Goal: Task Accomplishment & Management: Use online tool/utility

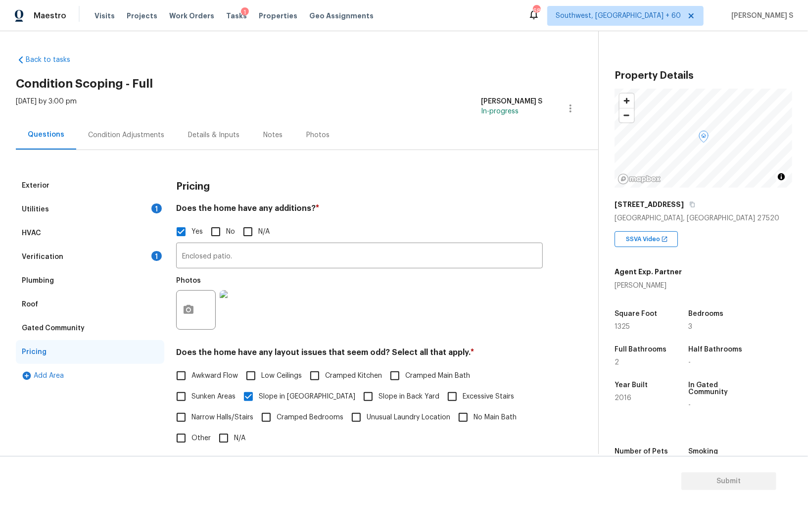
scroll to position [69, 0]
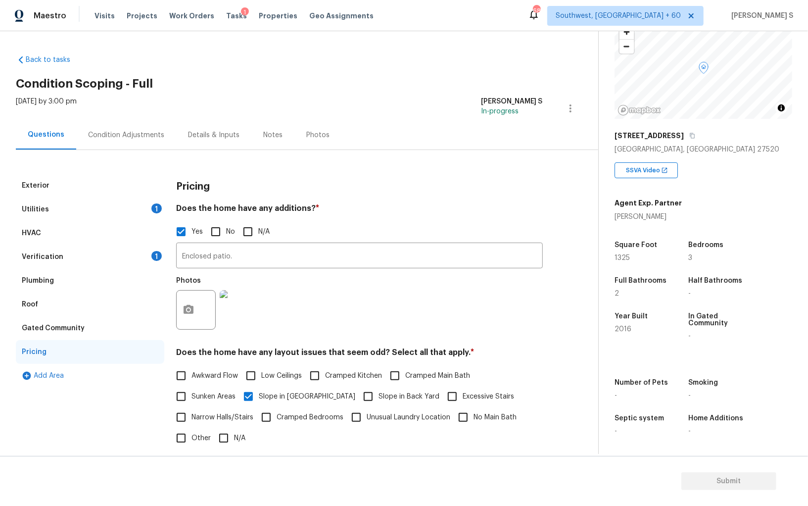
click at [158, 256] on div "1" at bounding box center [156, 256] width 10 height 10
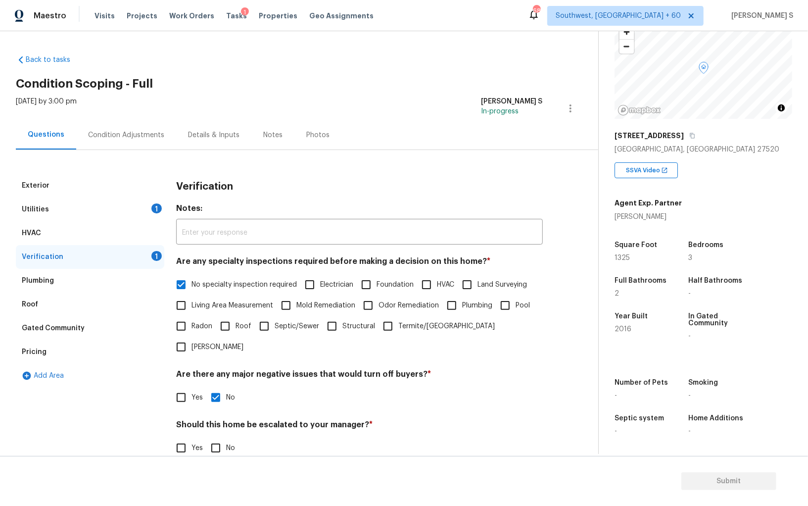
scroll to position [59, 0]
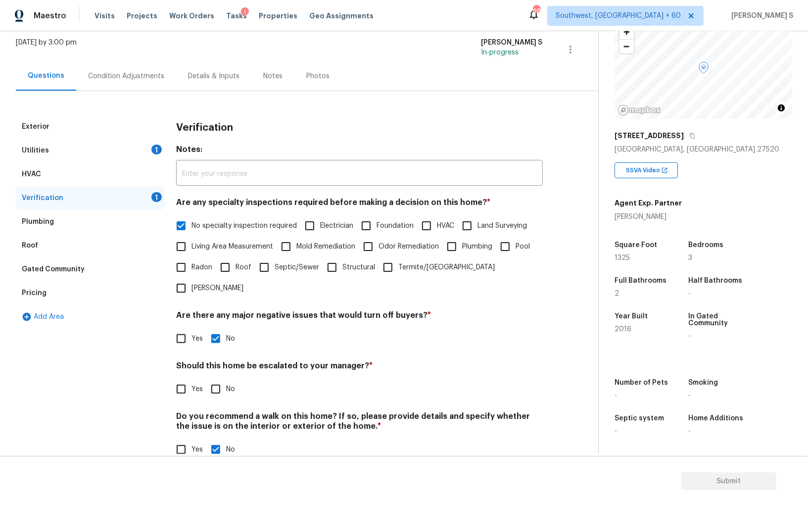
click at [217, 379] on div "Verification Notes: ​ Are any specialty inspections required before making a de…" at bounding box center [359, 293] width 367 height 357
click at [217, 379] on input "No" at bounding box center [215, 389] width 21 height 21
checkbox input "true"
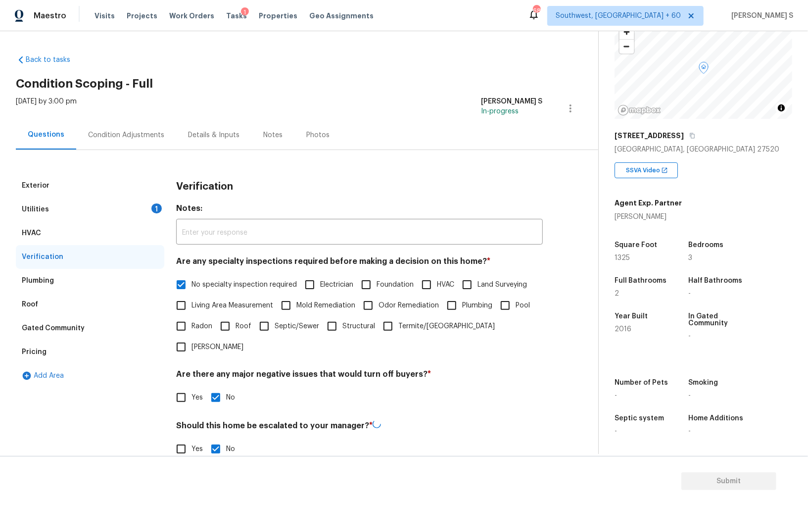
click at [147, 196] on div "Exterior" at bounding box center [90, 186] width 148 height 24
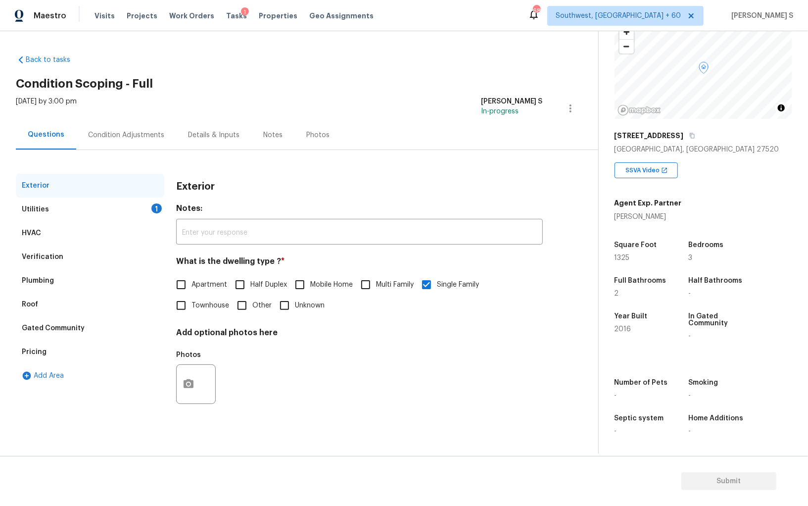
click at [128, 208] on div "Utilities 1" at bounding box center [90, 209] width 148 height 24
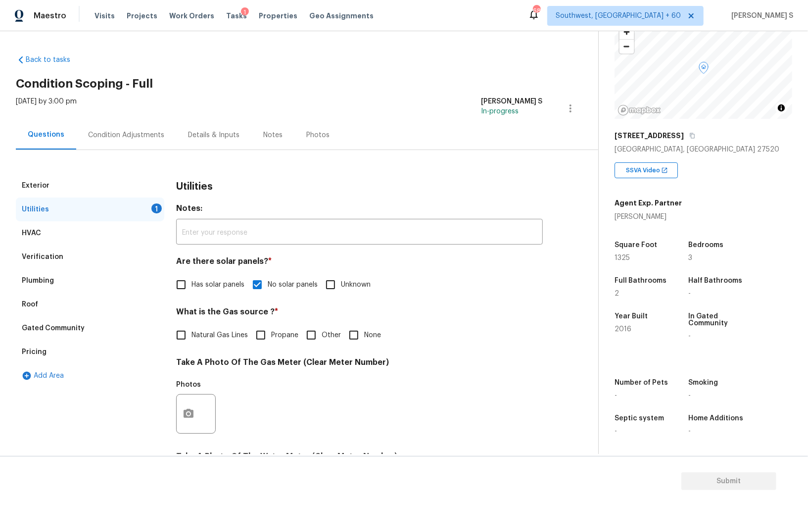
scroll to position [167, 0]
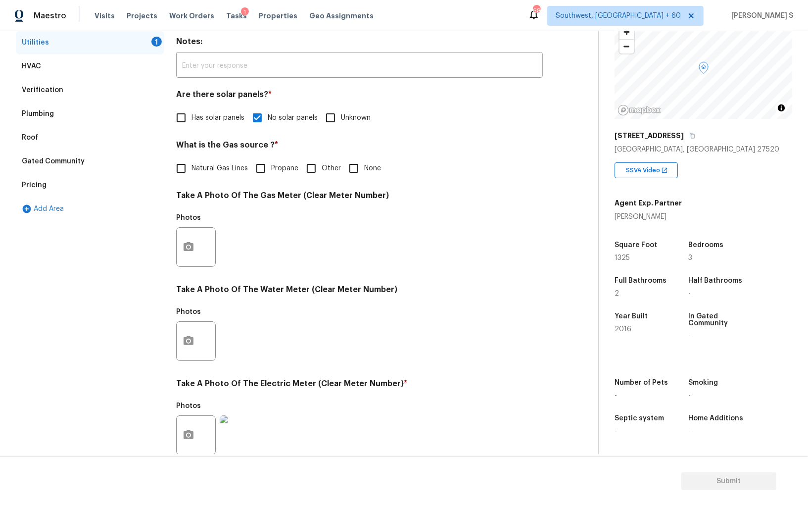
click at [344, 171] on input "None" at bounding box center [353, 168] width 21 height 21
checkbox input "true"
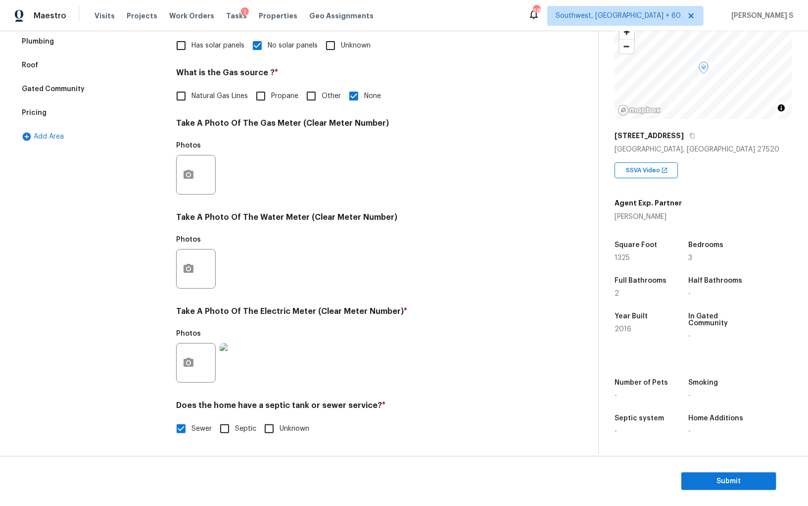
scroll to position [0, 0]
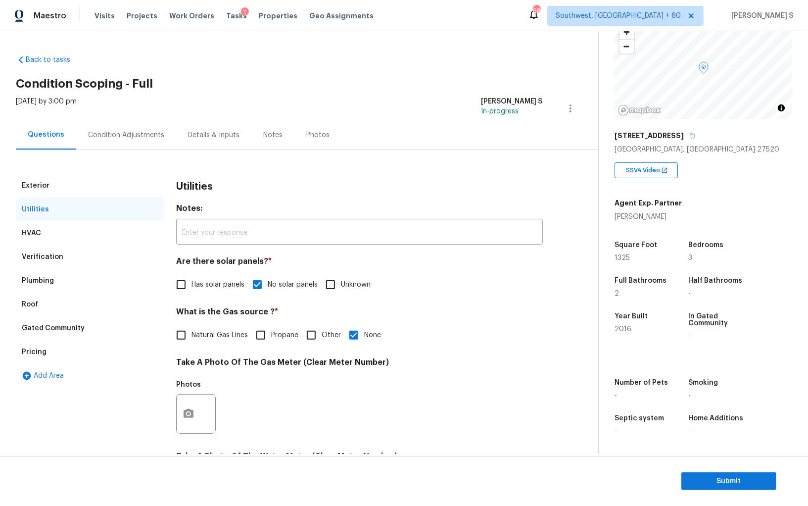
click at [140, 131] on div "Condition Adjustments" at bounding box center [126, 135] width 76 height 10
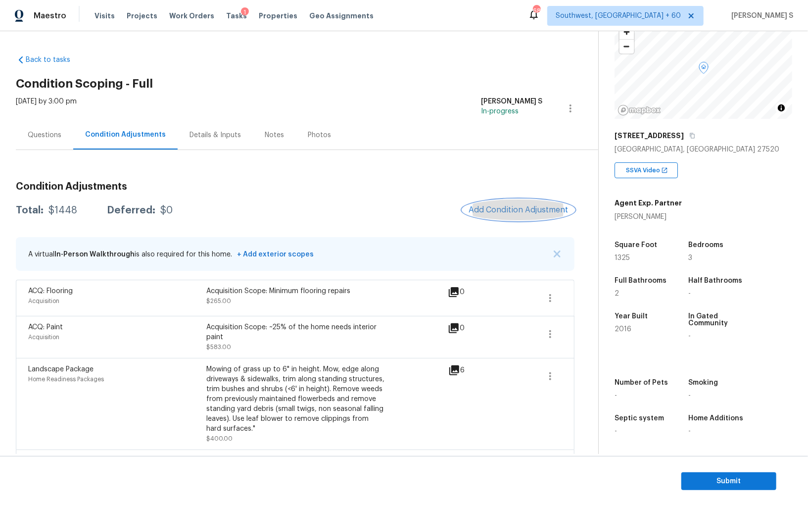
click at [511, 213] on span "Add Condition Adjustment" at bounding box center [519, 209] width 100 height 9
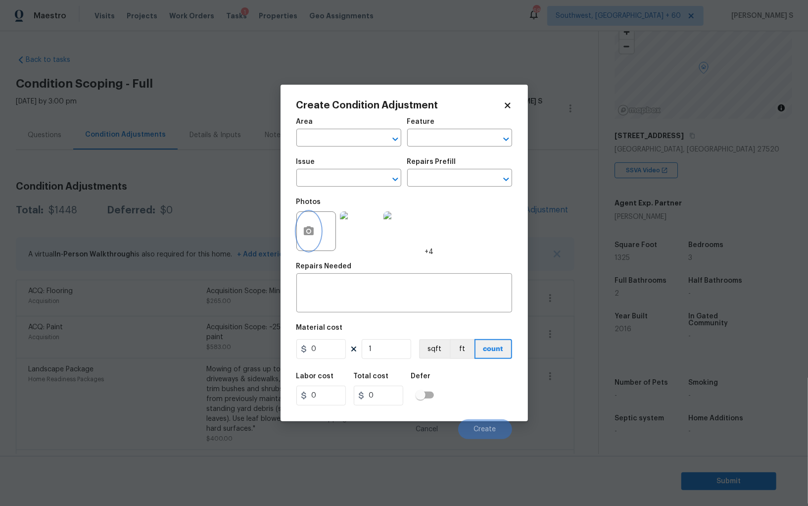
click at [309, 226] on icon "button" at bounding box center [309, 231] width 12 height 12
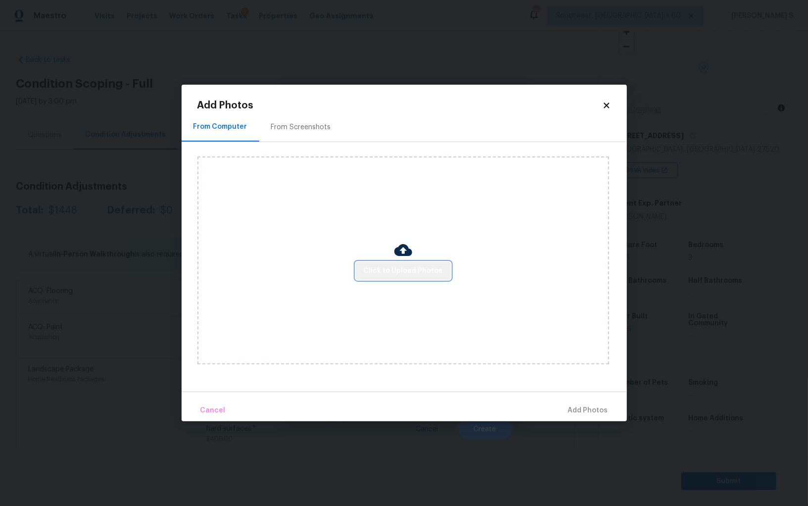
click at [405, 276] on span "Click to Upload Photos" at bounding box center [403, 271] width 79 height 12
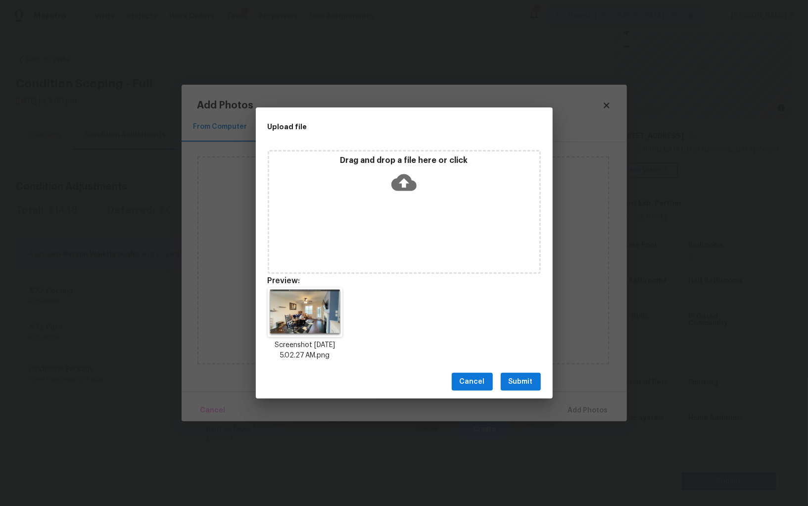
click at [514, 373] on button "Submit" at bounding box center [521, 382] width 40 height 18
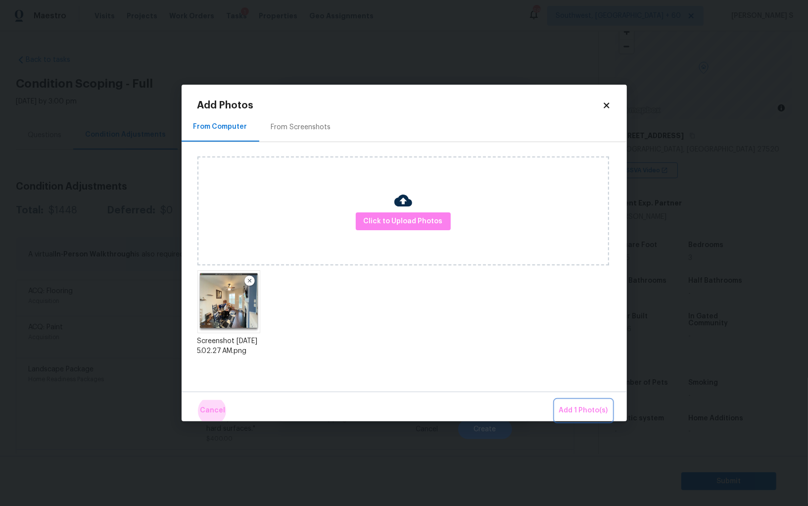
click at [555, 400] on button "Add 1 Photo(s)" at bounding box center [583, 410] width 57 height 21
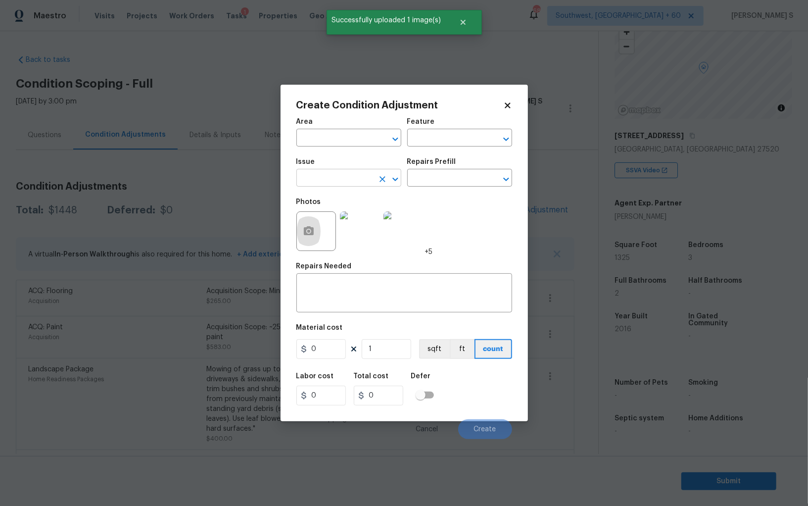
click at [362, 178] on input "text" at bounding box center [334, 178] width 77 height 15
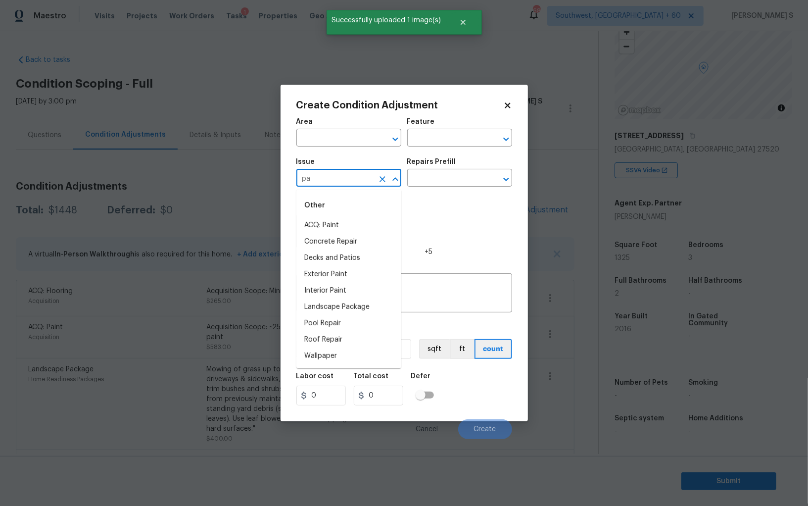
type input "pai"
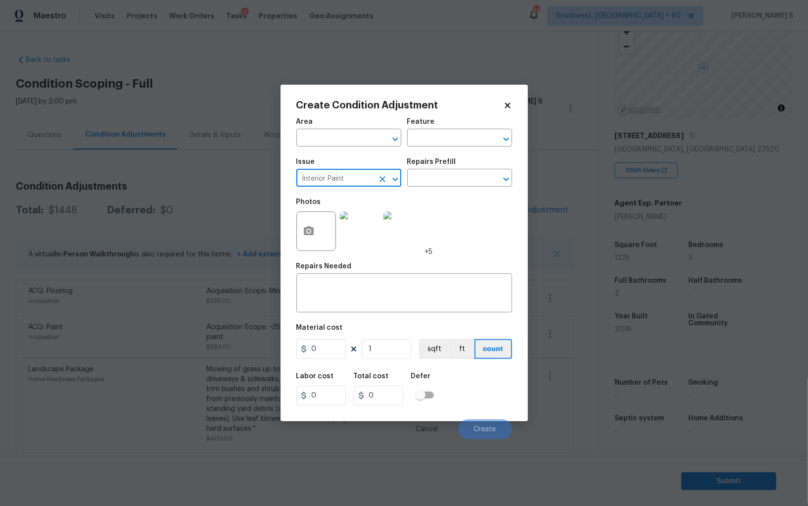
type input "Interior Paint"
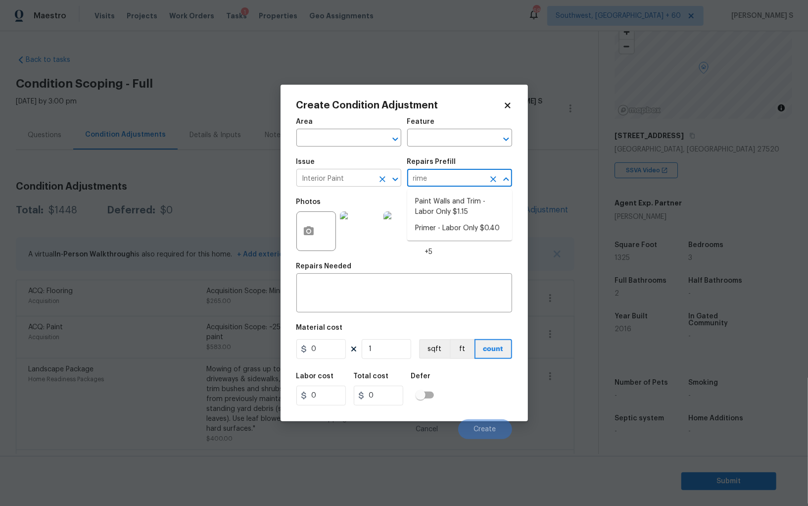
type input "rimer"
type input "Overall Paint"
type textarea "Interior primer - PRIMER PROVIDED BY OPENDOOR - All nails, screws, drywall anch…"
type input "0.4"
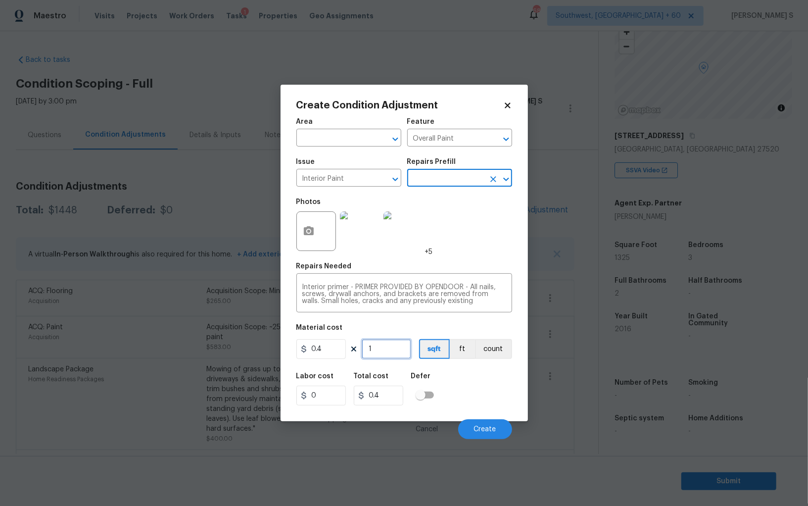
click at [391, 351] on input "1" at bounding box center [386, 349] width 49 height 20
type input "2"
type input "0.8"
type input "20"
type input "8"
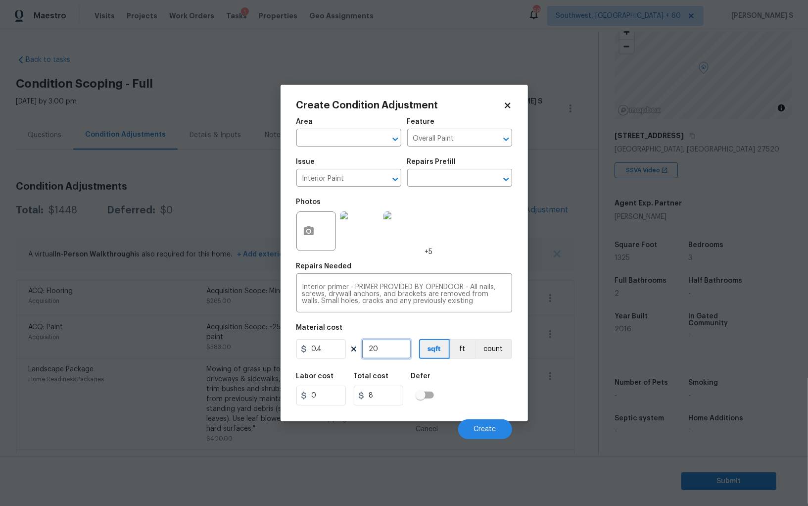
type input "200"
type input "80"
type input "200"
click at [499, 427] on button "Create" at bounding box center [485, 429] width 54 height 20
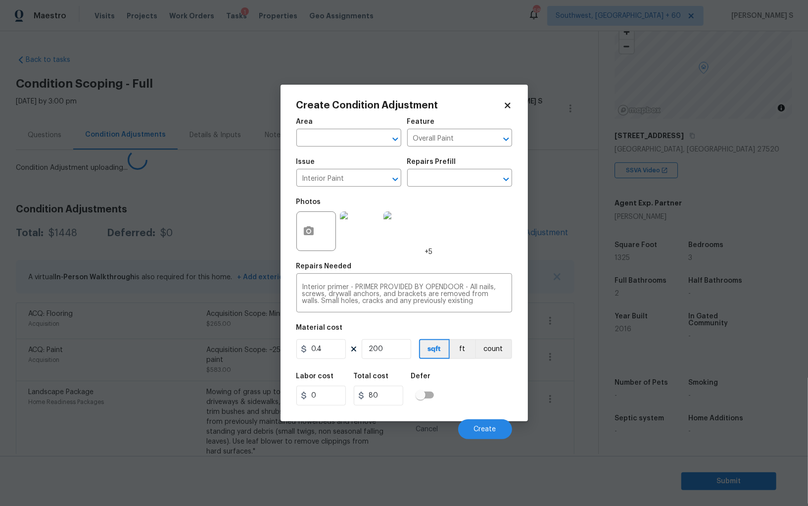
click at [170, 306] on body "Maestro Visits Projects Work Orders Tasks 1 Properties Geo Assignments 681 Sout…" at bounding box center [404, 253] width 808 height 506
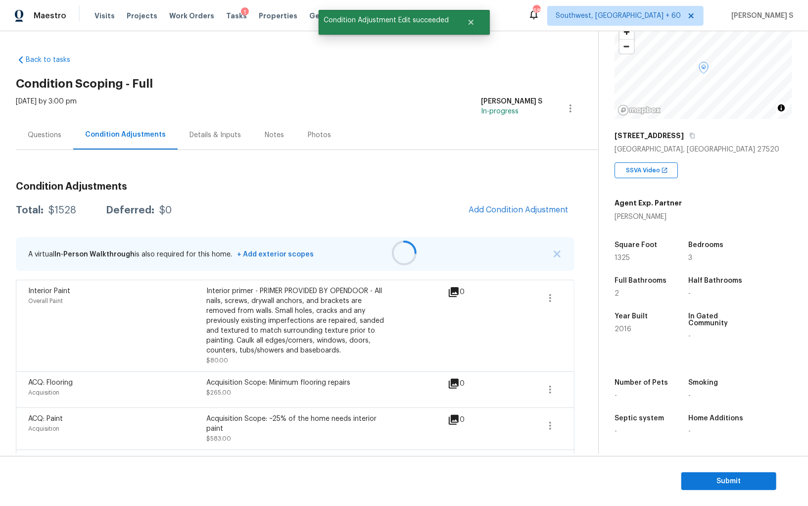
click at [522, 219] on div at bounding box center [404, 253] width 808 height 506
click at [498, 210] on span "Add Condition Adjustment" at bounding box center [519, 209] width 100 height 9
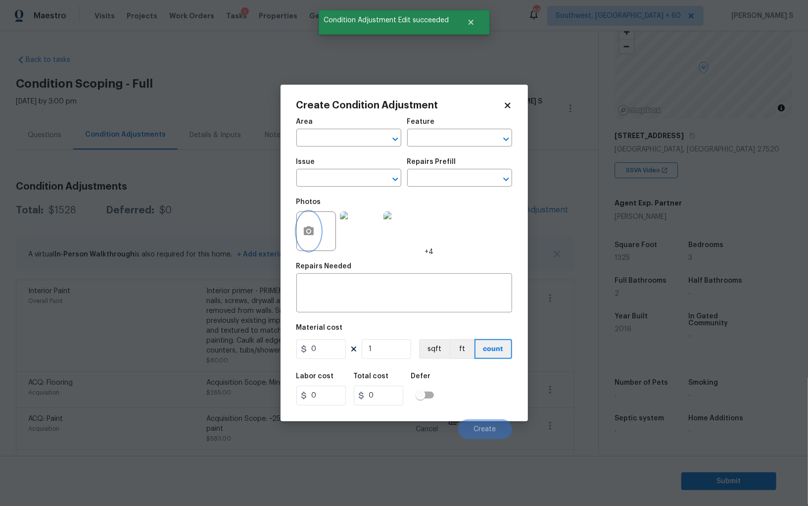
click at [306, 220] on button "button" at bounding box center [309, 231] width 24 height 39
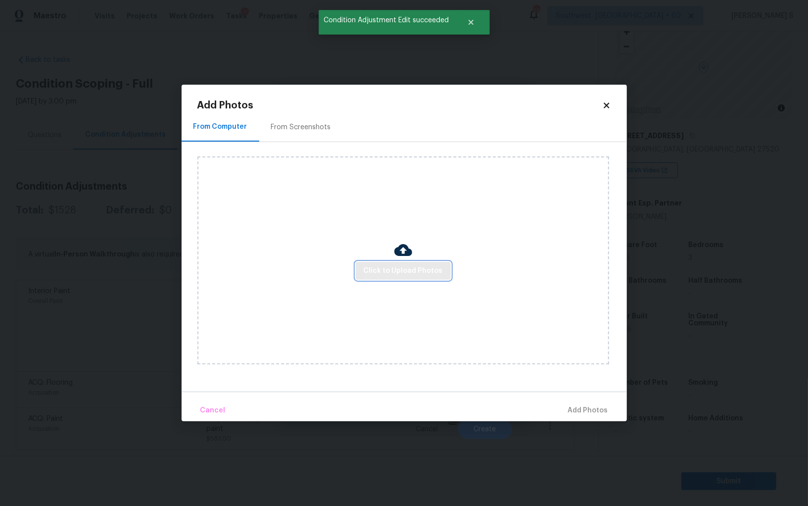
click at [401, 262] on button "Click to Upload Photos" at bounding box center [403, 271] width 95 height 18
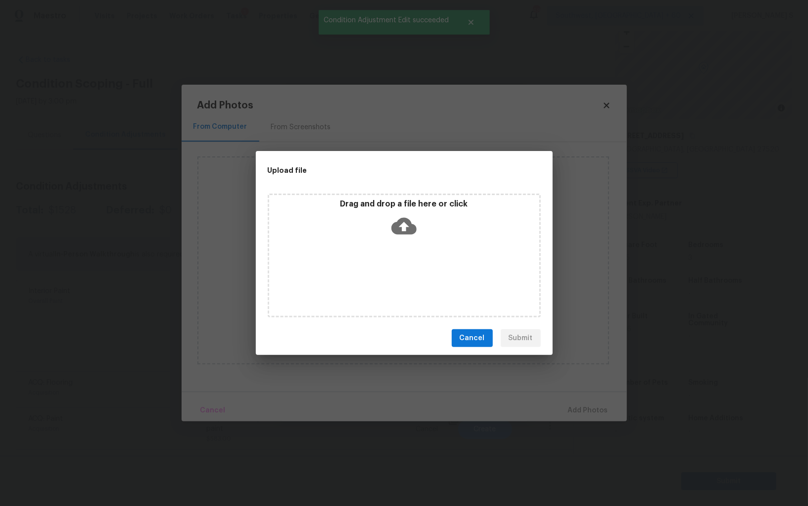
click at [401, 262] on div "Drag and drop a file here or click" at bounding box center [404, 256] width 273 height 124
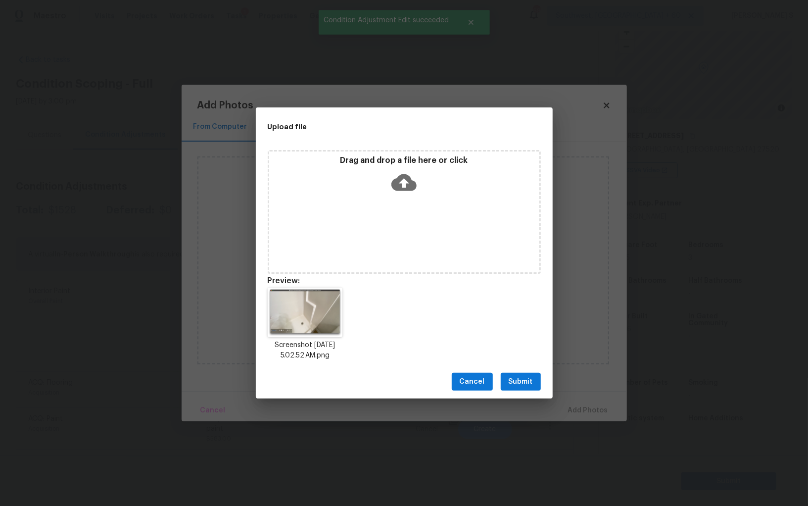
click at [518, 379] on span "Submit" at bounding box center [521, 382] width 24 height 12
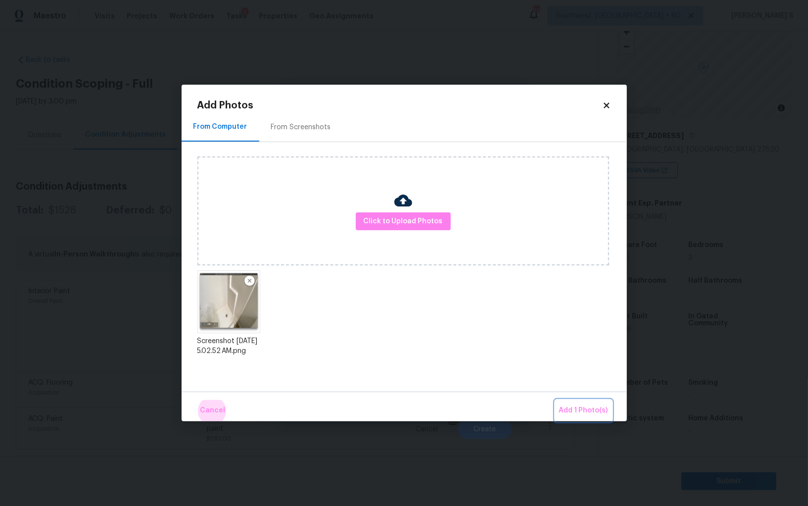
click at [555, 400] on button "Add 1 Photo(s)" at bounding box center [583, 410] width 57 height 21
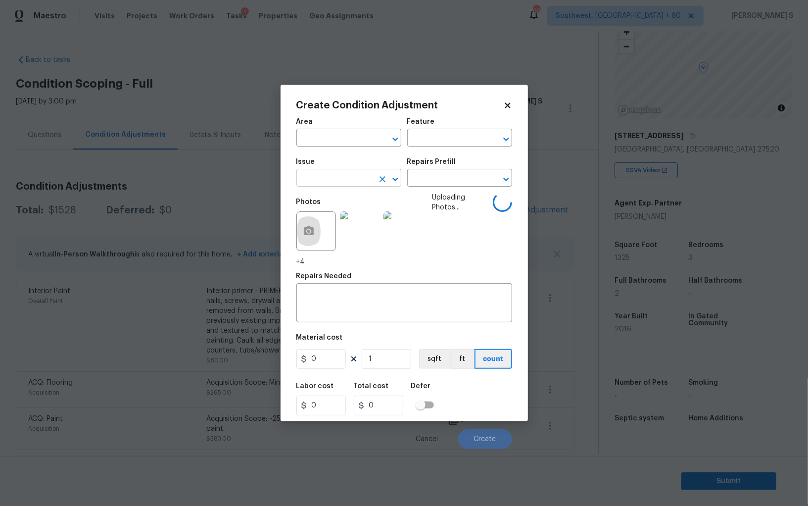
click at [334, 174] on input "text" at bounding box center [334, 178] width 77 height 15
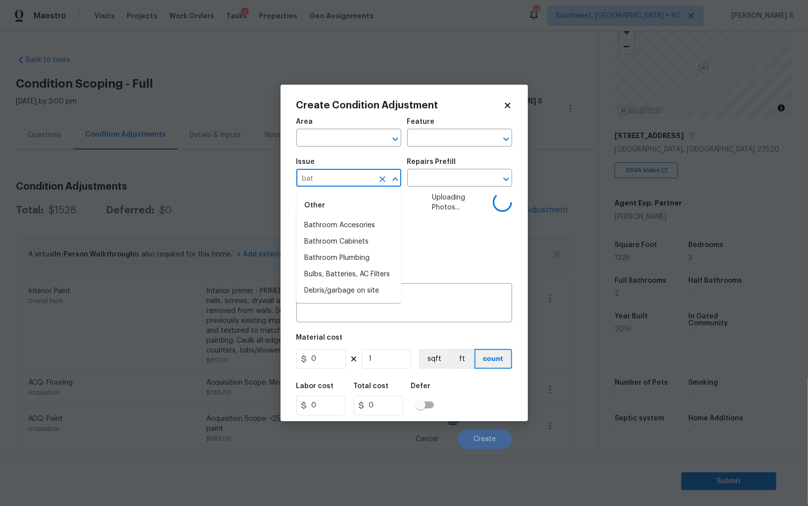
type input "bath"
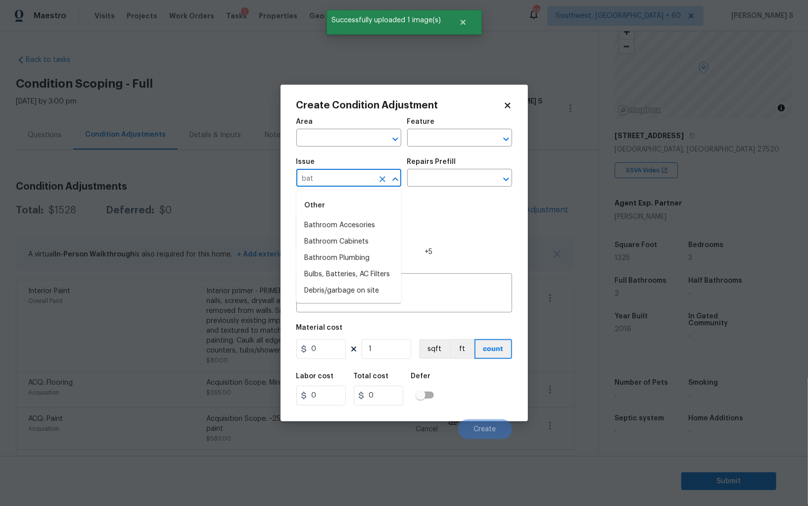
type input "bath"
type input "Bathroom Plumbing"
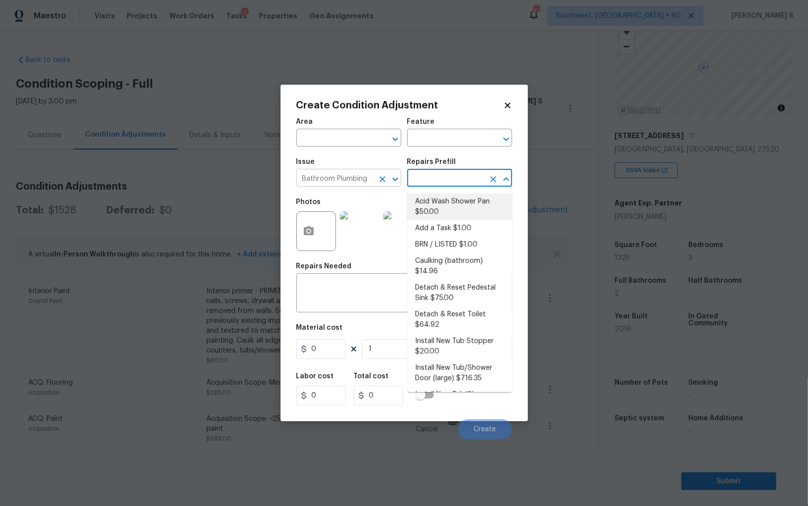
type input "Plumbing"
type textarea "Prep and acid wash/deep clean the shower pan."
type input "50"
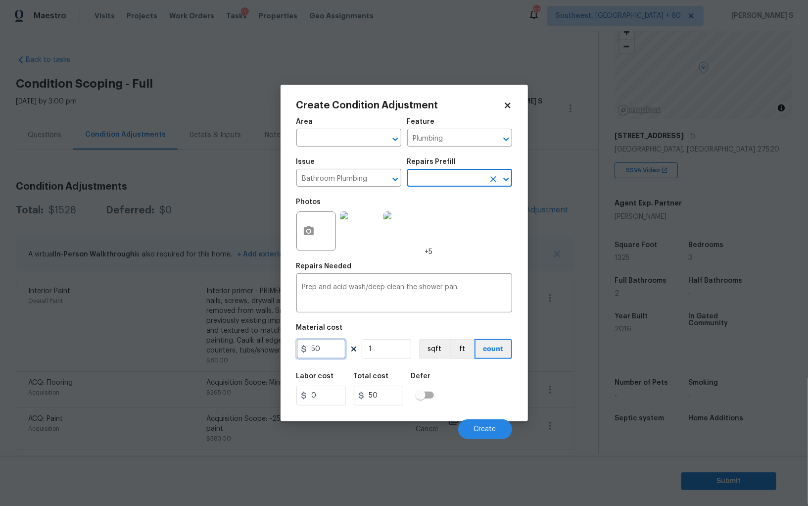
click at [327, 350] on input "50" at bounding box center [320, 349] width 49 height 20
type input "100"
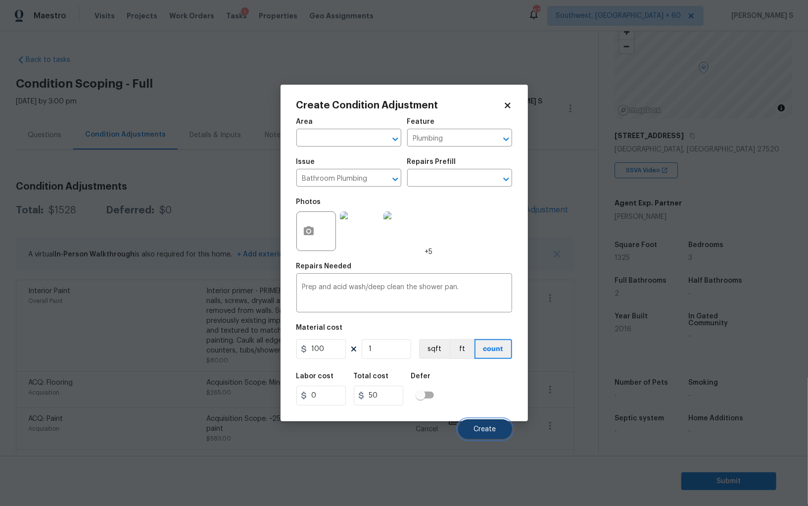
type input "100"
click at [495, 424] on button "Create" at bounding box center [485, 429] width 54 height 20
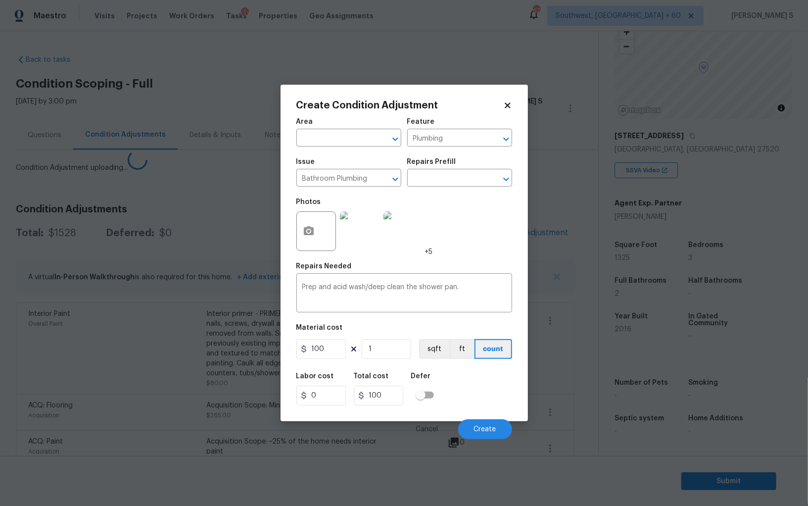
click at [19, 277] on body "Maestro Visits Projects Work Orders Tasks 1 Properties Geo Assignments 679 Sout…" at bounding box center [404, 253] width 808 height 506
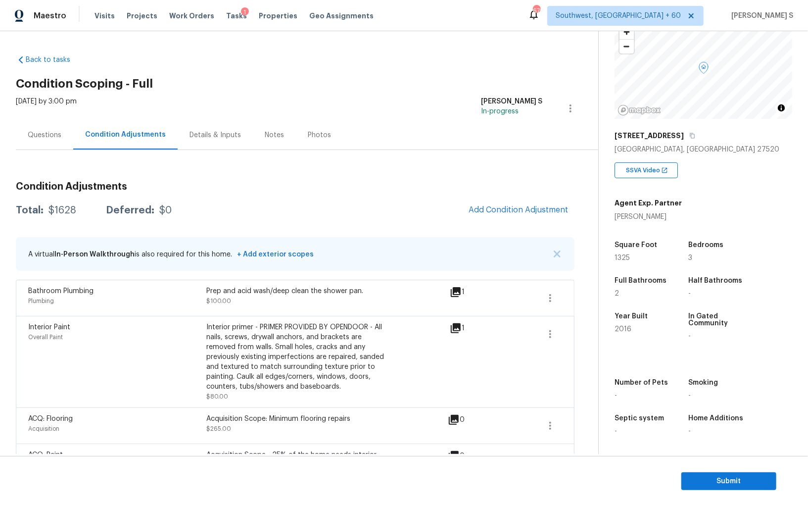
click at [65, 213] on div "$1628" at bounding box center [63, 210] width 28 height 10
copy div "1628"
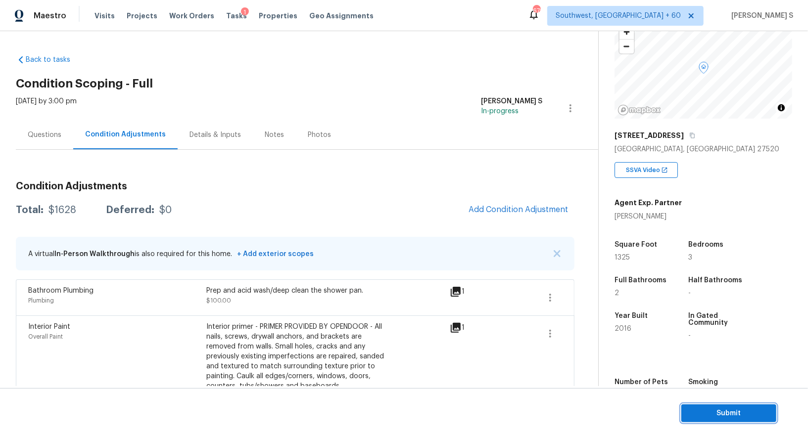
click at [719, 414] on span "Submit" at bounding box center [728, 414] width 79 height 12
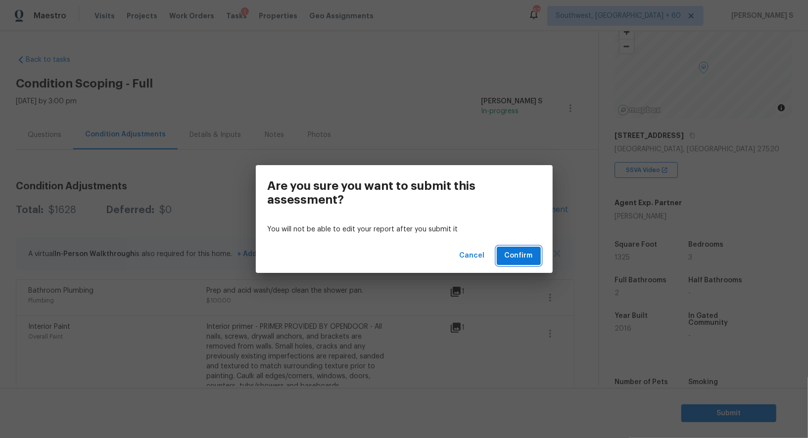
click at [529, 256] on span "Confirm" at bounding box center [519, 256] width 28 height 12
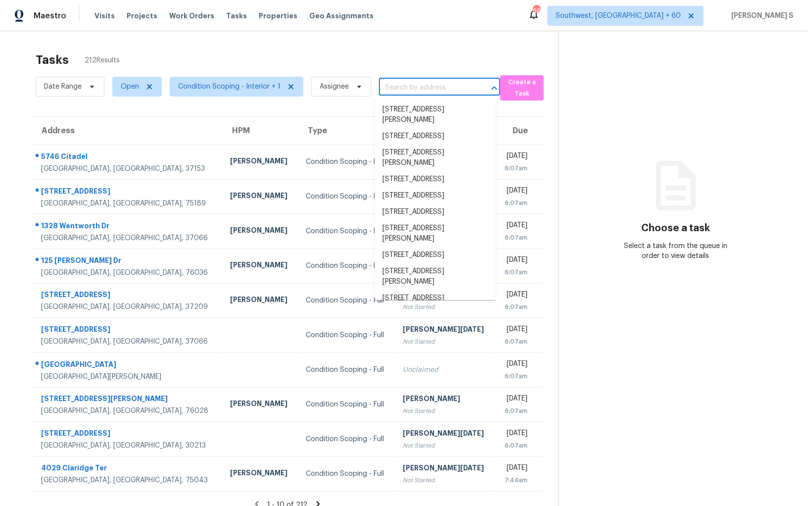
click at [412, 92] on input "text" at bounding box center [426, 87] width 94 height 15
paste input "[STREET_ADDRESS][PERSON_NAME][PERSON_NAME]"
type input "[STREET_ADDRESS][PERSON_NAME][PERSON_NAME]"
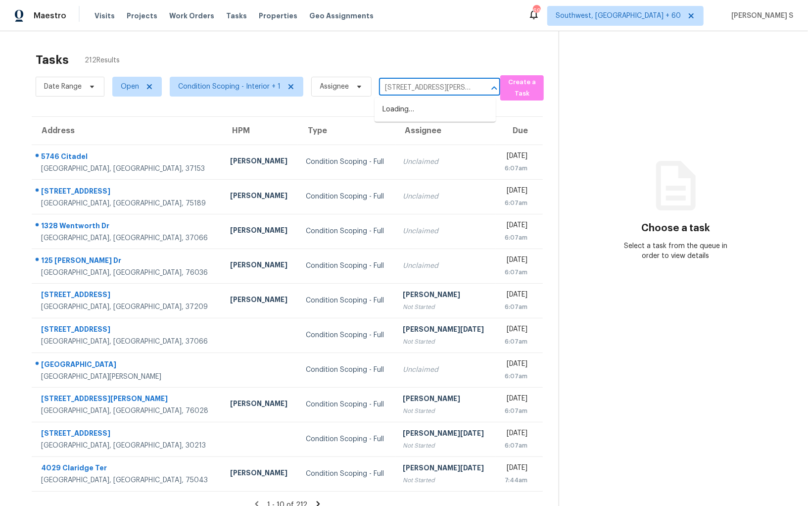
scroll to position [0, 33]
click at [423, 103] on li "[STREET_ADDRESS][PERSON_NAME][PERSON_NAME]" at bounding box center [435, 114] width 121 height 27
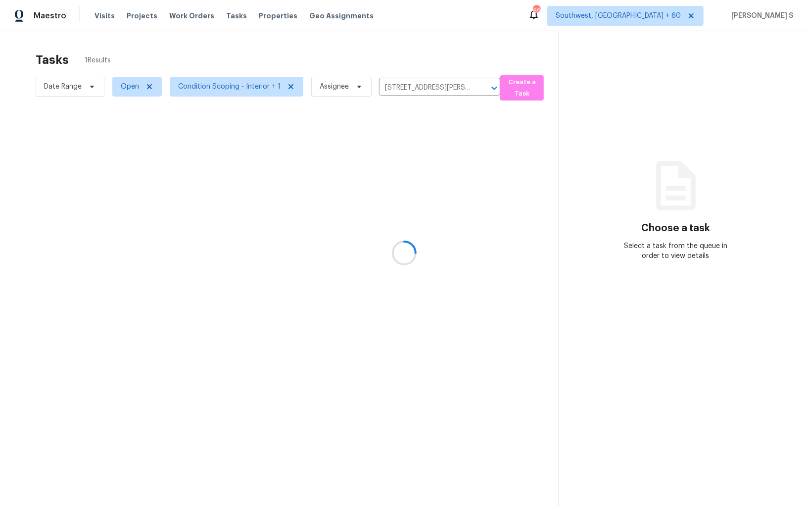
click at [420, 136] on div at bounding box center [404, 253] width 808 height 506
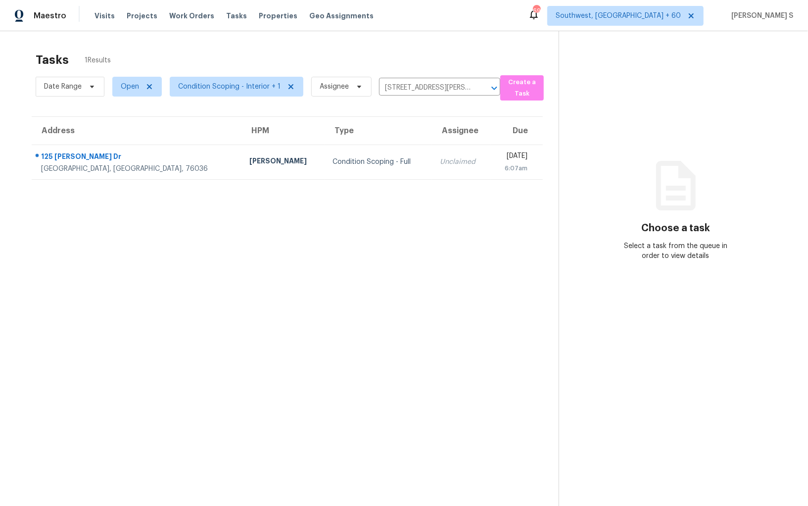
click at [432, 150] on td "Unclaimed" at bounding box center [461, 162] width 58 height 35
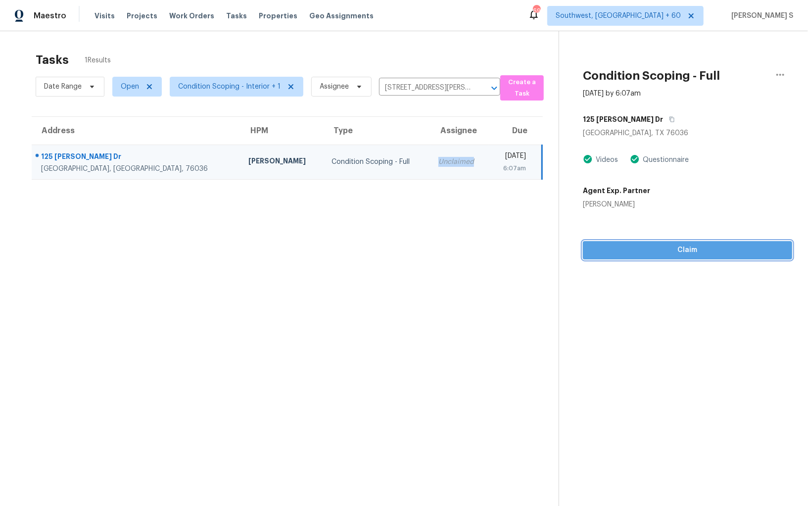
click at [650, 243] on button "Claim" at bounding box center [687, 250] width 209 height 18
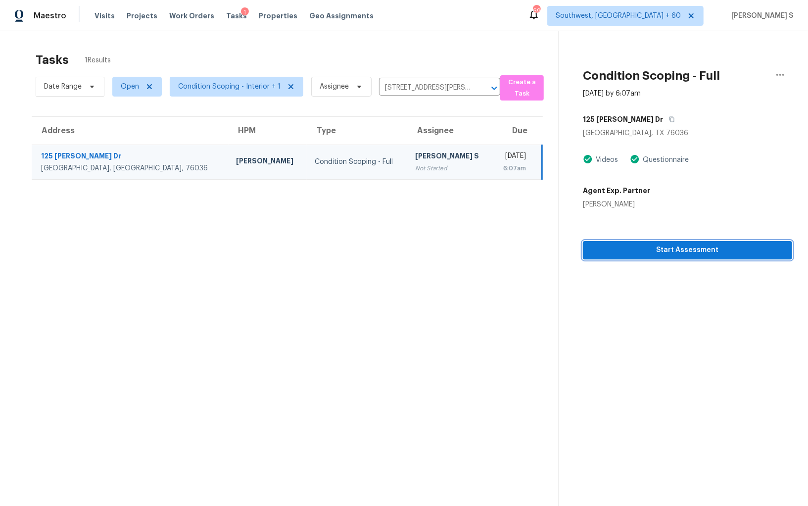
click at [661, 243] on button "Start Assessment" at bounding box center [687, 250] width 209 height 18
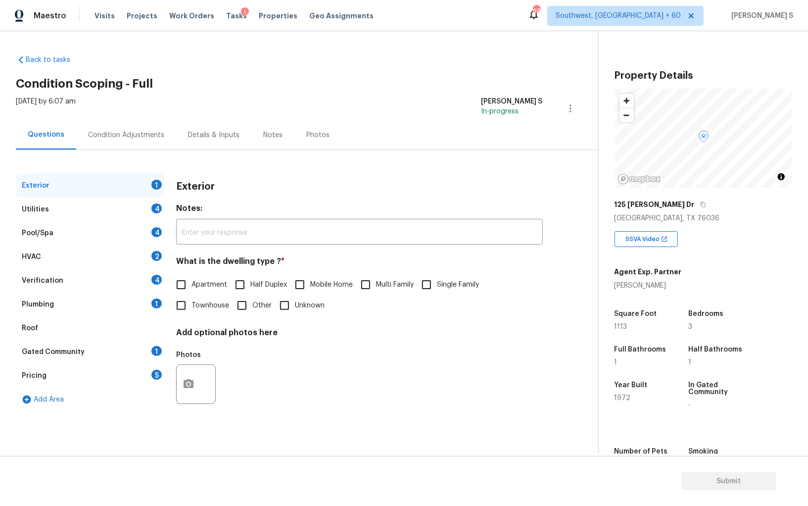
click at [449, 288] on span "Single Family" at bounding box center [458, 285] width 42 height 10
click at [437, 288] on input "Single Family" at bounding box center [426, 284] width 21 height 21
checkbox input "true"
click at [147, 200] on div "Utilities 4" at bounding box center [90, 209] width 148 height 24
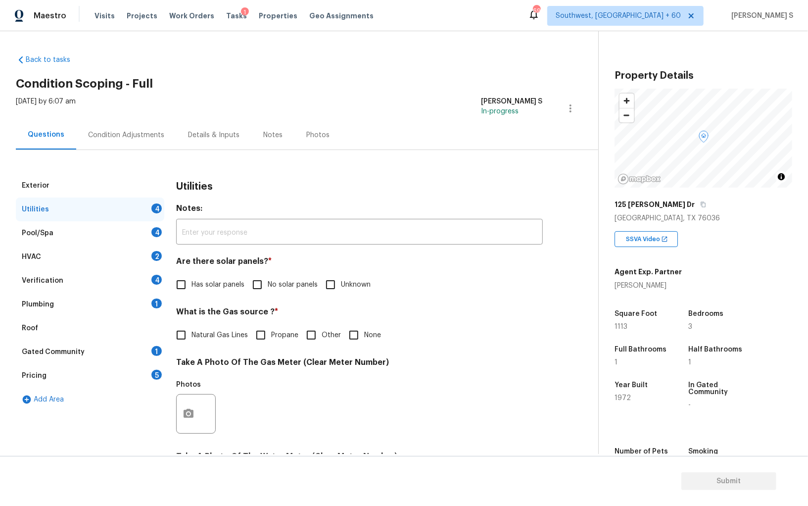
click at [263, 283] on input "No solar panels" at bounding box center [257, 284] width 21 height 21
checkbox input "true"
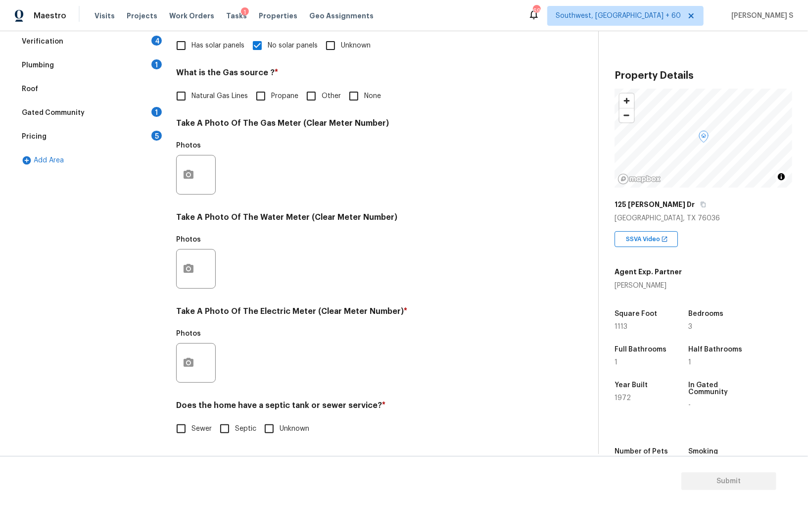
scroll to position [239, 0]
click at [200, 426] on span "Sewer" at bounding box center [202, 429] width 20 height 10
click at [192, 426] on input "Sewer" at bounding box center [181, 428] width 21 height 21
checkbox input "true"
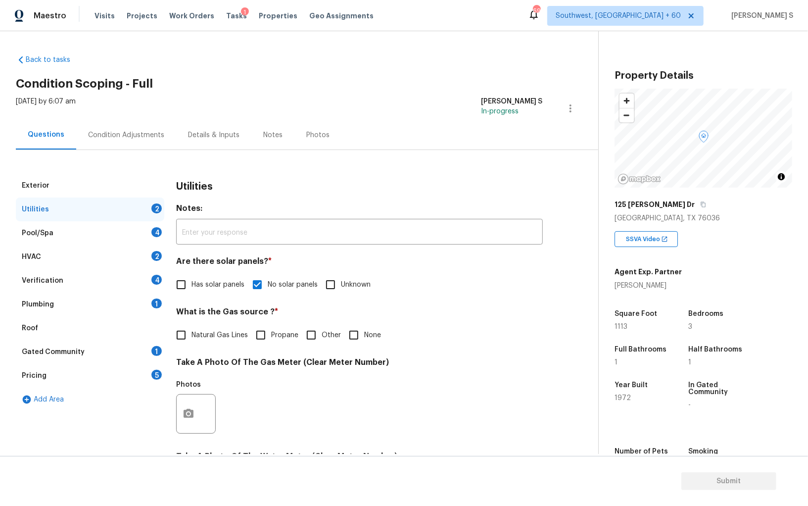
click at [155, 301] on div "1" at bounding box center [156, 303] width 10 height 10
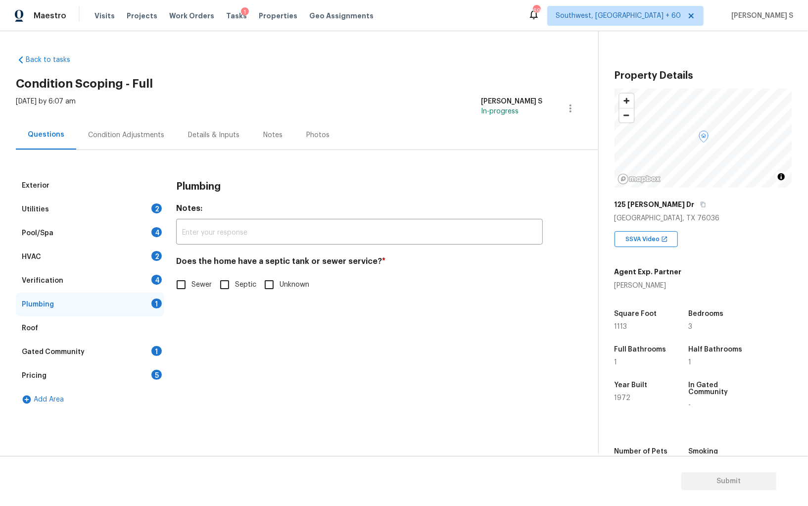
click at [193, 287] on span "Sewer" at bounding box center [202, 285] width 20 height 10
click at [192, 287] on input "Sewer" at bounding box center [181, 284] width 21 height 21
checkbox input "true"
click at [145, 340] on div "Gated Community 1" at bounding box center [90, 352] width 148 height 24
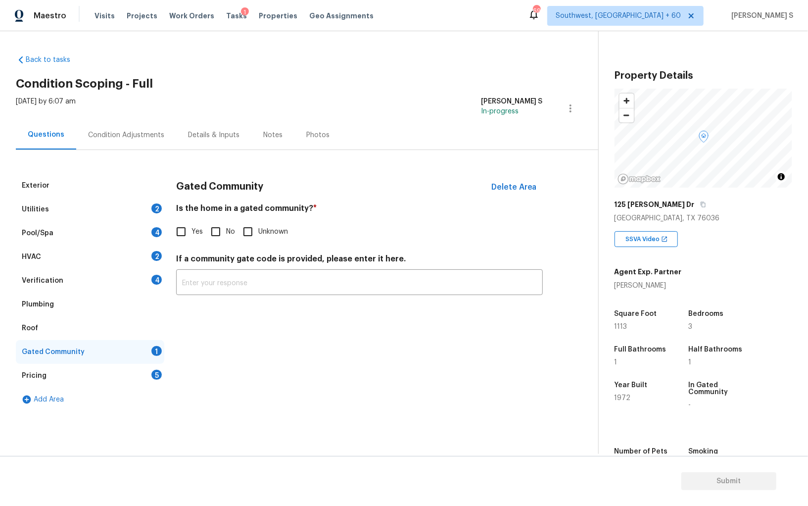
click at [219, 236] on input "No" at bounding box center [215, 231] width 21 height 21
checkbox input "true"
click at [153, 283] on div "4" at bounding box center [156, 280] width 10 height 10
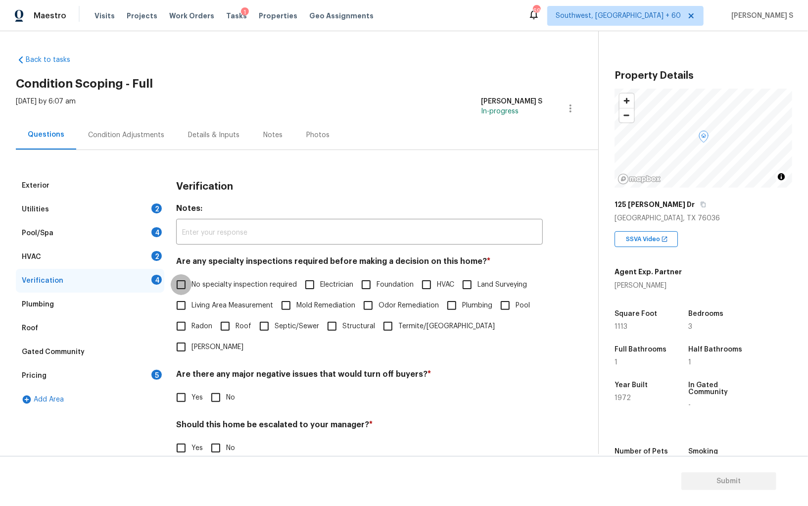
click at [188, 292] on input "No specialty inspection required" at bounding box center [181, 284] width 21 height 21
checkbox input "true"
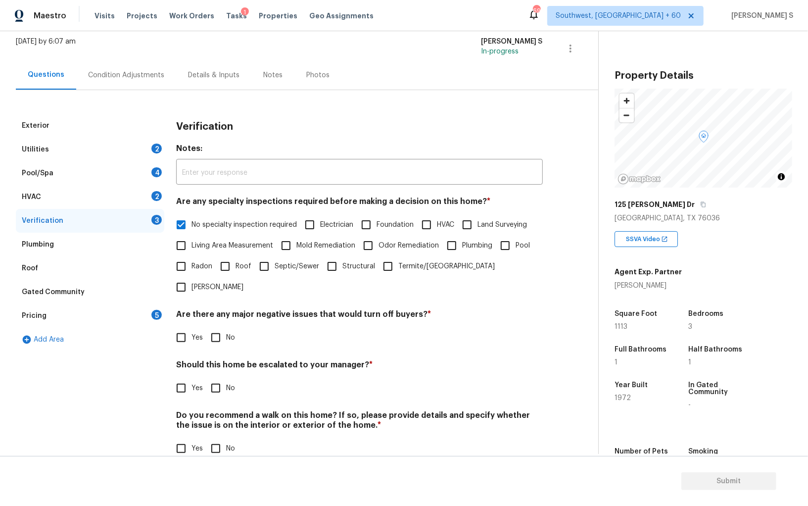
scroll to position [59, 0]
click at [208, 328] on input "No" at bounding box center [215, 338] width 21 height 21
checkbox input "true"
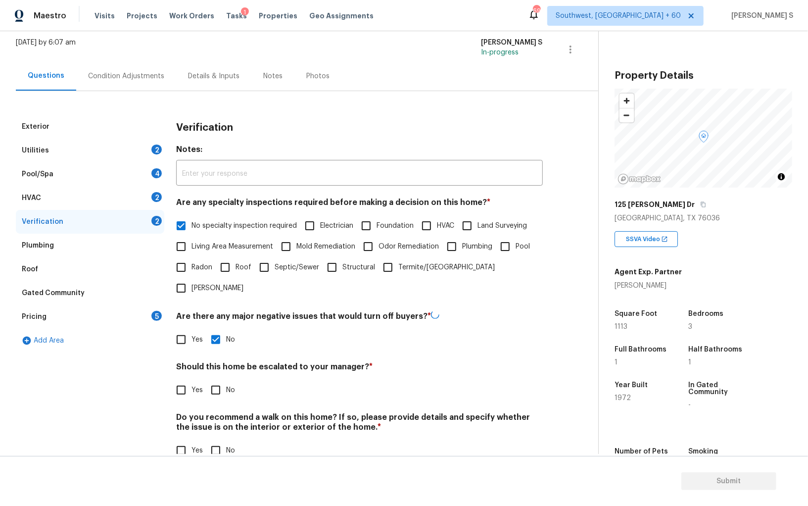
click at [220, 438] on input "No" at bounding box center [215, 450] width 21 height 21
checkbox input "true"
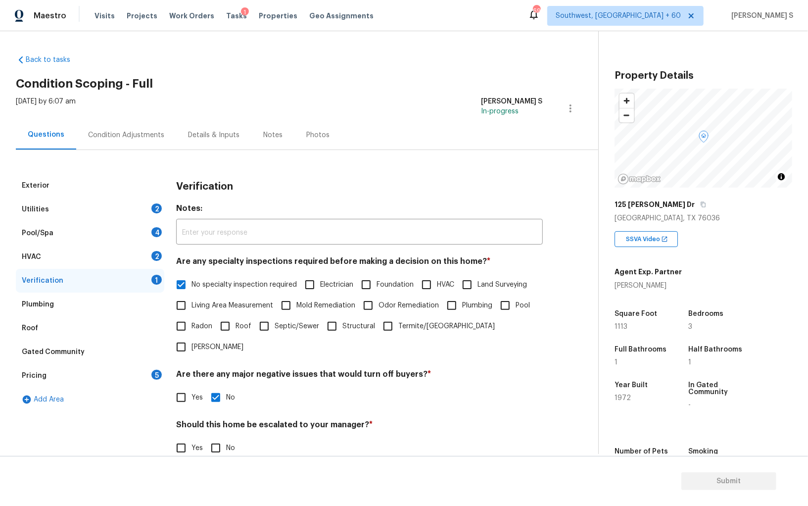
click at [162, 256] on div "HVAC 2" at bounding box center [90, 257] width 148 height 24
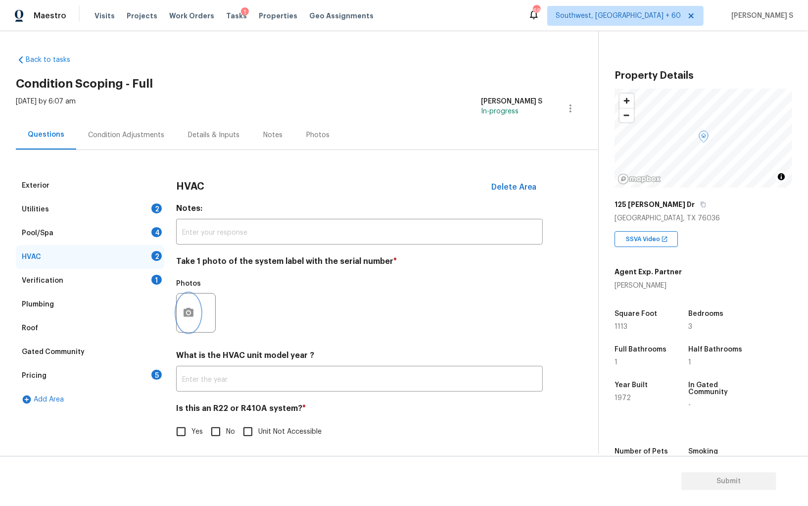
click at [183, 313] on icon "button" at bounding box center [189, 313] width 12 height 12
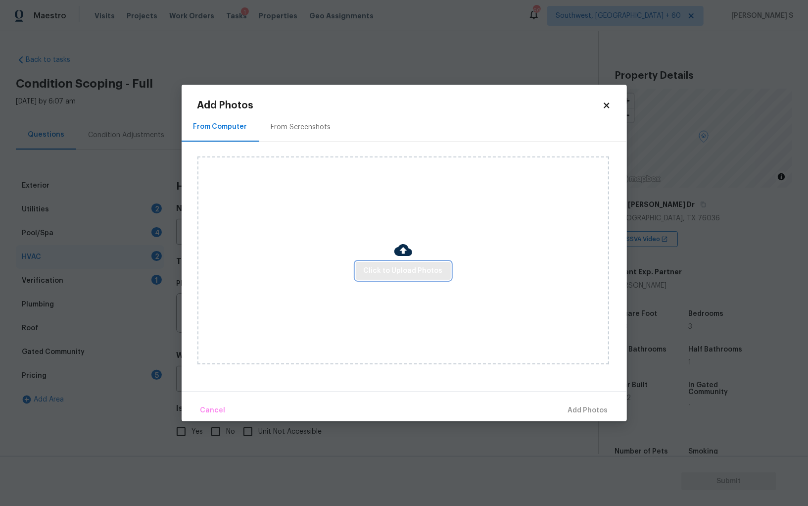
click at [413, 271] on span "Click to Upload Photos" at bounding box center [403, 271] width 79 height 12
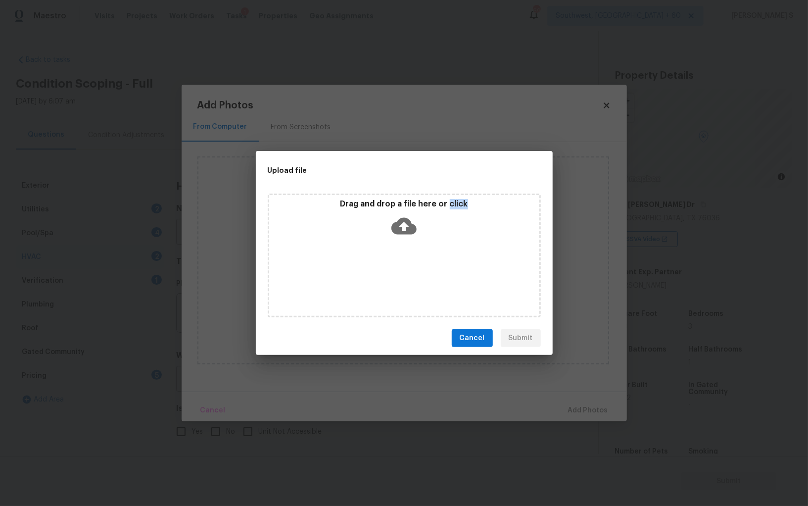
click at [413, 271] on div "Drag and drop a file here or click" at bounding box center [404, 256] width 273 height 124
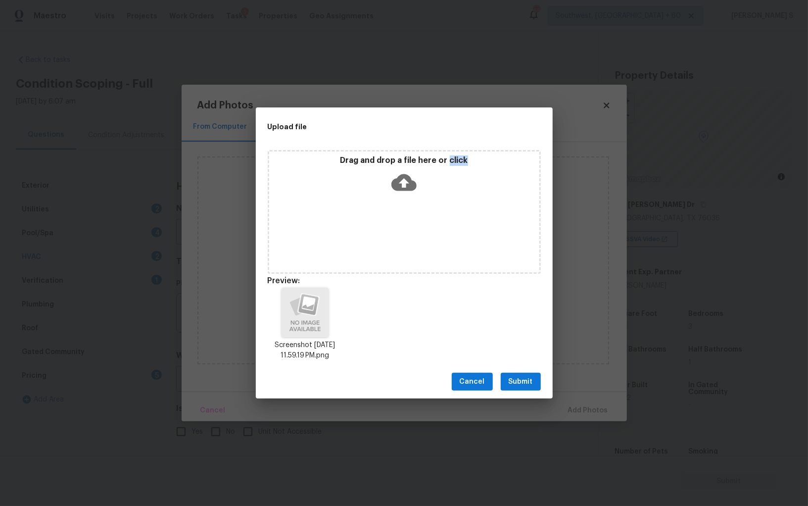
click at [526, 379] on span "Submit" at bounding box center [521, 382] width 24 height 12
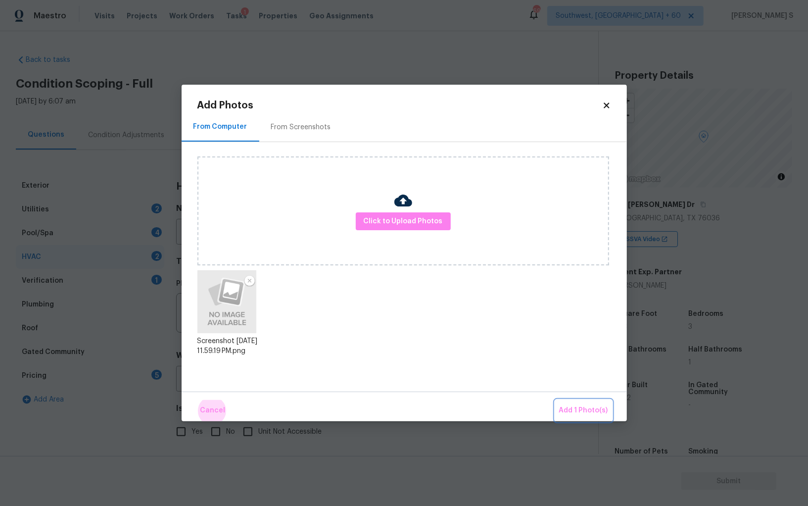
click at [555, 400] on button "Add 1 Photo(s)" at bounding box center [583, 410] width 57 height 21
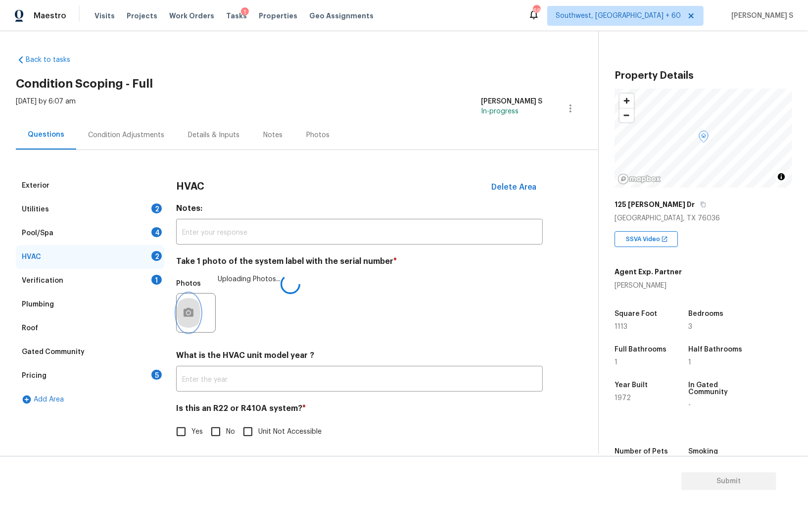
scroll to position [3, 0]
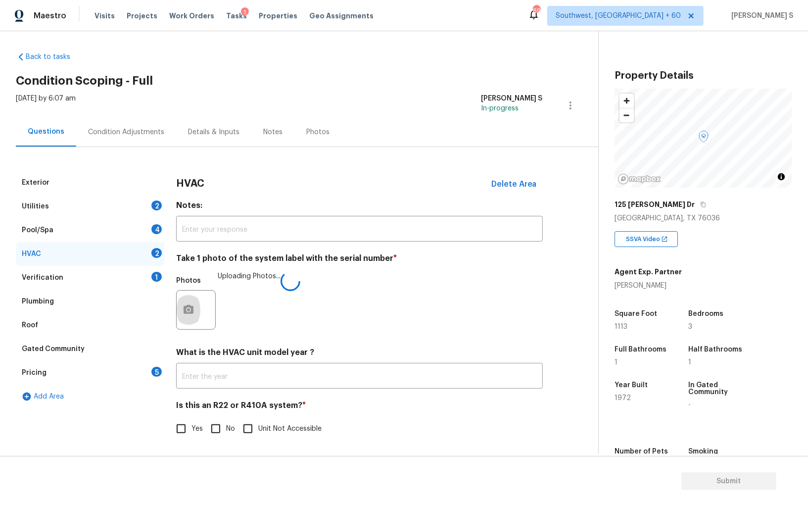
click at [228, 428] on span "No" at bounding box center [230, 429] width 9 height 10
click at [226, 428] on input "No" at bounding box center [215, 428] width 21 height 21
checkbox input "true"
click at [157, 226] on div "4" at bounding box center [156, 229] width 10 height 10
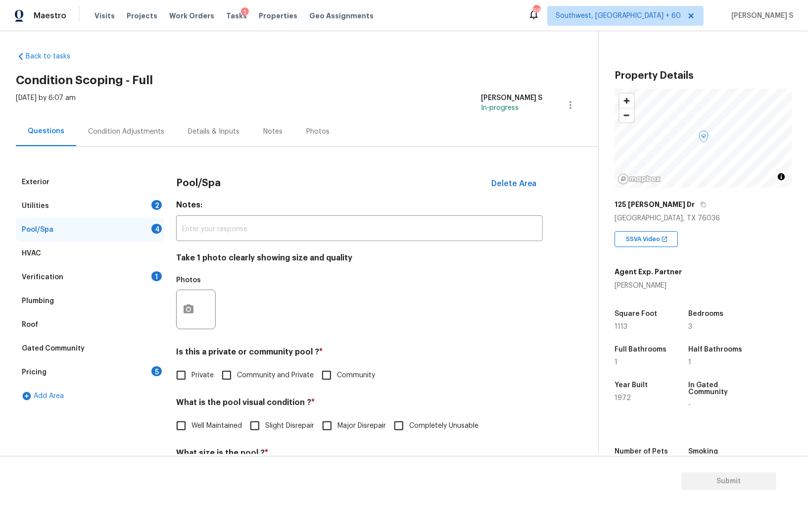
click at [145, 199] on div "Utilities 2" at bounding box center [90, 206] width 148 height 24
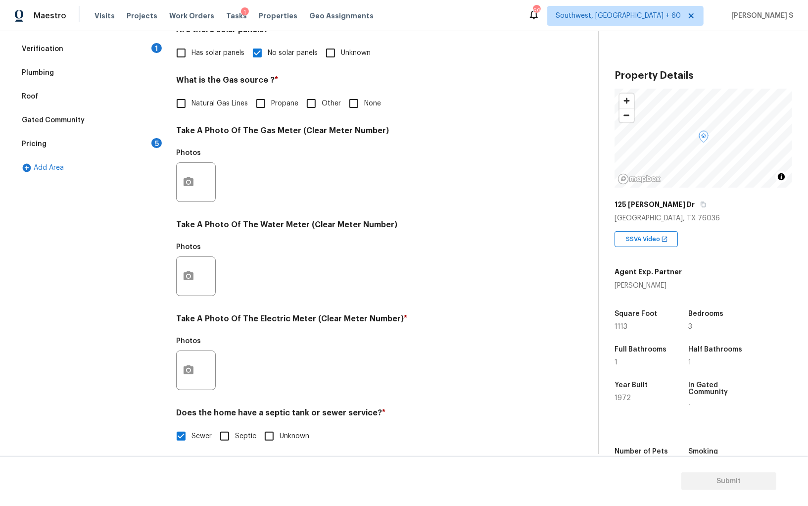
scroll to position [239, 0]
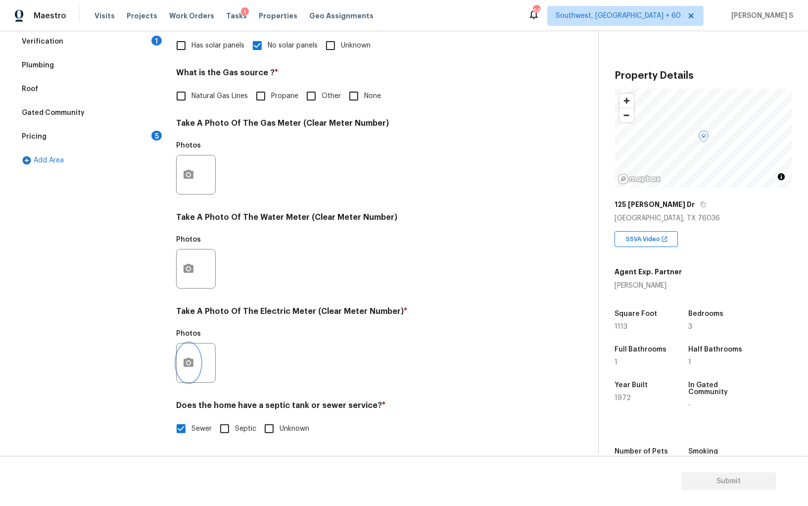
click at [186, 367] on icon "button" at bounding box center [189, 363] width 12 height 12
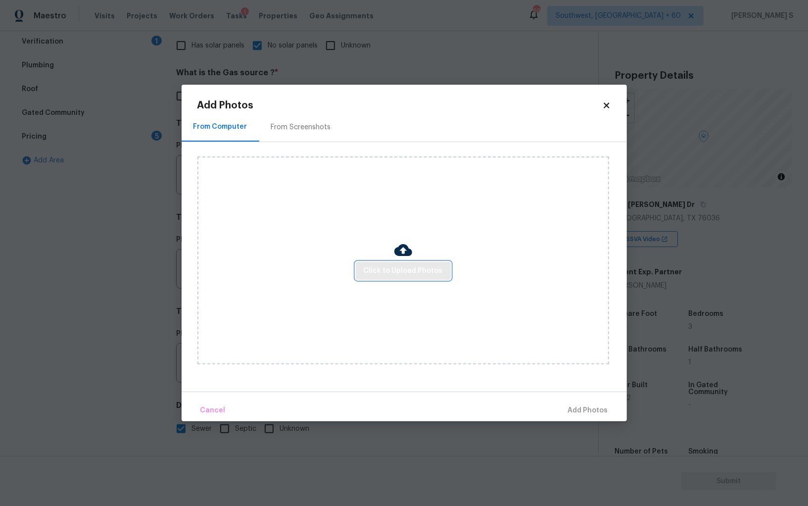
click at [406, 272] on span "Click to Upload Photos" at bounding box center [403, 271] width 79 height 12
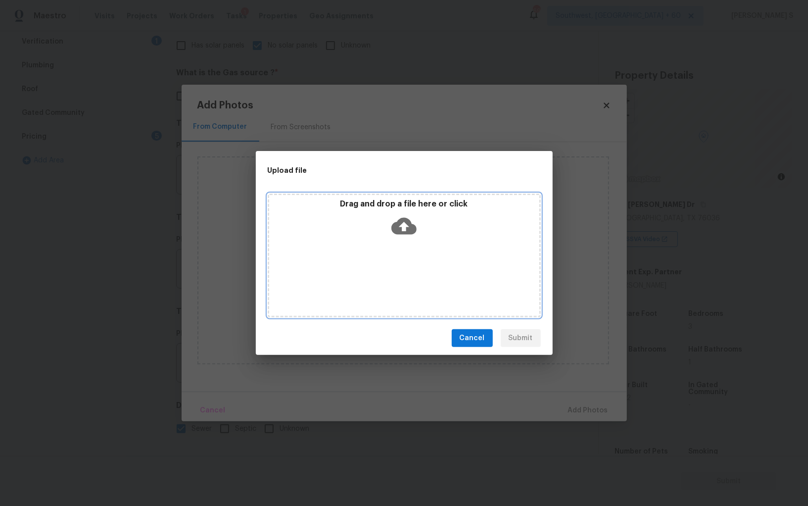
click at [406, 272] on div "Drag and drop a file here or click" at bounding box center [404, 256] width 273 height 124
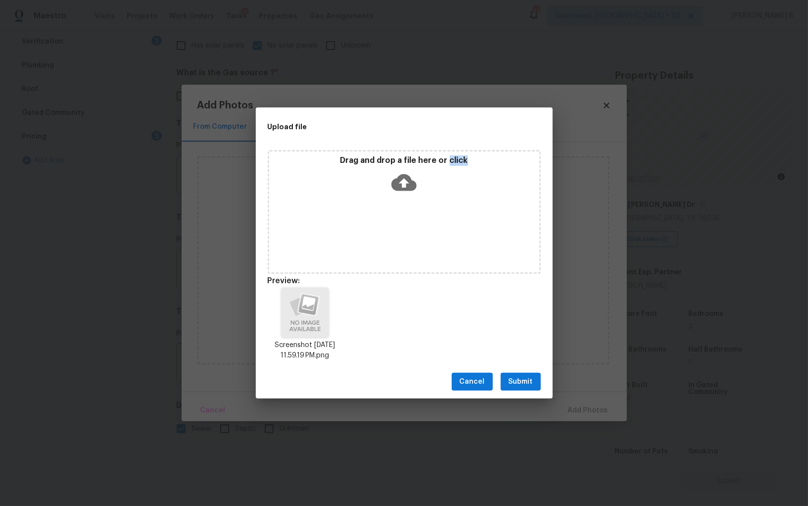
click at [519, 382] on span "Submit" at bounding box center [521, 382] width 24 height 12
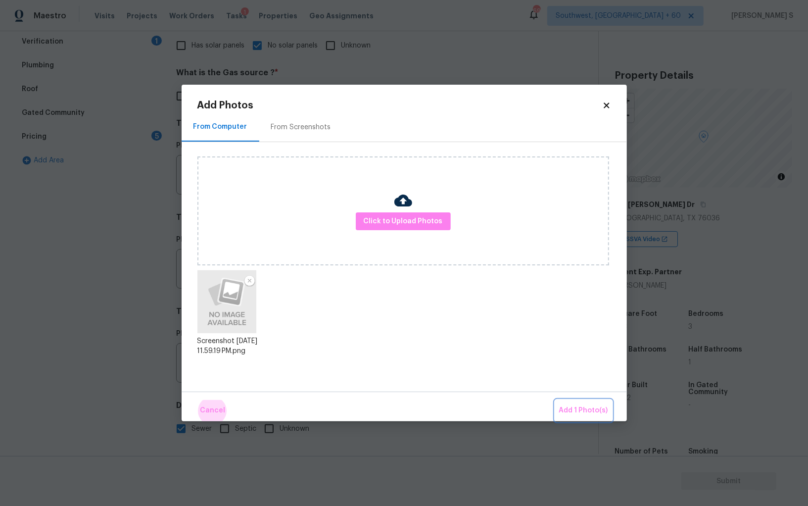
click at [555, 400] on button "Add 1 Photo(s)" at bounding box center [583, 410] width 57 height 21
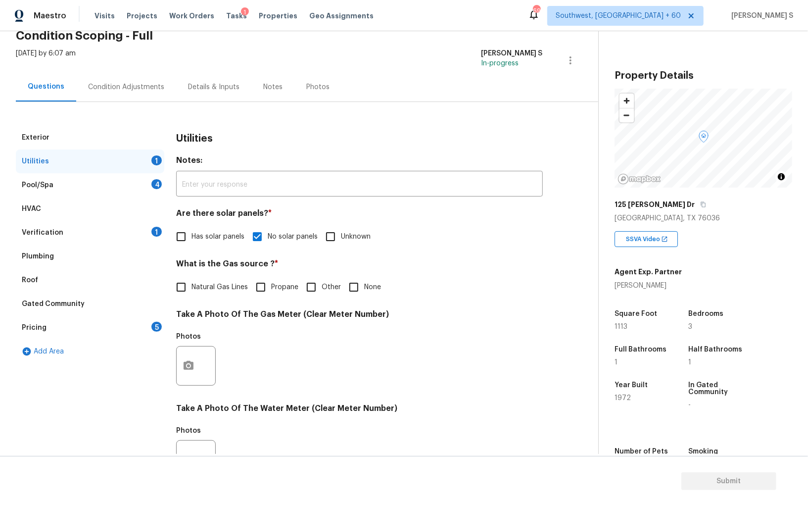
scroll to position [0, 0]
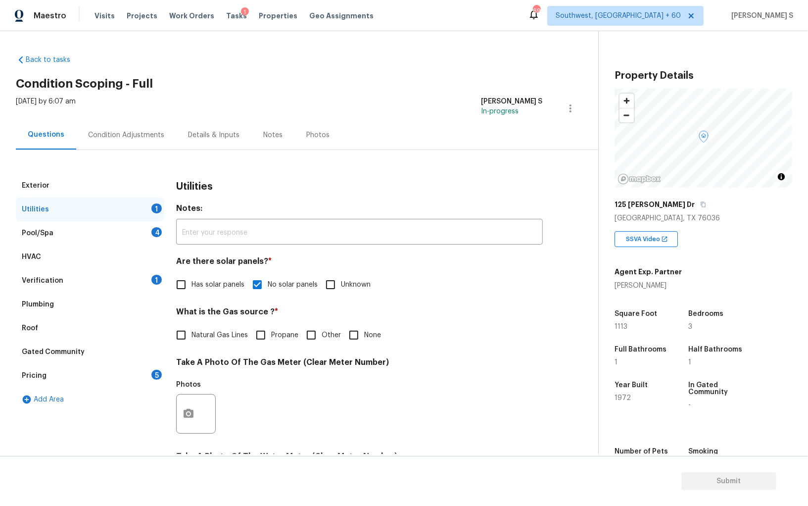
click at [149, 131] on div "Condition Adjustments" at bounding box center [126, 135] width 76 height 10
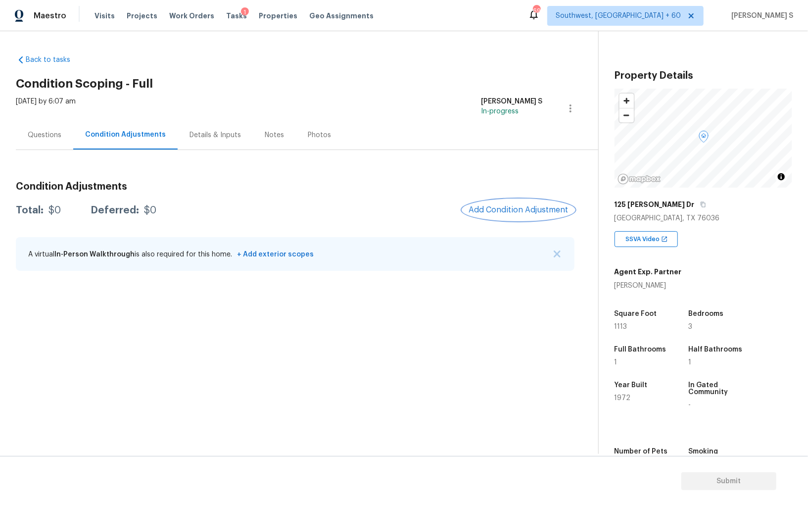
click at [510, 202] on button "Add Condition Adjustment" at bounding box center [519, 209] width 112 height 21
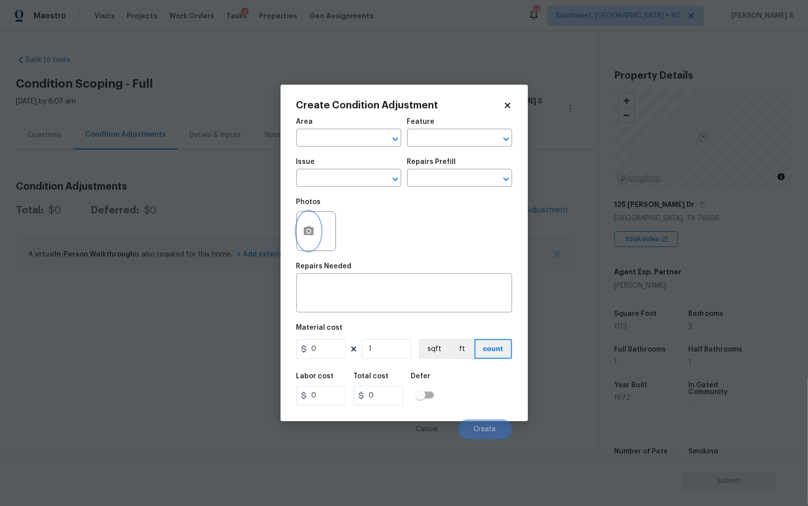
click at [312, 223] on button "button" at bounding box center [309, 231] width 24 height 39
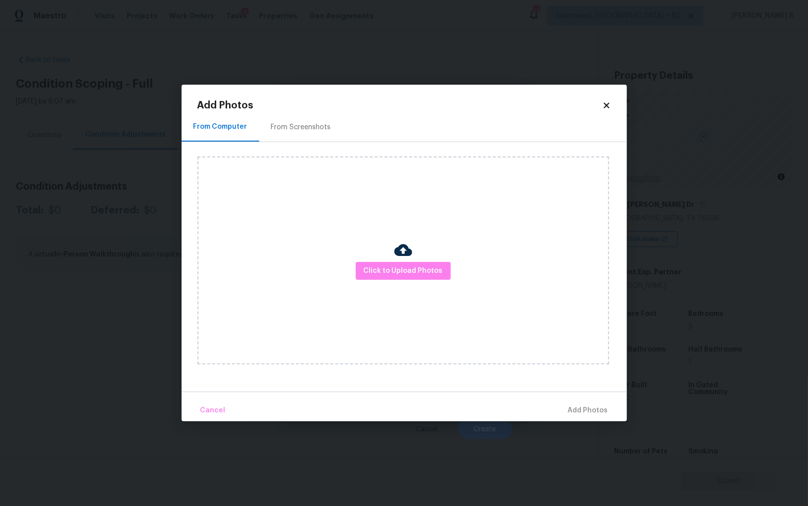
click at [308, 131] on div "From Screenshots" at bounding box center [301, 127] width 60 height 10
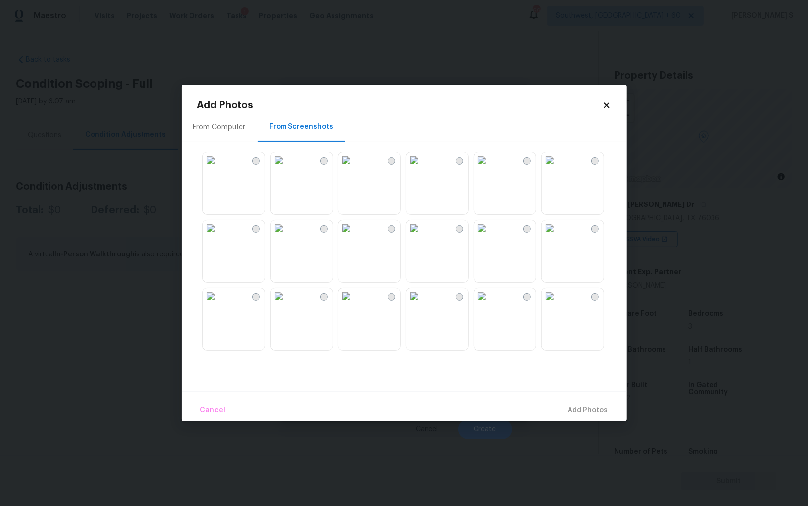
click at [490, 168] on img at bounding box center [482, 160] width 16 height 16
click at [422, 236] on img at bounding box center [414, 228] width 16 height 16
click at [422, 304] on img at bounding box center [414, 296] width 16 height 16
click at [490, 304] on img at bounding box center [482, 296] width 16 height 16
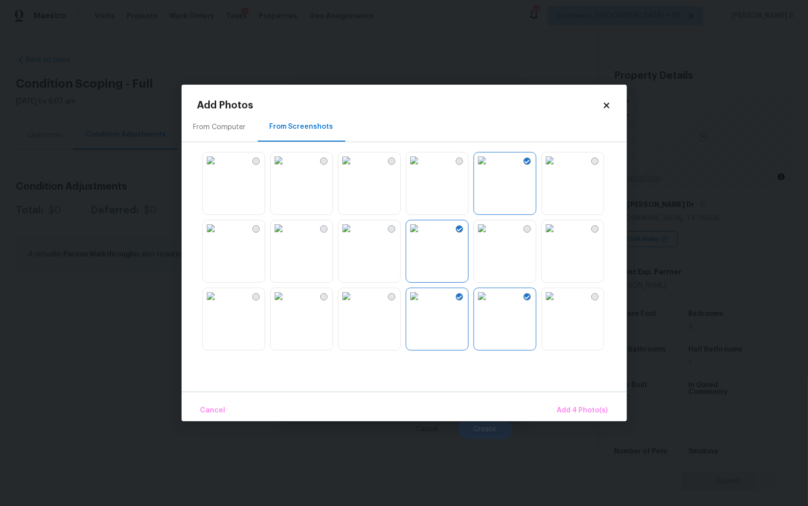
drag, startPoint x: 565, startPoint y: 240, endPoint x: 516, endPoint y: 240, distance: 49.0
click at [558, 236] on img at bounding box center [550, 228] width 16 height 16
click at [490, 236] on img at bounding box center [482, 228] width 16 height 16
click at [354, 236] on img at bounding box center [347, 228] width 16 height 16
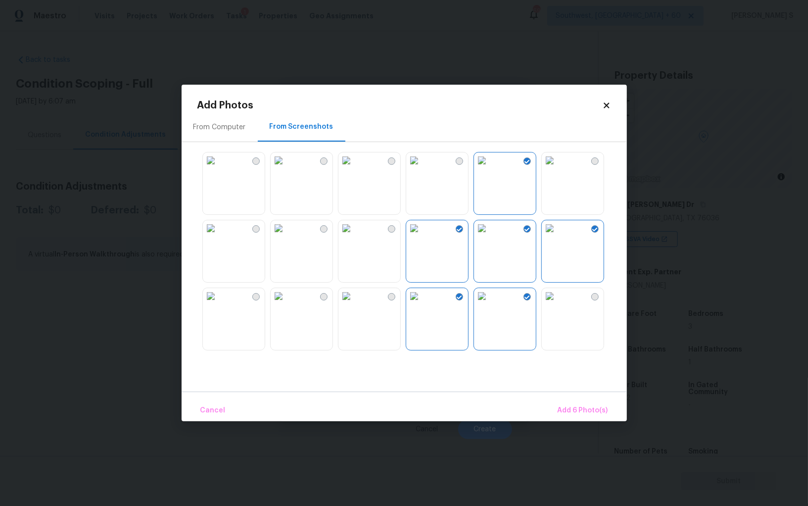
click at [287, 236] on img at bounding box center [279, 228] width 16 height 16
click at [287, 304] on img at bounding box center [279, 296] width 16 height 16
click at [582, 409] on span "Add 8 Photo(s)" at bounding box center [583, 410] width 50 height 12
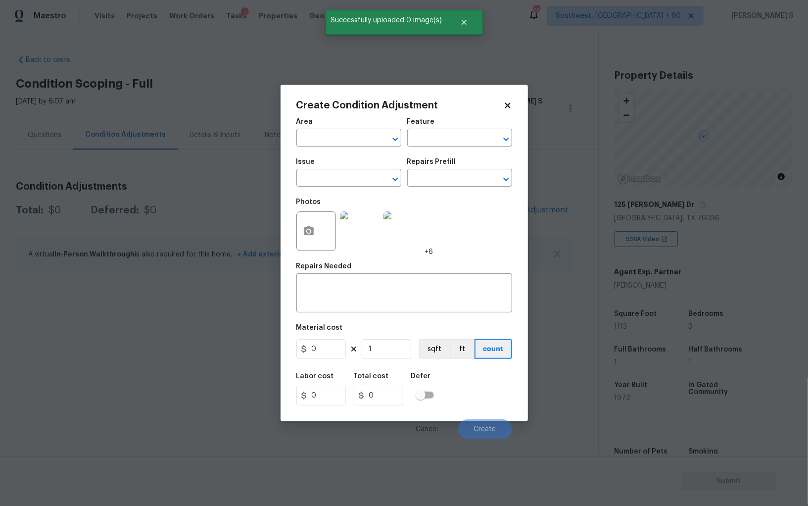
click at [344, 193] on span "Issue ​" at bounding box center [348, 172] width 105 height 40
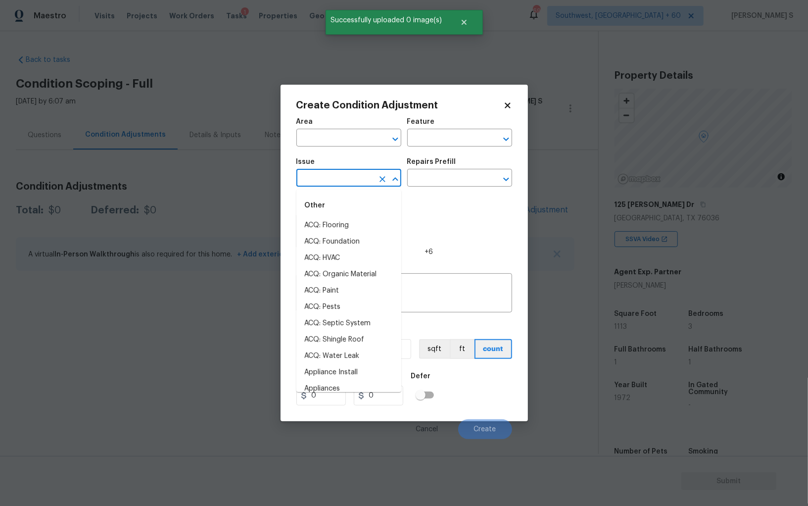
click at [344, 183] on input "text" at bounding box center [334, 178] width 77 height 15
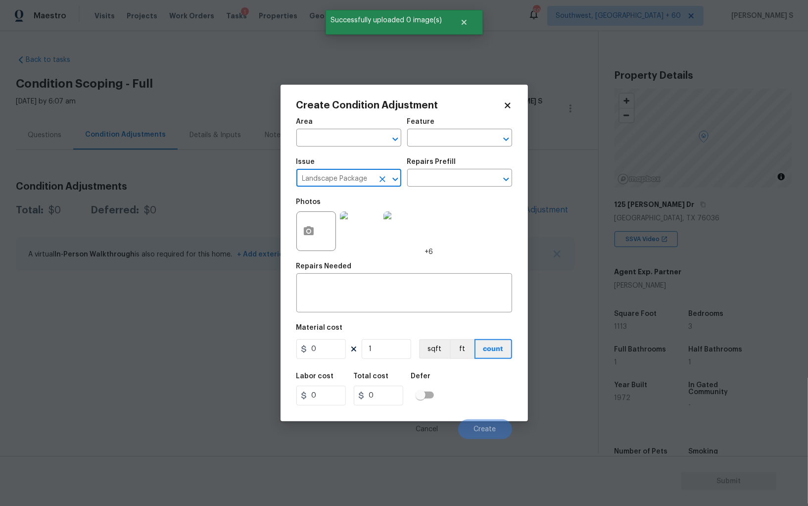
type input "Landscape Package"
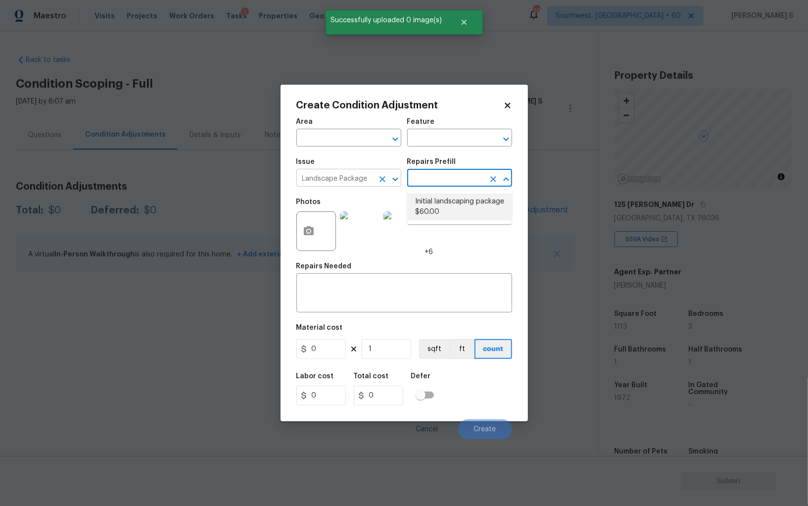
type input "Home Readiness Packages"
type textarea "Mowing of grass up to 6" in height. Mow, edge along driveways & sidewalks, trim…"
type input "60"
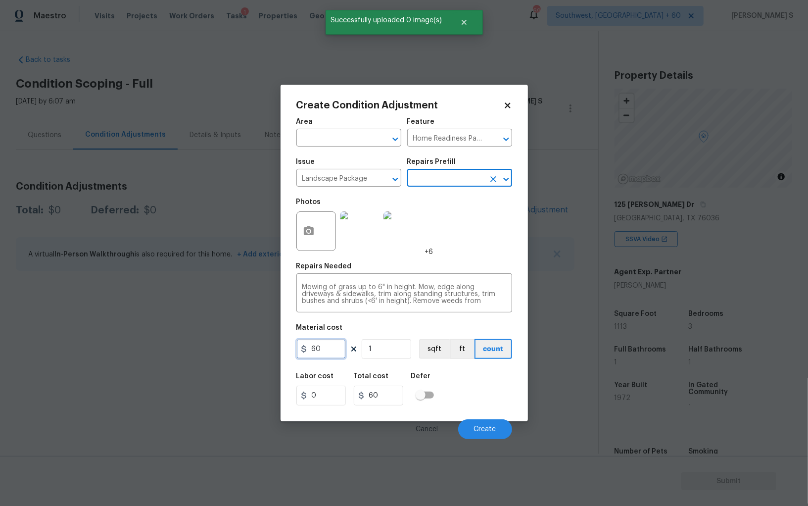
click at [334, 345] on input "60" at bounding box center [320, 349] width 49 height 20
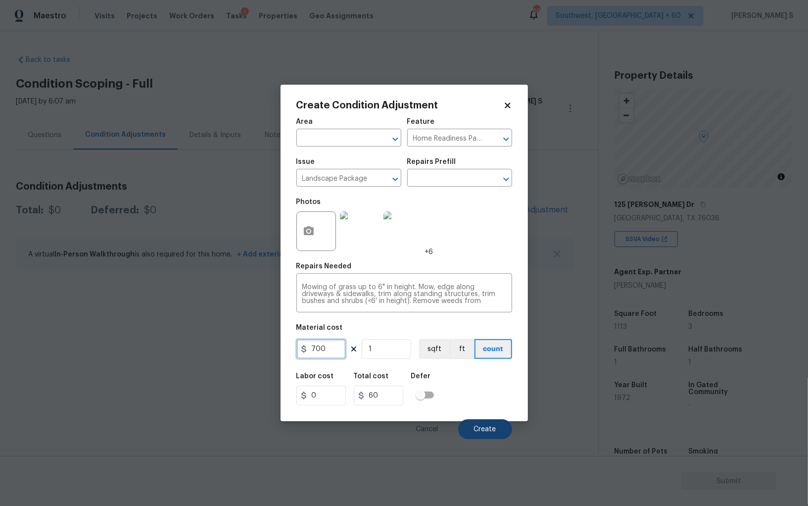
type input "700"
click at [489, 429] on span "Create" at bounding box center [485, 429] width 22 height 7
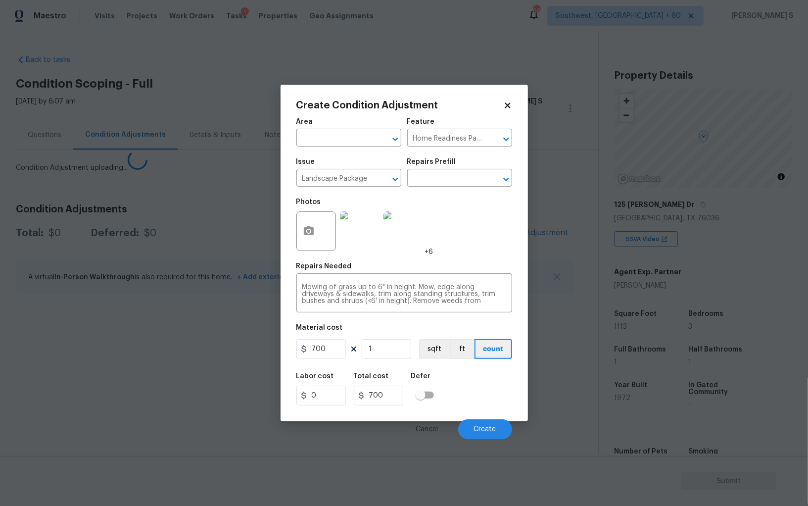
click at [105, 330] on body "Maestro Visits Projects Work Orders Tasks 1 Properties Geo Assignments 695 Sout…" at bounding box center [404, 253] width 808 height 506
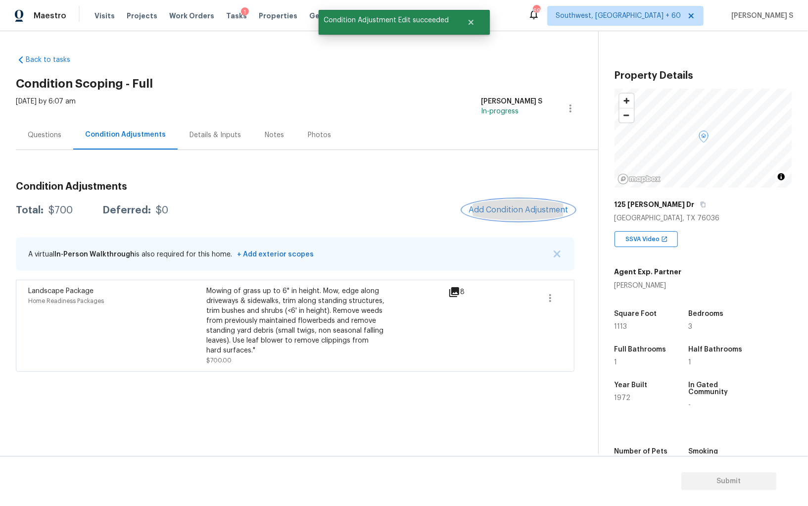
click at [488, 207] on span "Add Condition Adjustment" at bounding box center [519, 209] width 100 height 9
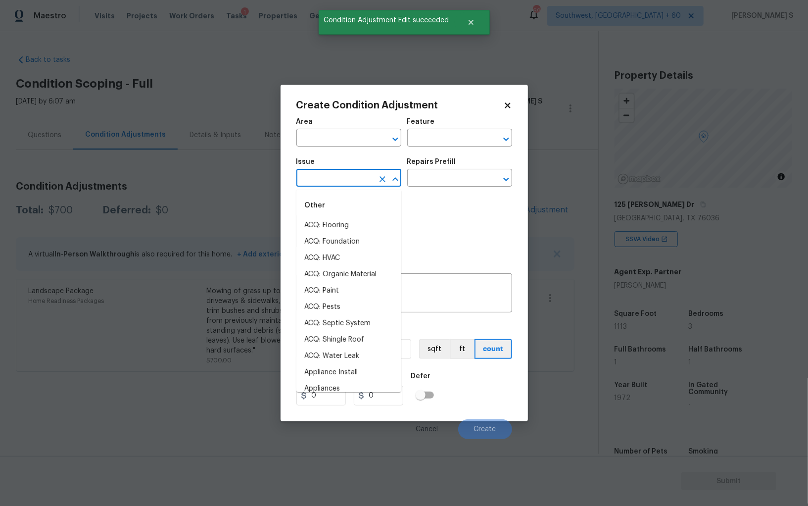
click at [356, 186] on input "text" at bounding box center [334, 178] width 77 height 15
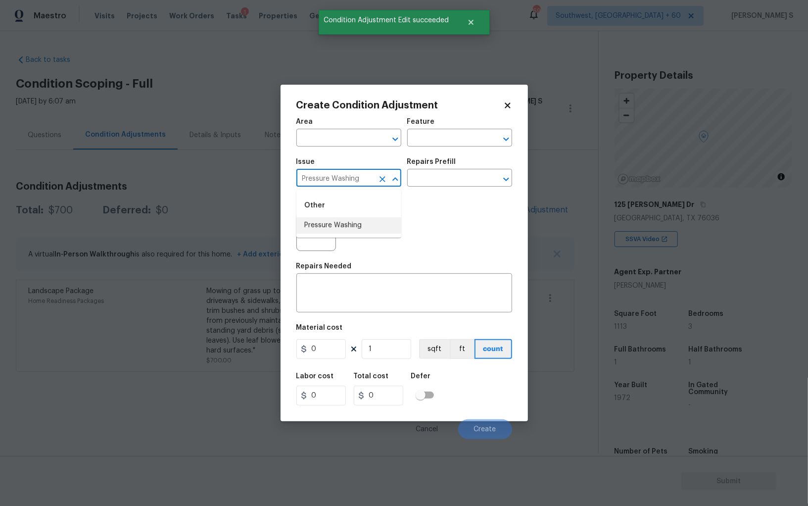
type input "Pressure Washing"
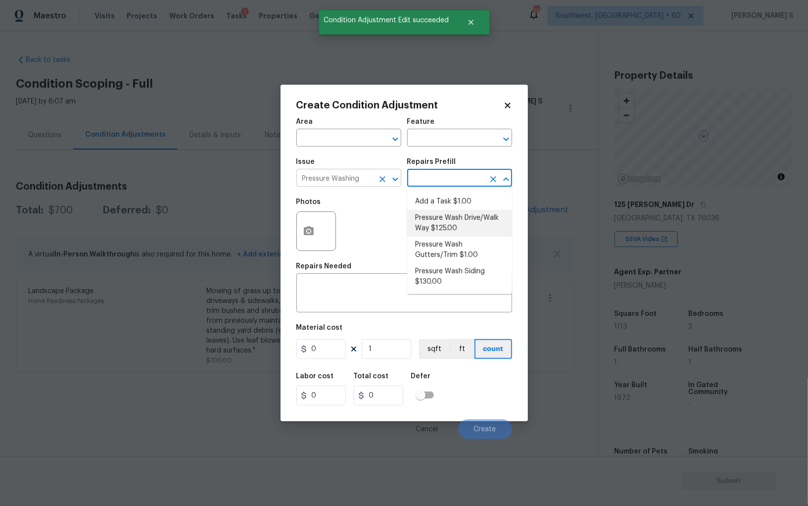
type input "Siding"
type textarea "Pressure wash the driveways/walkways as directed by the PM. Ensure that all deb…"
type input "125"
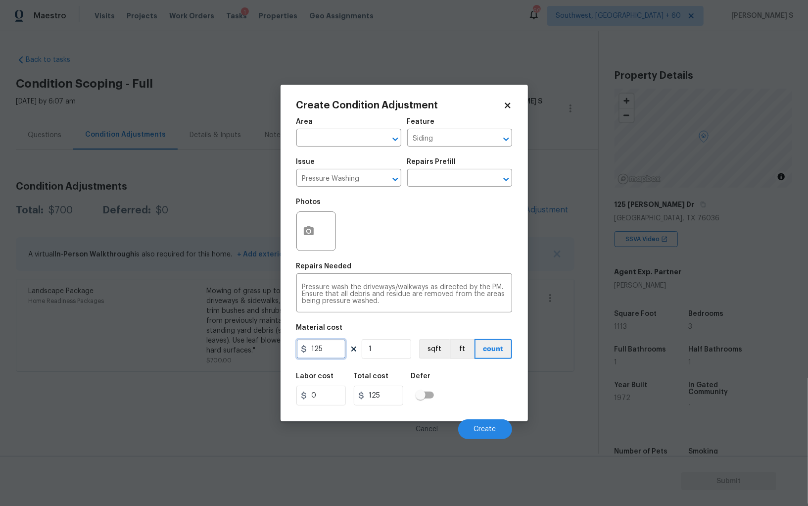
click at [334, 347] on input "125" at bounding box center [320, 349] width 49 height 20
type input "200"
click at [484, 438] on button "Create" at bounding box center [485, 429] width 54 height 20
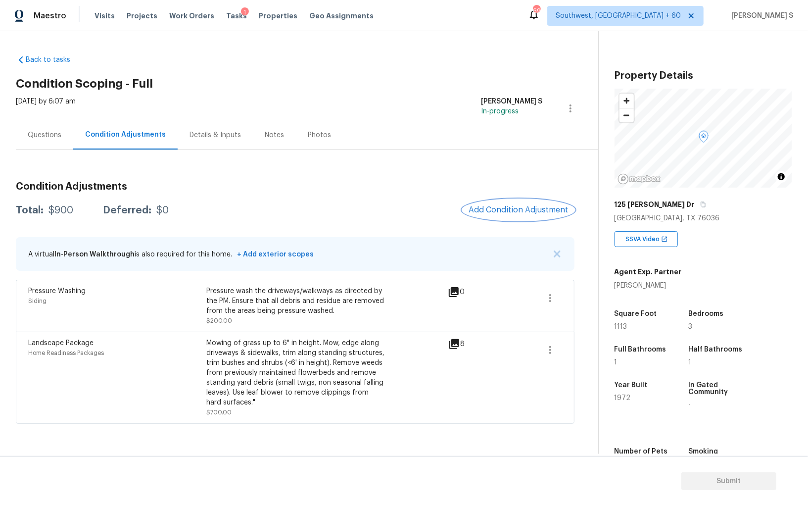
click at [538, 205] on span "Add Condition Adjustment" at bounding box center [519, 209] width 100 height 9
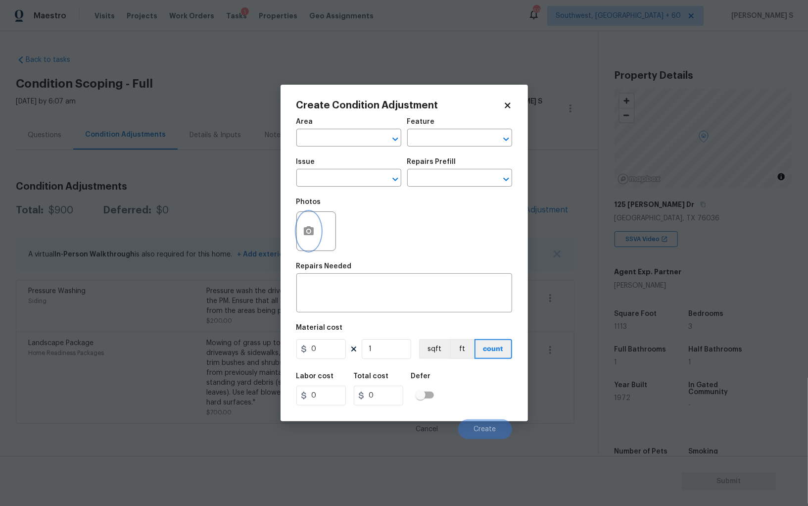
click at [312, 219] on button "button" at bounding box center [309, 231] width 24 height 39
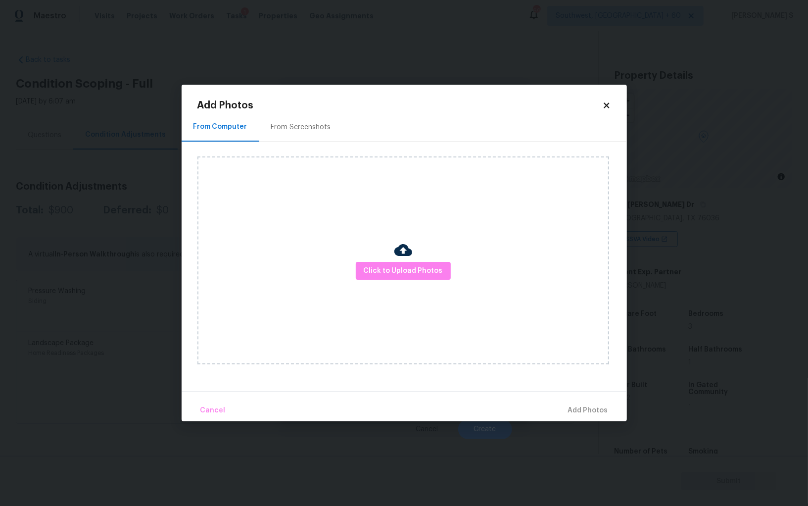
click at [301, 114] on div "From Screenshots" at bounding box center [301, 126] width 84 height 29
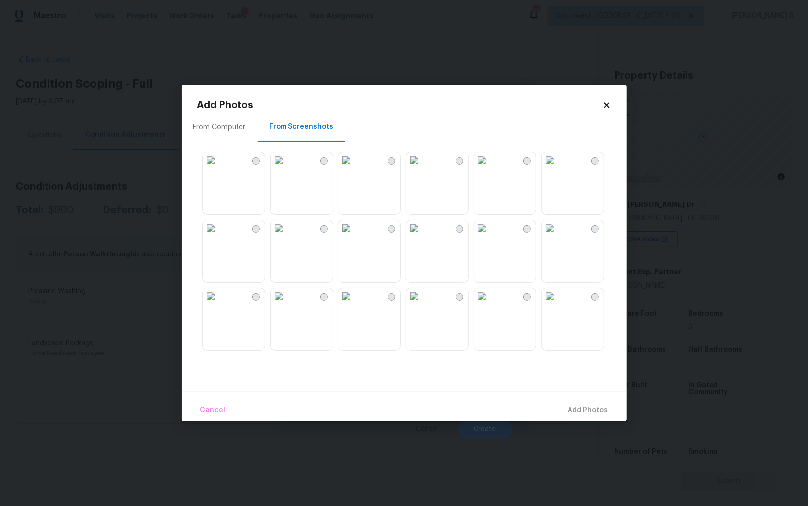
click at [354, 168] on img at bounding box center [347, 160] width 16 height 16
click at [354, 236] on img at bounding box center [347, 228] width 16 height 16
click at [354, 304] on img at bounding box center [347, 296] width 16 height 16
drag, startPoint x: 310, startPoint y: 186, endPoint x: 432, endPoint y: 186, distance: 121.3
click at [287, 168] on img at bounding box center [279, 160] width 16 height 16
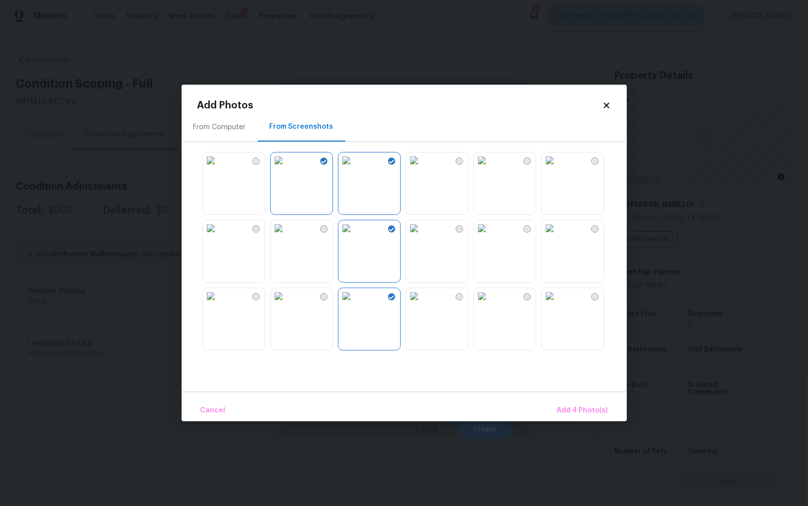
click at [422, 168] on img at bounding box center [414, 160] width 16 height 16
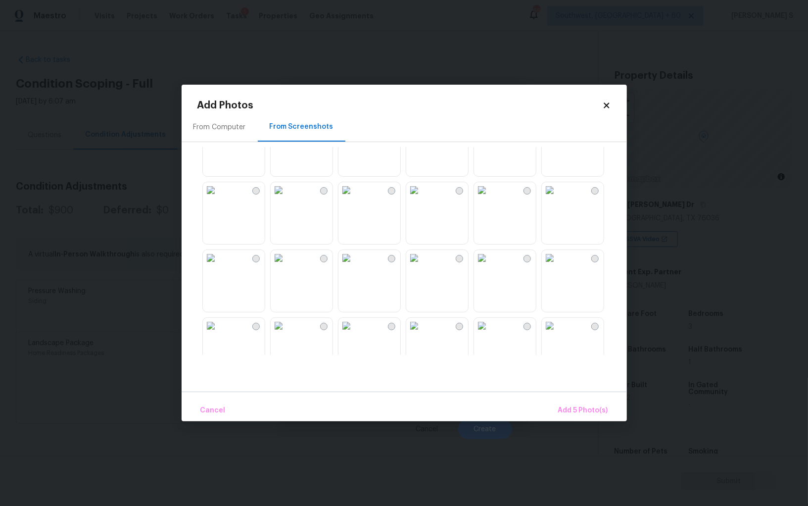
click at [354, 198] on img at bounding box center [347, 190] width 16 height 16
click at [287, 198] on img at bounding box center [279, 190] width 16 height 16
click at [210, 198] on img at bounding box center [211, 190] width 16 height 16
click at [219, 266] on img at bounding box center [211, 258] width 16 height 16
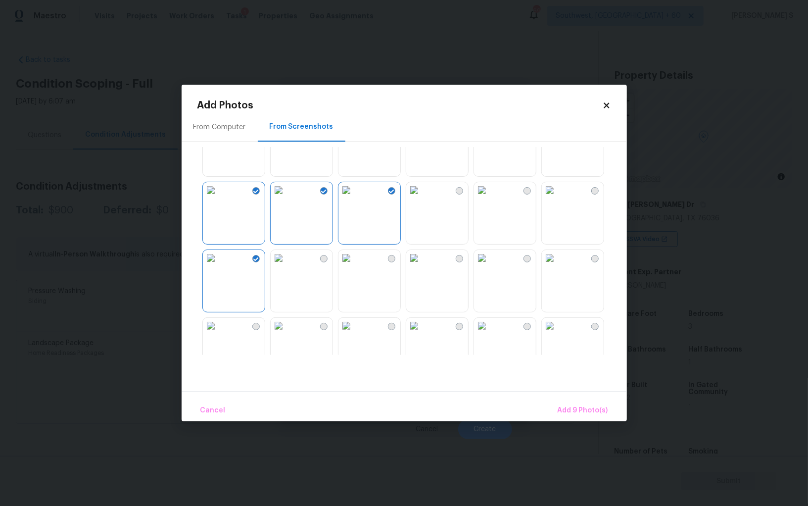
click at [219, 334] on img at bounding box center [211, 326] width 16 height 16
click at [287, 334] on img at bounding box center [279, 326] width 16 height 16
click at [354, 332] on img at bounding box center [347, 326] width 16 height 16
click at [574, 406] on span "Add 12 Photo(s)" at bounding box center [581, 410] width 53 height 12
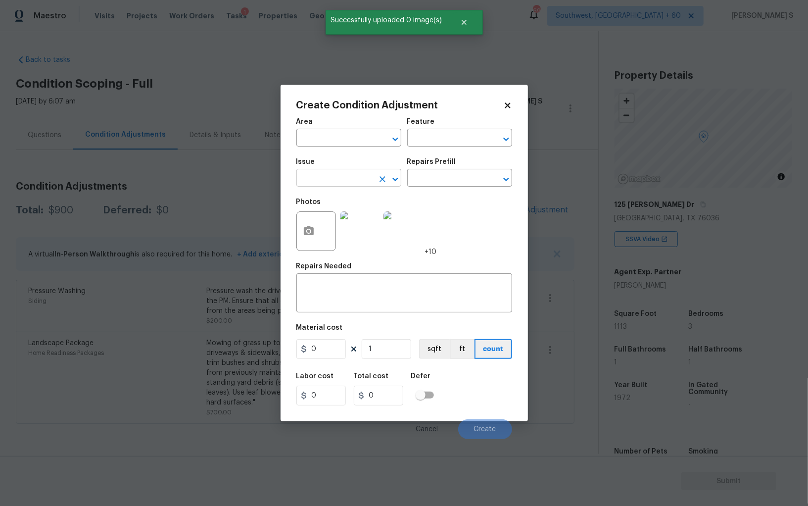
click at [351, 185] on input "text" at bounding box center [334, 178] width 77 height 15
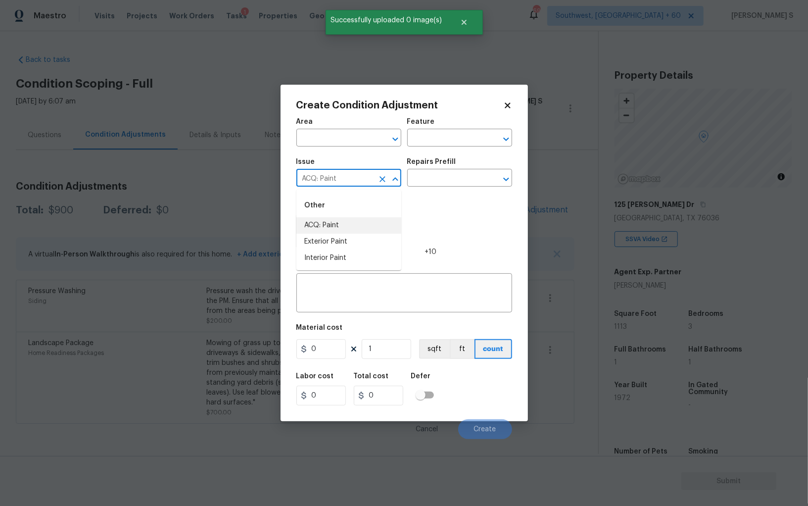
type input "ACQ: Paint"
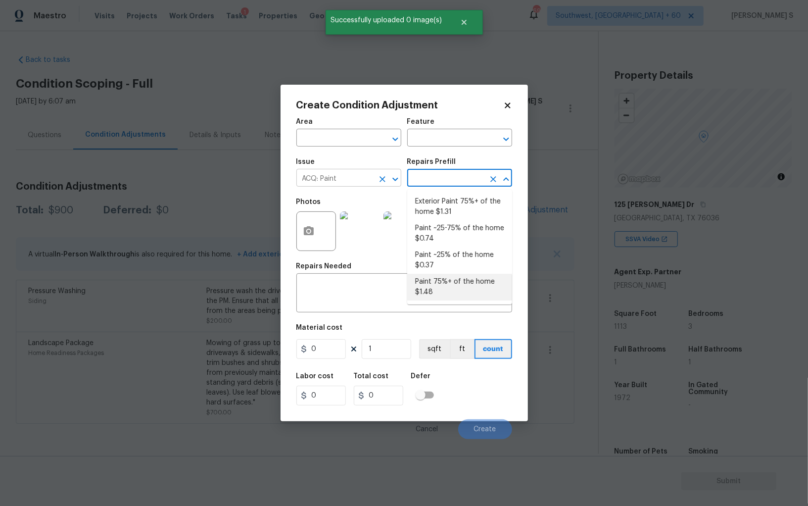
type input "Acquisition"
type textarea "Acquisition Scope: 75%+ of the home will likely require interior paint"
type input "1.48"
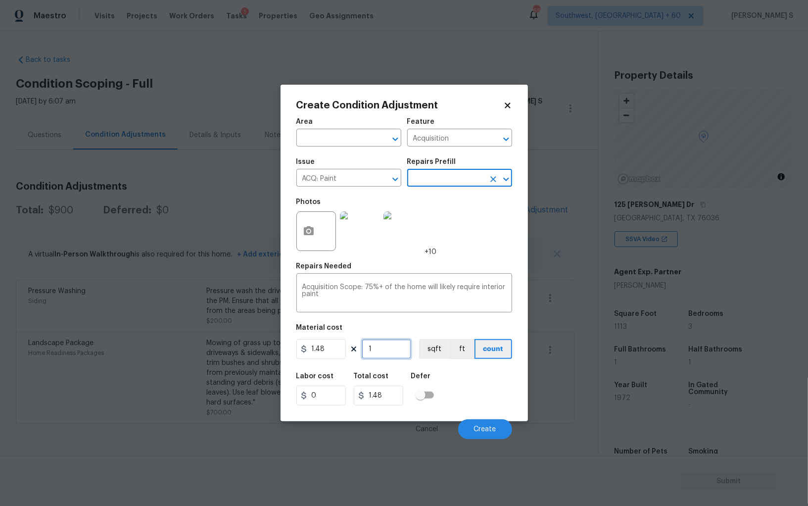
click at [390, 353] on input "1" at bounding box center [386, 349] width 49 height 20
type input "11"
type input "16.28"
type input "111"
type input "164.28"
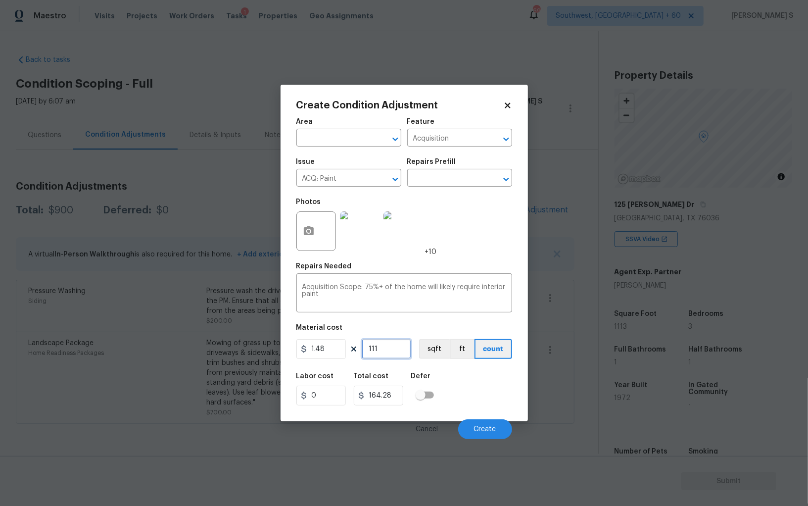
type input "1113"
type input "1647.24"
type input "1113"
click at [431, 347] on button "sqft" at bounding box center [434, 349] width 31 height 20
click at [443, 381] on div "Labor cost 0 Total cost 1647.24 Defer" at bounding box center [404, 389] width 216 height 45
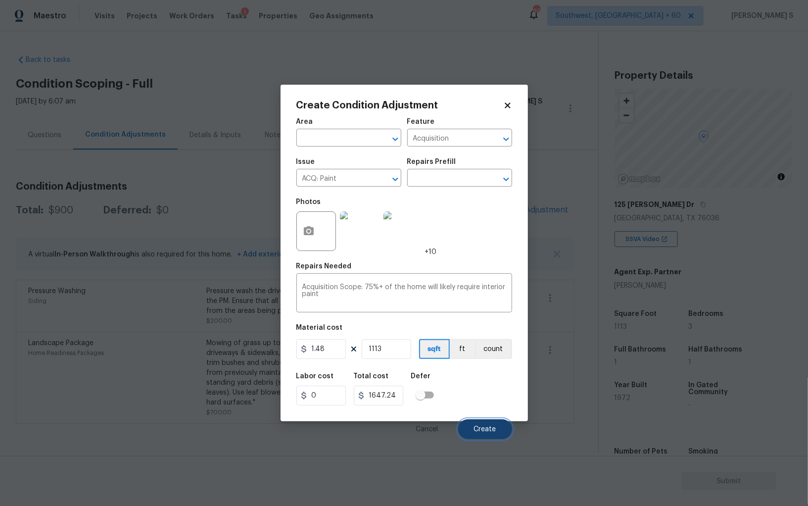
click at [493, 431] on span "Create" at bounding box center [485, 429] width 22 height 7
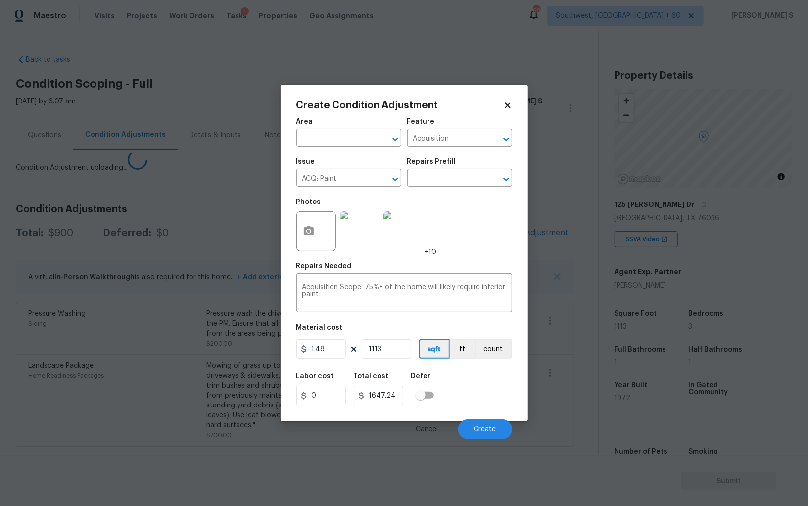
click at [68, 354] on body "Maestro Visits Projects Work Orders Tasks 1 Properties Geo Assignments 695 Sout…" at bounding box center [404, 253] width 808 height 506
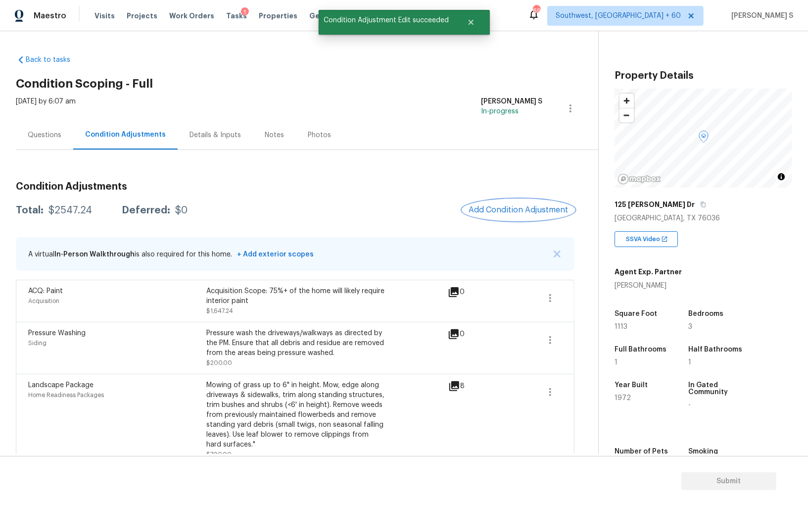
click at [518, 204] on button "Add Condition Adjustment" at bounding box center [519, 209] width 112 height 21
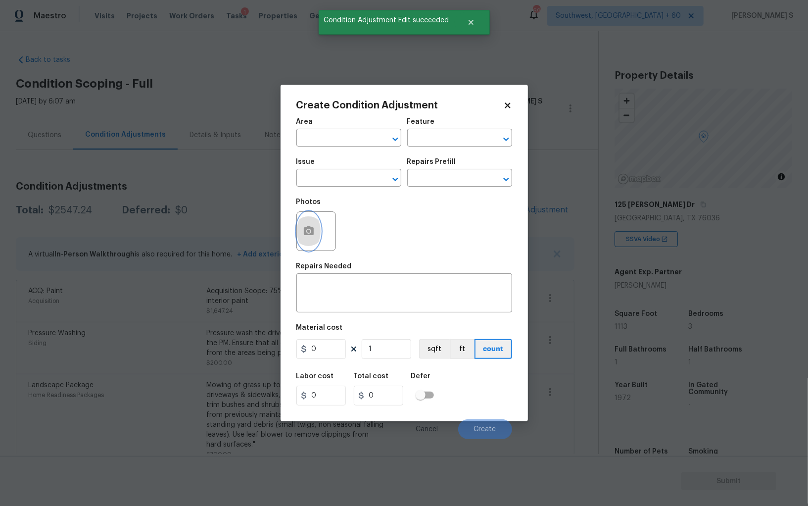
click at [311, 242] on button "button" at bounding box center [309, 231] width 24 height 39
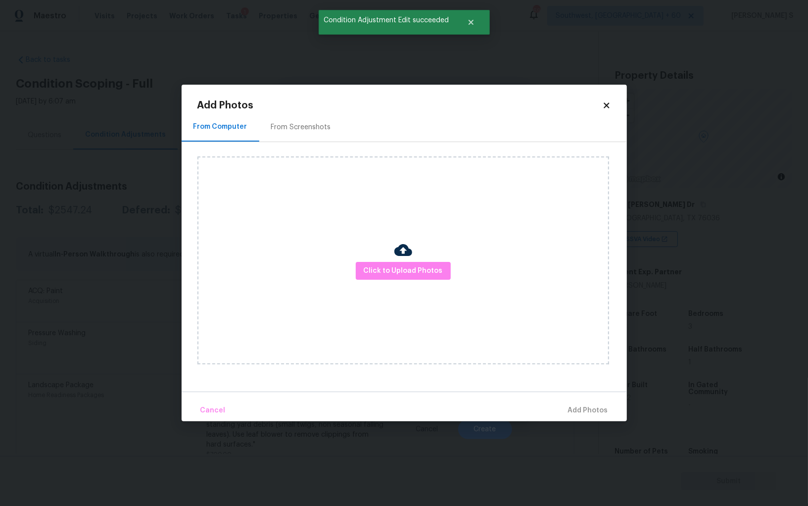
click at [278, 126] on div "From Screenshots" at bounding box center [301, 127] width 60 height 10
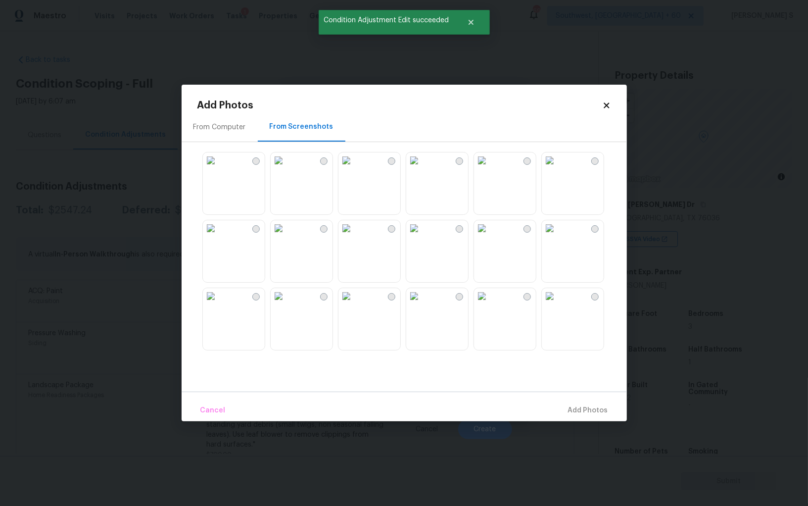
click at [416, 168] on img at bounding box center [414, 160] width 16 height 16
click at [354, 168] on img at bounding box center [347, 160] width 16 height 16
click at [287, 168] on img at bounding box center [279, 160] width 16 height 16
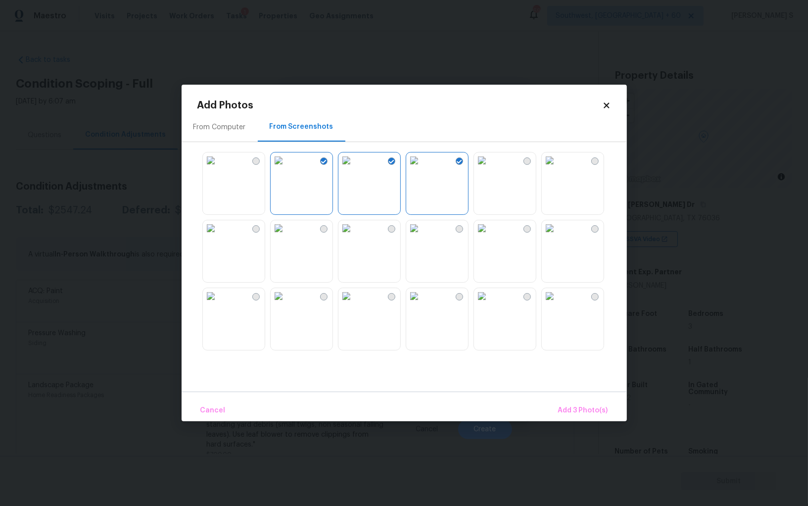
click at [354, 236] on img at bounding box center [347, 228] width 16 height 16
click at [354, 304] on img at bounding box center [347, 296] width 16 height 16
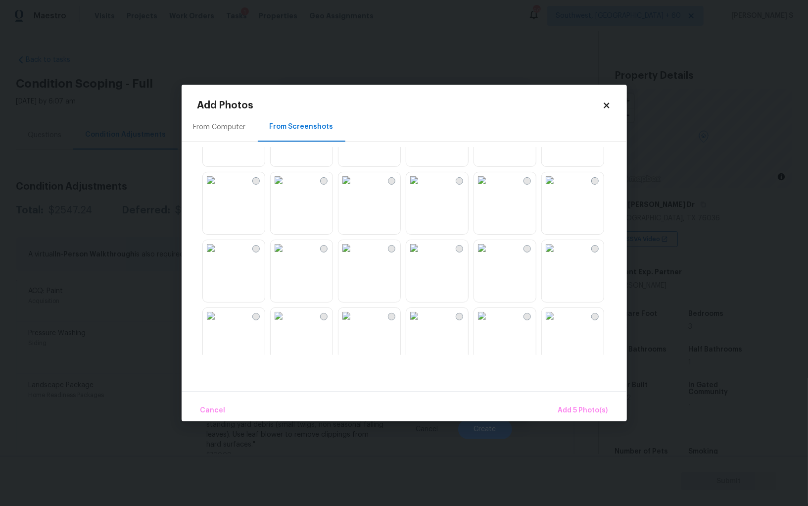
click at [350, 188] on img at bounding box center [347, 180] width 16 height 16
click at [287, 188] on img at bounding box center [279, 180] width 16 height 16
click at [219, 188] on img at bounding box center [211, 180] width 16 height 16
drag, startPoint x: 460, startPoint y: 202, endPoint x: 504, endPoint y: 202, distance: 44.0
click at [422, 188] on img at bounding box center [414, 180] width 16 height 16
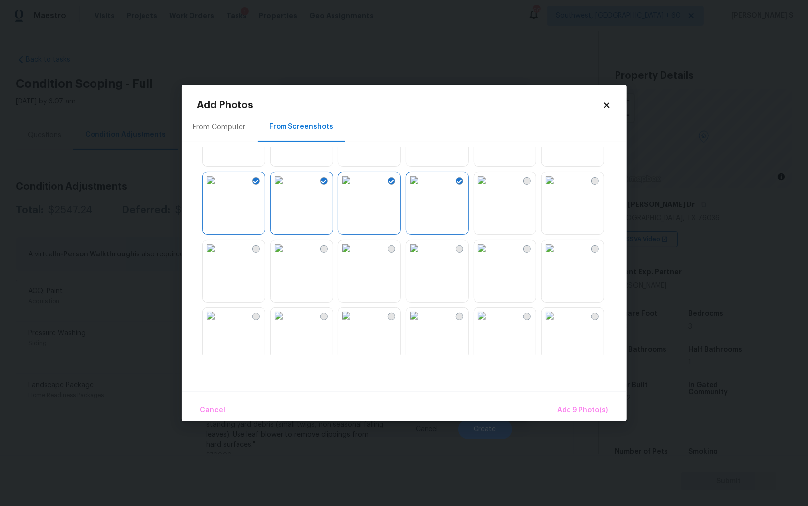
click at [490, 188] on img at bounding box center [482, 180] width 16 height 16
click at [490, 246] on img at bounding box center [482, 248] width 16 height 16
click at [490, 324] on img at bounding box center [482, 316] width 16 height 16
click at [558, 324] on img at bounding box center [550, 316] width 16 height 16
click at [585, 417] on button "Add 13 Photo(s)" at bounding box center [581, 410] width 61 height 21
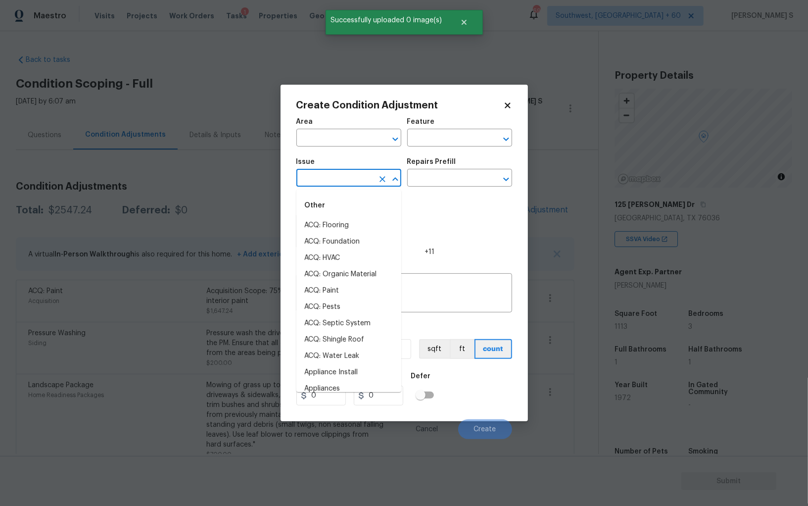
click at [322, 177] on input "text" at bounding box center [334, 178] width 77 height 15
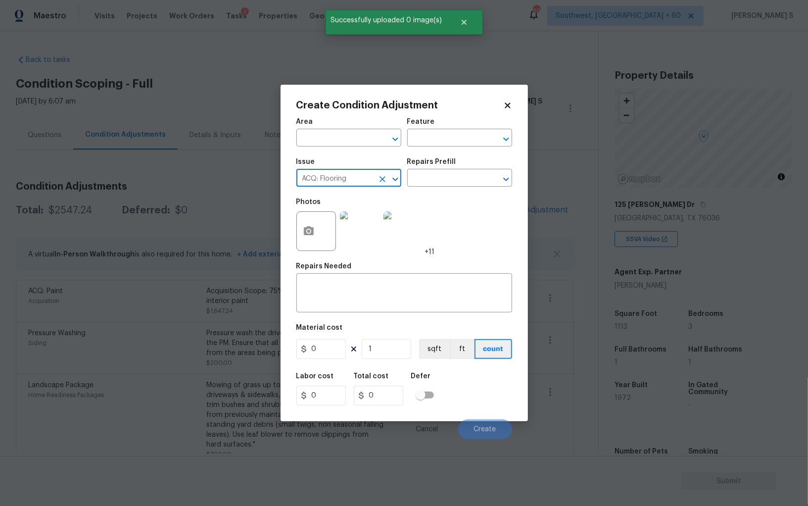
type input "ACQ: Flooring"
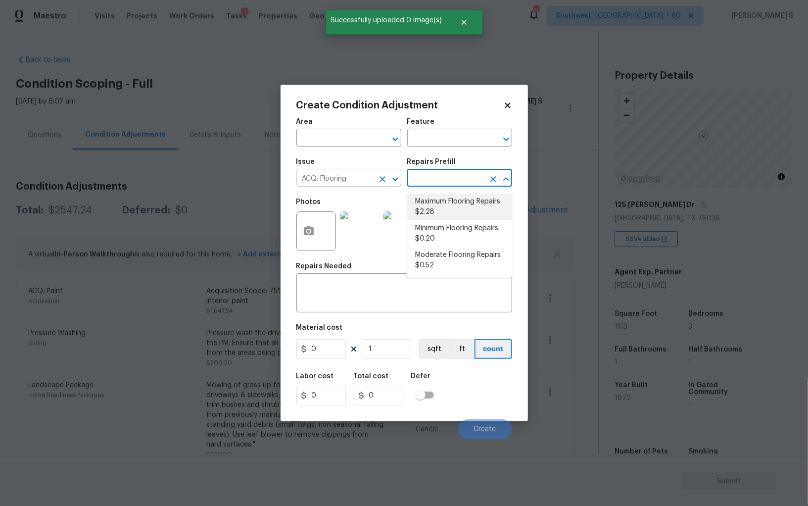
type input "Acquisition"
type textarea "Acquisition Scope: Maximum flooring repairs"
type input "2.28"
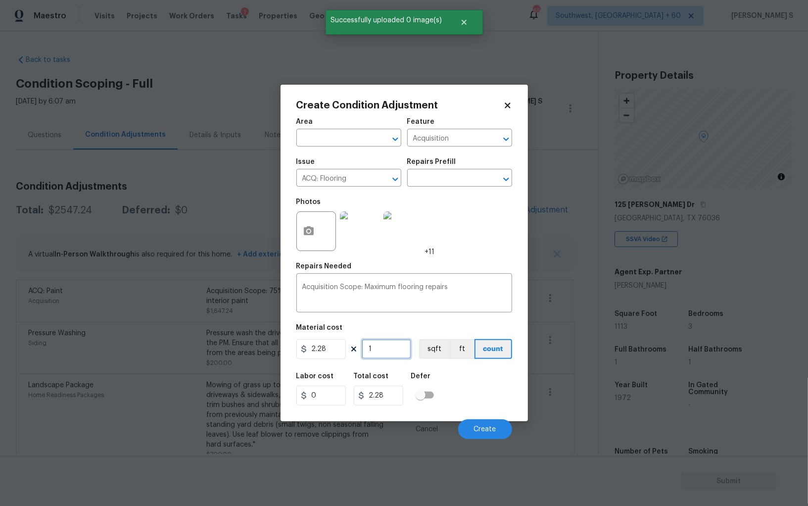
click at [402, 340] on input "1" at bounding box center [386, 349] width 49 height 20
paste input "113"
type input "1113"
type input "2537.64"
type input "1113"
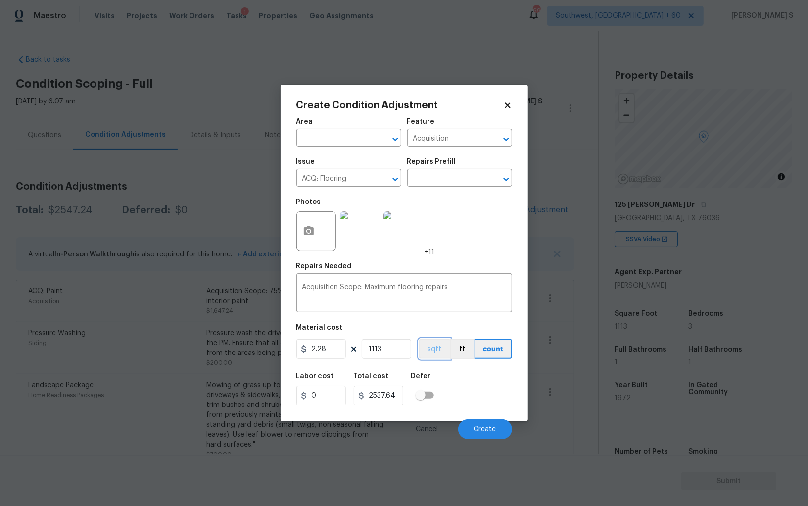
click at [430, 347] on button "sqft" at bounding box center [434, 349] width 31 height 20
click at [441, 364] on div "Area ​ Feature Acquisition ​ Issue ACQ: Flooring ​ Repairs Prefill ​ Photos +11…" at bounding box center [404, 275] width 216 height 327
click at [495, 433] on span "Create" at bounding box center [485, 429] width 22 height 7
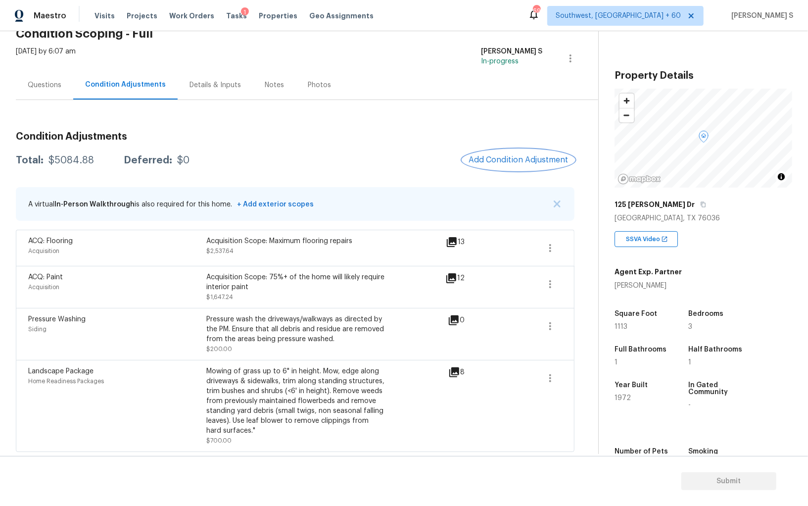
scroll to position [0, 0]
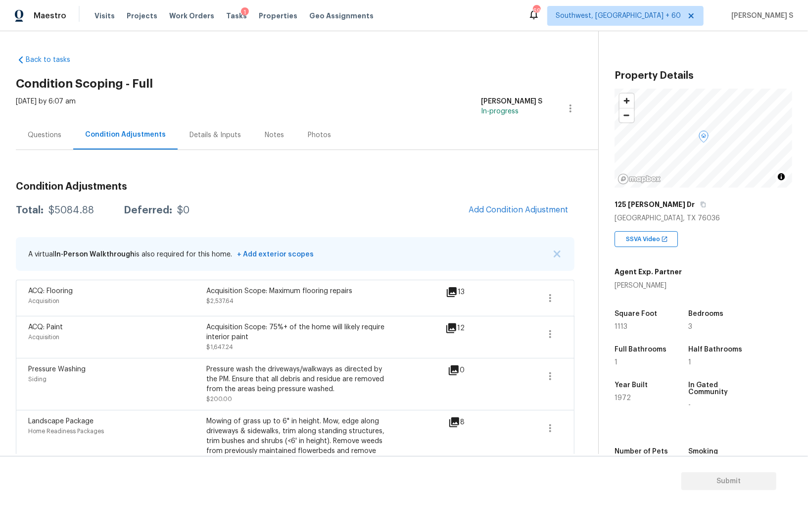
click at [50, 131] on div "Questions" at bounding box center [45, 135] width 34 height 10
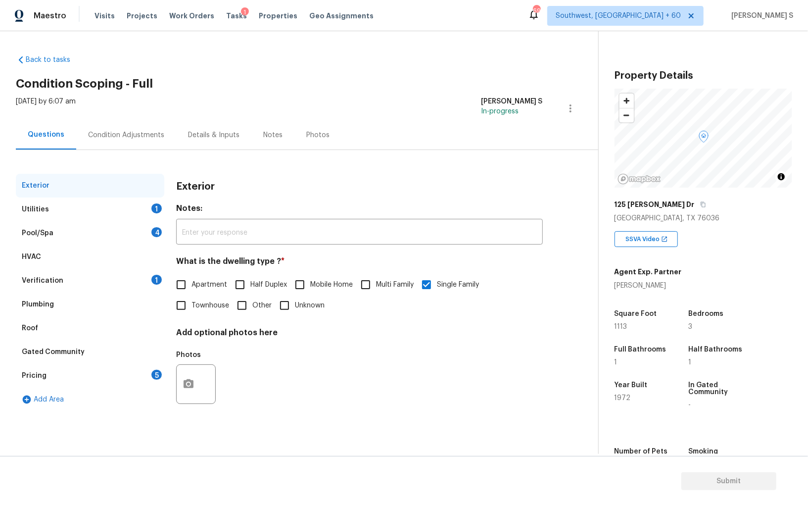
click at [145, 369] on div "Pricing 5" at bounding box center [90, 376] width 148 height 24
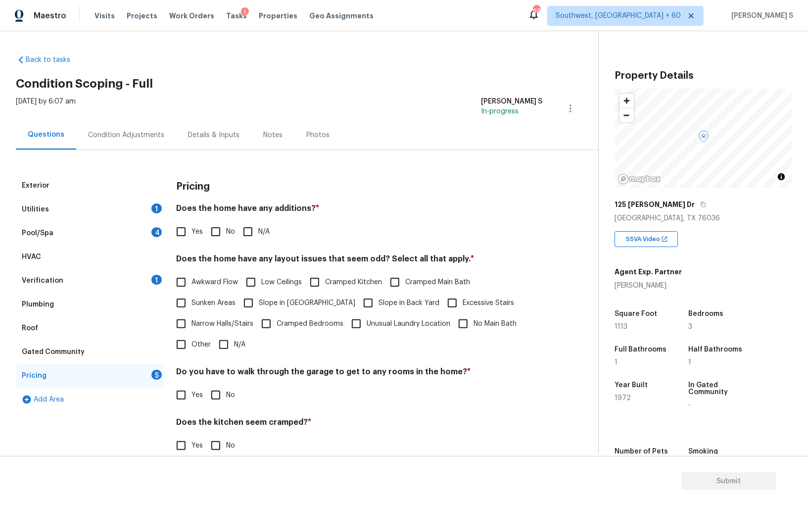
click at [248, 309] on input "Slope in [GEOGRAPHIC_DATA]" at bounding box center [248, 302] width 21 height 21
checkbox input "true"
click at [221, 233] on input "No" at bounding box center [215, 231] width 21 height 21
checkbox input "true"
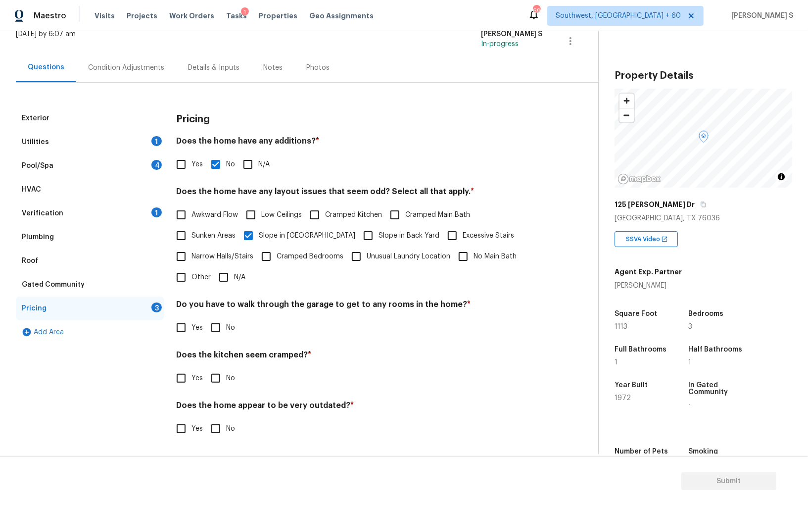
scroll to position [67, 0]
click at [214, 321] on input "No" at bounding box center [215, 328] width 21 height 21
checkbox input "true"
click at [171, 368] on input "Yes" at bounding box center [181, 378] width 21 height 21
checkbox input "true"
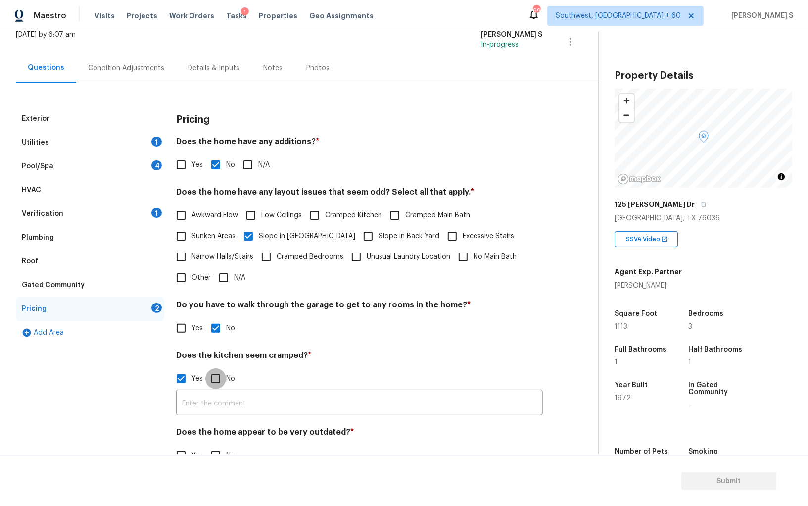
click at [205, 368] on input "No" at bounding box center [215, 378] width 21 height 21
checkbox input "true"
checkbox input "false"
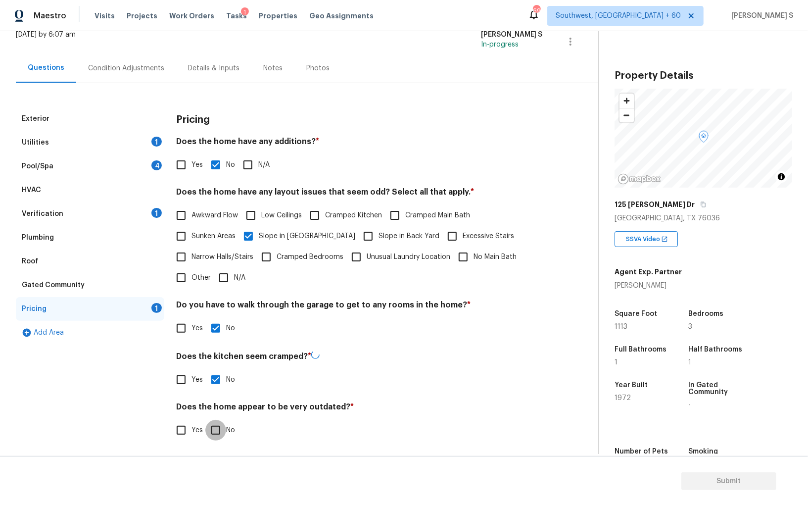
click at [205, 420] on input "No" at bounding box center [215, 430] width 21 height 21
checkbox input "true"
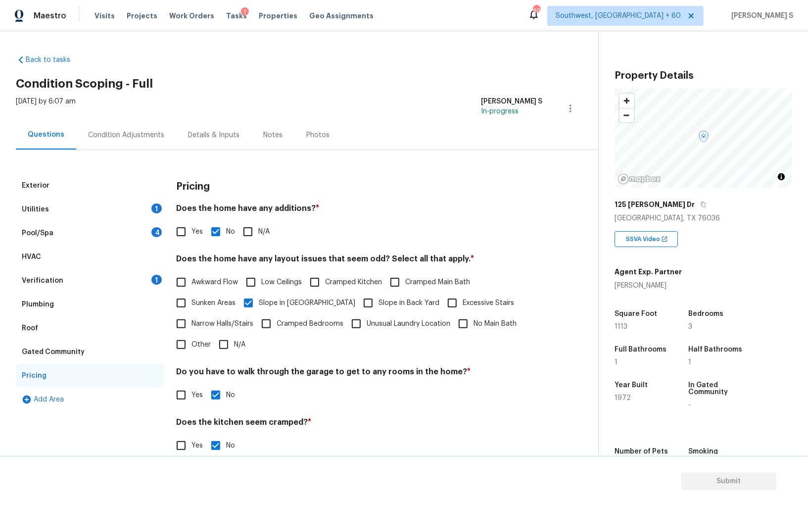
click at [160, 237] on div "Pool/Spa 4" at bounding box center [90, 233] width 148 height 24
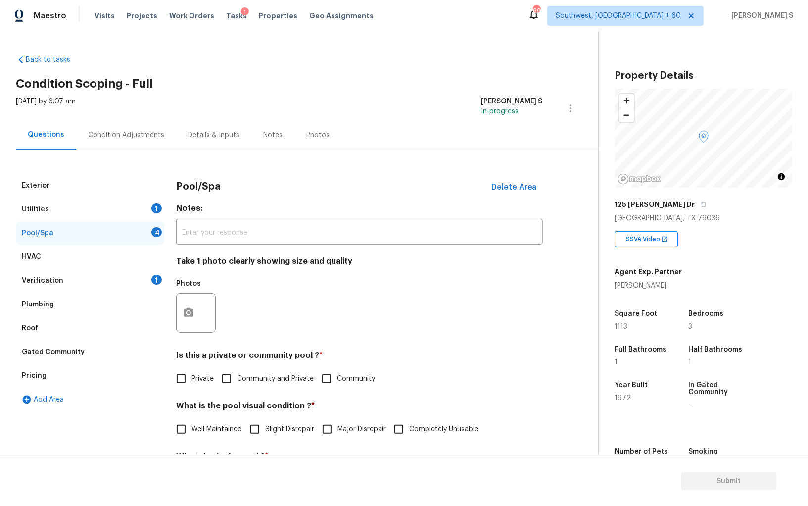
click at [146, 210] on div "Utilities 1" at bounding box center [90, 209] width 148 height 24
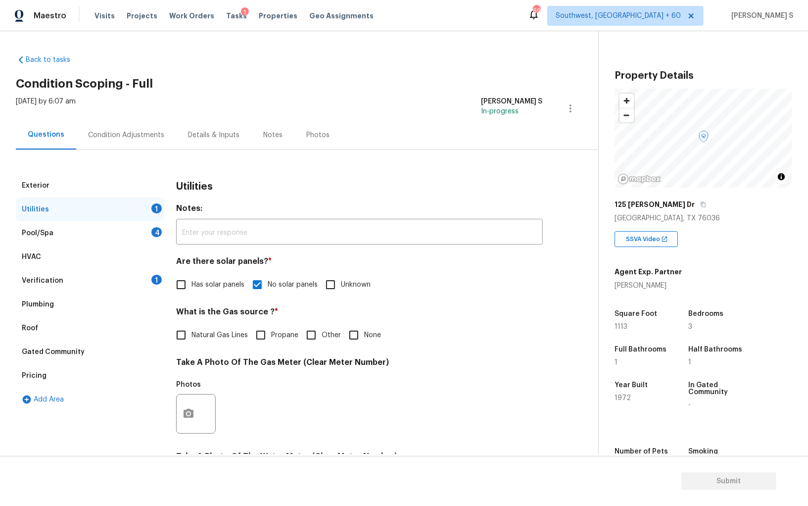
click at [157, 233] on div "4" at bounding box center [156, 232] width 10 height 10
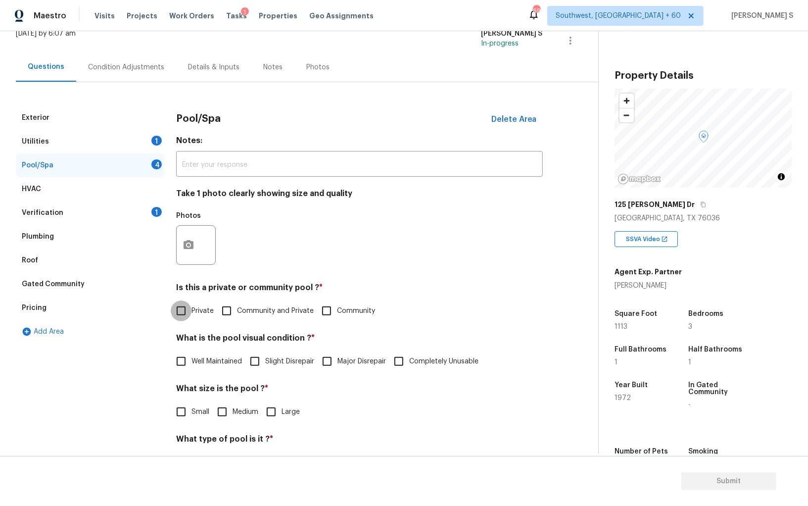
click at [184, 304] on input "Private" at bounding box center [181, 310] width 21 height 21
checkbox input "true"
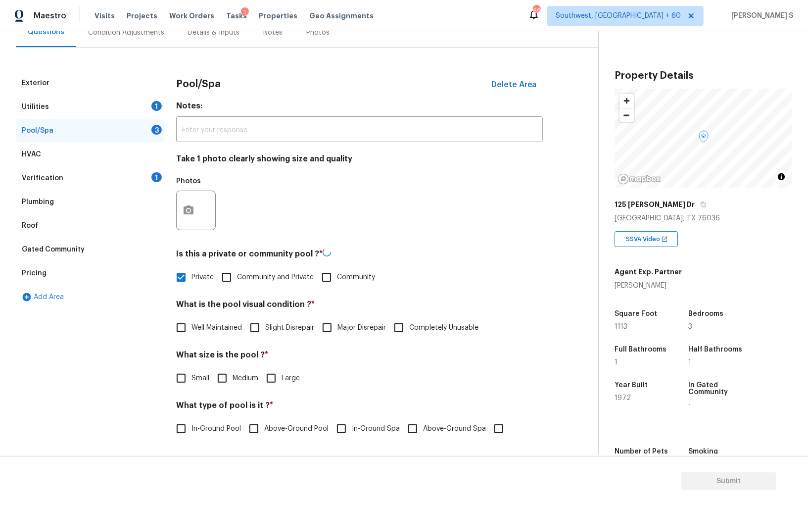
scroll to position [101, 0]
click at [342, 329] on span "Major Disrepair" at bounding box center [362, 328] width 49 height 10
click at [338, 329] on input "Major Disrepair" at bounding box center [327, 327] width 21 height 21
checkbox input "true"
click at [217, 381] on input "Medium" at bounding box center [222, 379] width 21 height 21
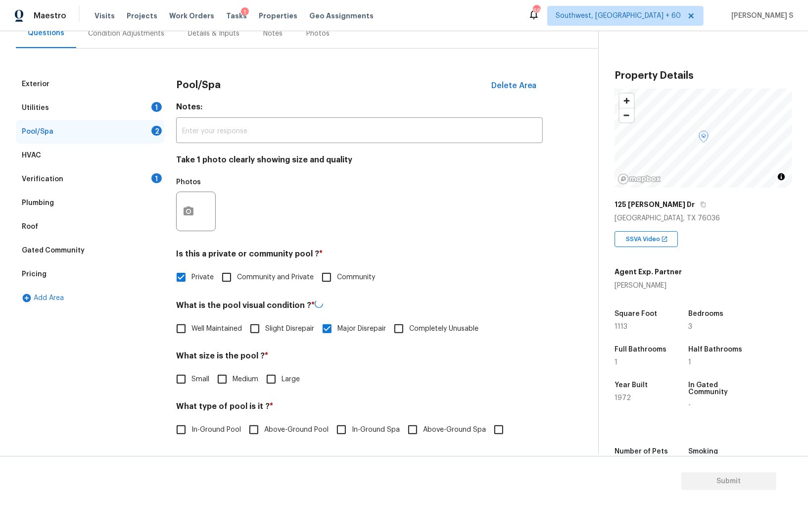
checkbox input "true"
click at [207, 428] on span "In-Ground Pool" at bounding box center [216, 430] width 49 height 10
click at [192, 428] on input "In-Ground Pool" at bounding box center [181, 429] width 21 height 21
checkbox input "true"
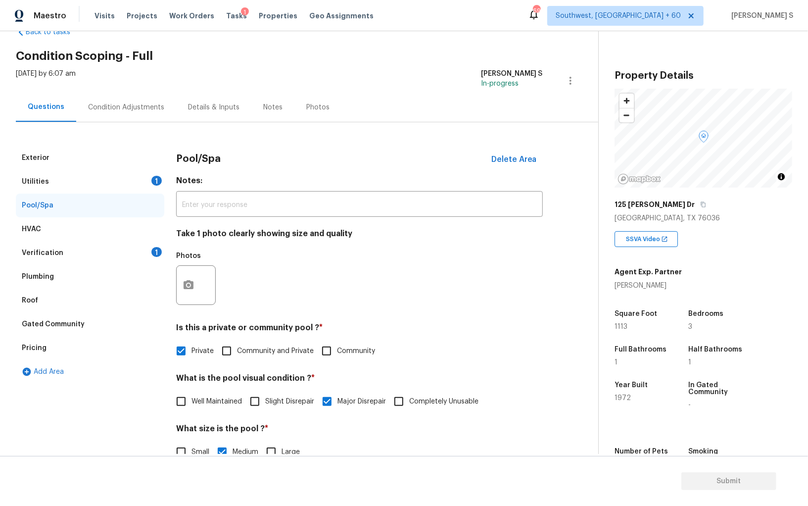
scroll to position [0, 0]
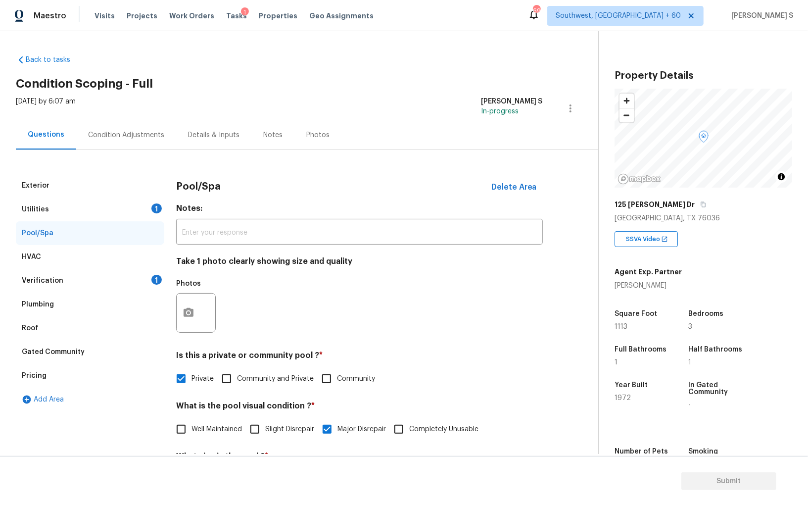
click at [154, 208] on div "1" at bounding box center [156, 208] width 10 height 10
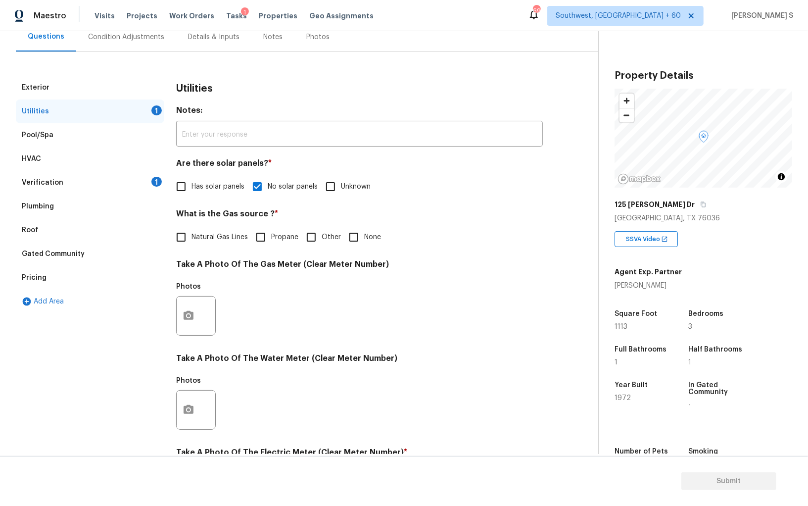
scroll to position [207, 0]
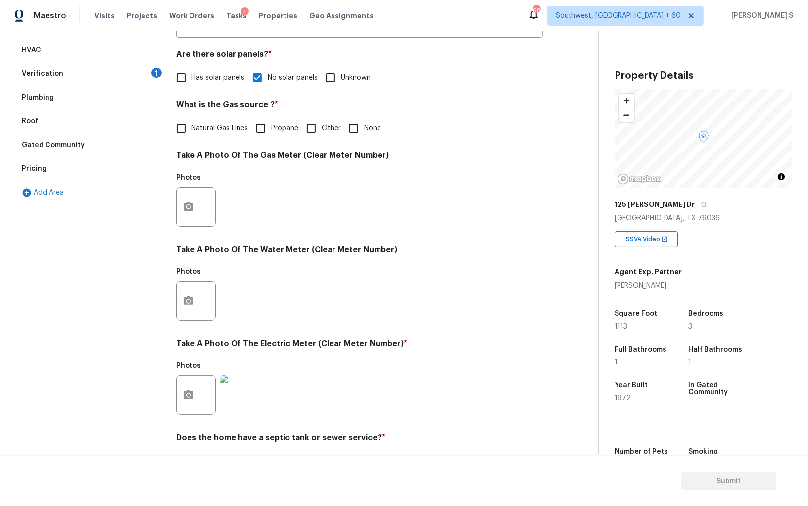
click at [352, 132] on input "None" at bounding box center [353, 128] width 21 height 21
checkbox input "true"
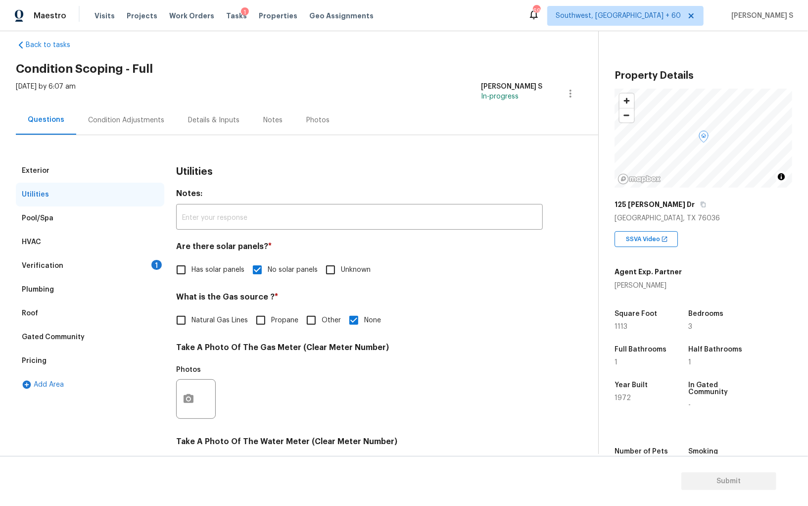
click at [152, 257] on div "Verification 1" at bounding box center [90, 266] width 148 height 24
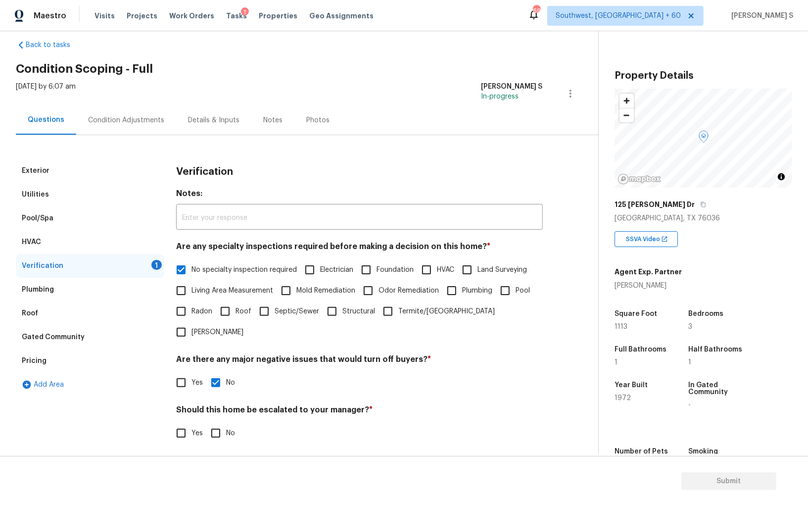
scroll to position [59, 0]
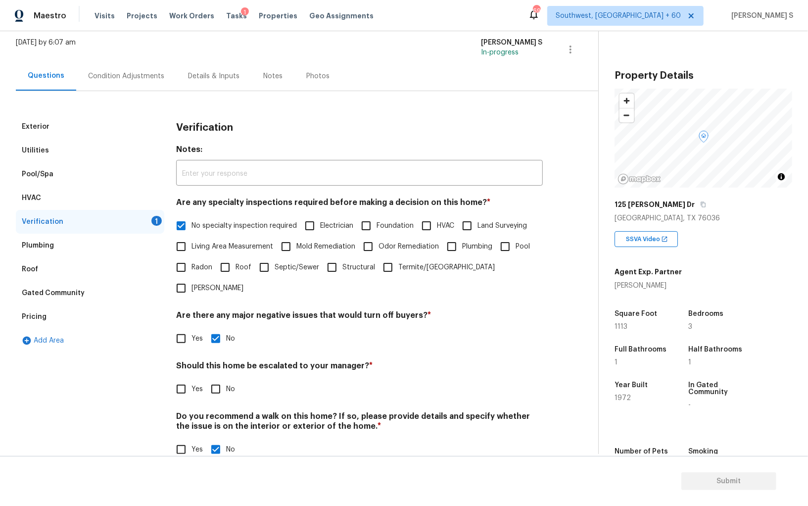
click at [209, 379] on input "No" at bounding box center [215, 389] width 21 height 21
checkbox input "true"
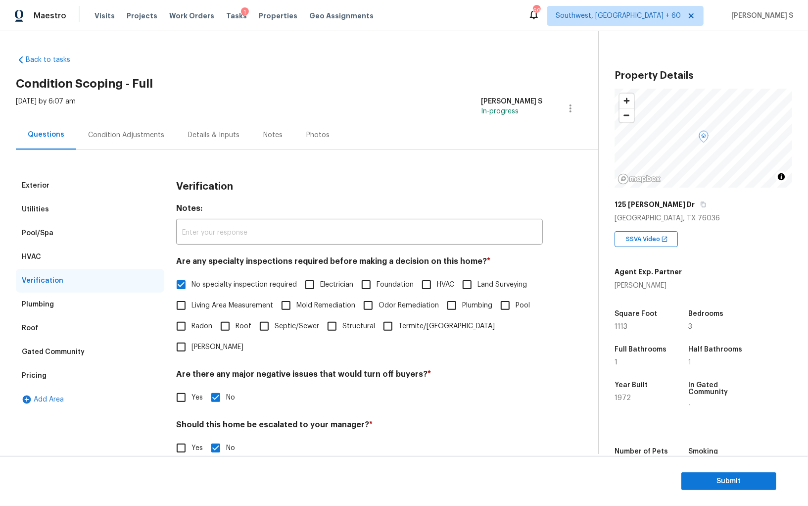
click at [141, 138] on div "Condition Adjustments" at bounding box center [126, 135] width 76 height 10
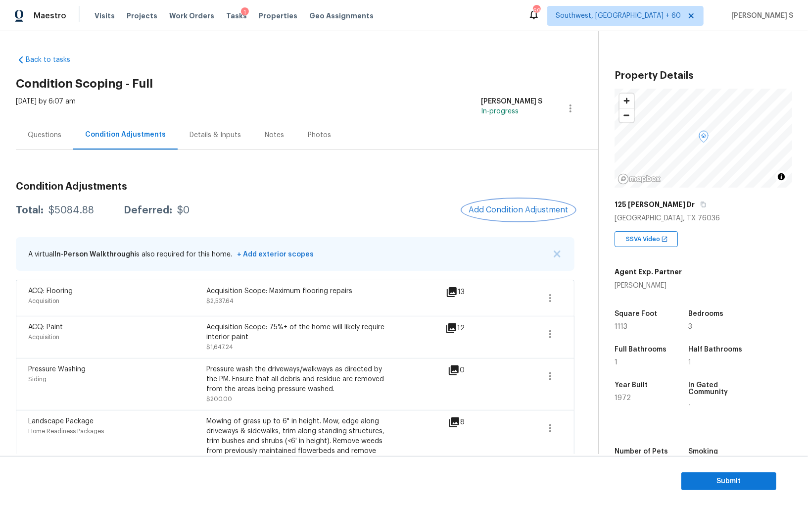
click at [528, 211] on span "Add Condition Adjustment" at bounding box center [519, 209] width 100 height 9
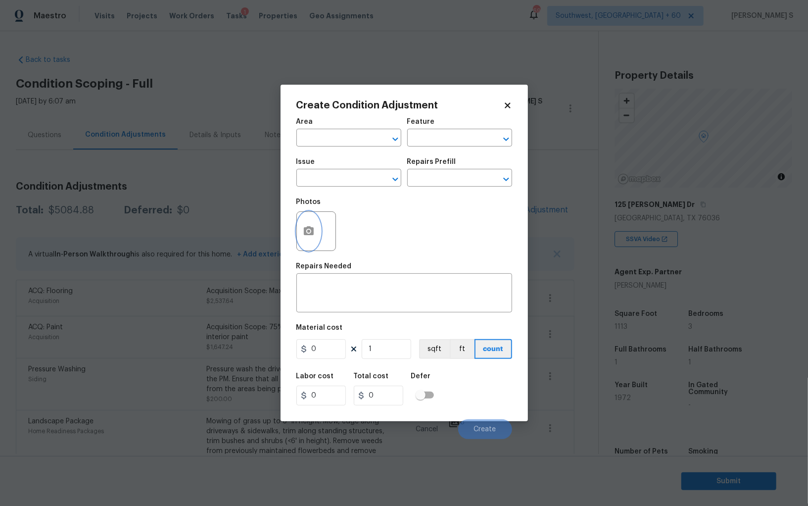
click at [309, 233] on circle "button" at bounding box center [308, 231] width 3 height 3
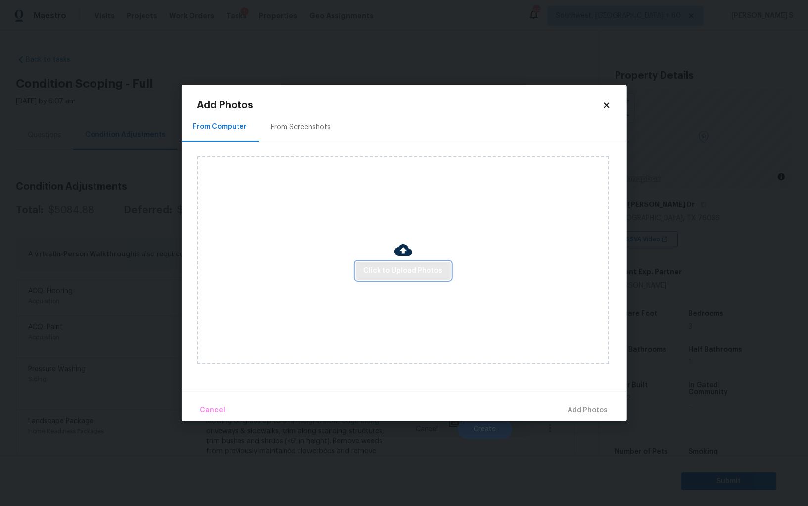
click at [428, 270] on span "Click to Upload Photos" at bounding box center [403, 271] width 79 height 12
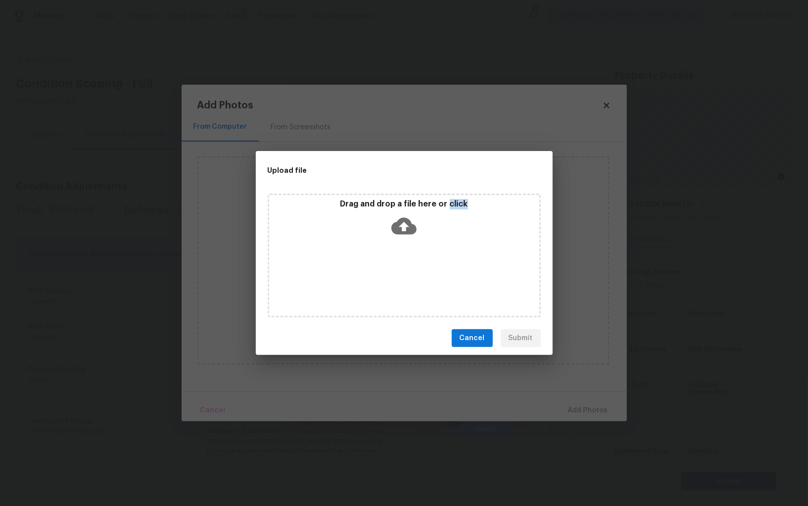
click at [428, 270] on div "Drag and drop a file here or click" at bounding box center [404, 256] width 273 height 124
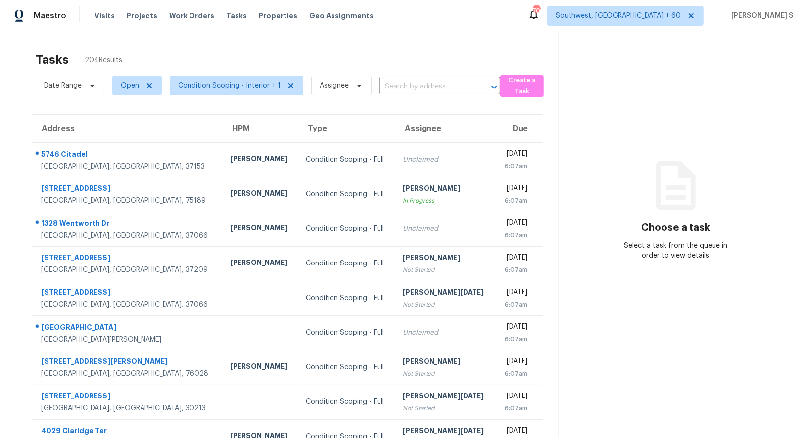
click at [426, 95] on div "Date Range Open Condition Scoping - Interior + 1 Assignee ​" at bounding box center [268, 86] width 465 height 26
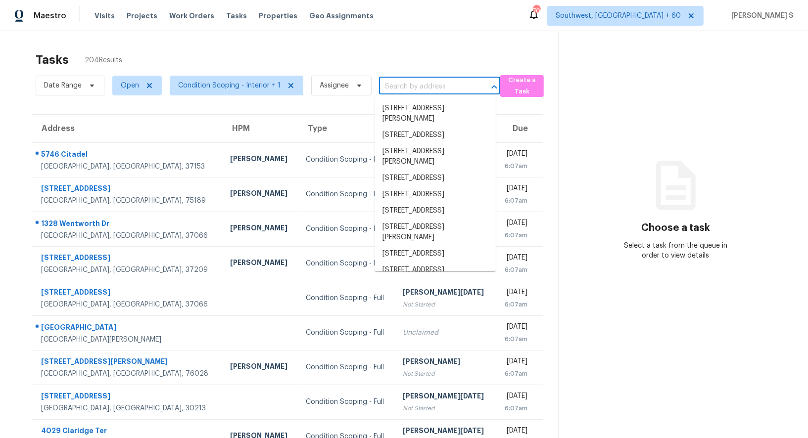
click at [426, 87] on input "text" at bounding box center [426, 86] width 94 height 15
paste input "1124 Walker Way Aubrey, TX, 76227"
type input "1124 Walker Way Aubrey, TX, 76227"
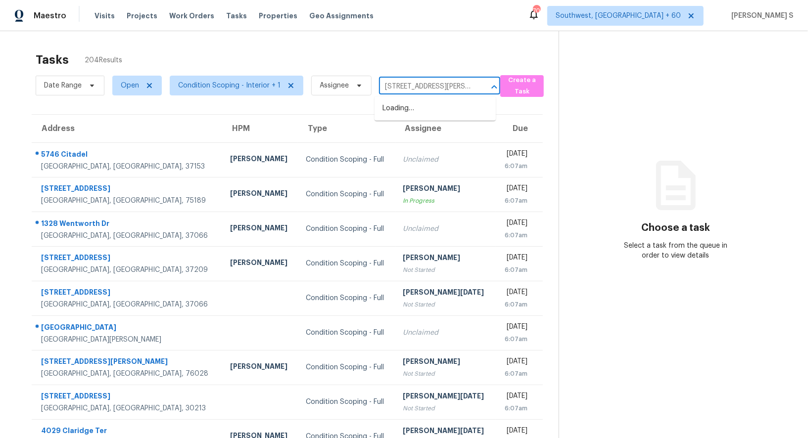
scroll to position [0, 24]
click at [438, 114] on li "1124 Walker Way, Aubrey, TX 76227" at bounding box center [435, 113] width 121 height 27
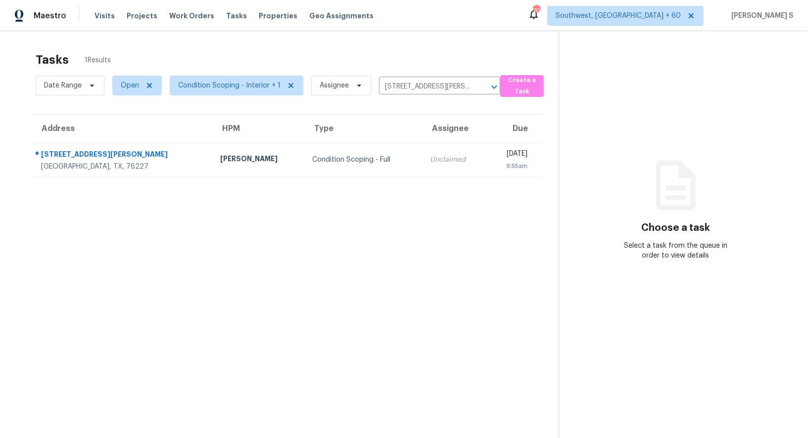
click at [423, 175] on td "Unclaimed" at bounding box center [455, 160] width 65 height 35
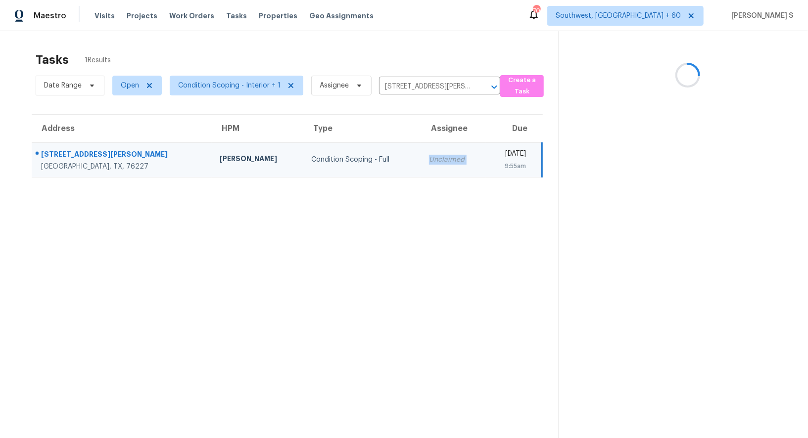
click at [421, 175] on td "Unclaimed" at bounding box center [453, 160] width 64 height 35
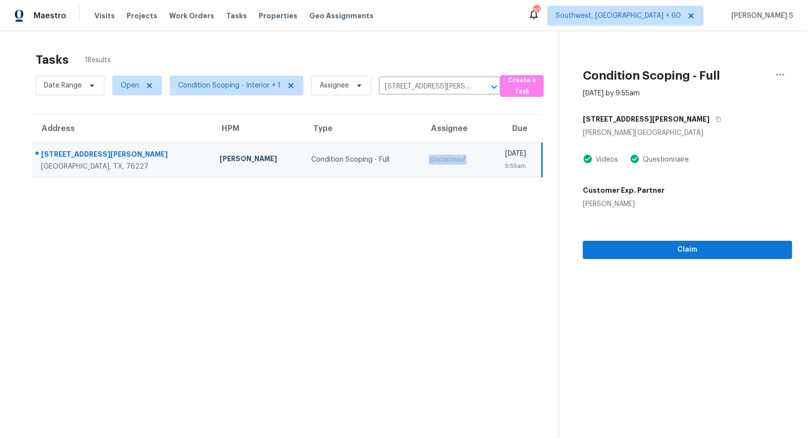
click at [421, 164] on td "Unclaimed" at bounding box center [453, 160] width 64 height 35
click at [429, 161] on div "Unclaimed" at bounding box center [453, 160] width 49 height 10
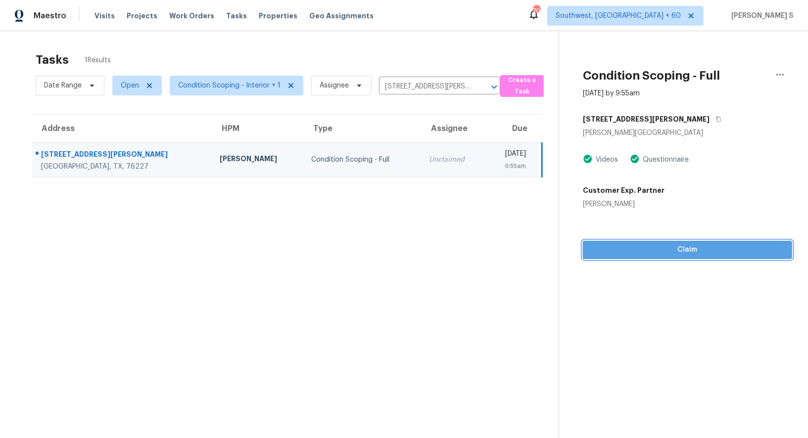
click at [599, 244] on span "Claim" at bounding box center [688, 250] width 194 height 12
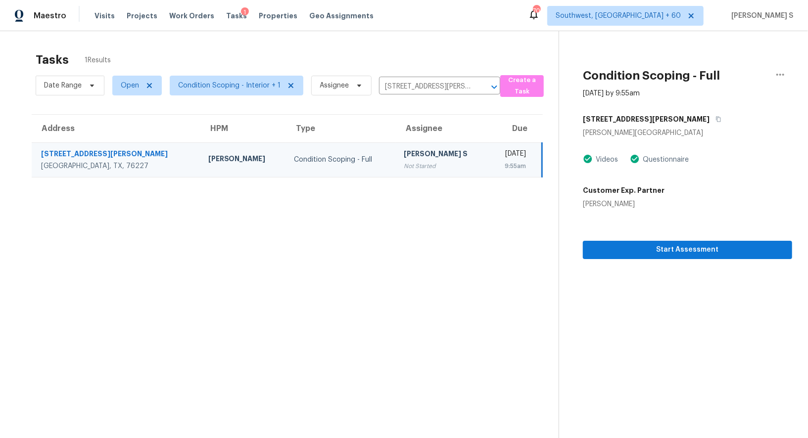
click at [497, 159] on div "[DATE]" at bounding box center [511, 155] width 29 height 12
click at [621, 248] on span "Start Assessment" at bounding box center [688, 250] width 194 height 12
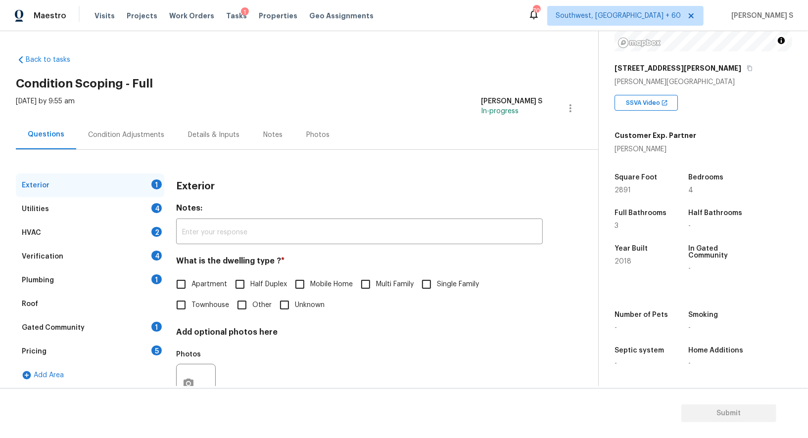
scroll to position [136, 0]
click at [429, 277] on input "Single Family" at bounding box center [426, 284] width 21 height 21
checkbox input "true"
click at [154, 213] on div "Utilities 4" at bounding box center [90, 209] width 148 height 24
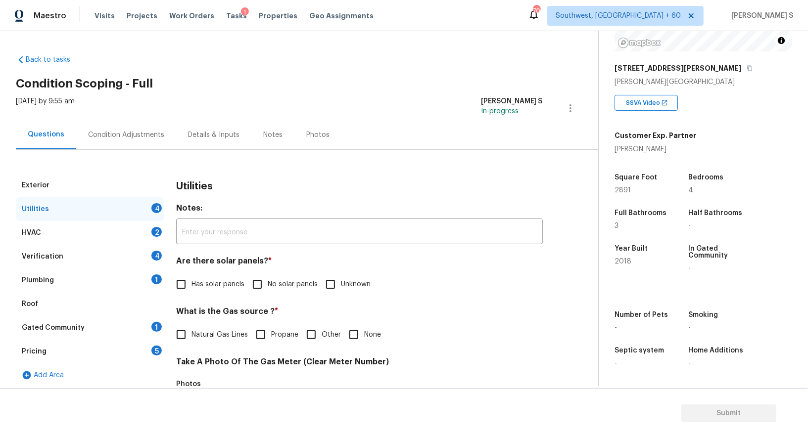
click at [234, 285] on span "Has solar panels" at bounding box center [218, 285] width 53 height 10
click at [192, 285] on input "Has solar panels" at bounding box center [181, 284] width 21 height 21
checkbox input "true"
click at [255, 294] on input "No solar panels" at bounding box center [257, 284] width 21 height 21
checkbox input "true"
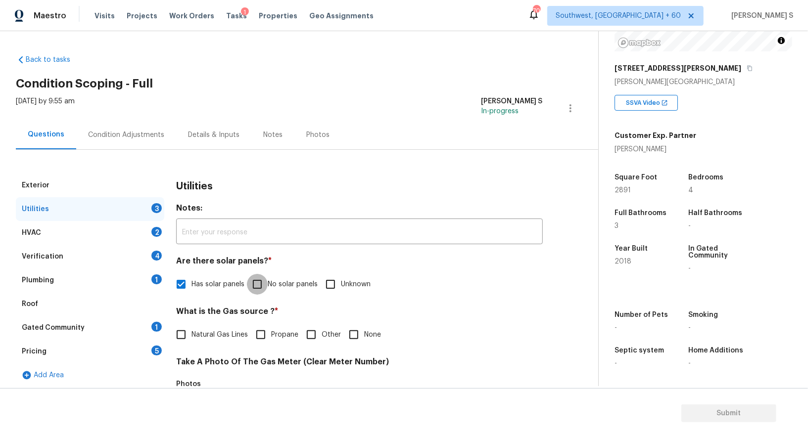
checkbox input "false"
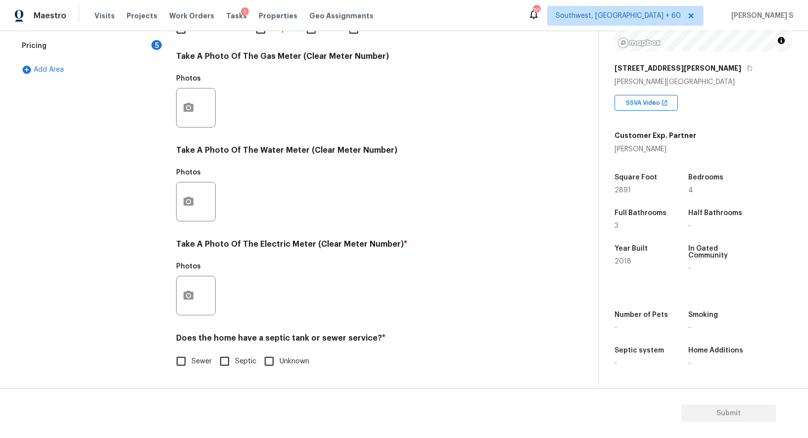
click at [184, 366] on input "Sewer" at bounding box center [181, 361] width 21 height 21
checkbox input "true"
click at [174, 298] on div "Exterior Utilities 2 HVAC 2 Verification 4 Plumbing 1 Roof Gated Community 1 Pr…" at bounding box center [295, 126] width 559 height 516
click at [171, 299] on div "Exterior Utilities 2 HVAC 2 Verification 4 Plumbing 1 Roof Gated Community 1 Pr…" at bounding box center [295, 126] width 559 height 516
click at [193, 294] on icon "button" at bounding box center [189, 295] width 10 height 9
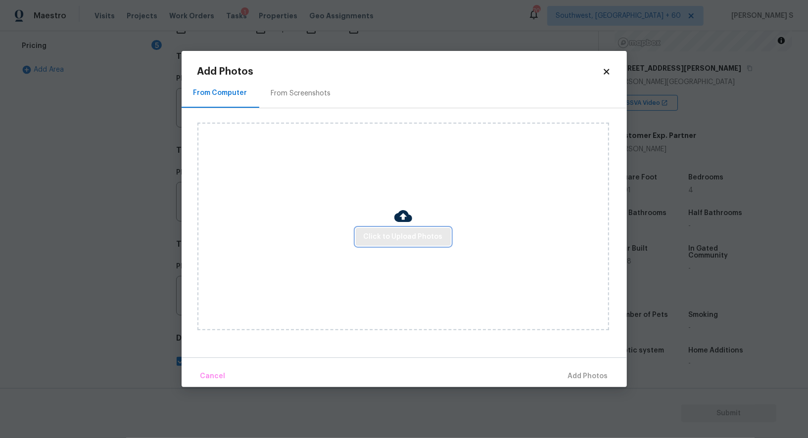
click at [387, 228] on button "Click to Upload Photos" at bounding box center [403, 237] width 95 height 18
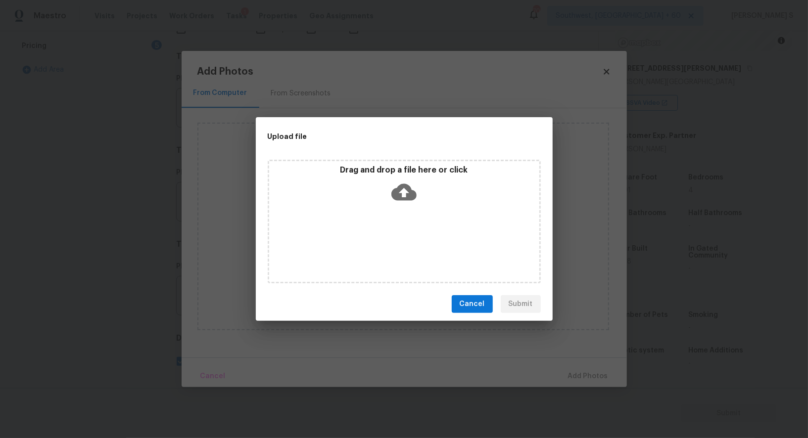
click at [387, 228] on div "Drag and drop a file here or click" at bounding box center [404, 222] width 273 height 124
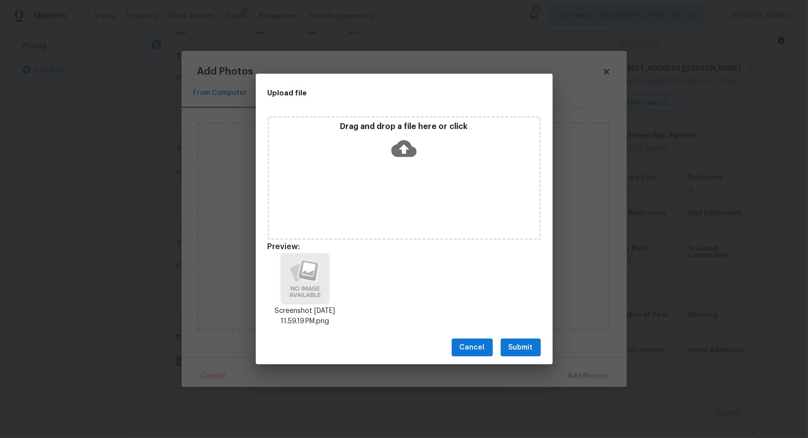
click at [532, 342] on span "Submit" at bounding box center [521, 348] width 24 height 12
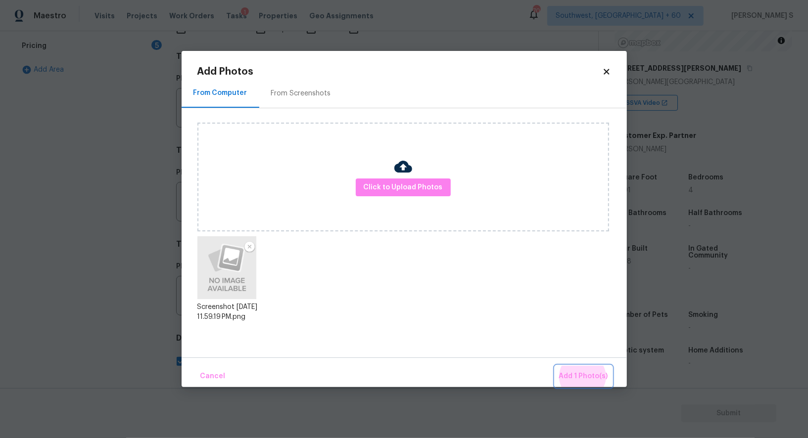
click at [555, 366] on button "Add 1 Photo(s)" at bounding box center [583, 376] width 57 height 21
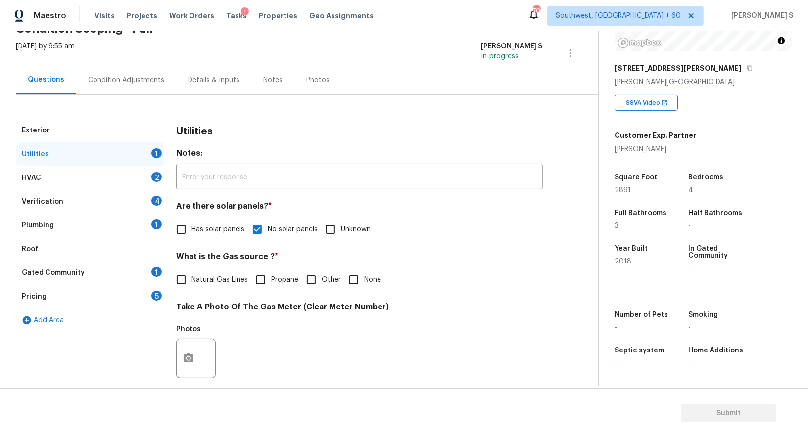
click at [141, 226] on div "Plumbing 1" at bounding box center [90, 226] width 148 height 24
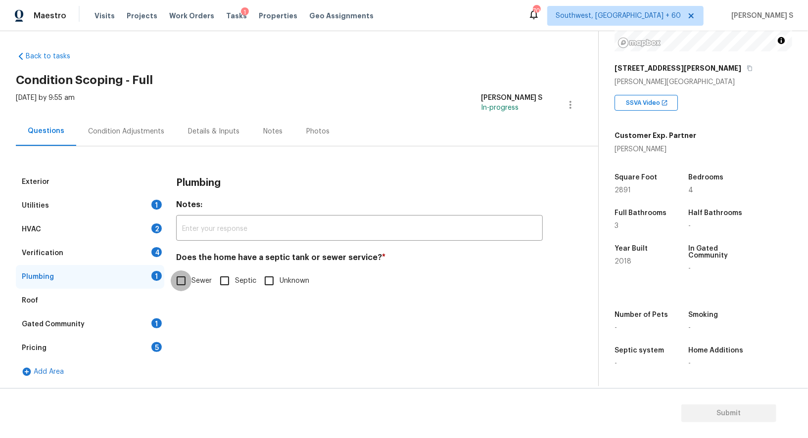
click at [180, 288] on input "Sewer" at bounding box center [181, 281] width 21 height 21
checkbox input "true"
click at [143, 323] on div "Gated Community 1" at bounding box center [90, 325] width 148 height 24
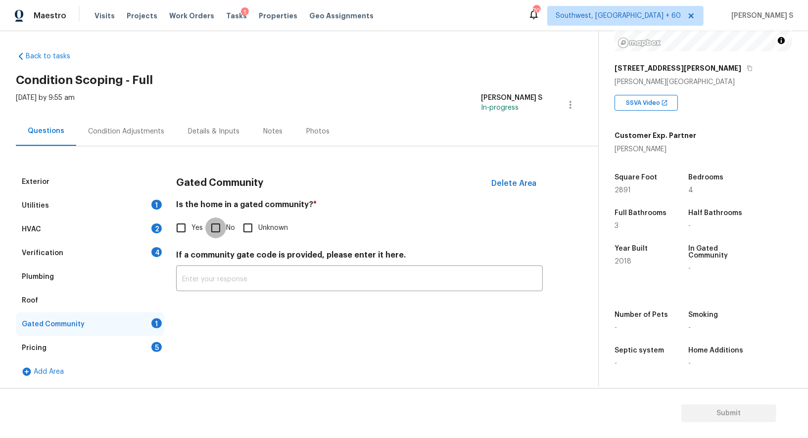
click at [213, 235] on input "No" at bounding box center [215, 228] width 21 height 21
checkbox input "true"
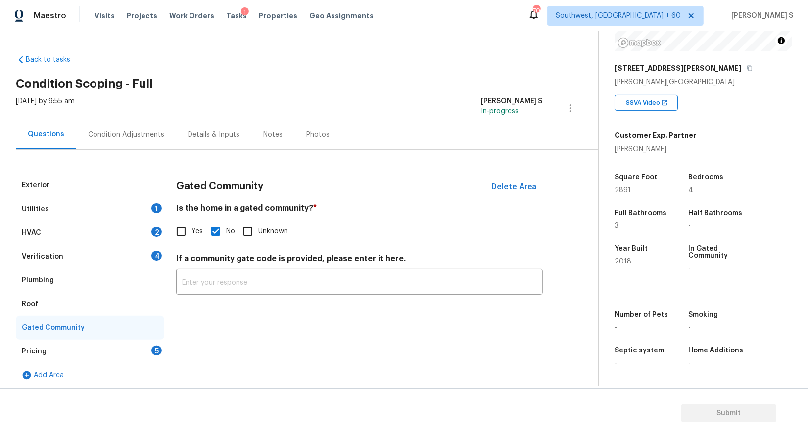
click at [141, 249] on div "Verification 4" at bounding box center [90, 257] width 148 height 24
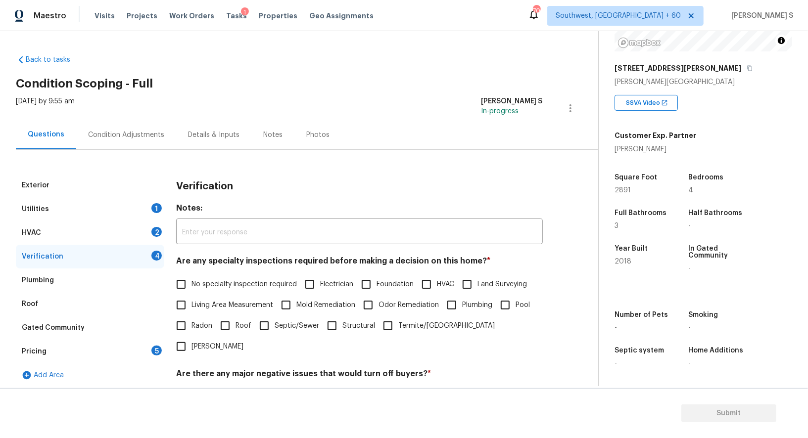
click at [197, 278] on label "No specialty inspection required" at bounding box center [234, 284] width 126 height 21
click at [192, 278] on input "No specialty inspection required" at bounding box center [181, 284] width 21 height 21
checkbox input "true"
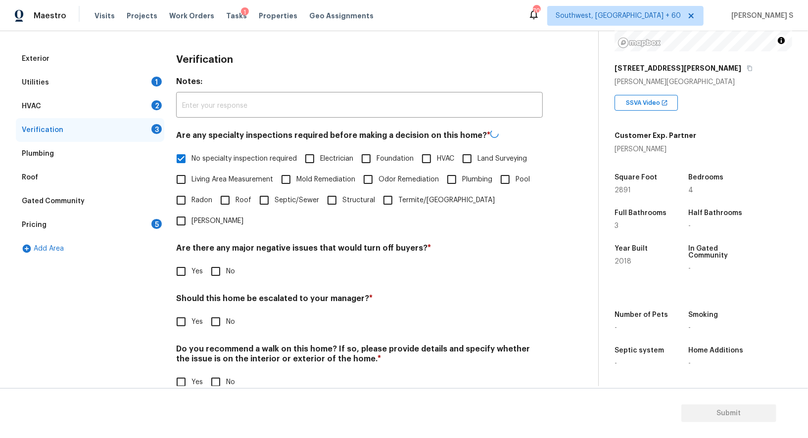
scroll to position [126, 0]
click at [222, 261] on input "No" at bounding box center [215, 271] width 21 height 21
checkbox input "true"
click at [225, 373] on input "No" at bounding box center [215, 383] width 21 height 21
checkbox input "true"
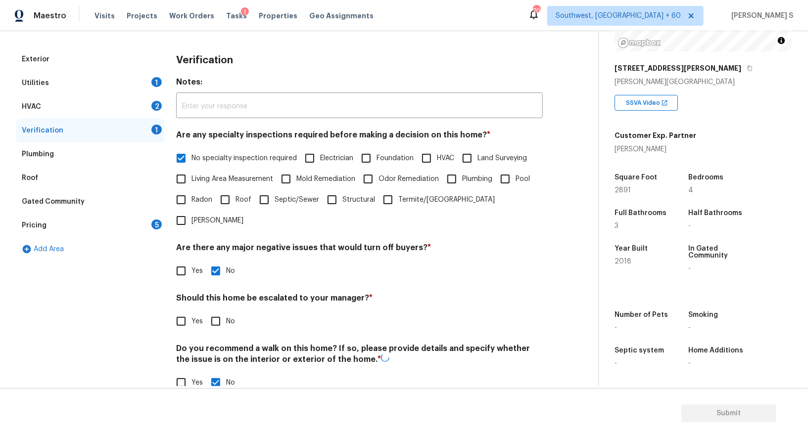
scroll to position [0, 0]
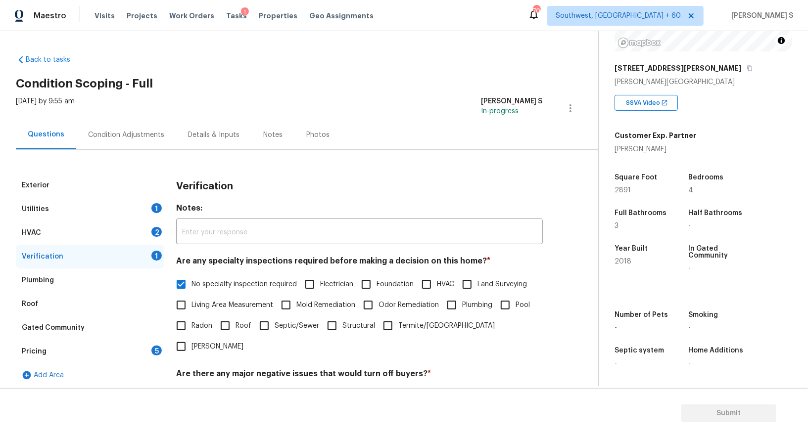
click at [157, 234] on div "2" at bounding box center [156, 232] width 10 height 10
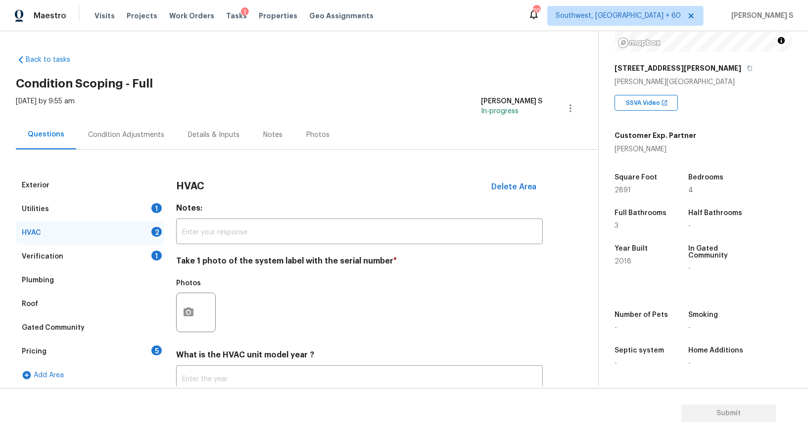
scroll to position [70, 0]
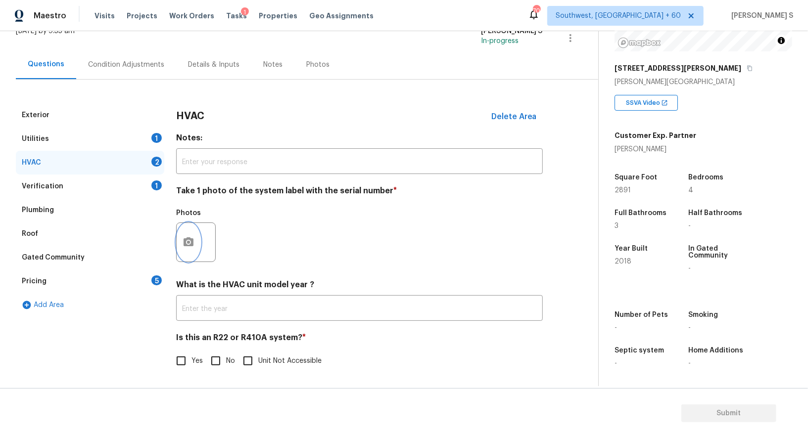
click at [194, 235] on button "button" at bounding box center [189, 242] width 24 height 39
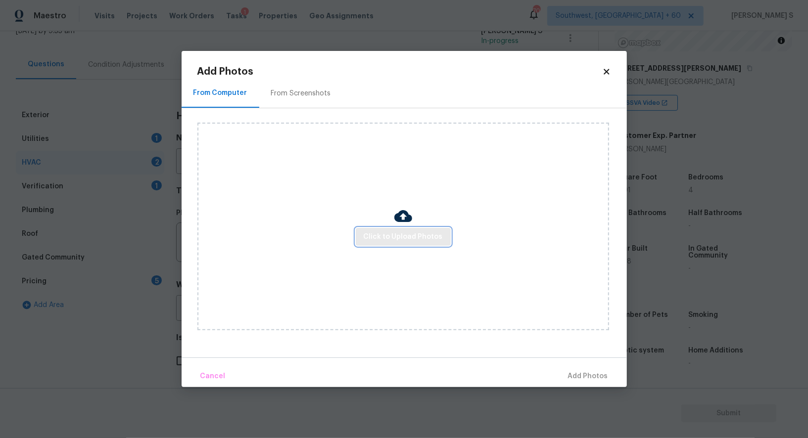
click at [385, 237] on span "Click to Upload Photos" at bounding box center [403, 237] width 79 height 12
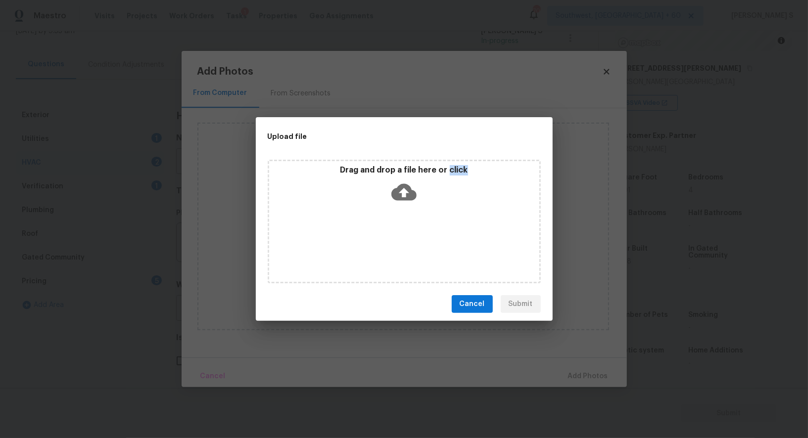
click at [385, 237] on div "Drag and drop a file here or click" at bounding box center [404, 222] width 273 height 124
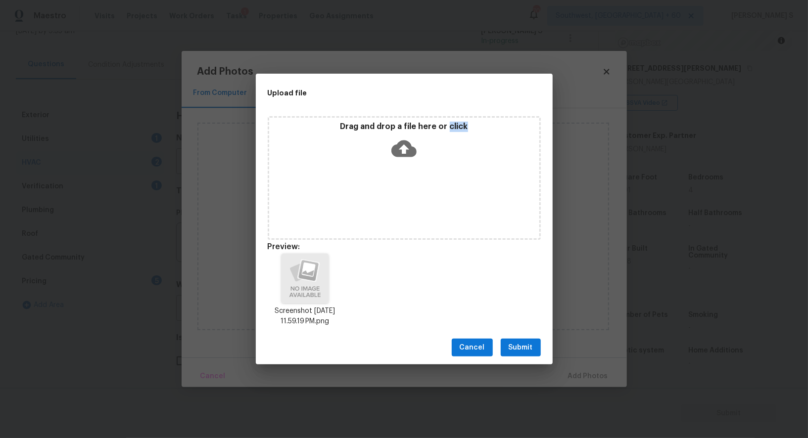
click at [528, 350] on span "Submit" at bounding box center [521, 348] width 24 height 12
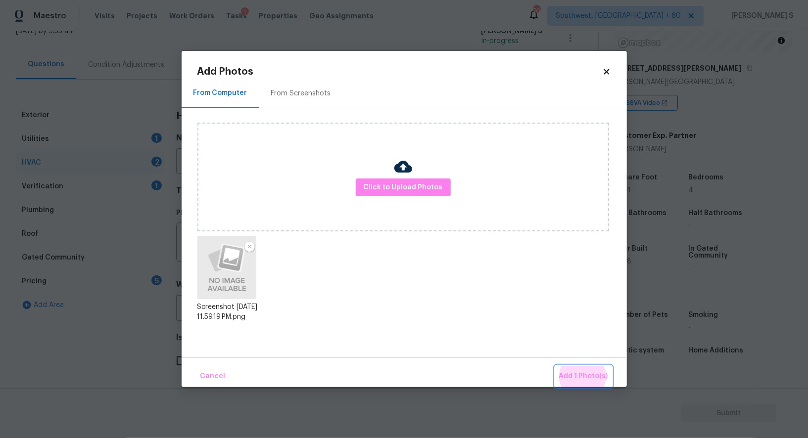
click at [555, 366] on button "Add 1 Photo(s)" at bounding box center [583, 376] width 57 height 21
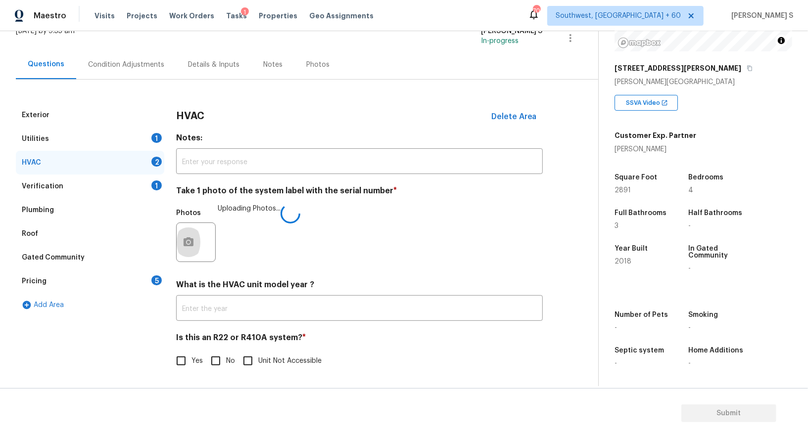
click at [223, 353] on input "No" at bounding box center [215, 361] width 21 height 21
checkbox input "true"
click at [143, 268] on div "Gated Community" at bounding box center [90, 258] width 148 height 24
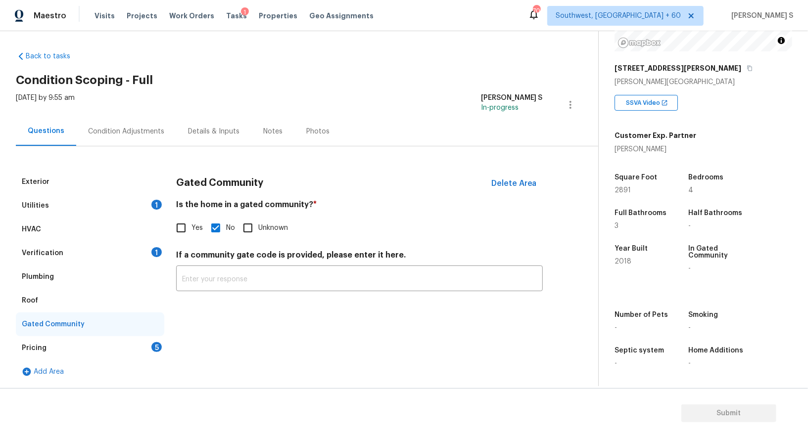
click at [147, 350] on div "Pricing 5" at bounding box center [90, 349] width 148 height 24
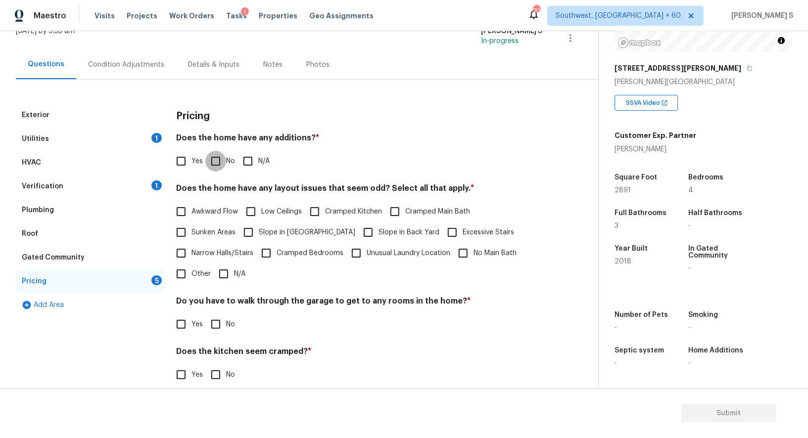
click at [213, 164] on input "No" at bounding box center [215, 161] width 21 height 21
checkbox input "true"
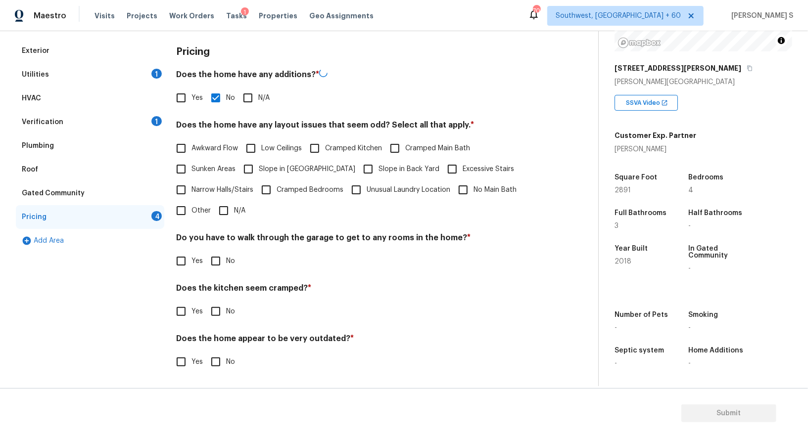
scroll to position [134, 0]
click at [217, 262] on input "No" at bounding box center [215, 261] width 21 height 21
checkbox input "true"
click at [205, 302] on input "No" at bounding box center [215, 312] width 21 height 21
checkbox input "true"
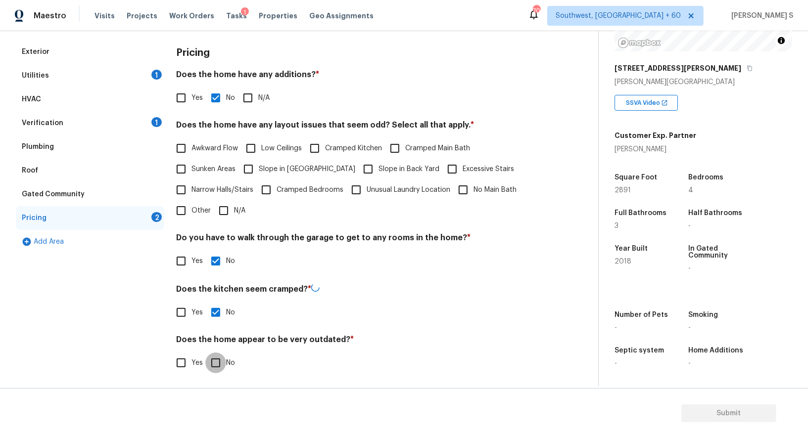
click at [205, 353] on input "No" at bounding box center [215, 363] width 21 height 21
checkbox input "true"
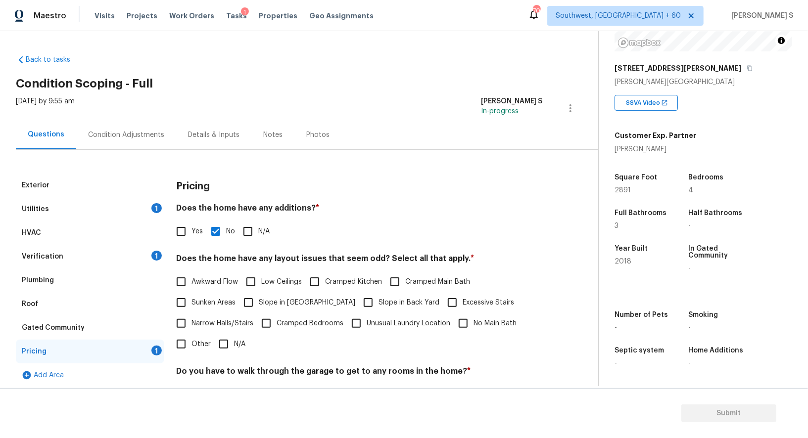
click at [142, 249] on div "Verification 1" at bounding box center [90, 257] width 148 height 24
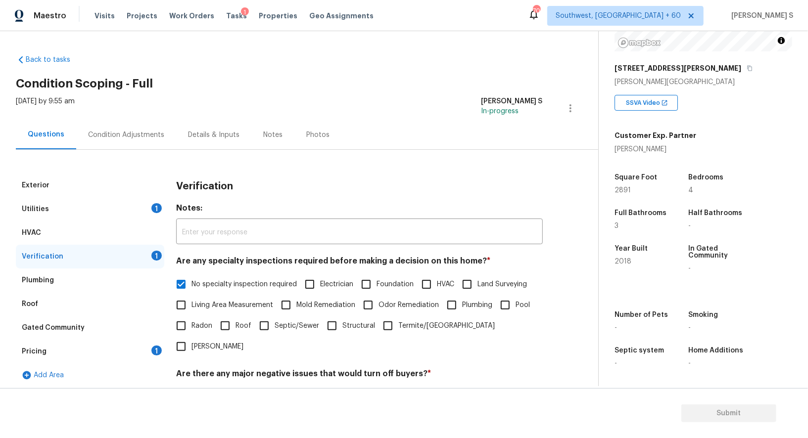
click at [143, 136] on div "Condition Adjustments" at bounding box center [126, 135] width 76 height 10
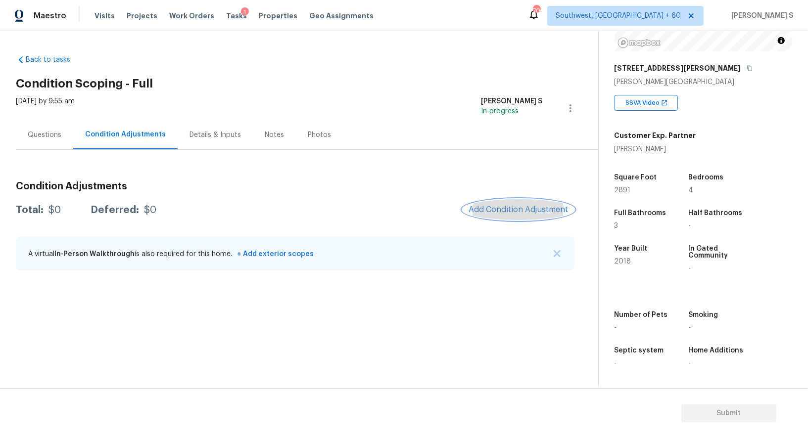
click at [510, 205] on button "Add Condition Adjustment" at bounding box center [519, 209] width 112 height 21
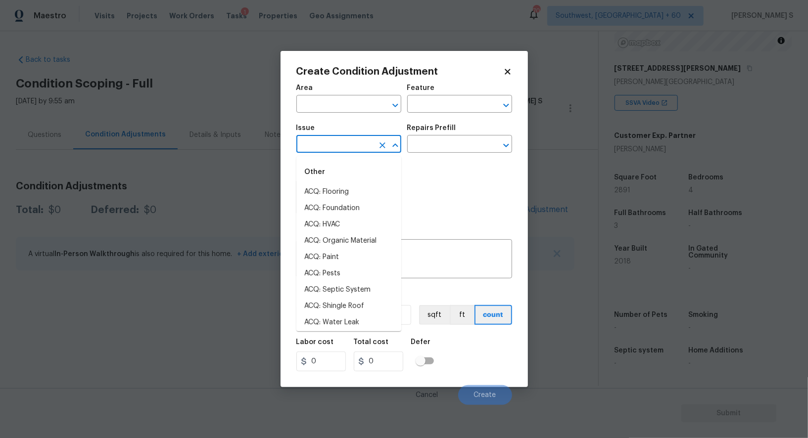
click at [313, 147] on input "text" at bounding box center [334, 145] width 77 height 15
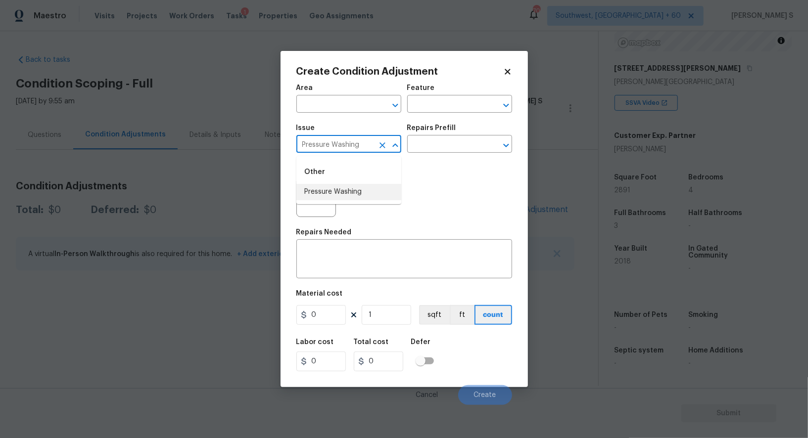
type input "Pressure Washing"
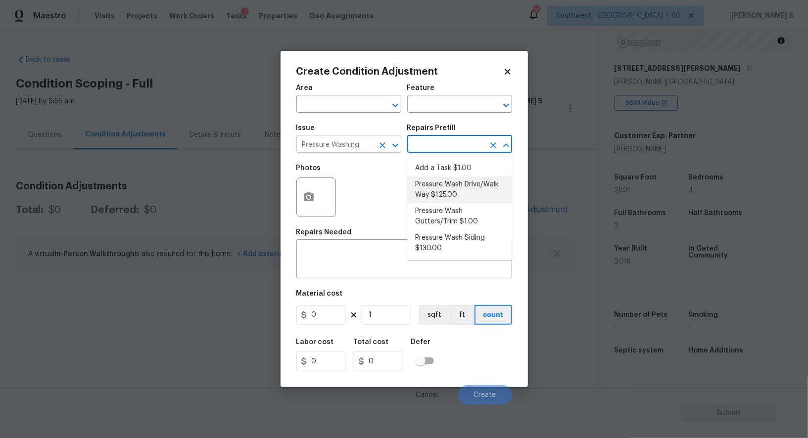
type input "Siding"
type textarea "Pressure wash the driveways/walkways as directed by the PM. Ensure that all deb…"
type input "125"
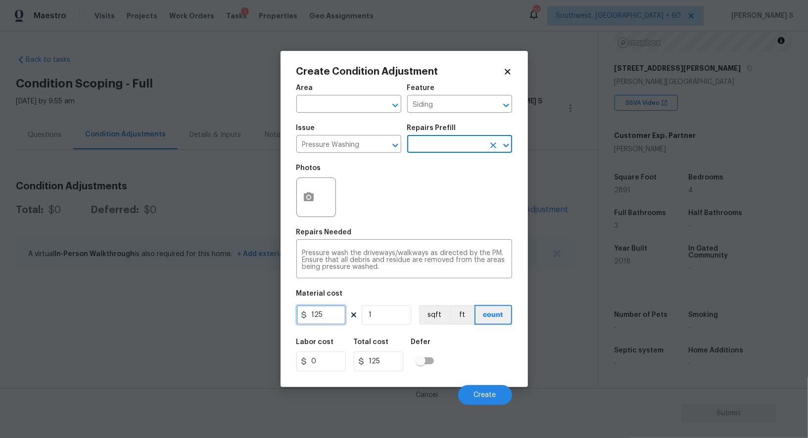
click at [331, 316] on input "125" at bounding box center [320, 315] width 49 height 20
type input "200"
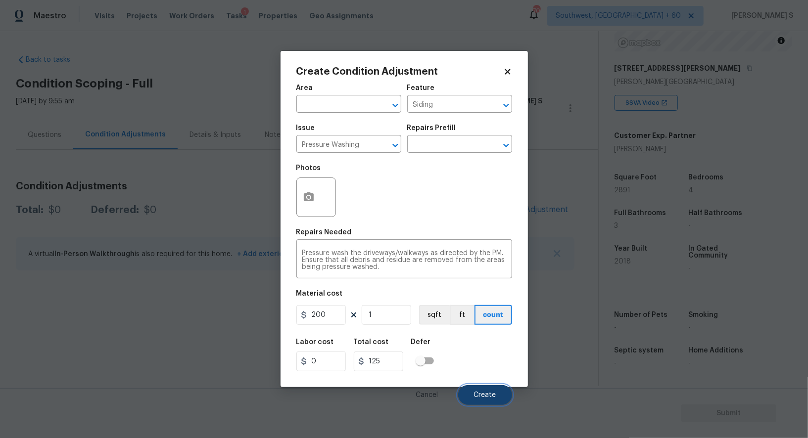
type input "200"
click at [488, 398] on span "Create" at bounding box center [485, 395] width 22 height 7
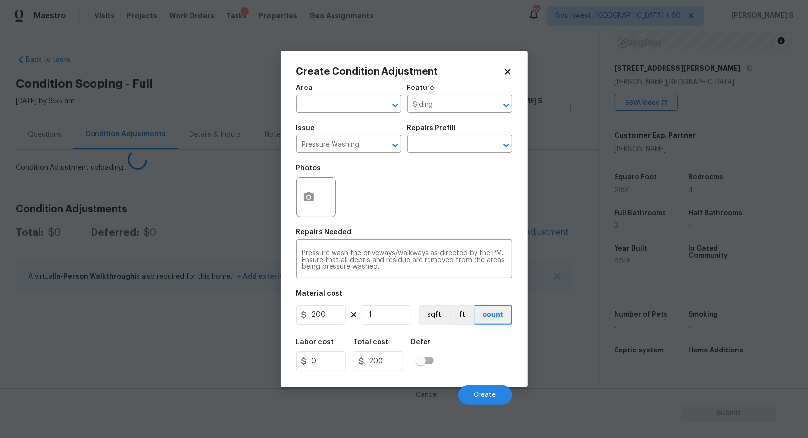
click at [148, 295] on body "Maestro Visits Projects Work Orders Tasks 1 Properties Geo Assignments 704 Sout…" at bounding box center [404, 219] width 808 height 438
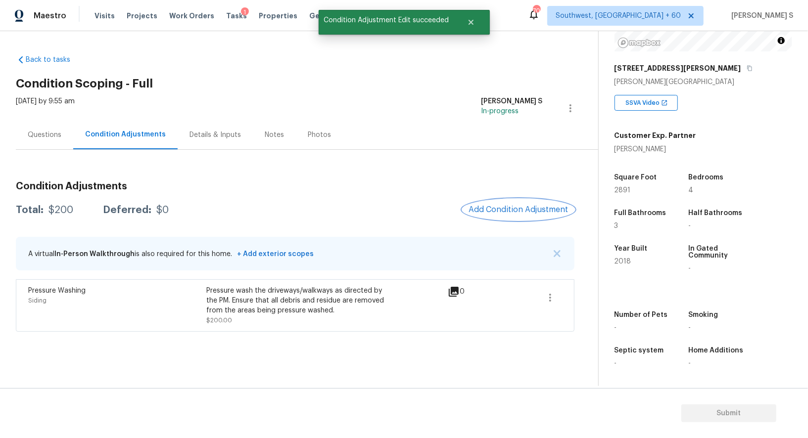
click at [528, 211] on span "Add Condition Adjustment" at bounding box center [519, 209] width 100 height 9
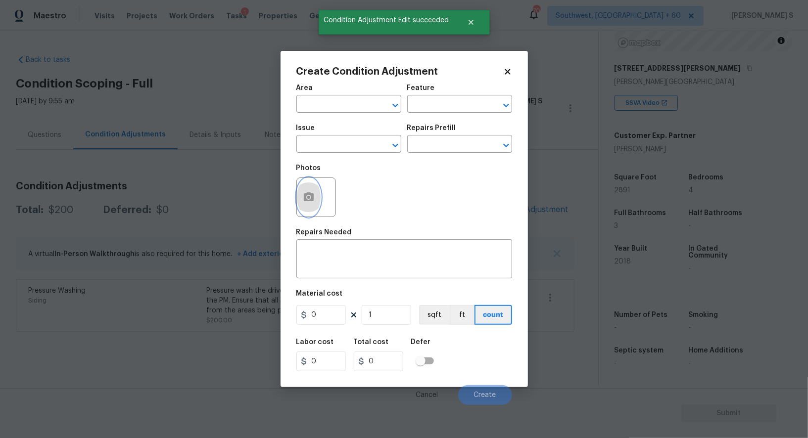
click at [316, 196] on button "button" at bounding box center [309, 197] width 24 height 39
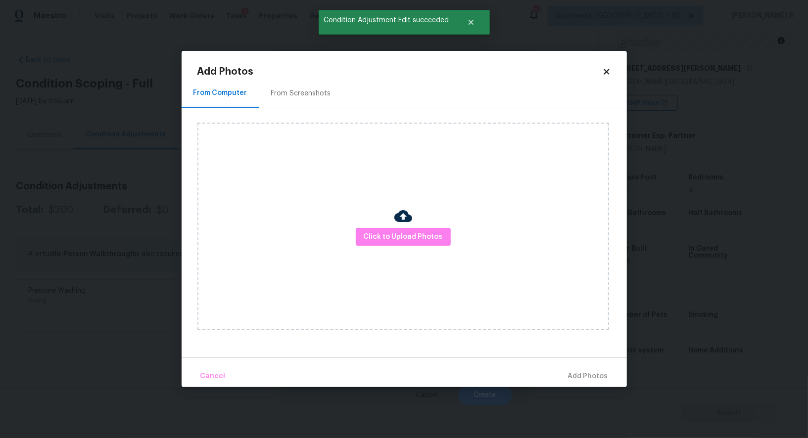
click at [297, 84] on div "From Screenshots" at bounding box center [301, 93] width 84 height 29
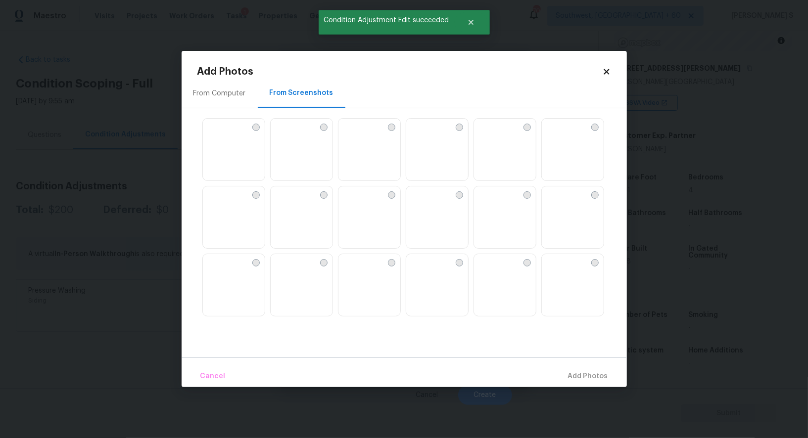
click at [440, 215] on img at bounding box center [437, 218] width 62 height 63
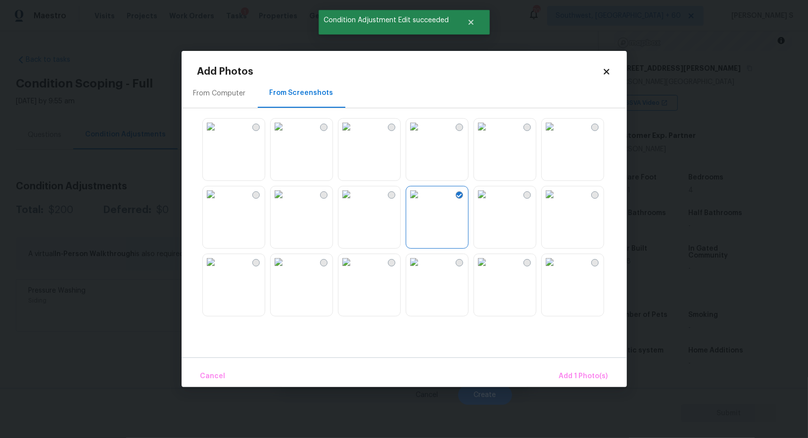
click at [422, 202] on img at bounding box center [414, 195] width 16 height 16
click at [354, 202] on img at bounding box center [347, 195] width 16 height 16
click at [284, 202] on img at bounding box center [279, 195] width 16 height 16
click at [558, 202] on img at bounding box center [550, 195] width 16 height 16
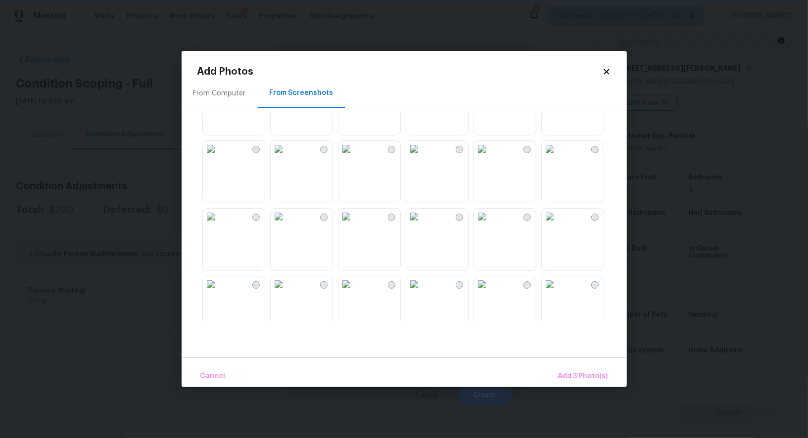
scroll to position [486, 0]
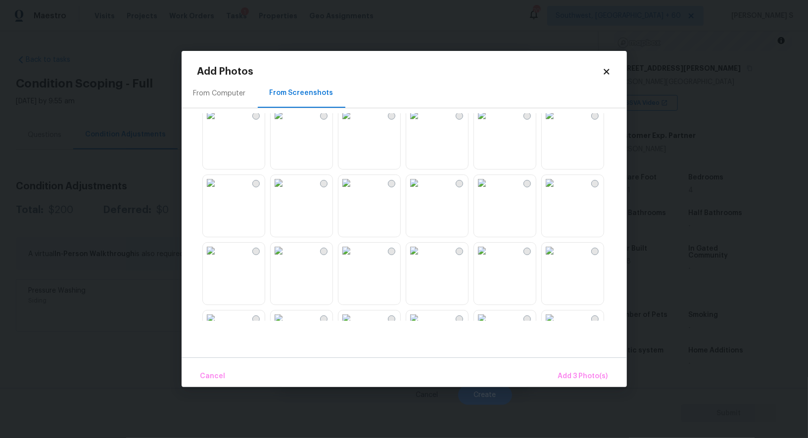
click at [422, 191] on img at bounding box center [414, 183] width 16 height 16
click at [558, 191] on img at bounding box center [550, 183] width 16 height 16
click at [575, 379] on span "Add 5 Photo(s)" at bounding box center [583, 377] width 50 height 12
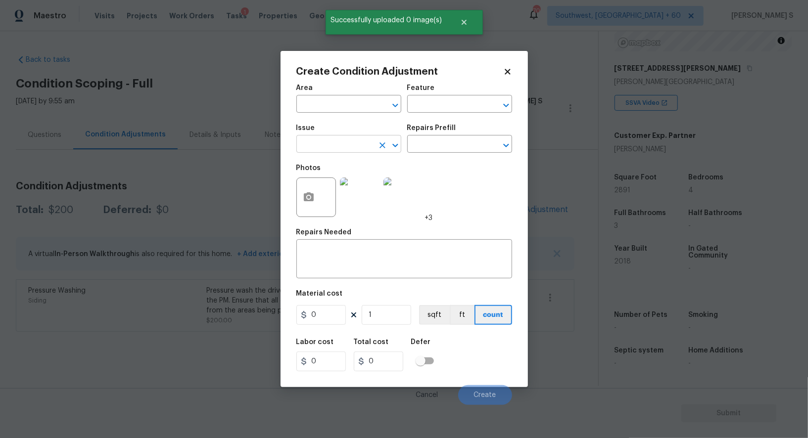
click at [323, 144] on input "text" at bounding box center [334, 145] width 77 height 15
type input "Landscape Package"
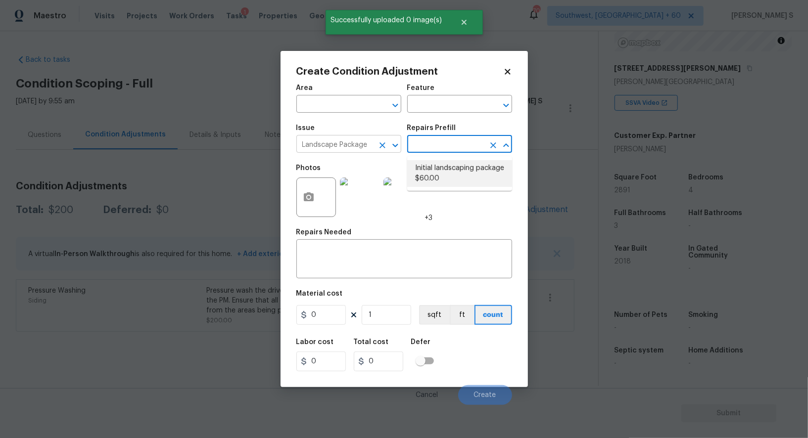
type input "Home Readiness Packages"
type textarea "Mowing of grass up to 6" in height. Mow, edge along driveways & sidewalks, trim…"
type input "60"
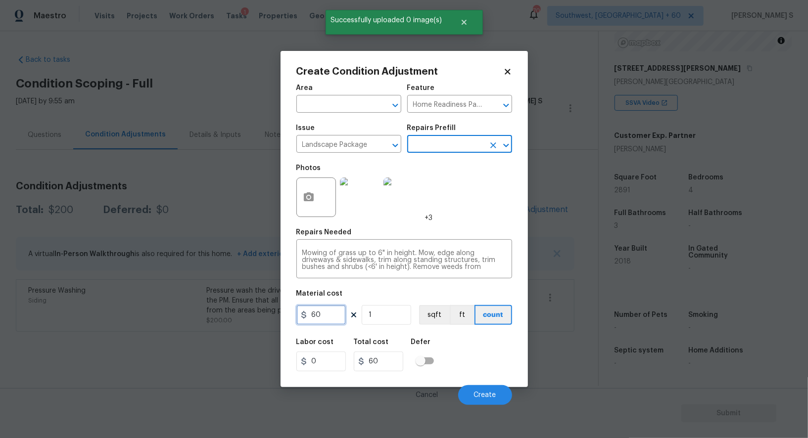
click at [320, 320] on input "60" at bounding box center [320, 315] width 49 height 20
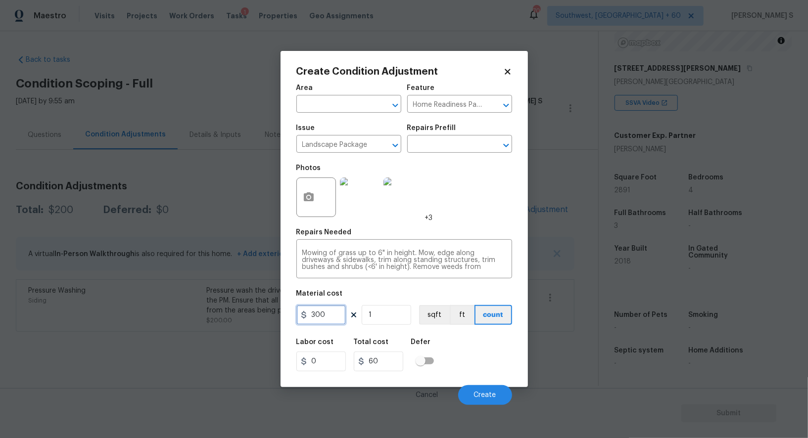
type input "300"
click at [479, 382] on div "Cancel Create" at bounding box center [404, 392] width 216 height 28
click at [479, 389] on button "Create" at bounding box center [485, 396] width 54 height 20
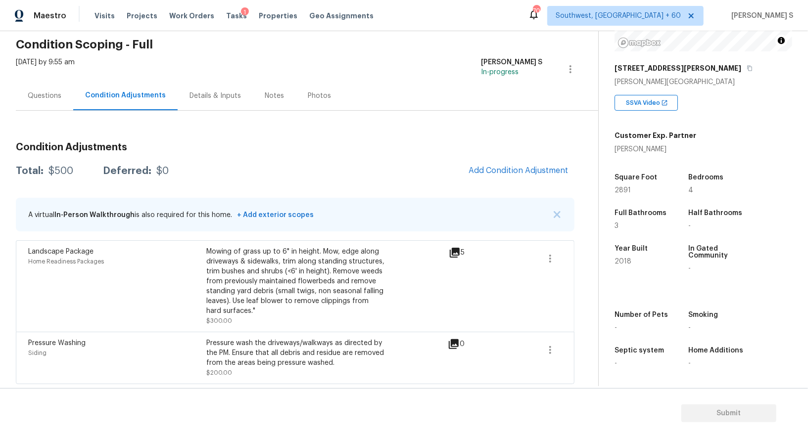
scroll to position [0, 0]
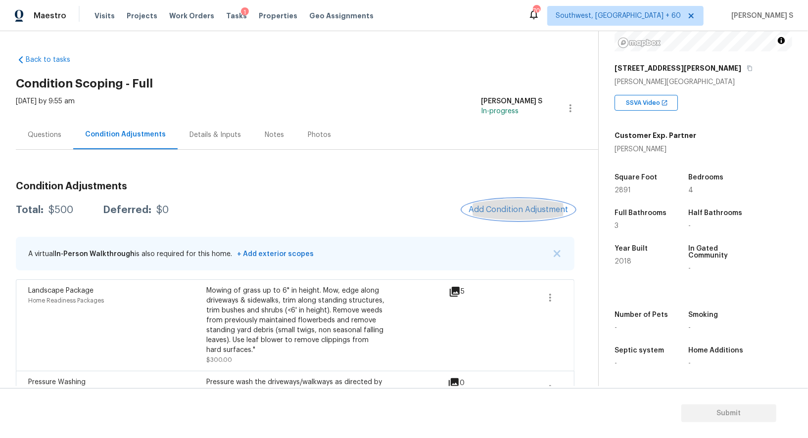
click at [494, 217] on button "Add Condition Adjustment" at bounding box center [519, 209] width 112 height 21
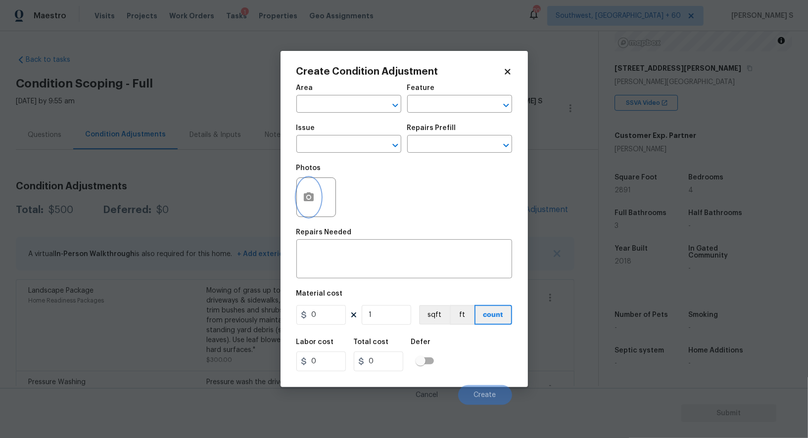
click at [303, 187] on button "button" at bounding box center [309, 197] width 24 height 39
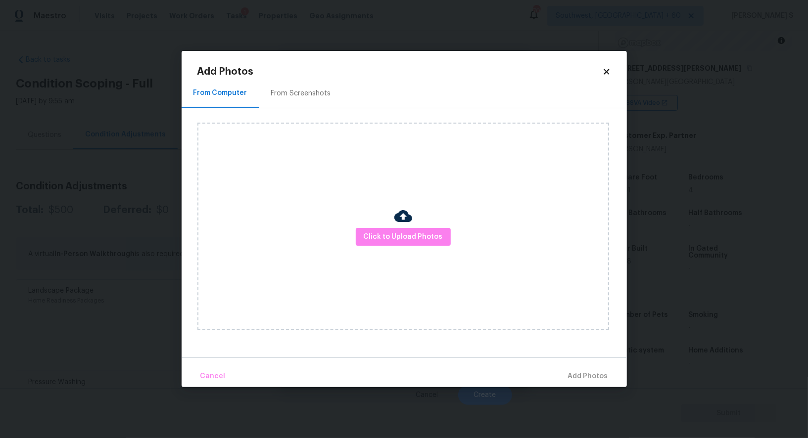
click at [311, 96] on div "From Screenshots" at bounding box center [301, 94] width 60 height 10
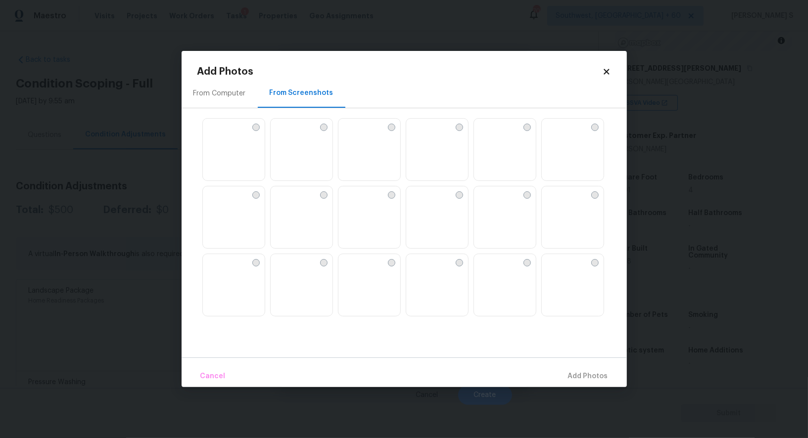
click at [437, 151] on img at bounding box center [437, 150] width 62 height 63
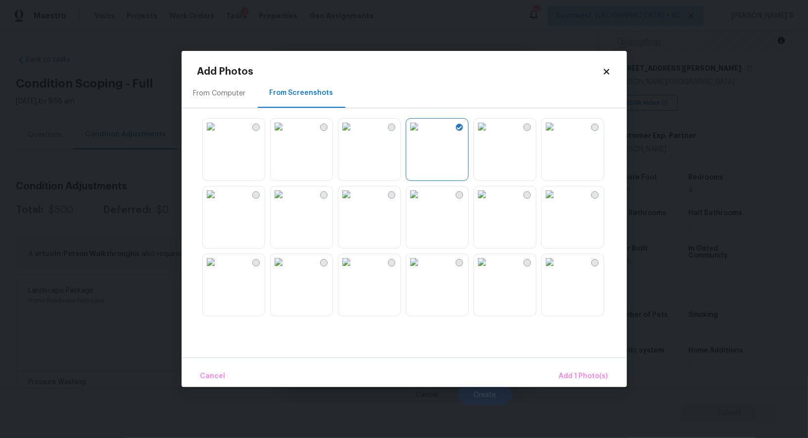
click at [354, 270] on img at bounding box center [347, 262] width 16 height 16
click at [287, 270] on img at bounding box center [279, 262] width 16 height 16
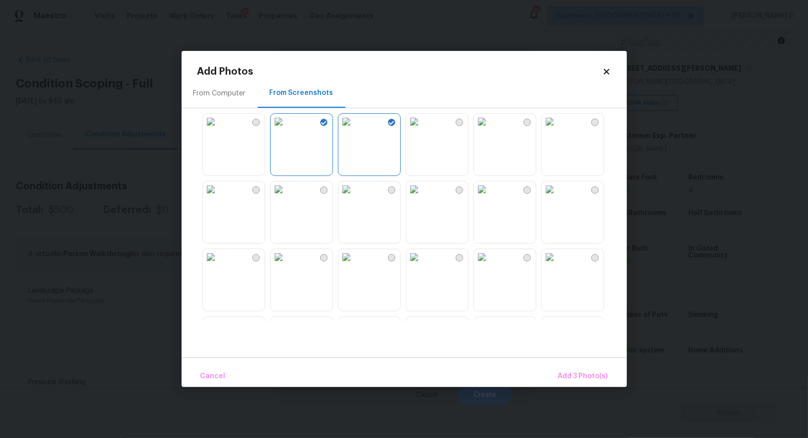
scroll to position [376, 0]
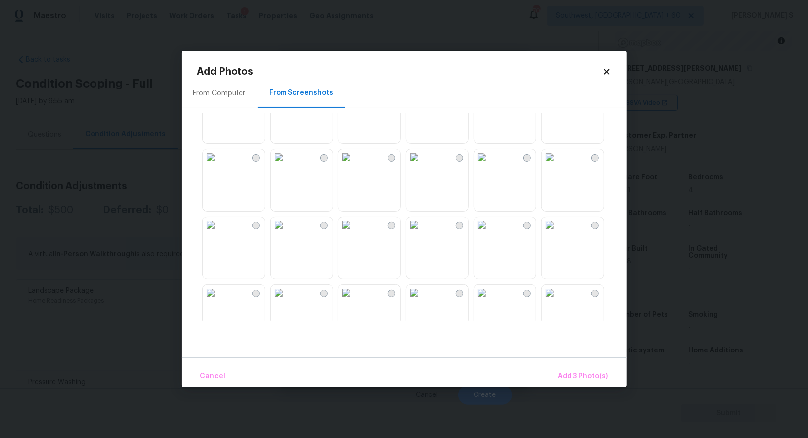
click at [354, 233] on img at bounding box center [347, 225] width 16 height 16
click at [422, 233] on img at bounding box center [414, 225] width 16 height 16
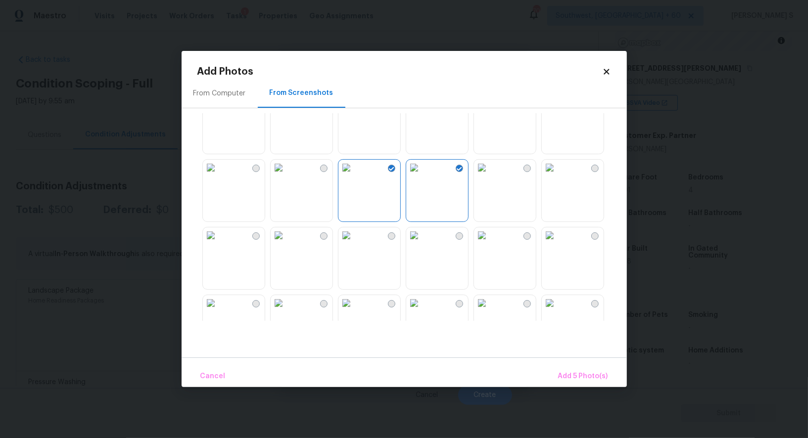
scroll to position [499, 0]
click at [354, 178] on img at bounding box center [347, 170] width 16 height 16
click at [287, 178] on img at bounding box center [279, 170] width 16 height 16
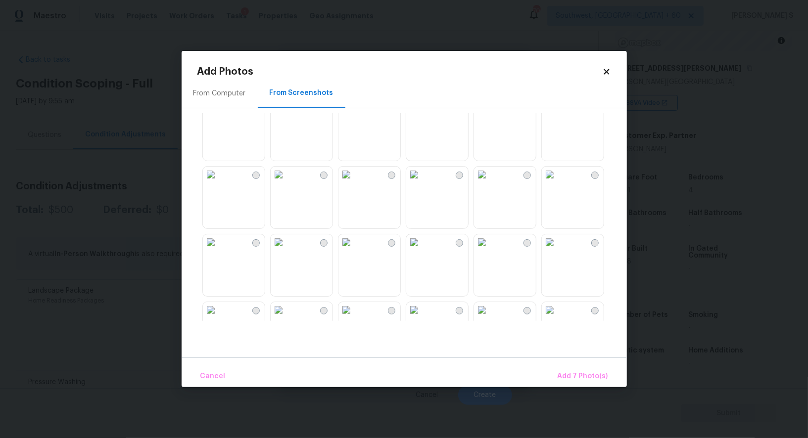
click at [275, 114] on img at bounding box center [279, 107] width 16 height 16
click at [208, 115] on img at bounding box center [211, 107] width 16 height 16
click at [354, 250] on img at bounding box center [347, 243] width 16 height 16
click at [422, 250] on img at bounding box center [414, 243] width 16 height 16
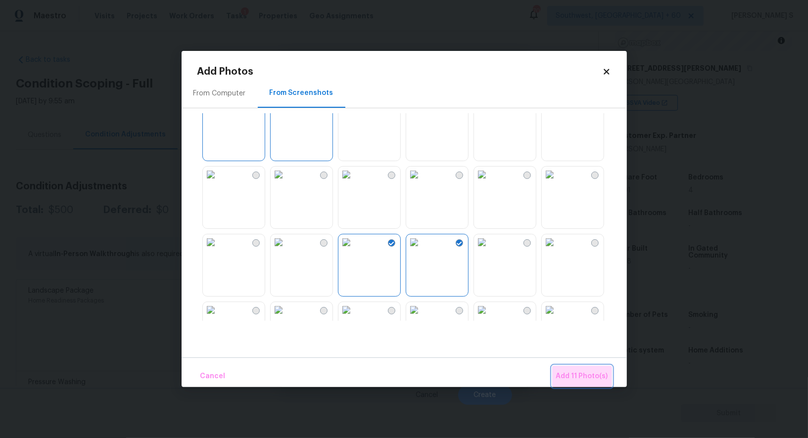
click at [585, 371] on span "Add 11 Photo(s)" at bounding box center [582, 377] width 52 height 12
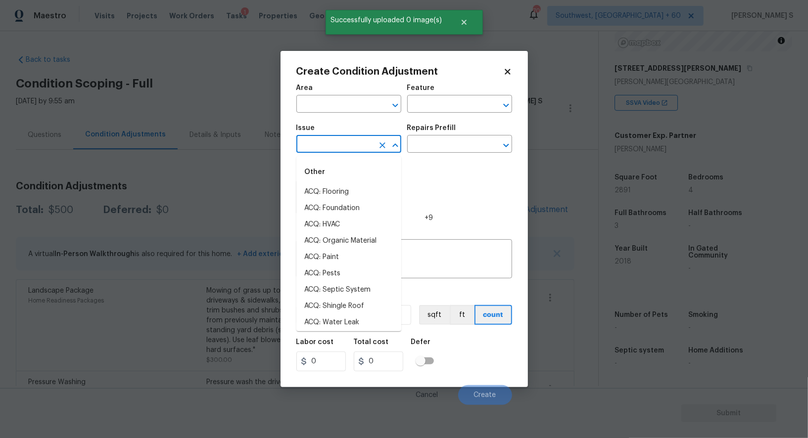
click at [361, 151] on input "text" at bounding box center [334, 145] width 77 height 15
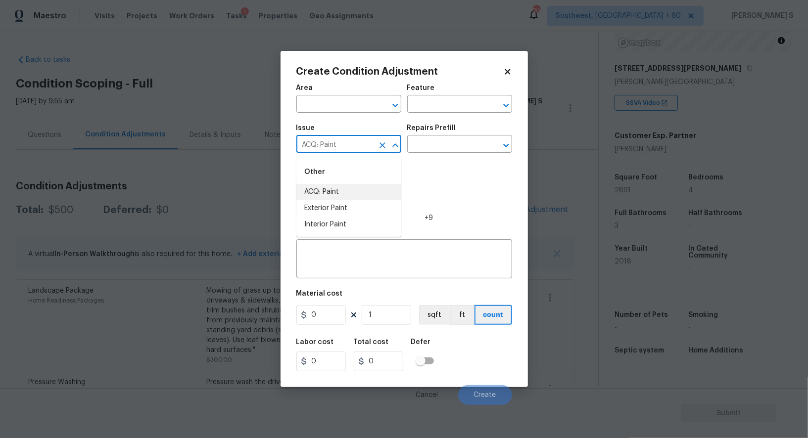
type input "ACQ: Paint"
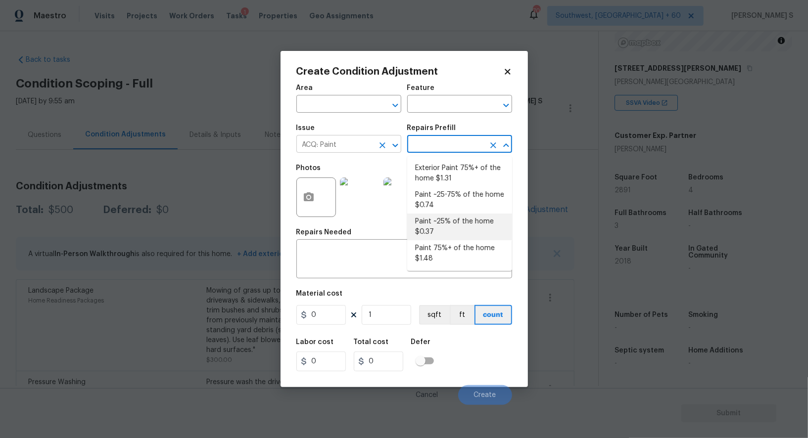
type input "Acquisition"
type textarea "Acquisition Scope: ~25% of the home needs interior paint"
type input "0.37"
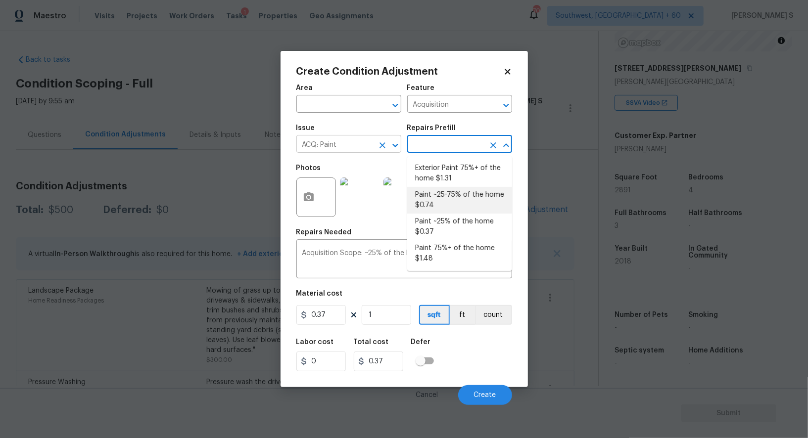
type textarea "Acquisition Scope: ~25 - 75% of the home needs interior paint"
type input "0.74"
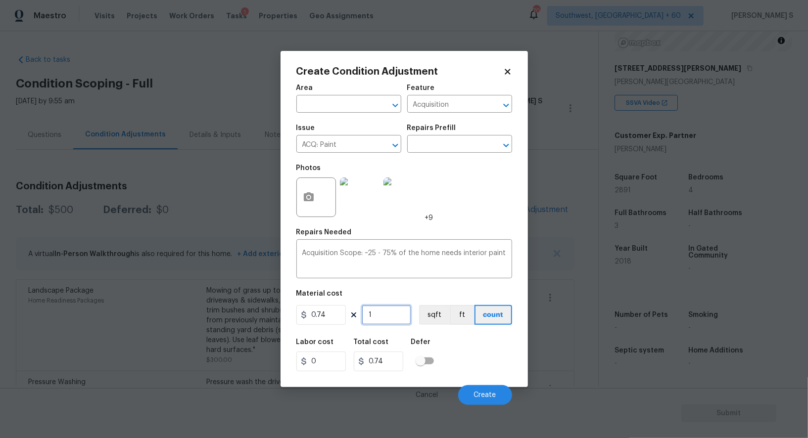
click at [388, 323] on input "1" at bounding box center [386, 315] width 49 height 20
type input "2"
type input "1.48"
type input "28"
type input "20.72"
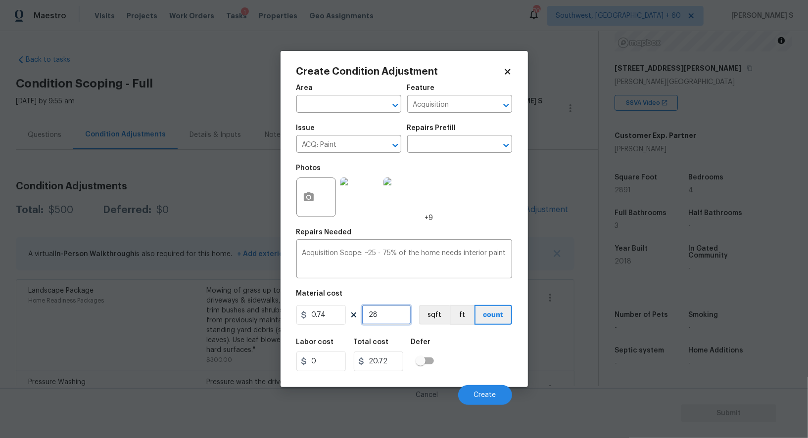
type input "289"
type input "213.86"
type input "2891"
type input "2139.34"
type input "2891"
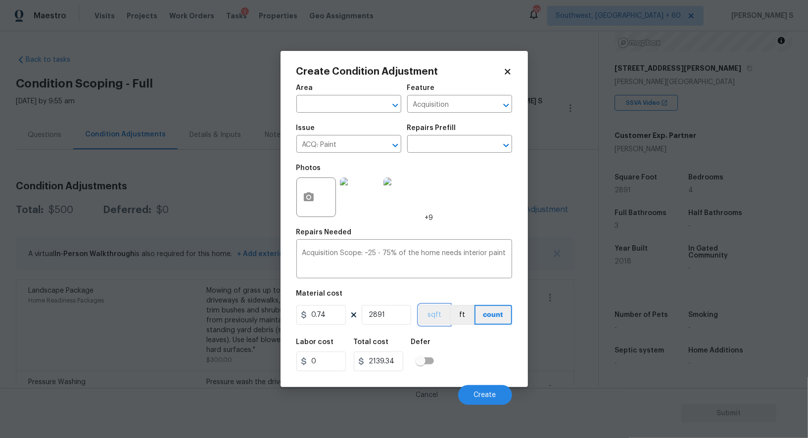
click at [431, 317] on button "sqft" at bounding box center [434, 315] width 31 height 20
click at [441, 362] on div "Labor cost 0 Total cost 2139.34 Defer" at bounding box center [404, 355] width 216 height 45
click at [486, 394] on span "Create" at bounding box center [485, 395] width 22 height 7
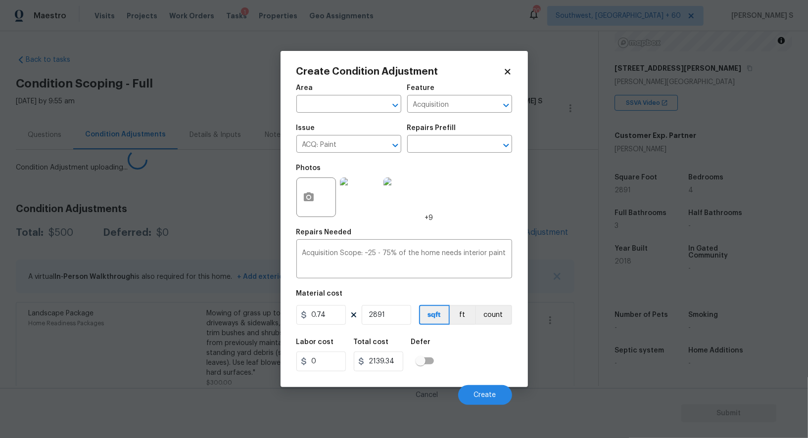
click at [113, 341] on body "Maestro Visits Projects Work Orders Tasks 1 Properties Geo Assignments 704 Sout…" at bounding box center [404, 219] width 808 height 438
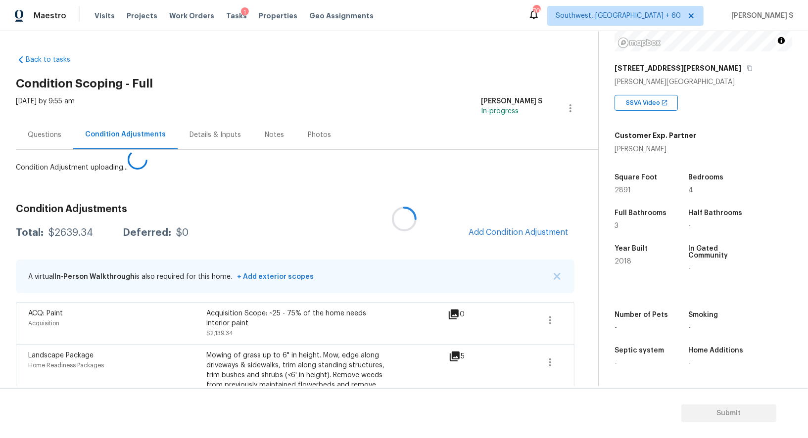
click at [493, 233] on div at bounding box center [404, 219] width 808 height 438
click at [508, 227] on div at bounding box center [404, 219] width 808 height 438
click at [515, 236] on span "Add Condition Adjustment" at bounding box center [519, 232] width 100 height 9
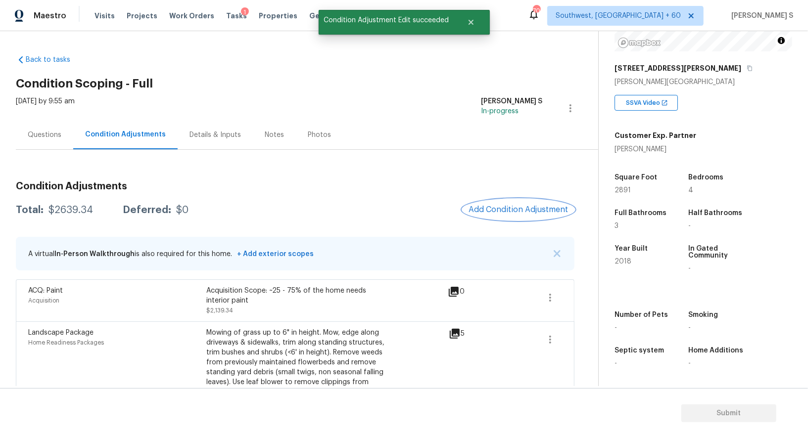
click at [509, 210] on span "Add Condition Adjustment" at bounding box center [519, 209] width 100 height 9
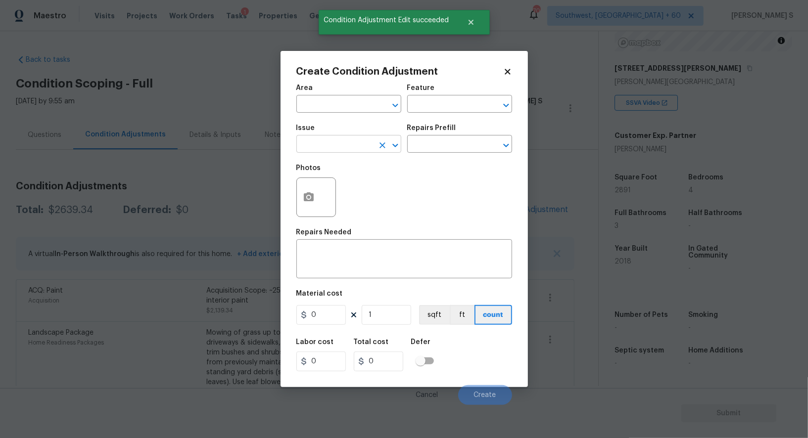
click at [332, 149] on input "text" at bounding box center [334, 145] width 77 height 15
type input "ACQ: Flooring"
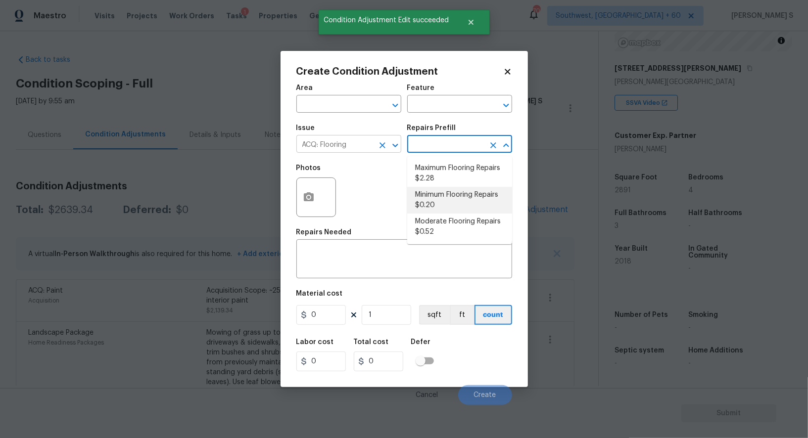
type input "Acquisition"
type textarea "Acquisition Scope: Minimum flooring repairs"
type input "0.2"
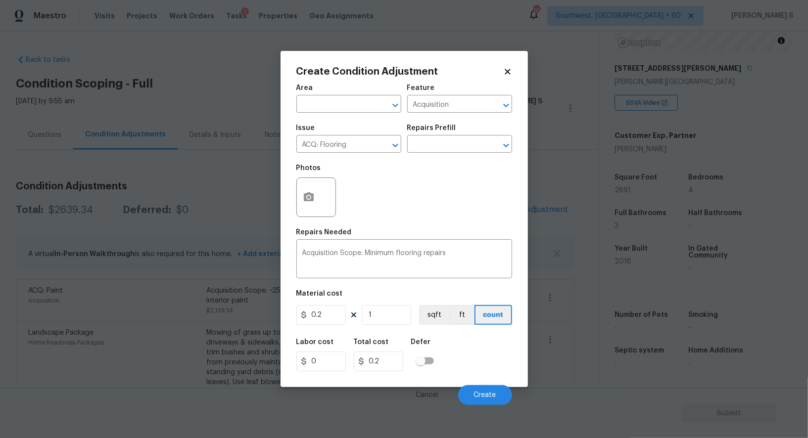
click at [397, 329] on div "Area ​ Feature Acquisition ​ Issue ACQ: Flooring ​ Repairs Prefill ​ Photos Rep…" at bounding box center [404, 242] width 216 height 327
click at [397, 322] on input "1" at bounding box center [386, 315] width 49 height 20
paste input "289"
type input "2891"
type input "578.2"
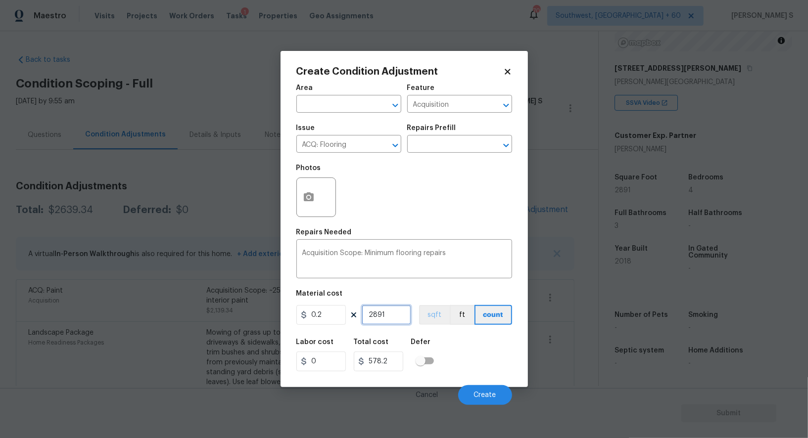
type input "2891"
click at [429, 319] on button "sqft" at bounding box center [434, 315] width 31 height 20
click at [443, 343] on div "Labor cost 0 Total cost 578.2 Defer" at bounding box center [404, 355] width 216 height 45
click at [484, 390] on button "Create" at bounding box center [485, 396] width 54 height 20
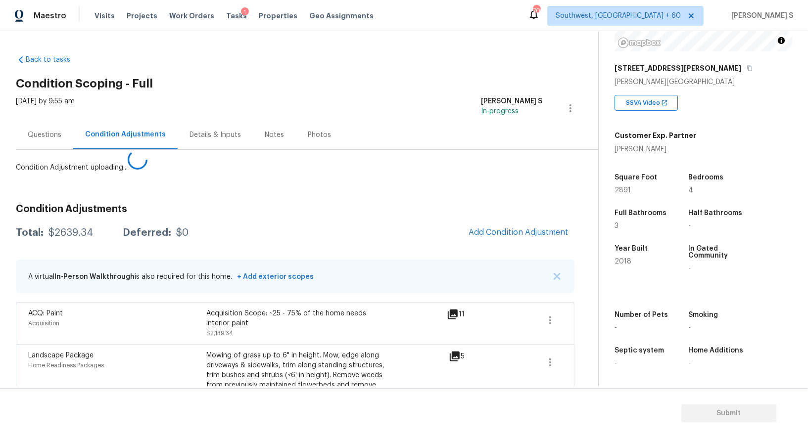
click at [219, 345] on body "Maestro Visits Projects Work Orders Tasks 1 Properties Geo Assignments 704 Sout…" at bounding box center [404, 219] width 808 height 438
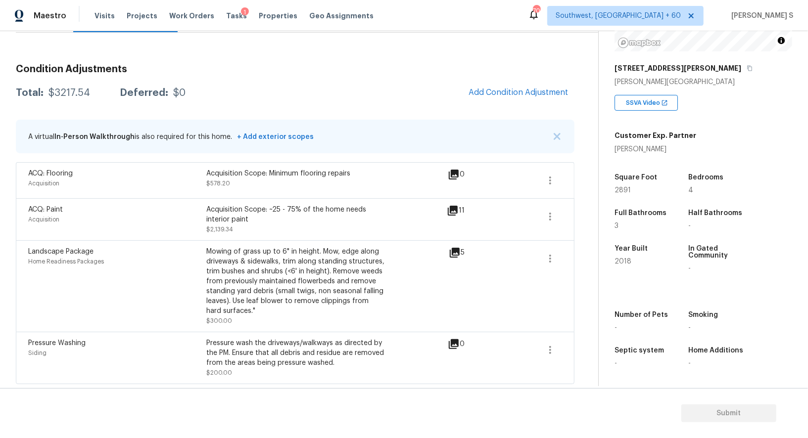
scroll to position [0, 0]
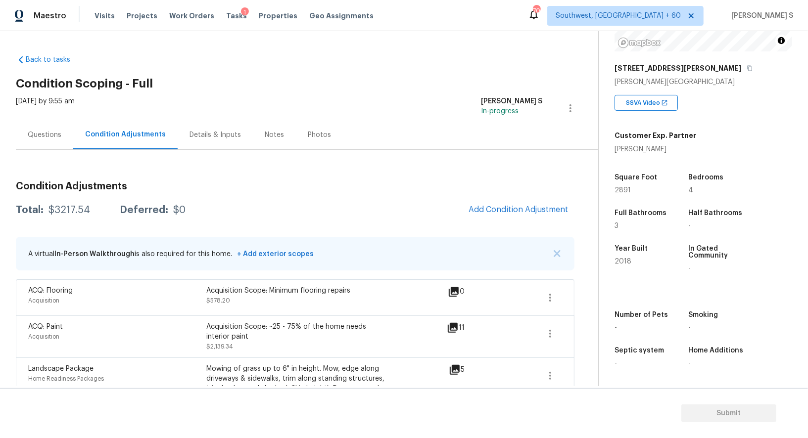
click at [41, 140] on div "Questions" at bounding box center [44, 134] width 57 height 29
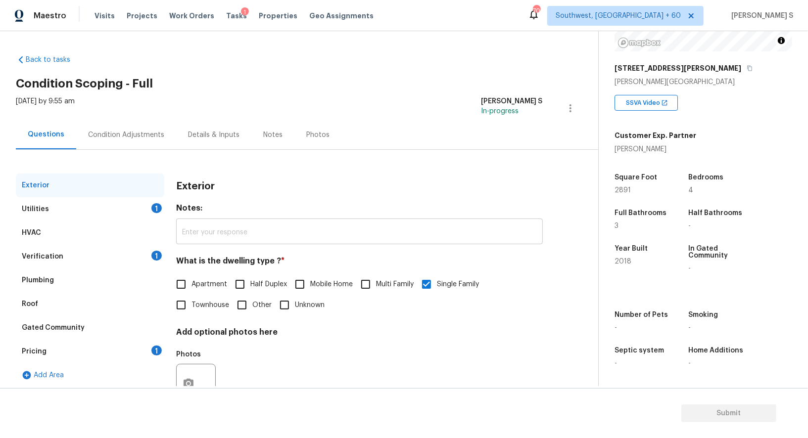
scroll to position [38, 0]
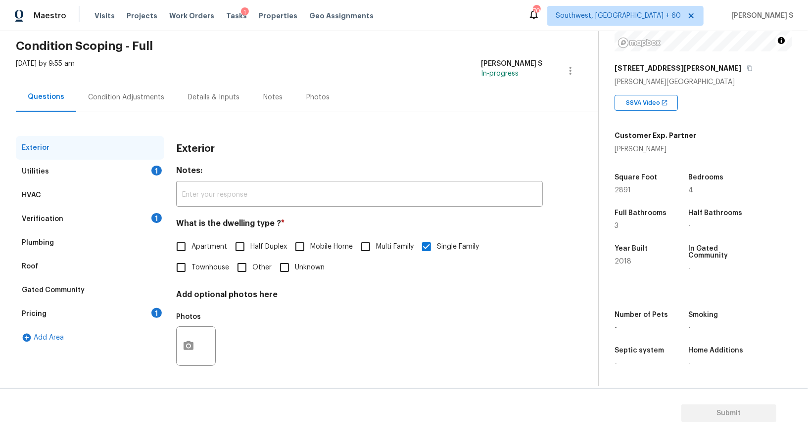
click at [152, 310] on div "1" at bounding box center [156, 313] width 10 height 10
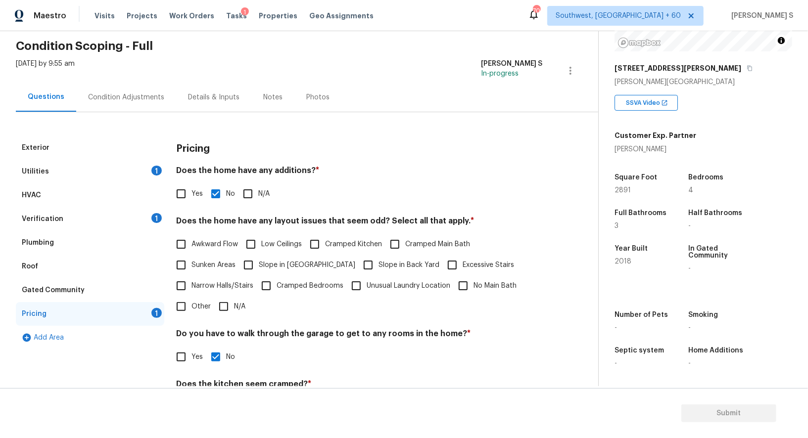
click at [258, 264] on input "Slope in [GEOGRAPHIC_DATA]" at bounding box center [248, 265] width 21 height 21
checkbox input "true"
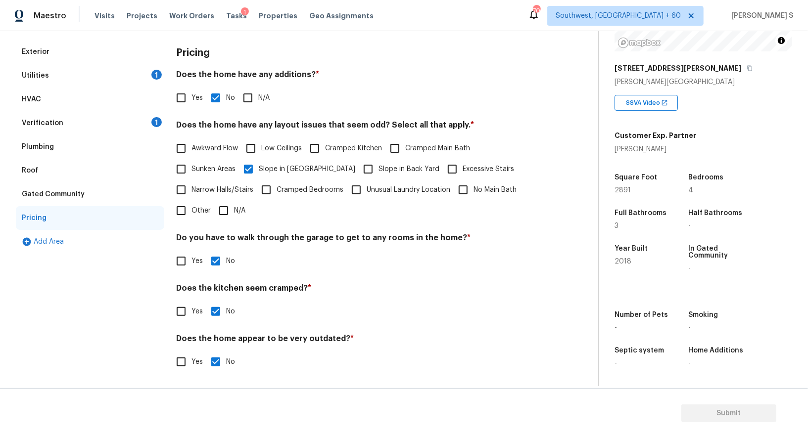
scroll to position [0, 0]
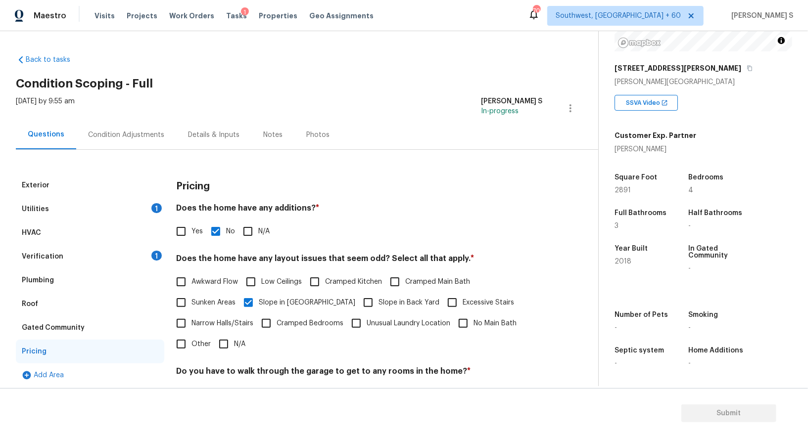
click at [135, 132] on div "Condition Adjustments" at bounding box center [126, 135] width 76 height 10
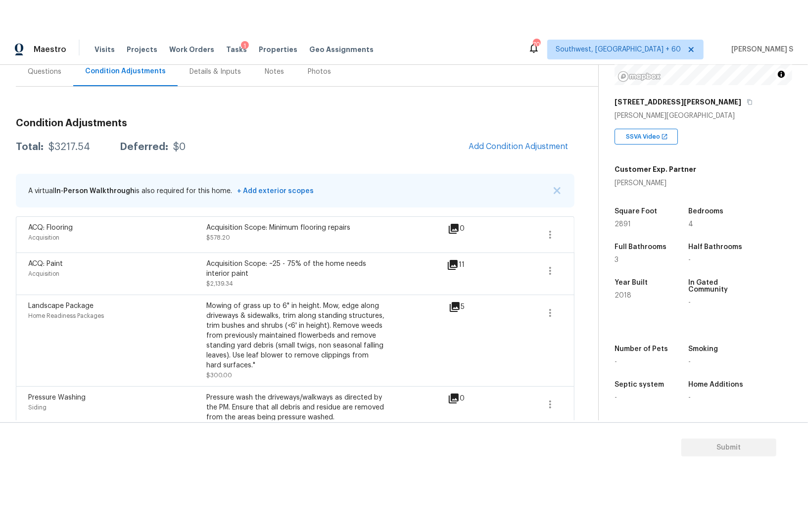
scroll to position [117, 0]
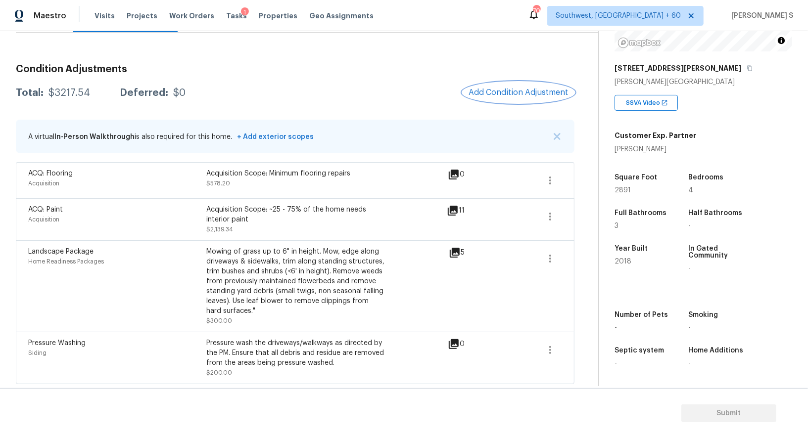
click at [506, 87] on button "Add Condition Adjustment" at bounding box center [519, 92] width 112 height 21
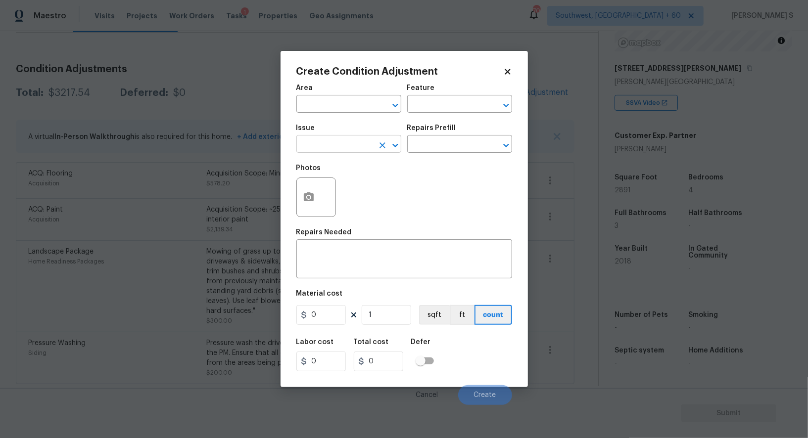
click at [337, 140] on input "text" at bounding box center [334, 145] width 77 height 15
type input "Light Pet Odor"
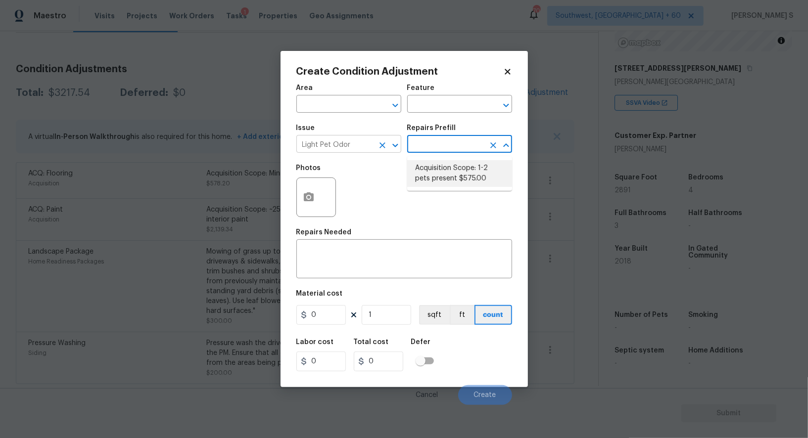
type textarea "Acquisition Scope: 1-2 pets present"
type input "575"
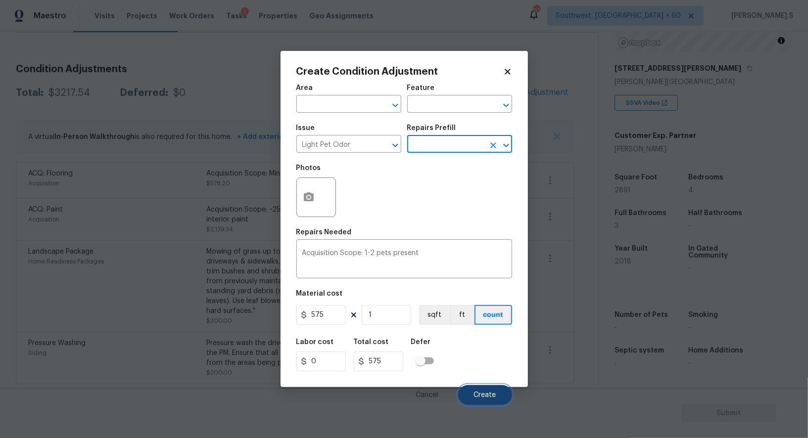
click at [494, 396] on span "Create" at bounding box center [485, 395] width 22 height 7
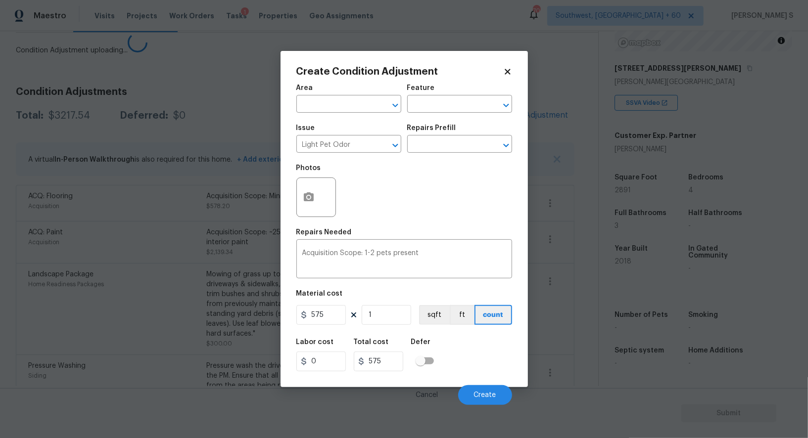
click at [260, 350] on body "Maestro Visits Projects Work Orders Tasks 1 Properties Geo Assignments 704 Sout…" at bounding box center [404, 219] width 808 height 438
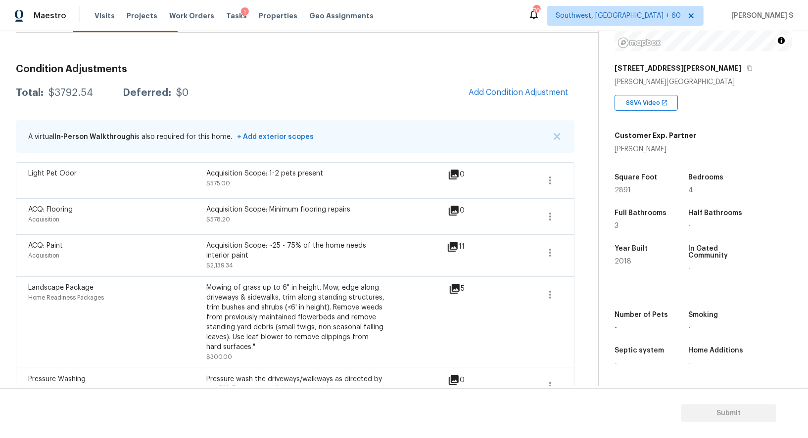
click at [531, 103] on span "Add Condition Adjustment" at bounding box center [519, 93] width 112 height 22
click at [494, 99] on button "Add Condition Adjustment" at bounding box center [519, 92] width 112 height 21
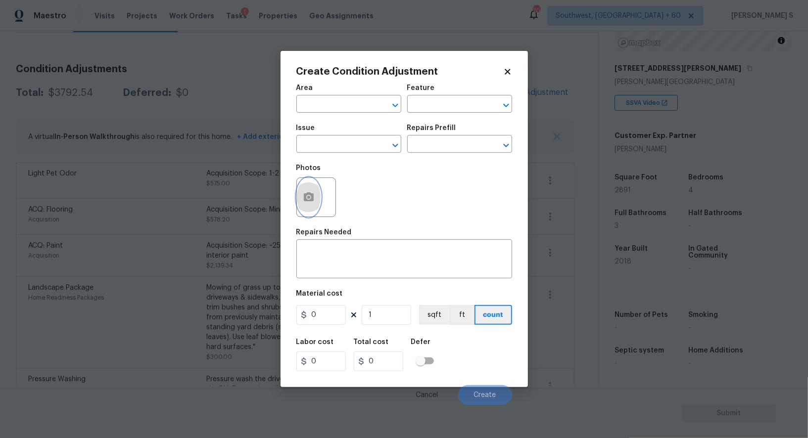
click at [305, 197] on icon "button" at bounding box center [309, 197] width 10 height 9
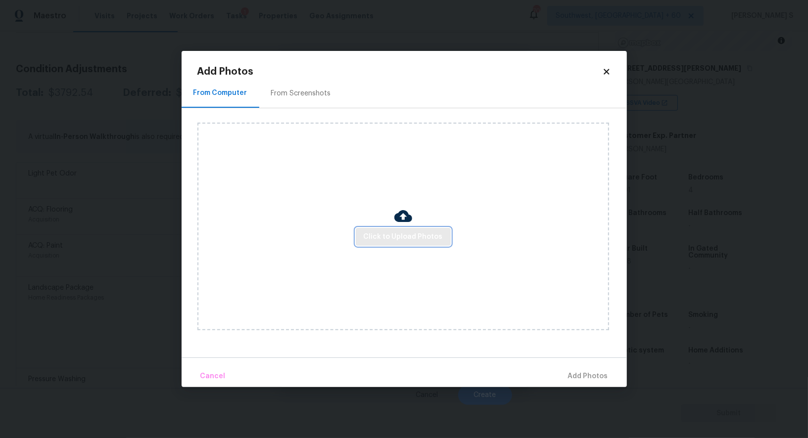
click at [389, 233] on span "Click to Upload Photos" at bounding box center [403, 237] width 79 height 12
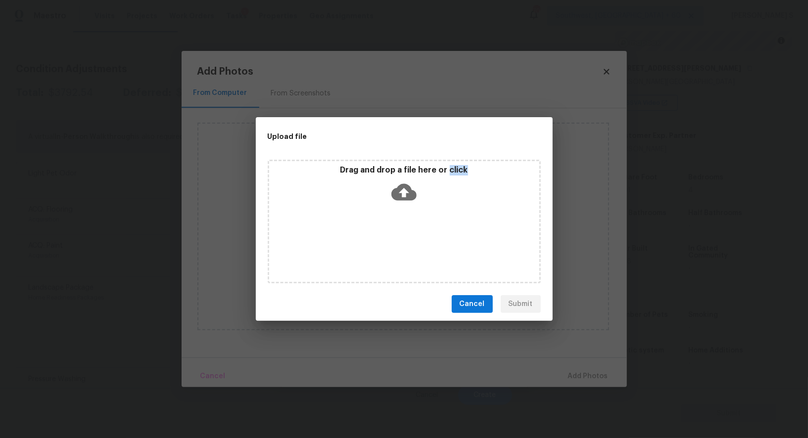
click at [389, 233] on div "Drag and drop a file here or click" at bounding box center [404, 222] width 273 height 124
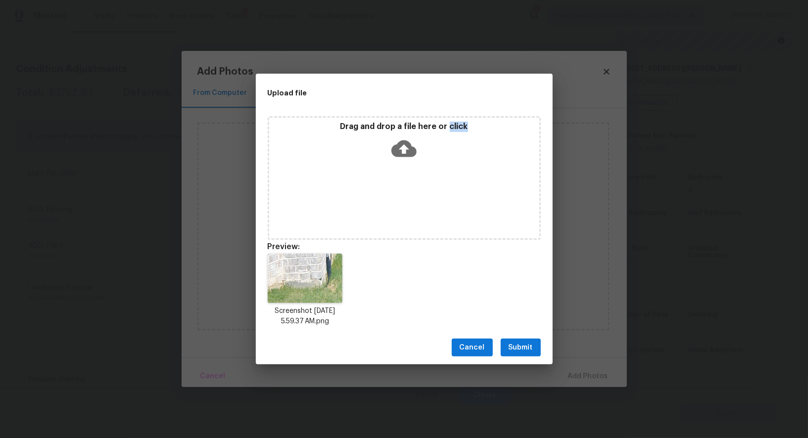
click at [517, 354] on button "Submit" at bounding box center [521, 348] width 40 height 18
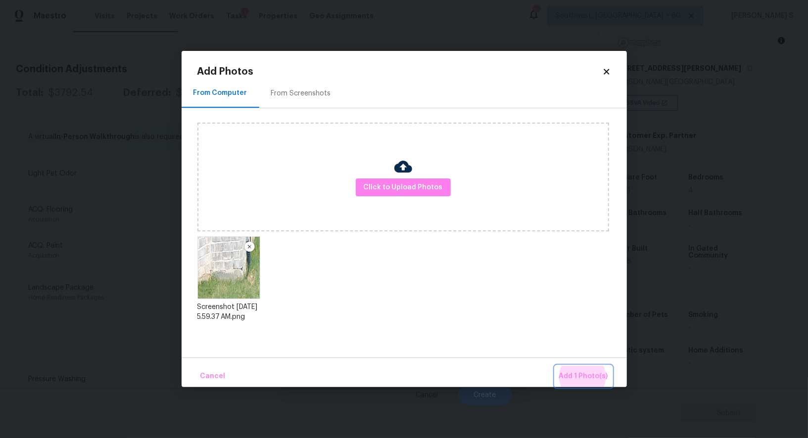
click at [555, 366] on button "Add 1 Photo(s)" at bounding box center [583, 376] width 57 height 21
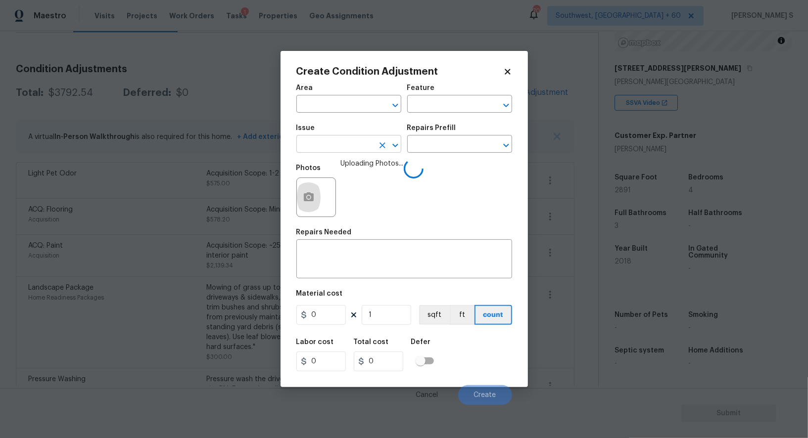
click at [350, 144] on input "text" at bounding box center [334, 145] width 77 height 15
type input "fo[und"
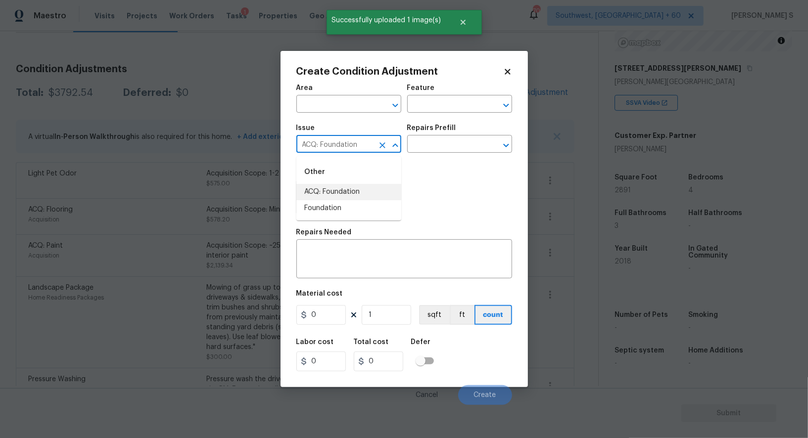
type input "ACQ: Foundation"
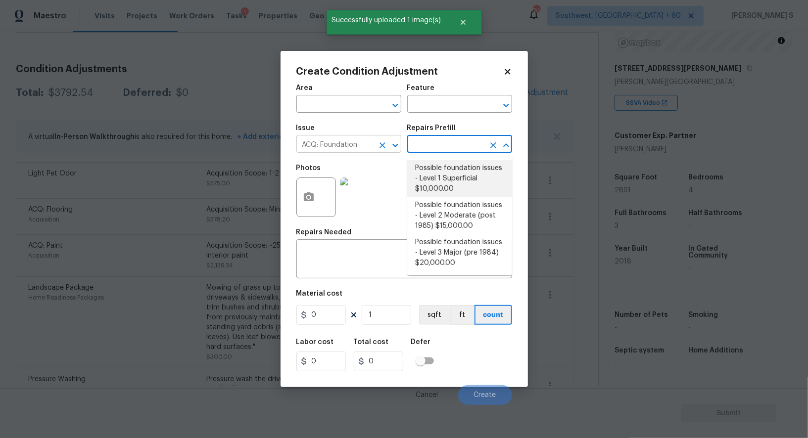
type input "Acquisition"
type textarea "Possible foundation issues - Level 1 - Superficial. Disclaimer: This is NOT a t…"
type input "10000"
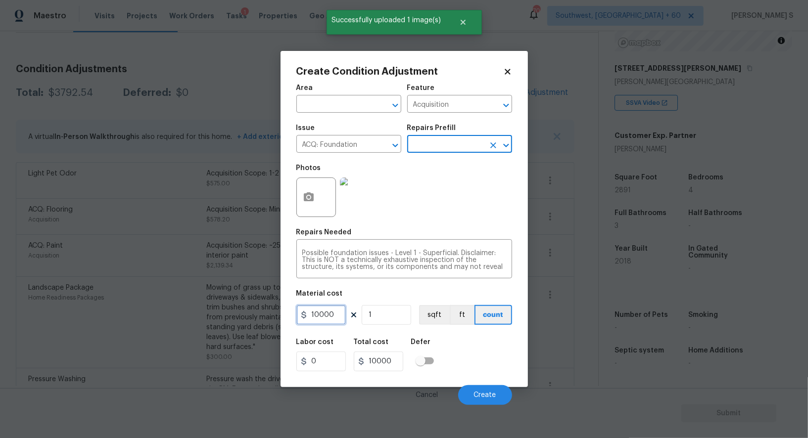
click at [332, 315] on input "10000" at bounding box center [320, 315] width 49 height 20
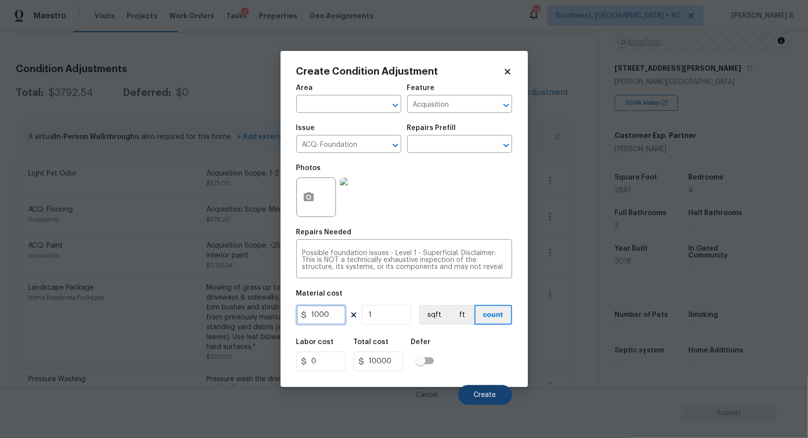
type input "1000"
click at [488, 394] on span "Create" at bounding box center [485, 395] width 22 height 7
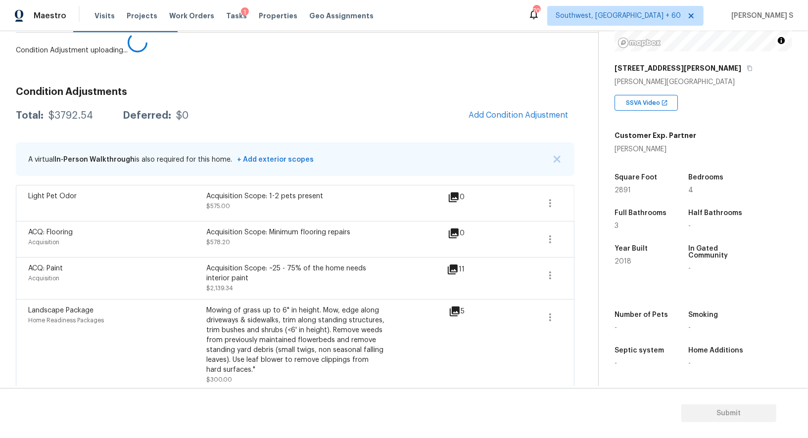
click at [184, 293] on body "Maestro Visits Projects Work Orders Tasks 1 Properties Geo Assignments 704 Sout…" at bounding box center [404, 219] width 808 height 438
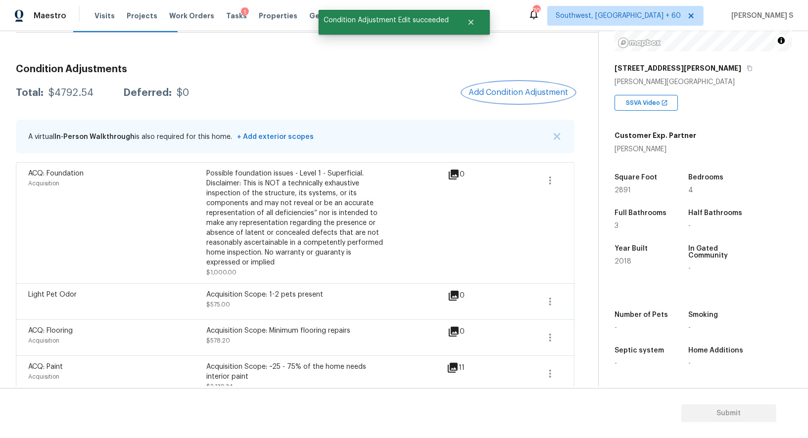
click at [508, 92] on span "Add Condition Adjustment" at bounding box center [519, 92] width 100 height 9
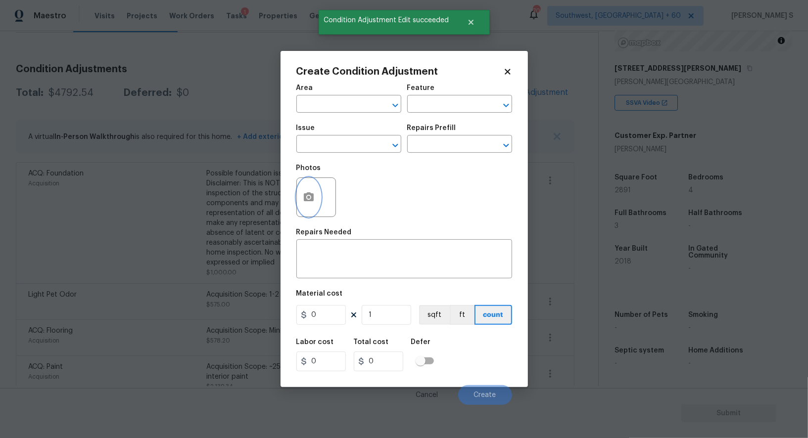
click at [318, 192] on button "button" at bounding box center [309, 197] width 24 height 39
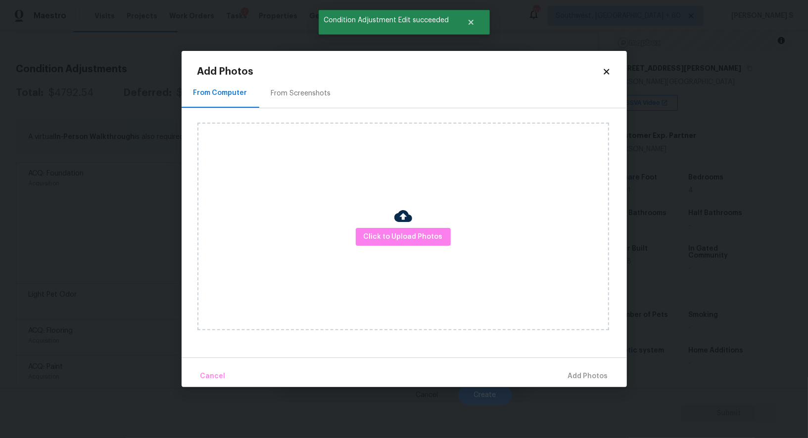
click at [400, 228] on div at bounding box center [403, 217] width 18 height 21
click at [400, 233] on span "Click to Upload Photos" at bounding box center [403, 237] width 79 height 12
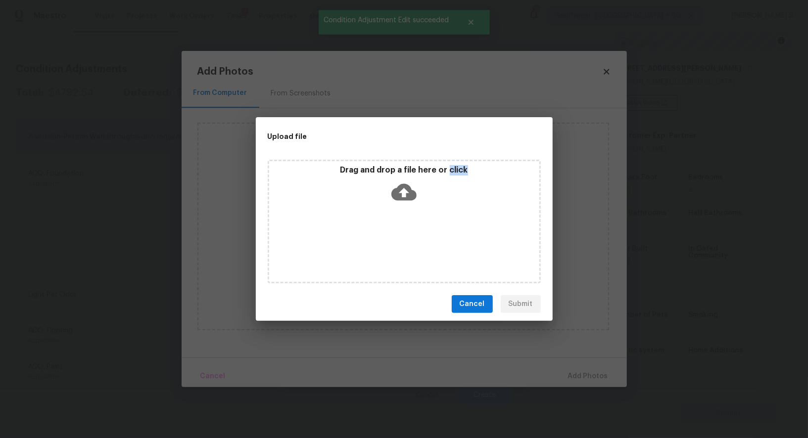
click at [400, 233] on div "Drag and drop a file here or click" at bounding box center [404, 222] width 273 height 124
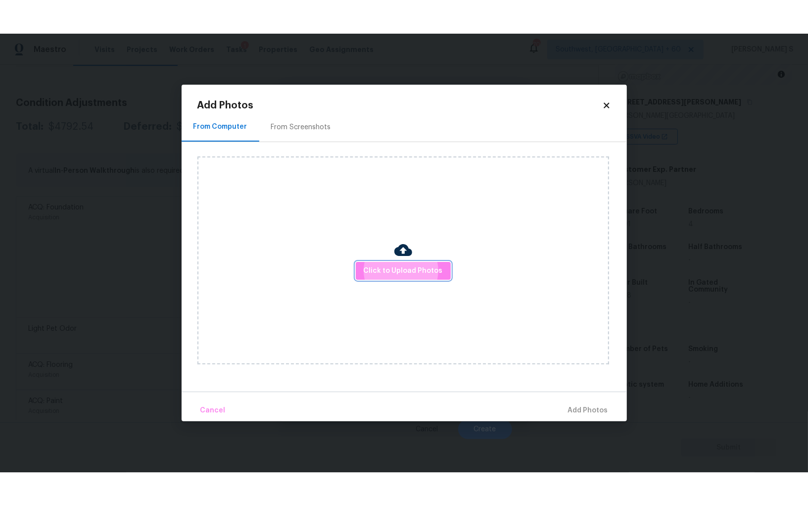
scroll to position [69, 0]
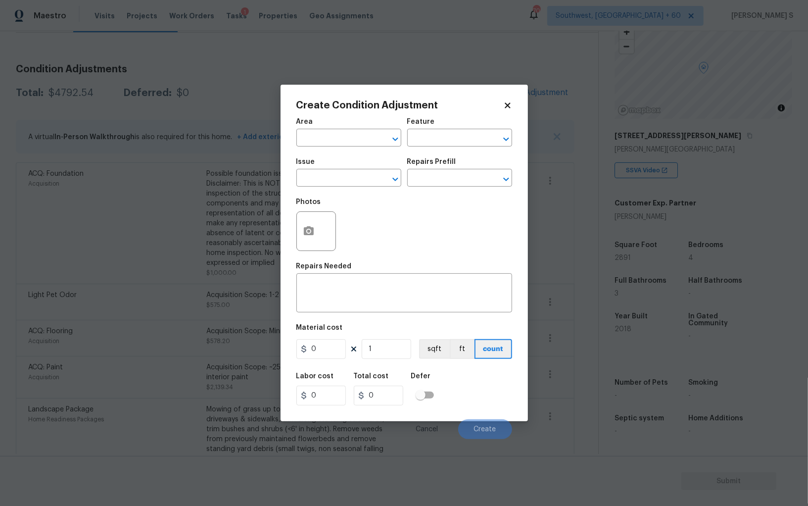
click at [511, 106] on icon at bounding box center [507, 105] width 9 height 9
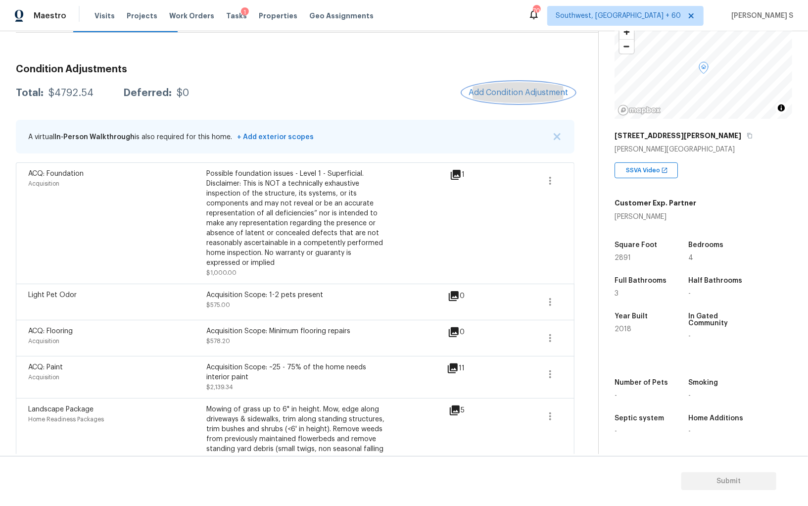
click at [501, 95] on span "Add Condition Adjustment" at bounding box center [519, 92] width 100 height 9
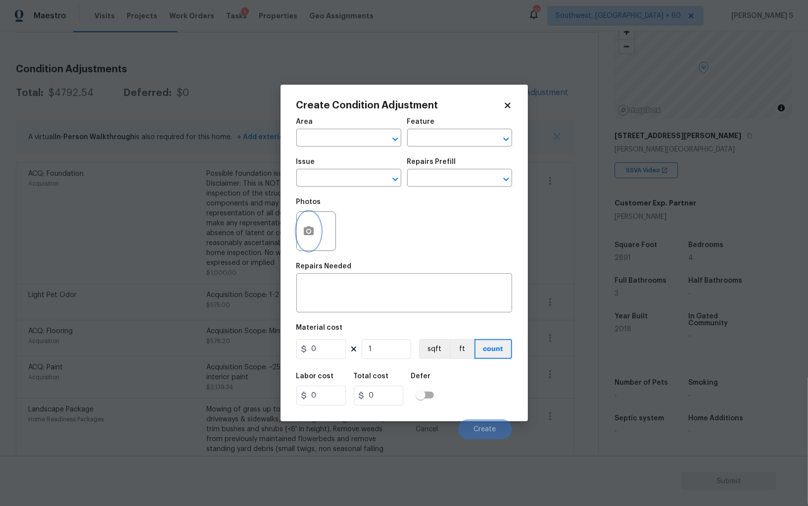
click at [300, 229] on button "button" at bounding box center [309, 231] width 24 height 39
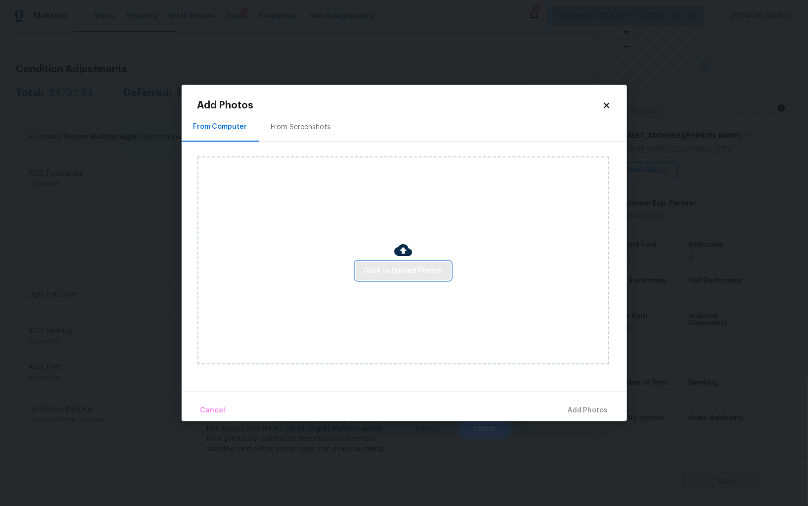
click at [366, 264] on button "Click to Upload Photos" at bounding box center [403, 271] width 95 height 18
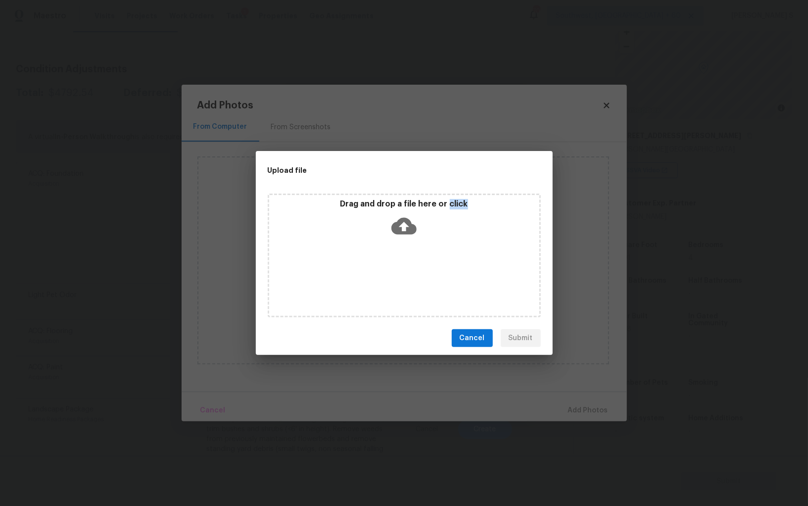
click at [366, 264] on div "Drag and drop a file here or click" at bounding box center [404, 256] width 273 height 124
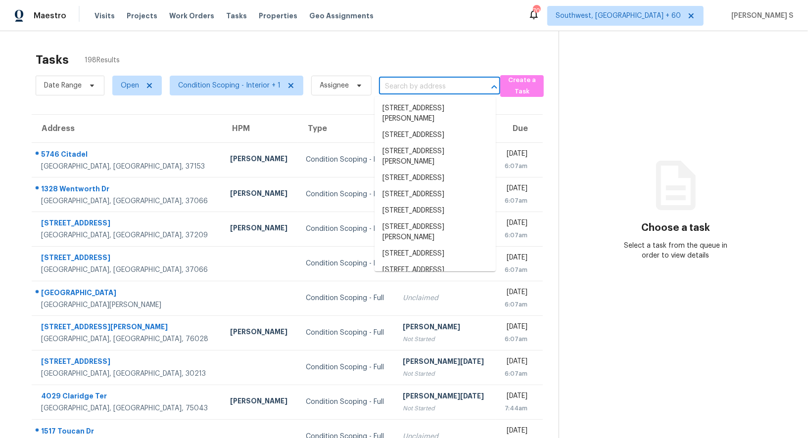
click at [413, 89] on input "text" at bounding box center [426, 86] width 94 height 15
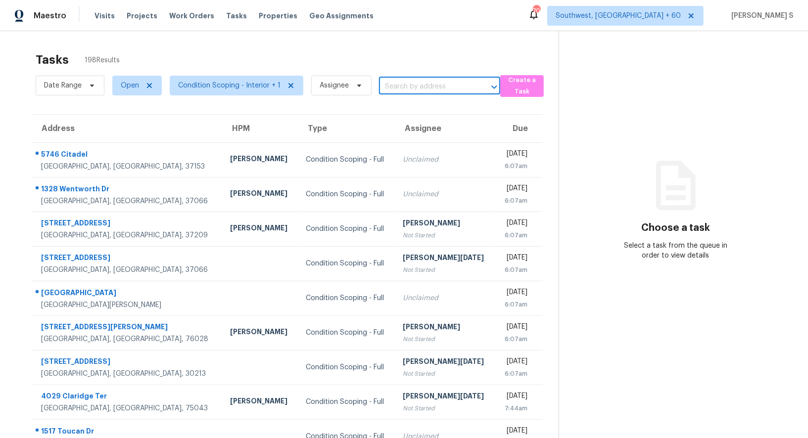
click at [413, 89] on input "text" at bounding box center [426, 86] width 94 height 15
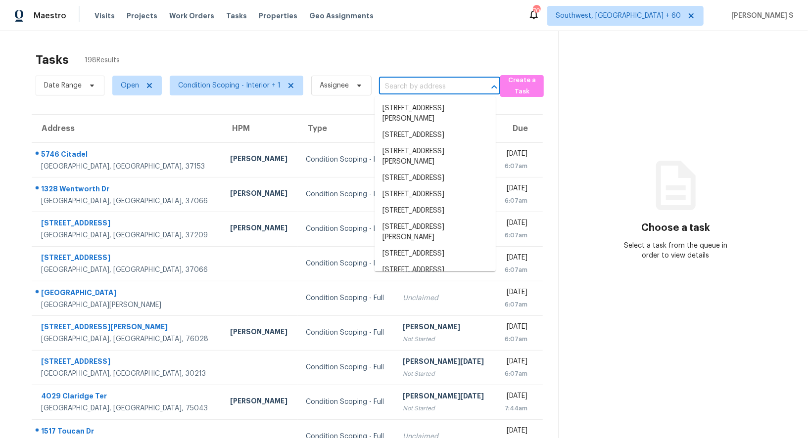
click at [413, 89] on input "text" at bounding box center [426, 86] width 94 height 15
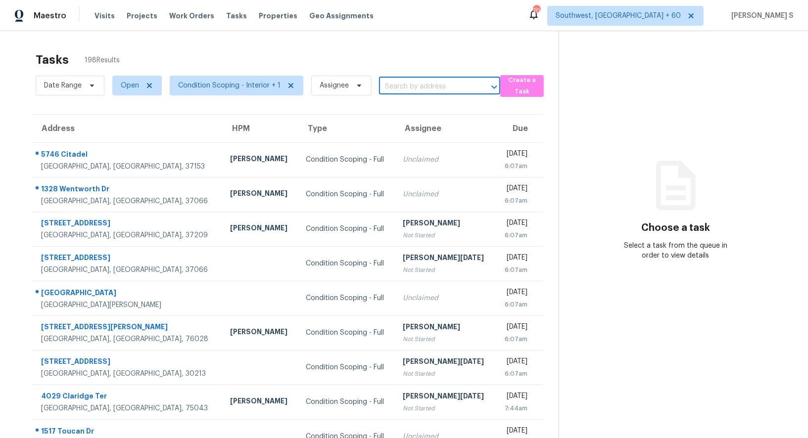
click at [413, 89] on input "text" at bounding box center [426, 86] width 94 height 15
paste input "[STREET_ADDRESS]"
type input "[STREET_ADDRESS]"
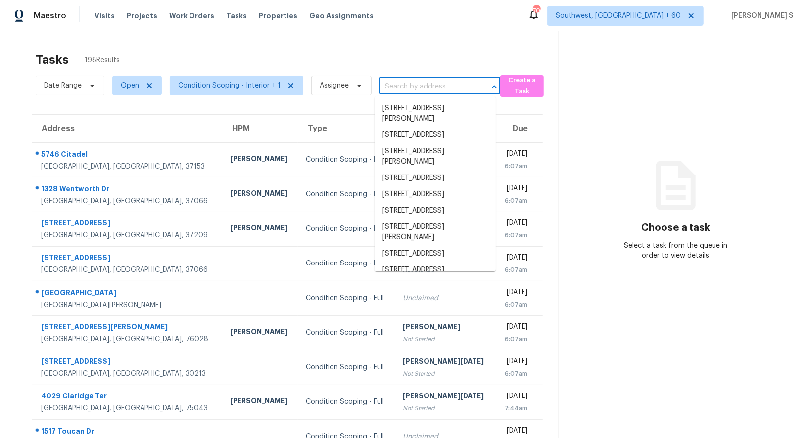
click at [427, 91] on input "text" at bounding box center [426, 86] width 94 height 15
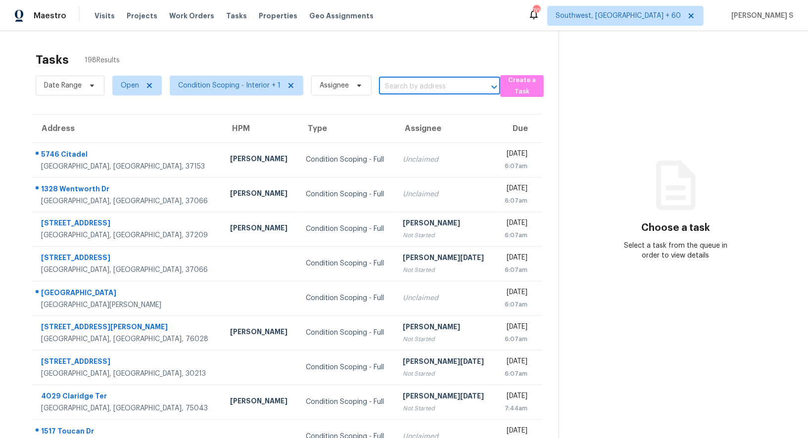
click at [427, 91] on input "text" at bounding box center [426, 86] width 94 height 15
paste input "[STREET_ADDRESS]"
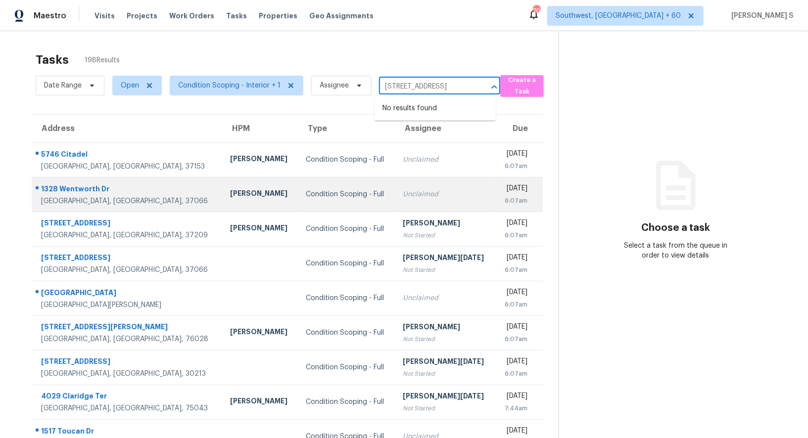
type input "[STREET_ADDRESS]"
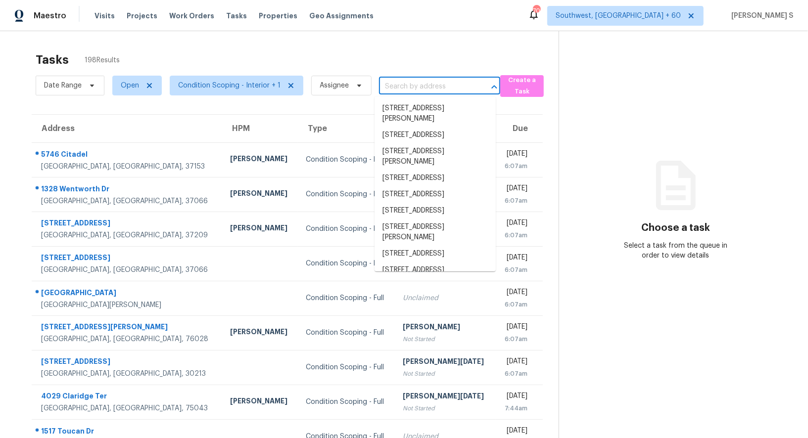
scroll to position [0, 0]
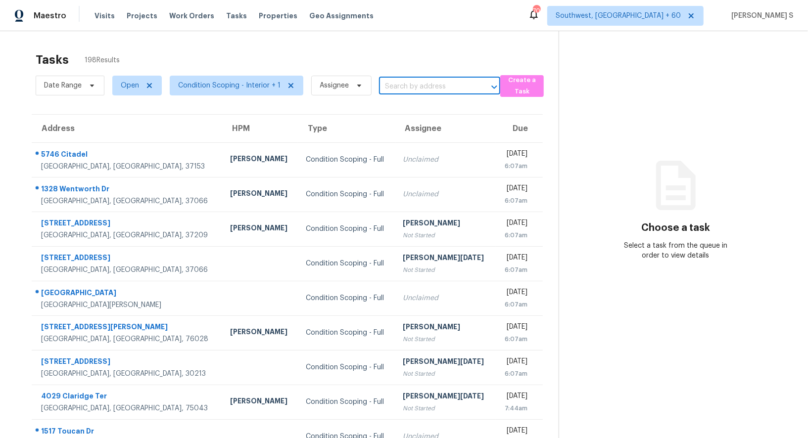
click at [397, 84] on input "text" at bounding box center [426, 86] width 94 height 15
paste input "[STREET_ADDRESS]"
click at [393, 84] on input "[STREET_ADDRESS]" at bounding box center [426, 86] width 94 height 15
type input "514 Winners"
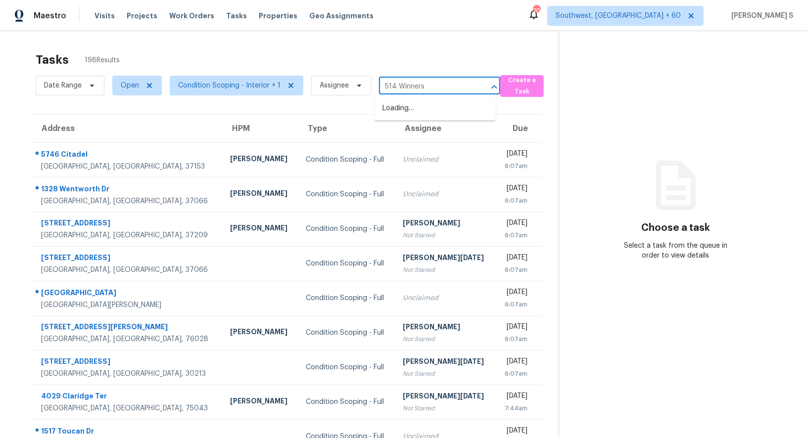
scroll to position [0, 0]
click at [425, 105] on li "514 Winners Choice Dr, Whitsett, NC 27377" at bounding box center [435, 113] width 121 height 27
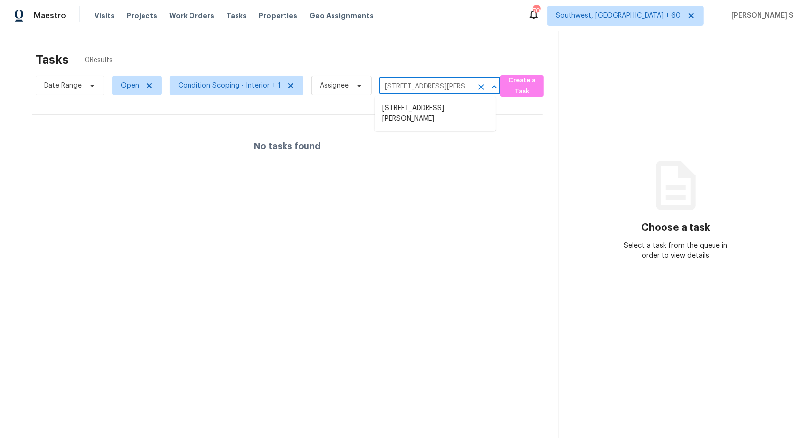
click at [424, 84] on input "514 Winners Choice Dr, Whitsett, NC 27377" at bounding box center [426, 86] width 94 height 15
paste input "ir Rowlett, TX, 75088"
click at [395, 87] on input "514 Winners Cir Rowlett, TX, 75088" at bounding box center [426, 86] width 94 height 15
type input "514 Winners"
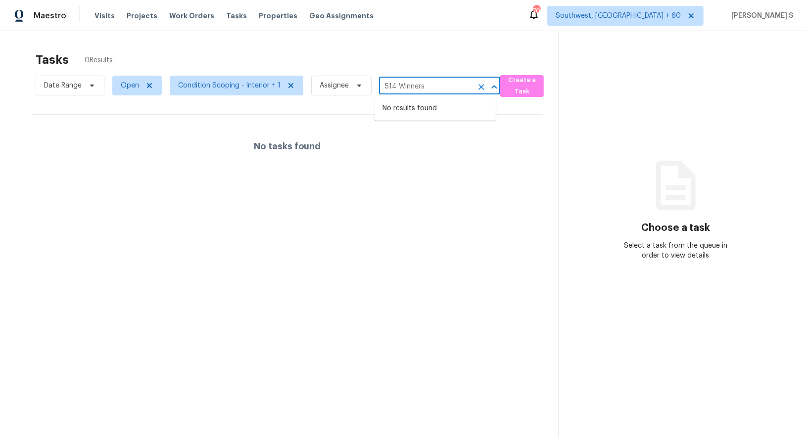
scroll to position [0, 0]
click at [426, 144] on li "514 Winners Cir, Rowlett, TX 75088" at bounding box center [435, 135] width 121 height 16
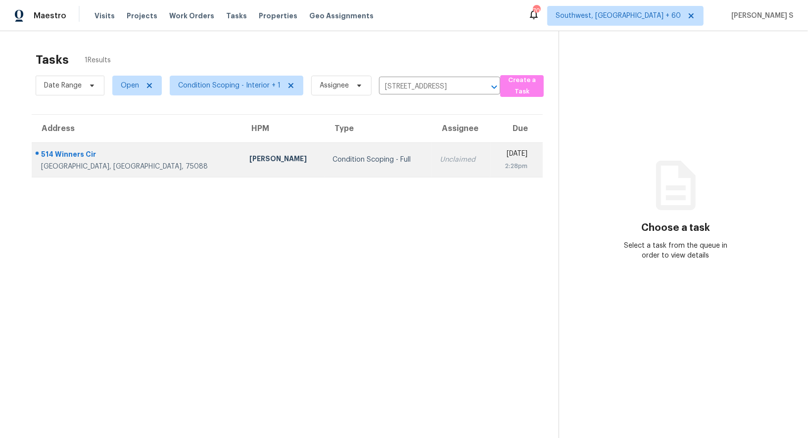
click at [440, 156] on div "Unclaimed" at bounding box center [461, 160] width 43 height 10
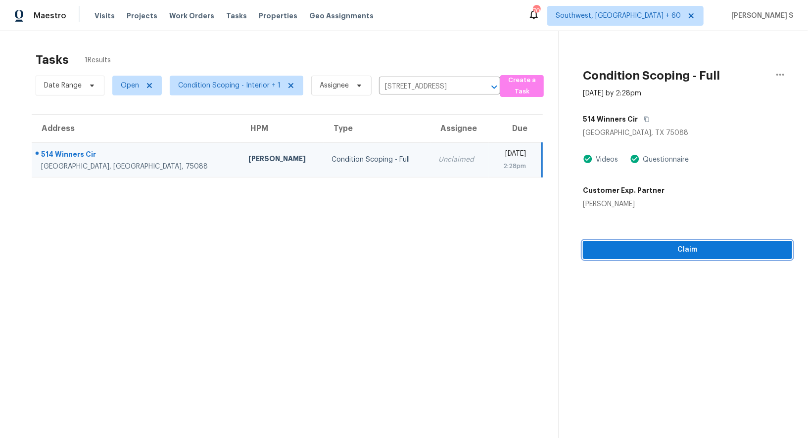
click at [723, 245] on span "Claim" at bounding box center [688, 250] width 194 height 12
click at [659, 248] on span "Start Assessment" at bounding box center [688, 250] width 194 height 12
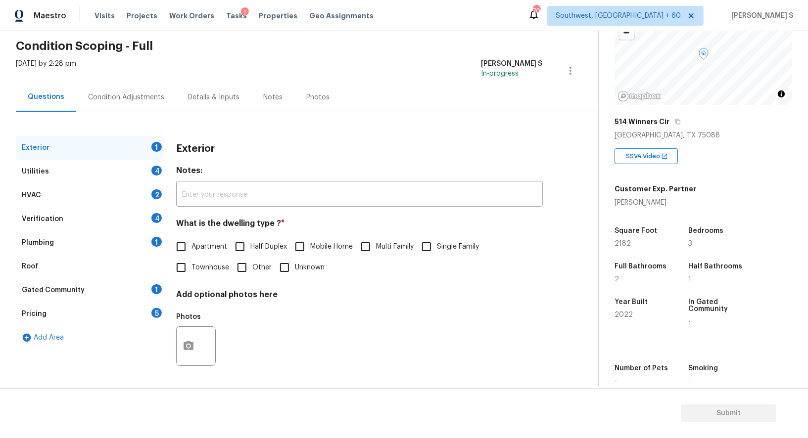
scroll to position [116, 0]
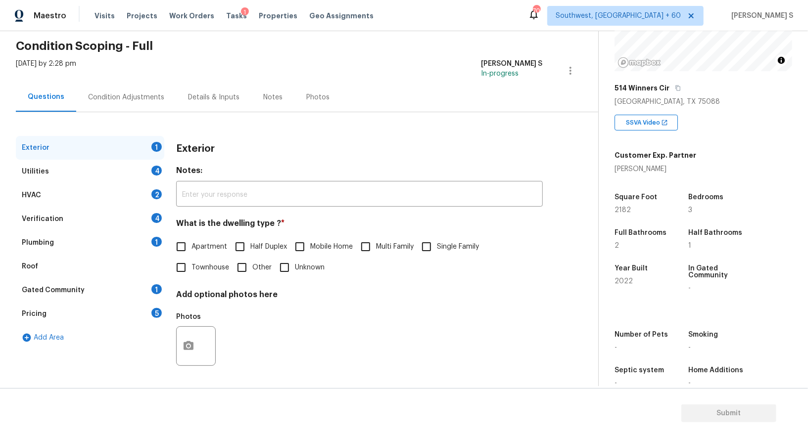
drag, startPoint x: 436, startPoint y: 244, endPoint x: 462, endPoint y: 245, distance: 26.3
click at [436, 244] on input "Single Family" at bounding box center [426, 247] width 21 height 21
checkbox input "true"
click at [156, 171] on div "4" at bounding box center [156, 171] width 10 height 10
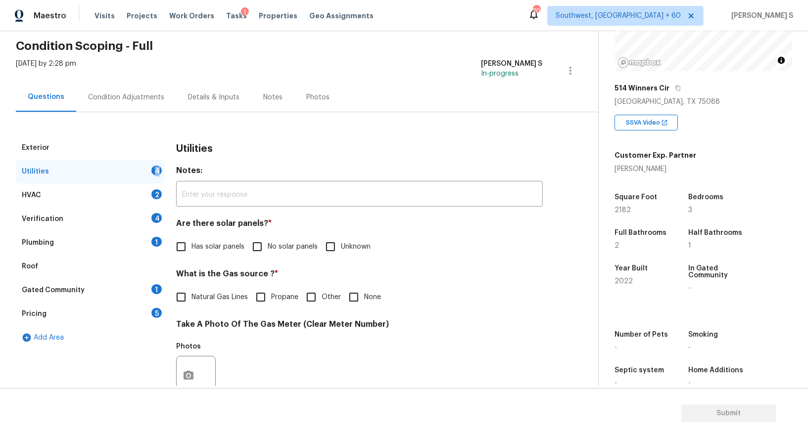
click at [156, 171] on div "4" at bounding box center [156, 171] width 10 height 10
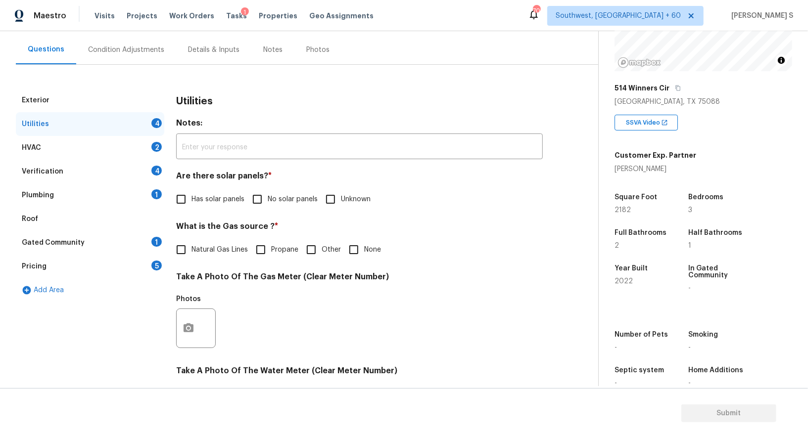
click at [263, 216] on div "Utilities Notes: ​ Are there solar panels? * Has solar panels No solar panels U…" at bounding box center [359, 347] width 367 height 516
click at [263, 205] on input "No solar panels" at bounding box center [257, 199] width 21 height 21
checkbox input "true"
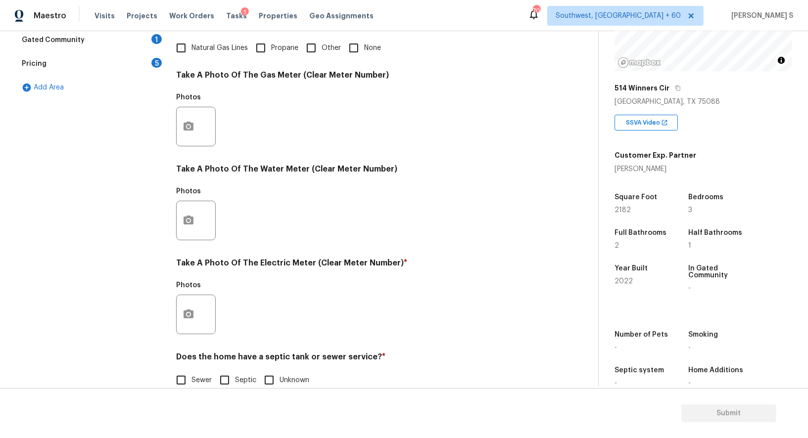
scroll to position [300, 0]
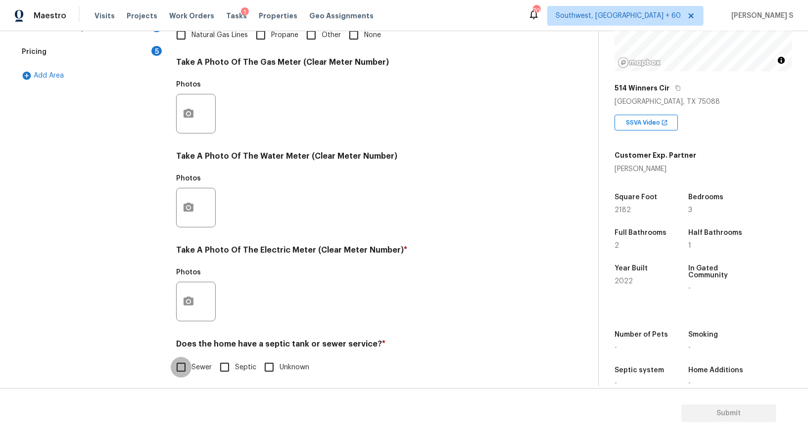
click at [181, 362] on input "Sewer" at bounding box center [181, 367] width 21 height 21
checkbox input "true"
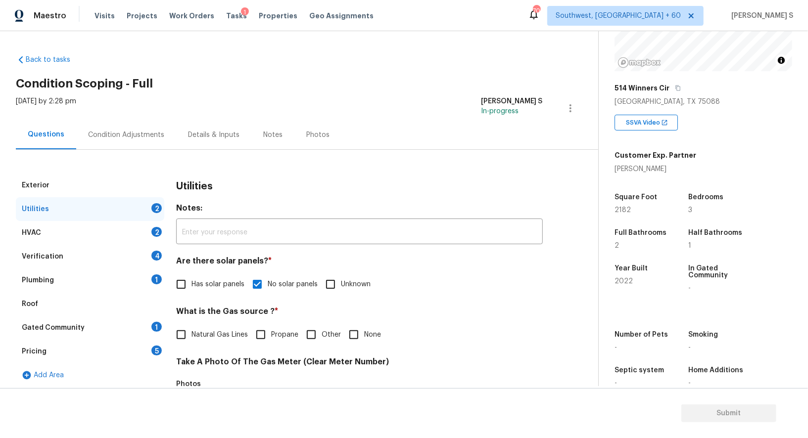
click at [156, 280] on div "1" at bounding box center [156, 280] width 10 height 10
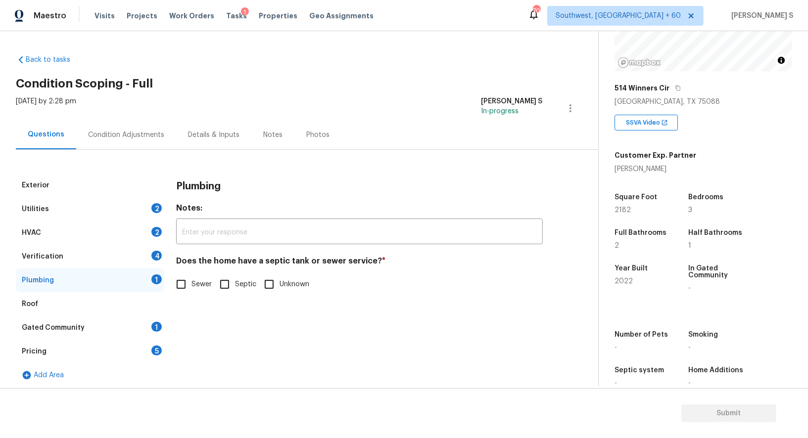
click at [177, 288] on input "Sewer" at bounding box center [181, 284] width 21 height 21
checkbox input "true"
click at [158, 331] on div "1" at bounding box center [156, 327] width 10 height 10
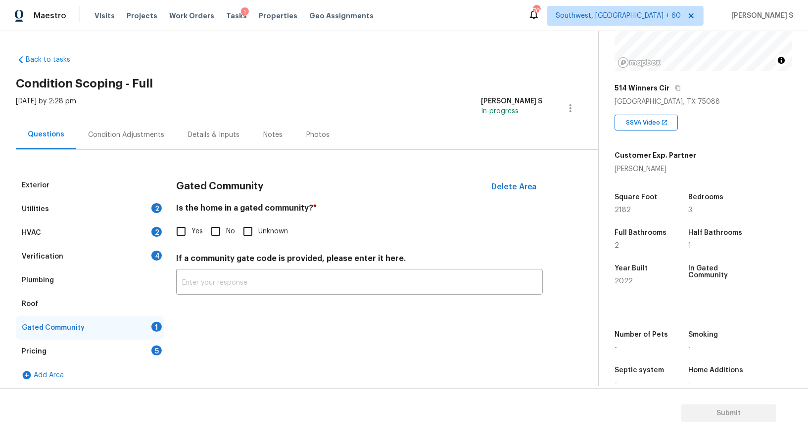
click at [219, 232] on input "No" at bounding box center [215, 231] width 21 height 21
checkbox input "true"
click at [156, 257] on div "4" at bounding box center [156, 256] width 10 height 10
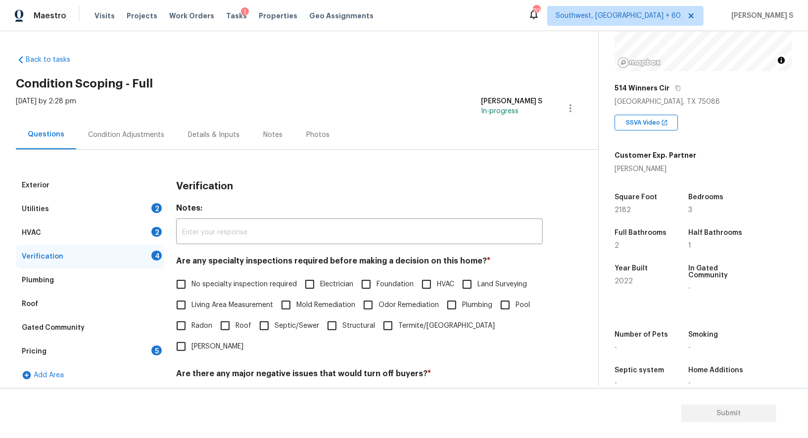
click at [187, 279] on input "No specialty inspection required" at bounding box center [181, 284] width 21 height 21
checkbox input "true"
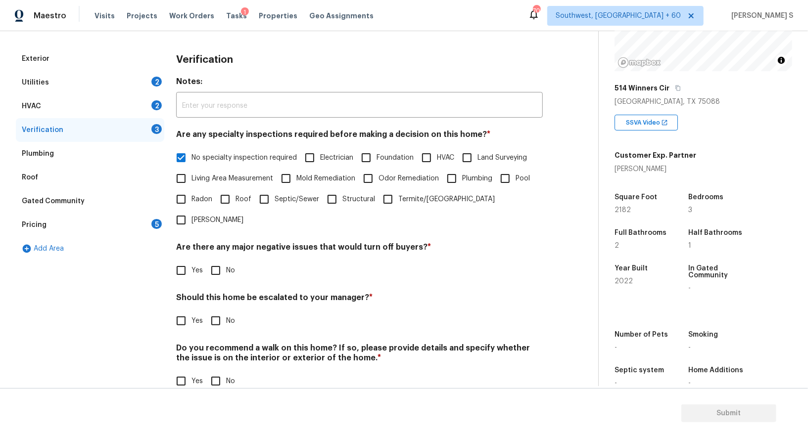
scroll to position [126, 0]
click at [216, 261] on input "No" at bounding box center [215, 271] width 21 height 21
checkbox input "true"
click at [220, 373] on input "No" at bounding box center [215, 383] width 21 height 21
checkbox input "true"
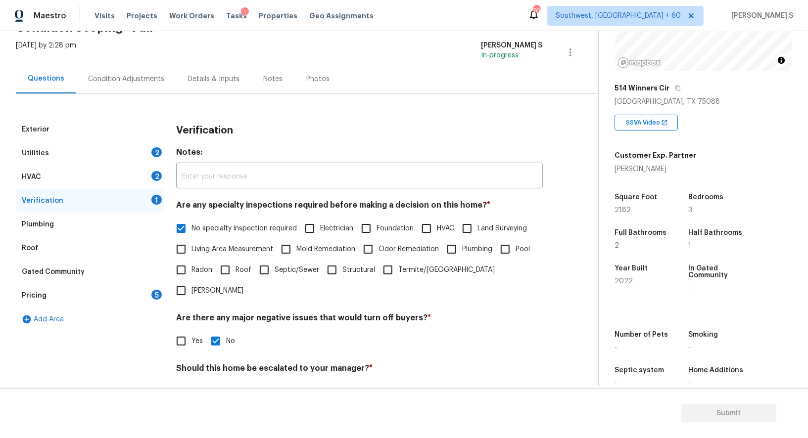
scroll to position [0, 0]
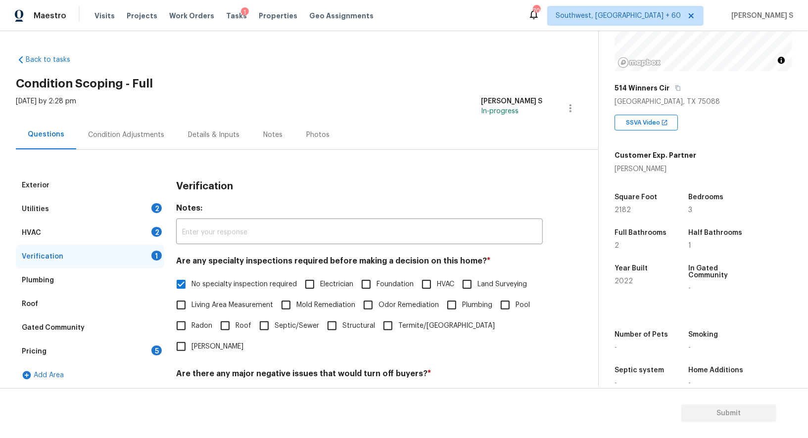
click at [136, 223] on div "HVAC 2" at bounding box center [90, 233] width 148 height 24
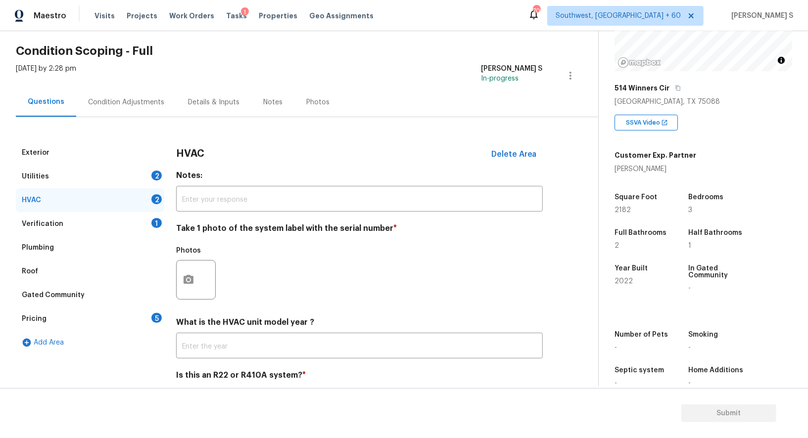
scroll to position [70, 0]
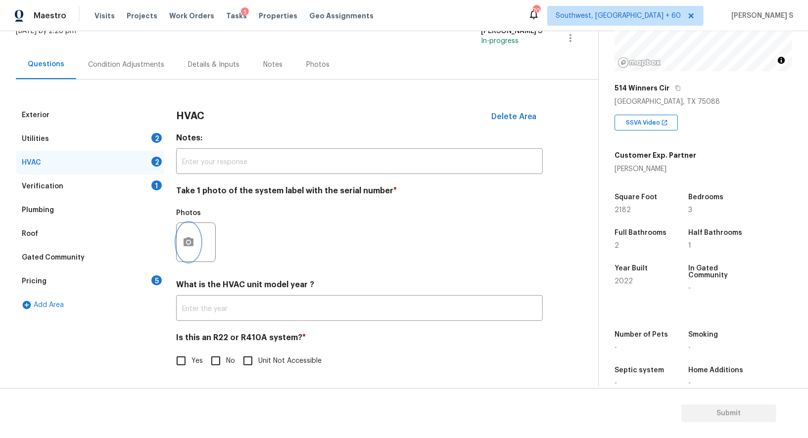
click at [186, 239] on icon "button" at bounding box center [189, 242] width 10 height 9
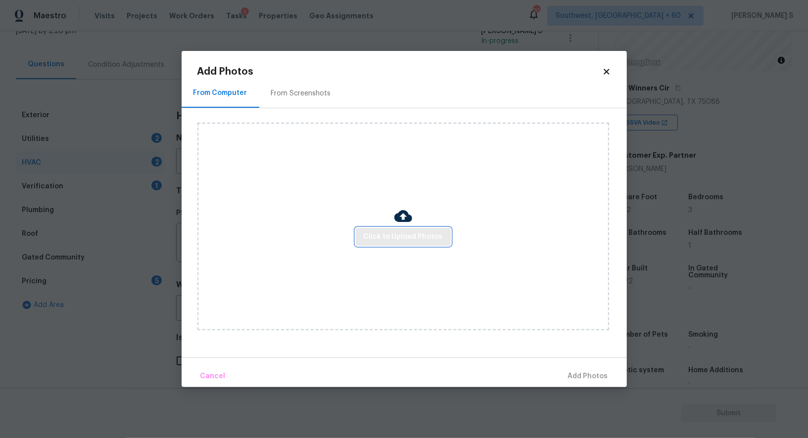
click at [394, 235] on span "Click to Upload Photos" at bounding box center [403, 237] width 79 height 12
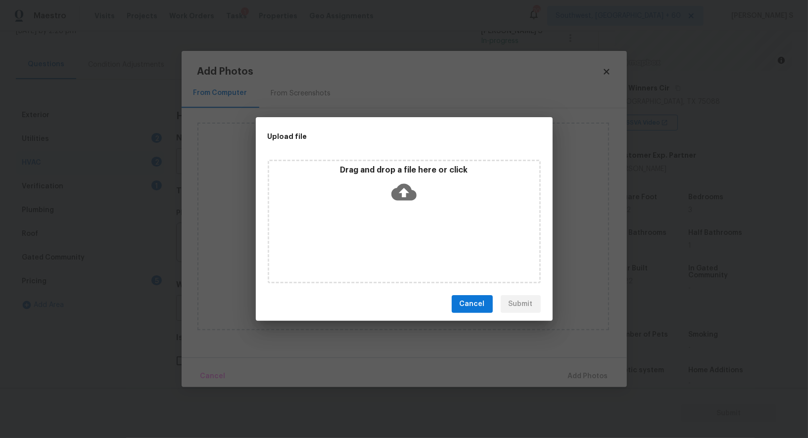
click at [394, 235] on div "Drag and drop a file here or click" at bounding box center [404, 222] width 273 height 124
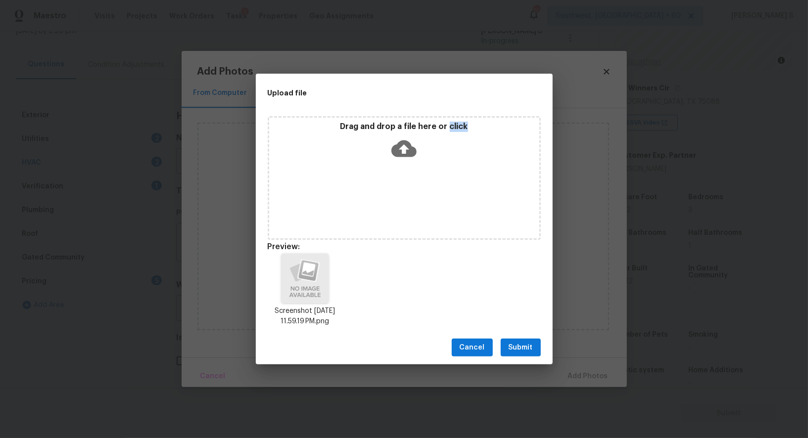
click at [532, 349] on span "Submit" at bounding box center [521, 348] width 24 height 12
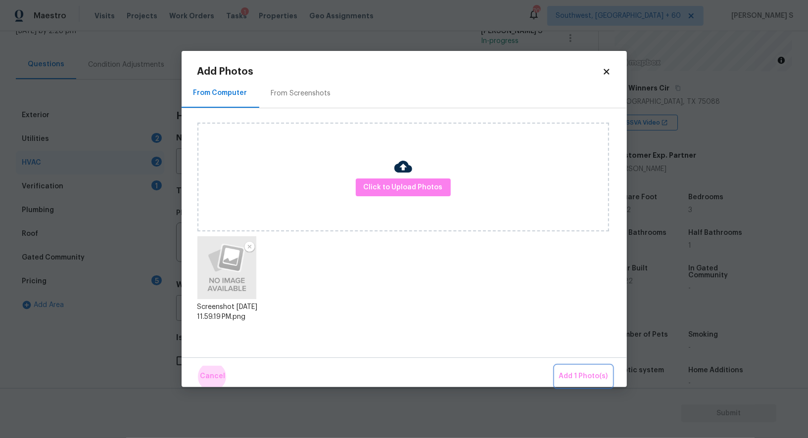
click at [555, 366] on button "Add 1 Photo(s)" at bounding box center [583, 376] width 57 height 21
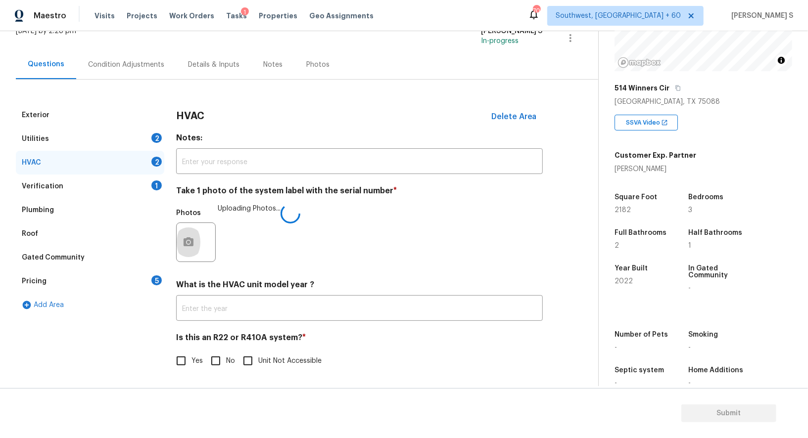
click at [207, 359] on input "No" at bounding box center [215, 361] width 21 height 21
checkbox input "true"
click at [154, 136] on div "2" at bounding box center [156, 138] width 10 height 10
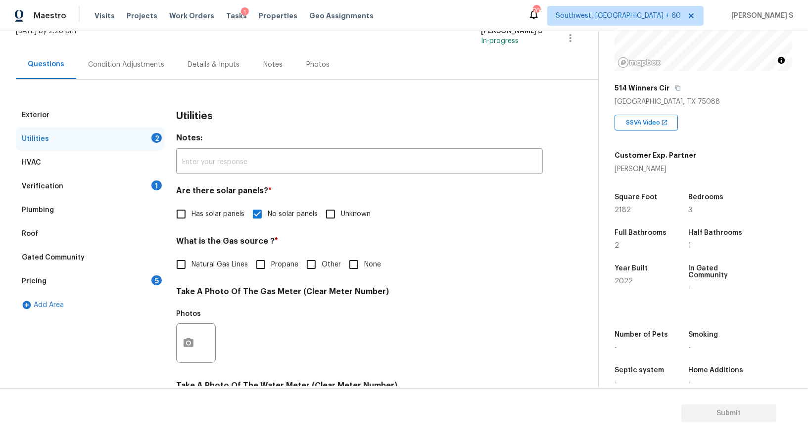
scroll to position [306, 0]
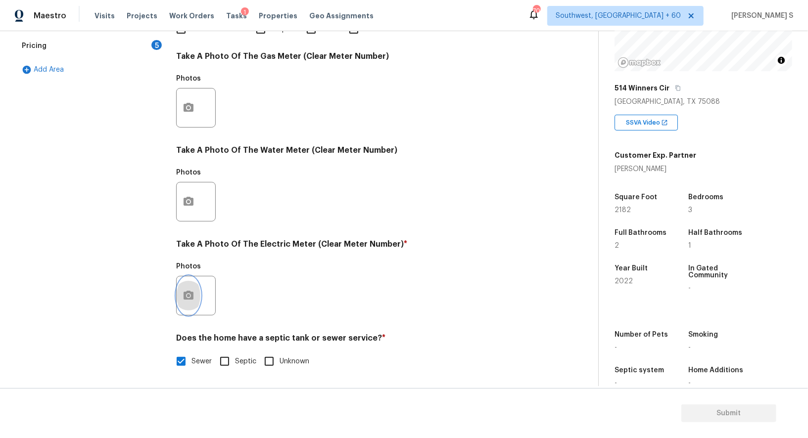
click at [191, 292] on icon "button" at bounding box center [189, 295] width 10 height 9
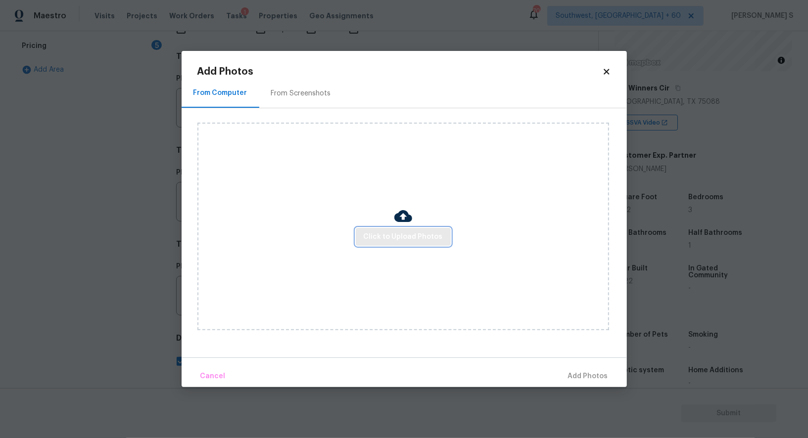
click at [392, 239] on span "Click to Upload Photos" at bounding box center [403, 237] width 79 height 12
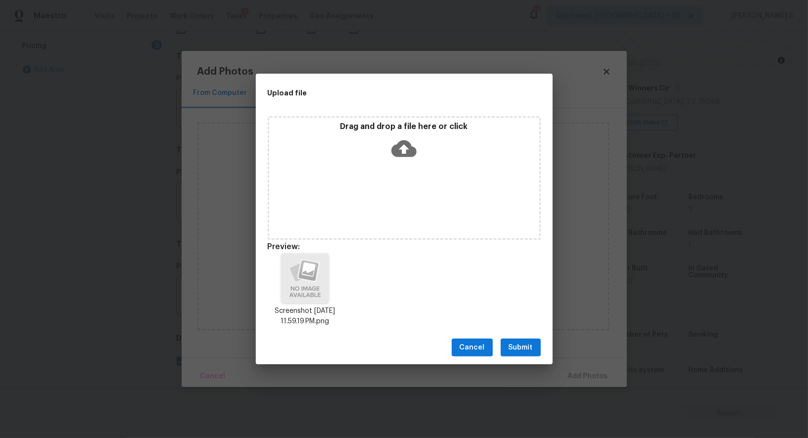
click at [519, 345] on span "Submit" at bounding box center [521, 348] width 24 height 12
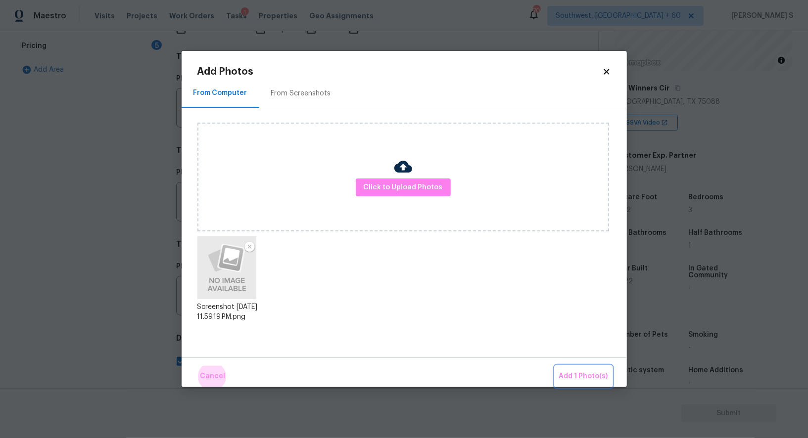
click at [555, 366] on button "Add 1 Photo(s)" at bounding box center [583, 376] width 57 height 21
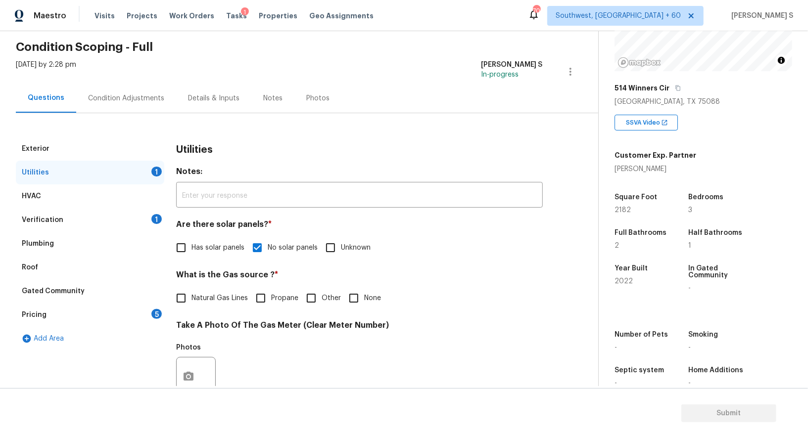
scroll to position [0, 0]
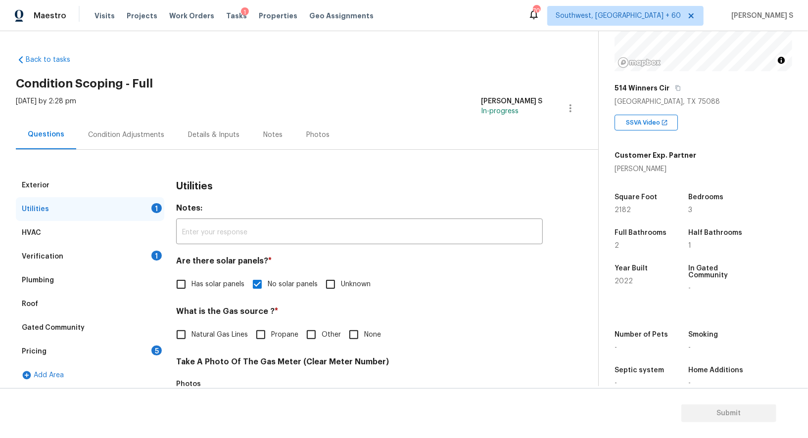
click at [143, 122] on div "Condition Adjustments" at bounding box center [126, 134] width 100 height 29
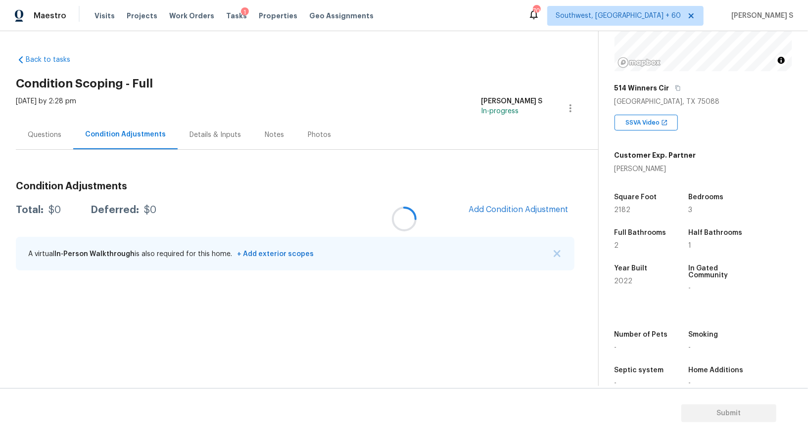
click at [143, 138] on div at bounding box center [404, 219] width 808 height 438
click at [524, 210] on span "Add Condition Adjustment" at bounding box center [519, 209] width 100 height 9
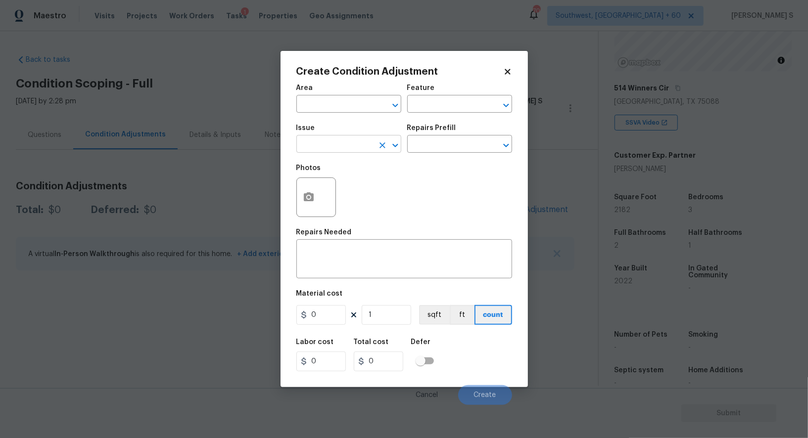
click at [318, 142] on input "text" at bounding box center [334, 145] width 77 height 15
type input "Pressure Washing"
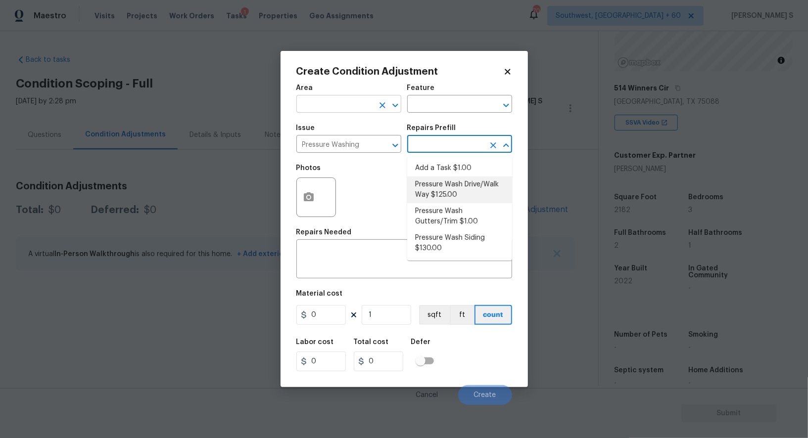
type input "Siding"
type textarea "Pressure wash the driveways/walkways as directed by the PM. Ensure that all deb…"
type input "125"
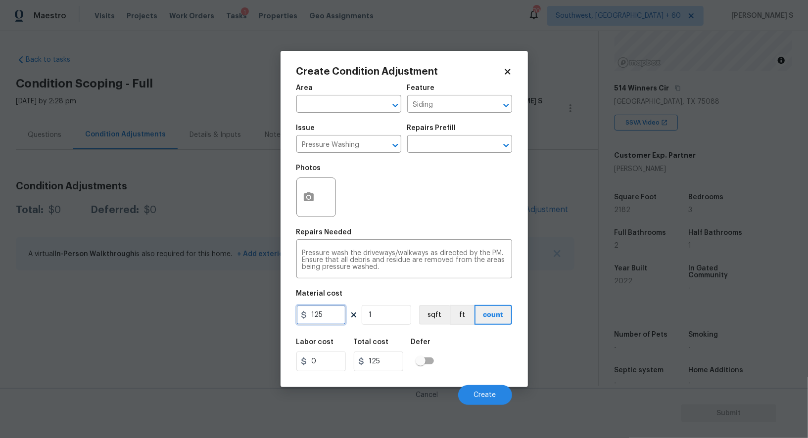
click at [325, 316] on input "125" at bounding box center [320, 315] width 49 height 20
type input "2"
type input "250"
type input "20"
type input "2500"
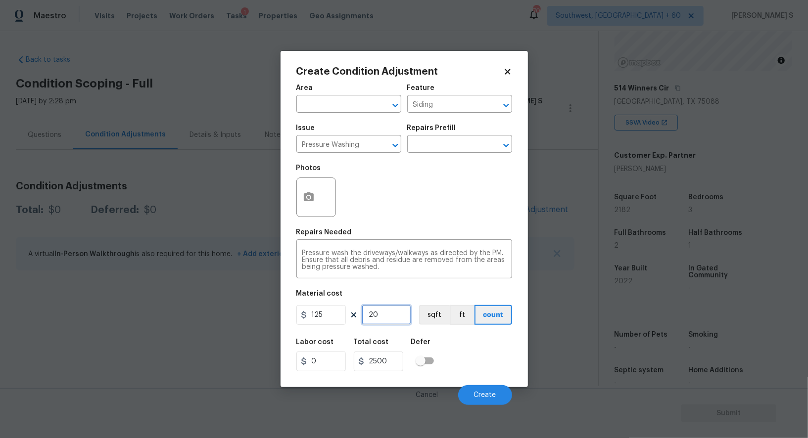
type input "200"
type input "25000"
type input "200"
click at [332, 317] on input "125" at bounding box center [320, 315] width 49 height 20
type input "200"
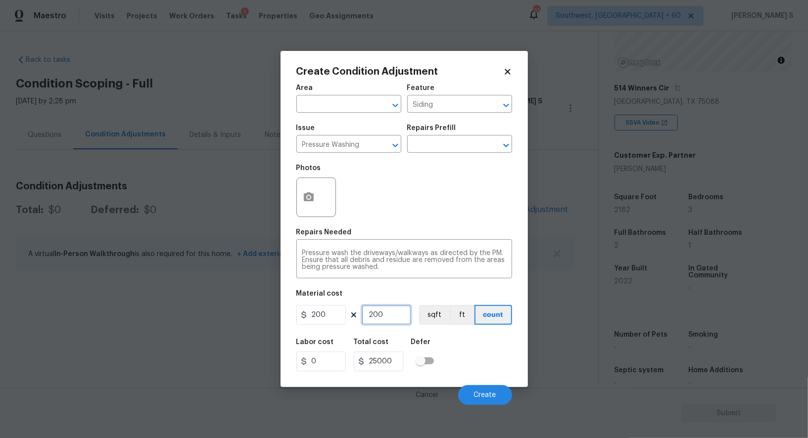
type input "40000"
type input "2"
type input "400"
type input "0"
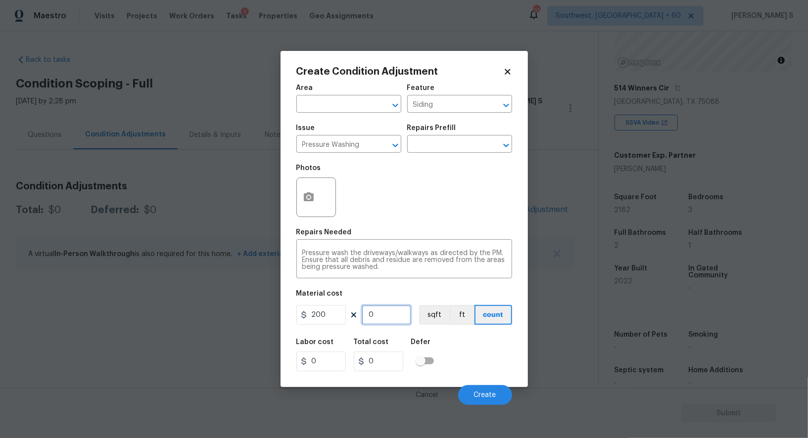
type input "1"
type input "200"
type input "1"
click at [479, 360] on div "Labor cost 0 Total cost 200 Defer" at bounding box center [404, 355] width 216 height 45
click at [494, 395] on span "Create" at bounding box center [485, 395] width 22 height 7
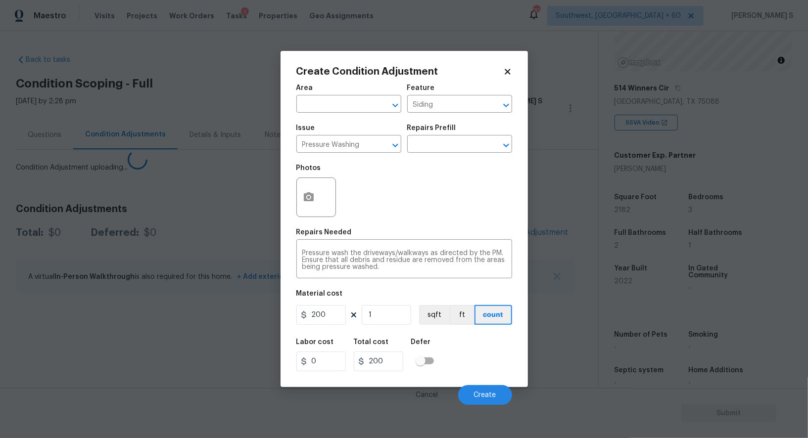
click at [147, 315] on body "Maestro Visits Projects Work Orders Tasks 1 Properties Geo Assignments 708 Sout…" at bounding box center [404, 219] width 808 height 438
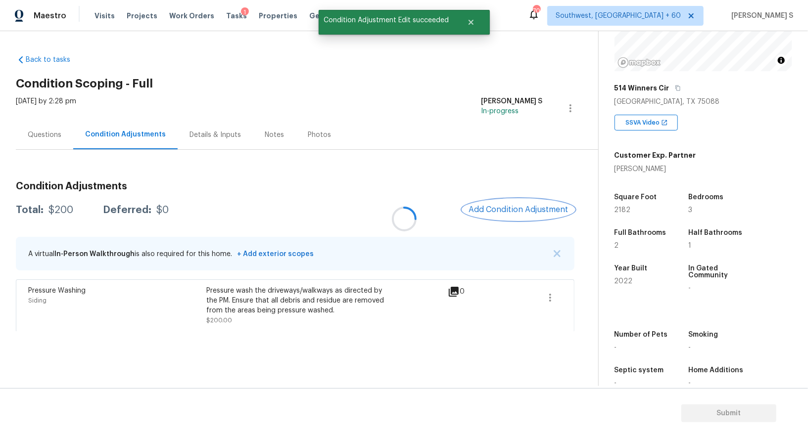
click at [505, 199] on button "Add Condition Adjustment" at bounding box center [519, 209] width 112 height 21
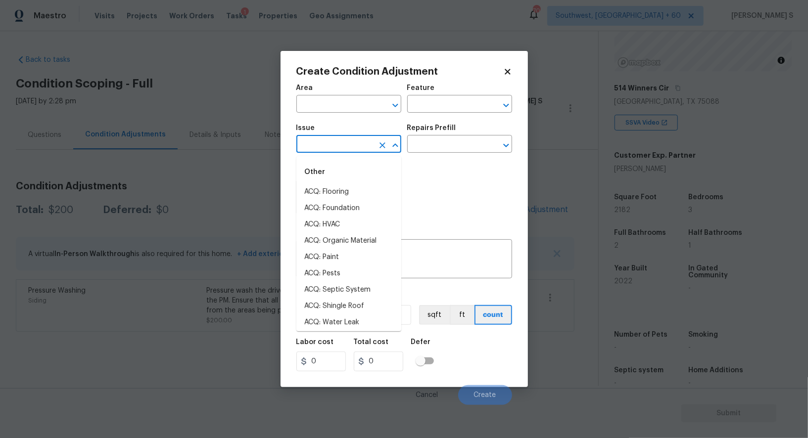
click at [342, 151] on input "text" at bounding box center [334, 145] width 77 height 15
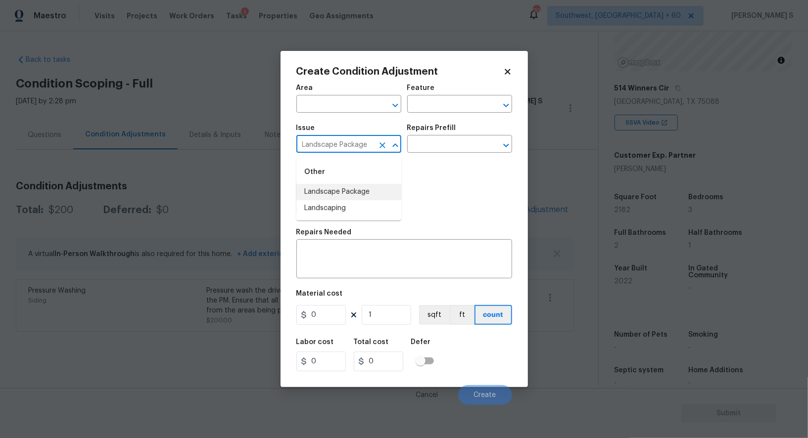
type input "Landscape Package"
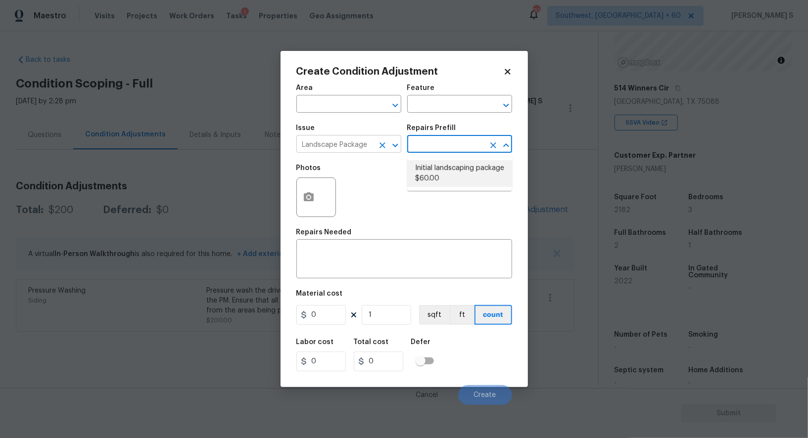
type input "Home Readiness Packages"
type textarea "Mowing of grass up to 6" in height. Mow, edge along driveways & sidewalks, trim…"
type input "60"
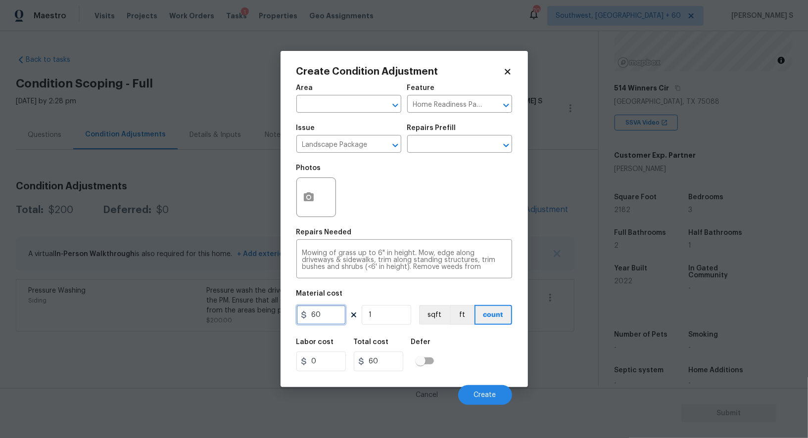
click at [332, 312] on input "60" at bounding box center [320, 315] width 49 height 20
type input "300"
click at [474, 374] on div "Labor cost 0 Total cost 300 Defer" at bounding box center [404, 355] width 216 height 45
click at [486, 397] on span "Create" at bounding box center [485, 395] width 22 height 7
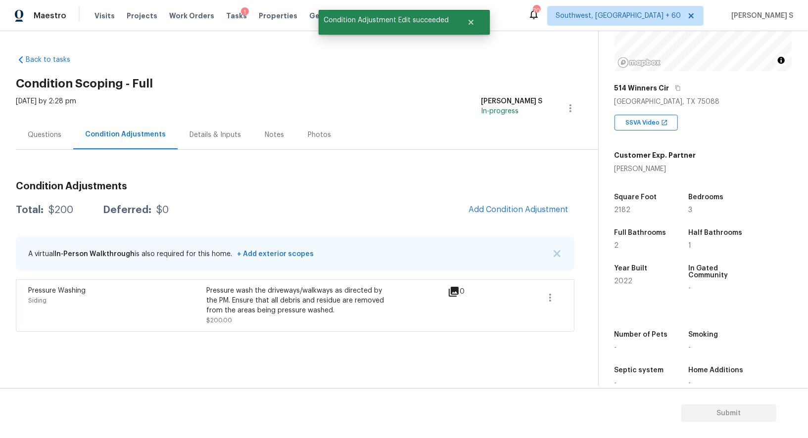
click at [33, 330] on body "Maestro Visits Projects Work Orders Tasks 1 Properties Geo Assignments 708 Sout…" at bounding box center [404, 219] width 808 height 438
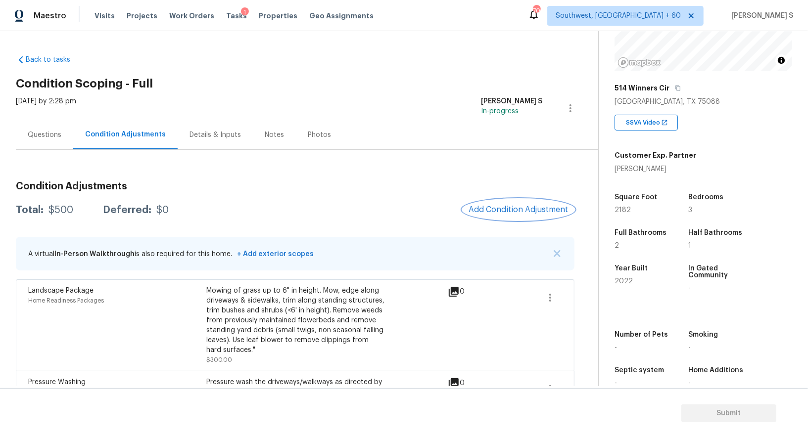
click at [509, 204] on button "Add Condition Adjustment" at bounding box center [519, 209] width 112 height 21
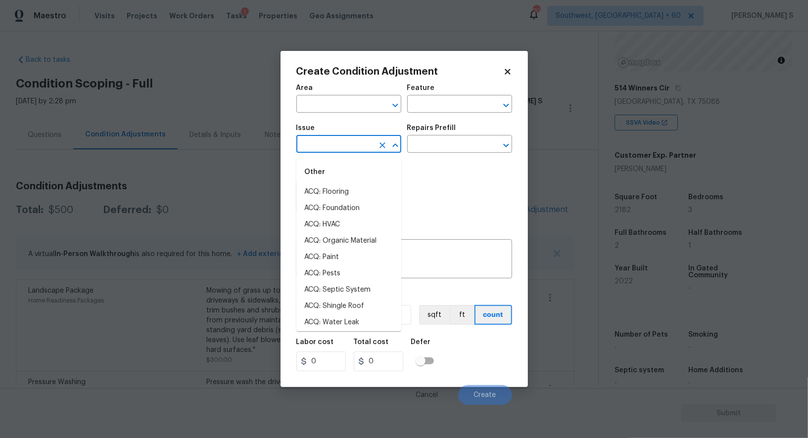
click at [360, 147] on input "text" at bounding box center [334, 145] width 77 height 15
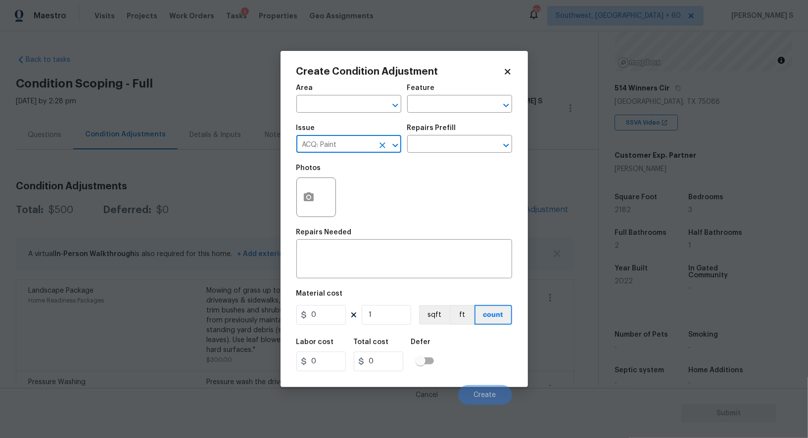
type input "ACQ: Paint"
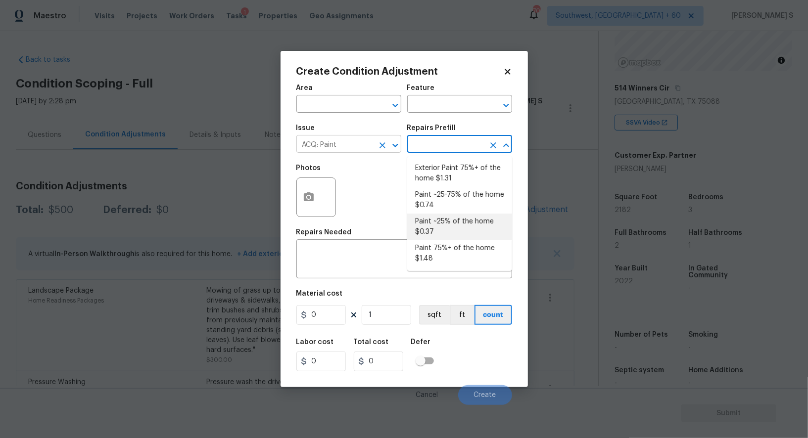
type input "Acquisition"
type textarea "Acquisition Scope: ~25% of the home needs interior paint"
type input "0.37"
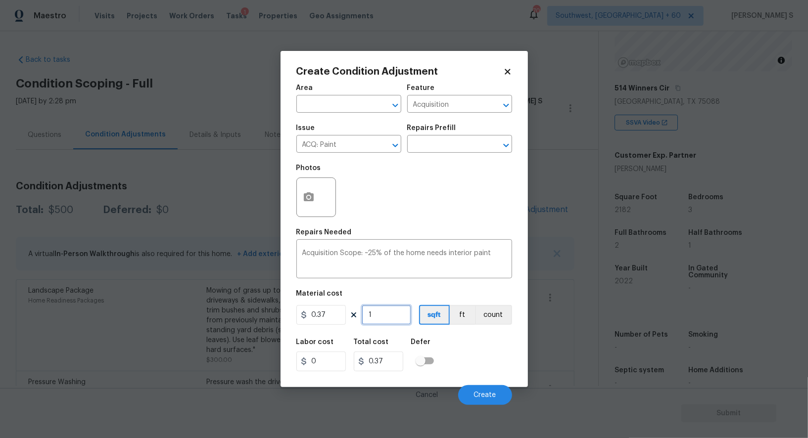
click at [405, 315] on input "1" at bounding box center [386, 315] width 49 height 20
type input "2"
type input "0.74"
type input "21"
type input "7.77"
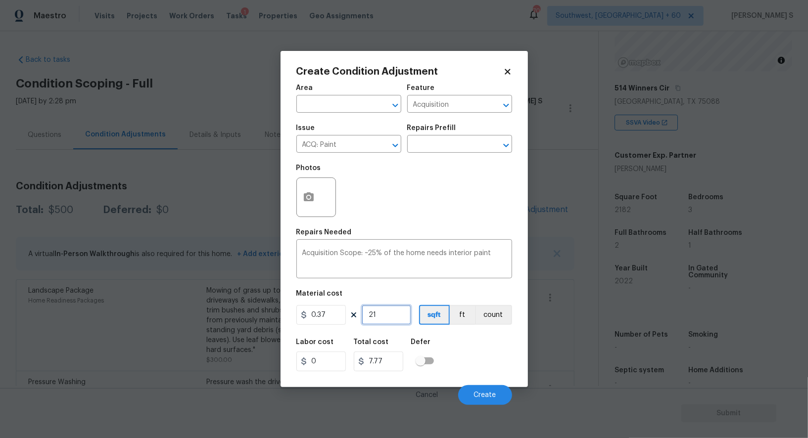
type input "218"
type input "80.66"
type input "2182"
type input "807.34"
type input "2182"
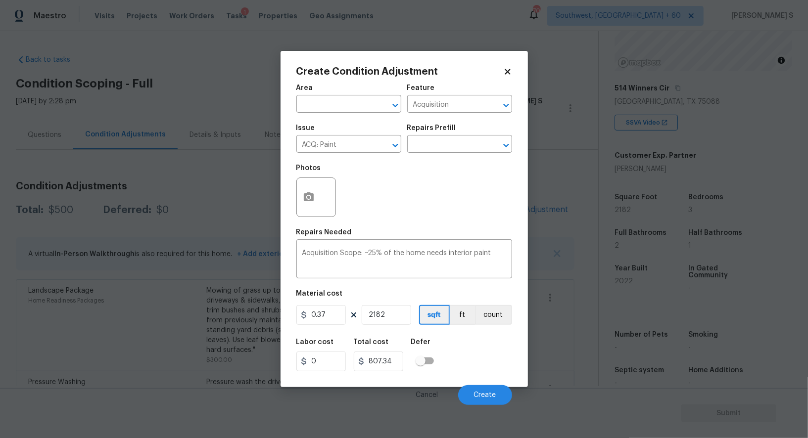
click at [476, 338] on div "Labor cost 0 Total cost 807.34 Defer" at bounding box center [404, 355] width 216 height 45
click at [489, 391] on button "Create" at bounding box center [485, 396] width 54 height 20
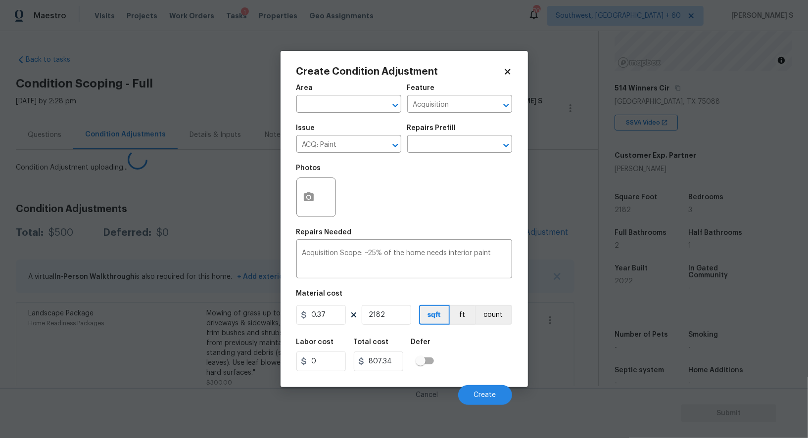
click at [244, 335] on body "Maestro Visits Projects Work Orders Tasks 1 Properties Geo Assignments 708 Sout…" at bounding box center [404, 219] width 808 height 438
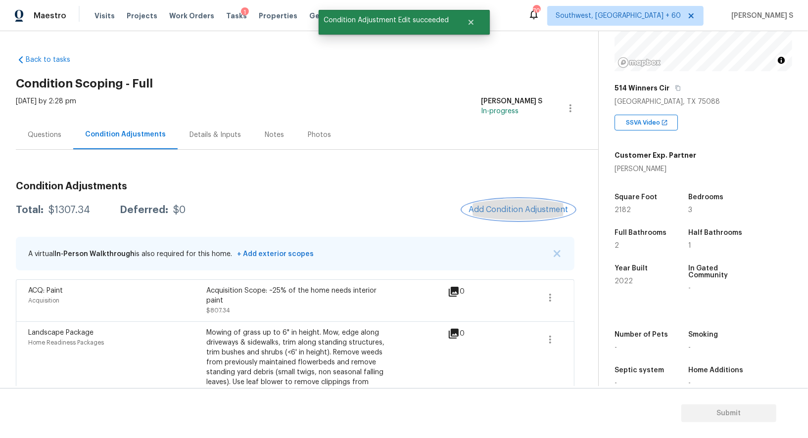
click at [498, 216] on button "Add Condition Adjustment" at bounding box center [519, 209] width 112 height 21
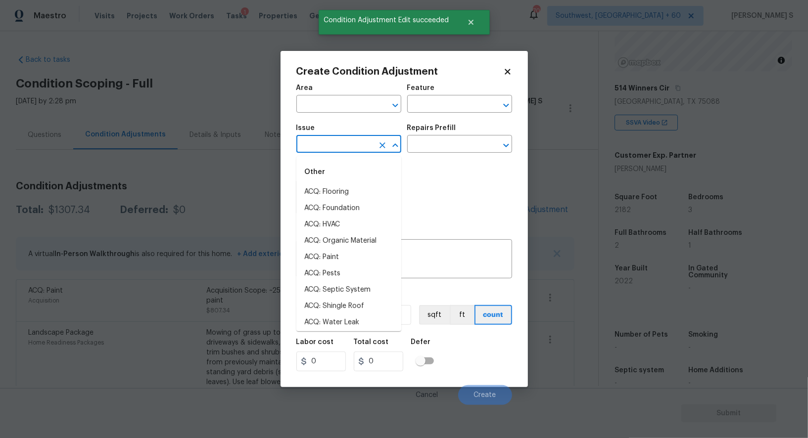
click at [333, 142] on input "text" at bounding box center [334, 145] width 77 height 15
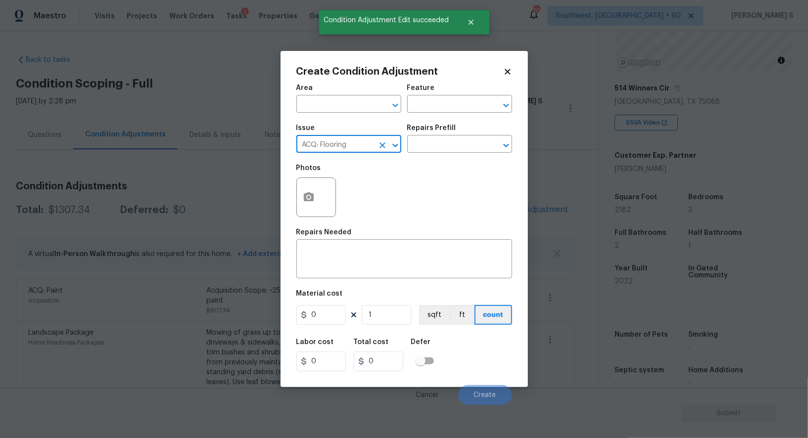
type input "ACQ: Flooring"
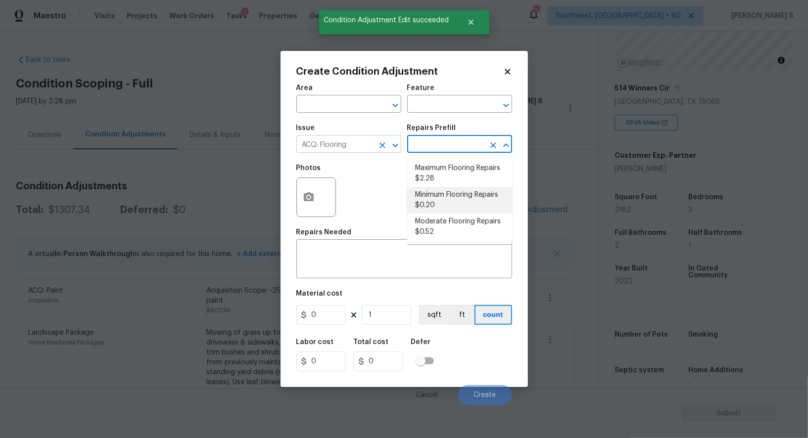
type input "Acquisition"
type textarea "Acquisition Scope: Minimum flooring repairs"
type input "0.2"
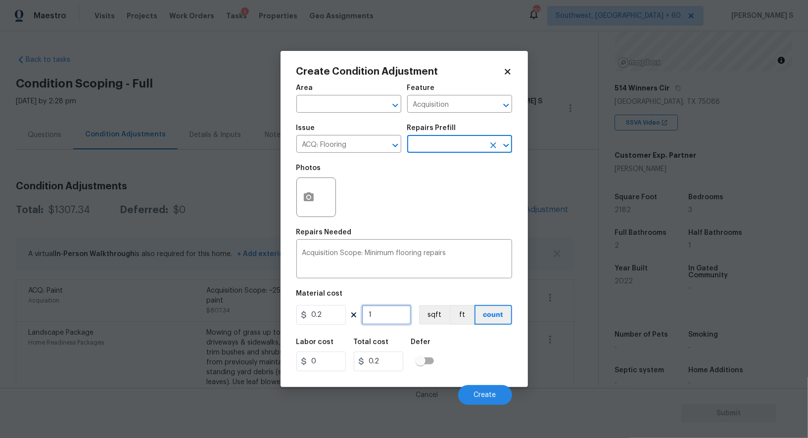
click at [377, 312] on input "1" at bounding box center [386, 315] width 49 height 20
paste input "2182"
type input "2182"
type input "436.4"
type input "2182"
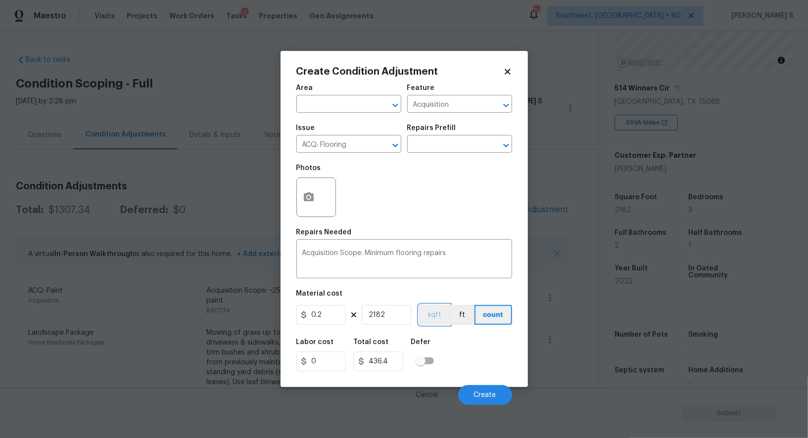
click at [434, 324] on button "sqft" at bounding box center [434, 315] width 31 height 20
click at [446, 347] on div "Labor cost 0 Total cost 436.4 Defer" at bounding box center [404, 355] width 216 height 45
click at [485, 392] on button "Create" at bounding box center [485, 396] width 54 height 20
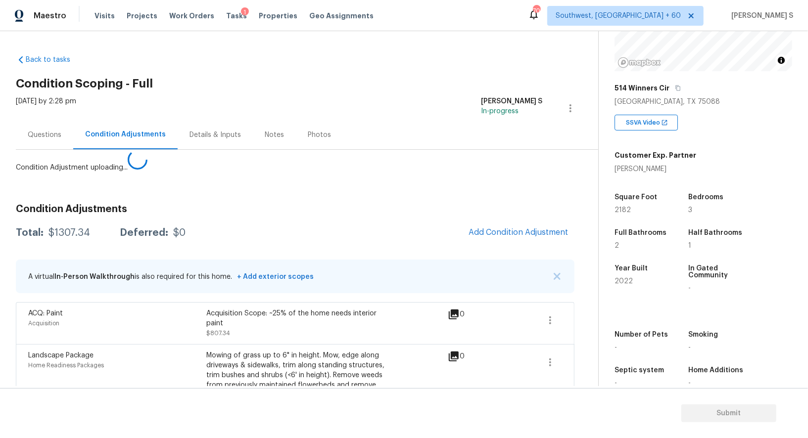
click at [63, 348] on body "Maestro Visits Projects Work Orders Tasks 1 Properties Geo Assignments 708 Sout…" at bounding box center [404, 219] width 808 height 438
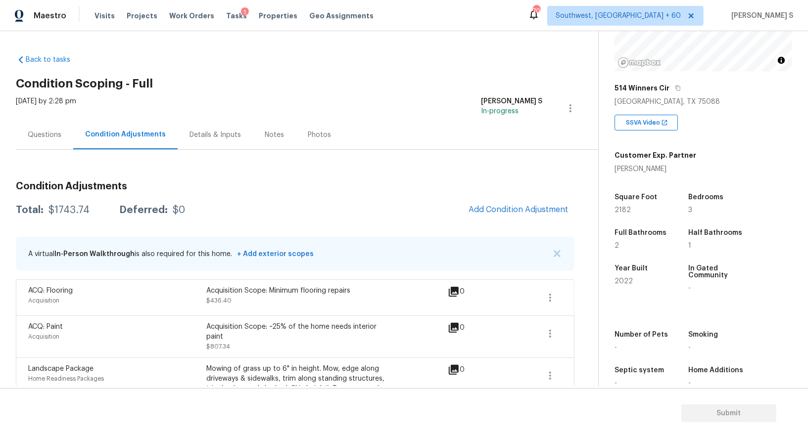
click at [37, 141] on div "Questions" at bounding box center [44, 134] width 57 height 29
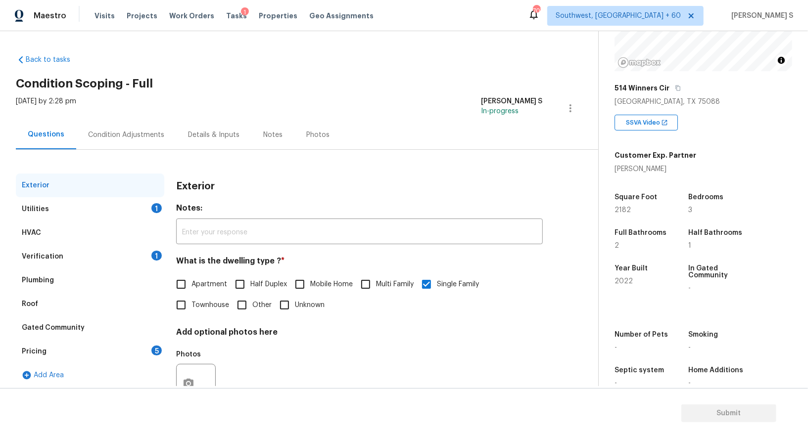
scroll to position [38, 0]
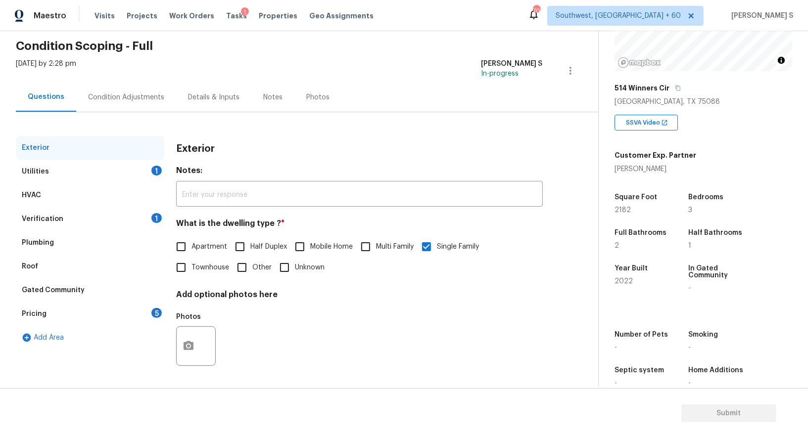
click at [148, 314] on div "Pricing 5" at bounding box center [90, 314] width 148 height 24
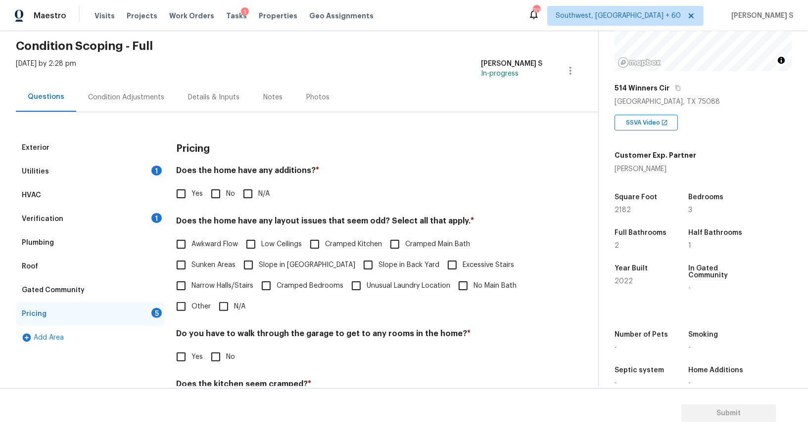
click at [220, 179] on h4 "Does the home have any additions? *" at bounding box center [359, 173] width 367 height 14
click at [220, 192] on input "No" at bounding box center [215, 194] width 21 height 21
checkbox input "true"
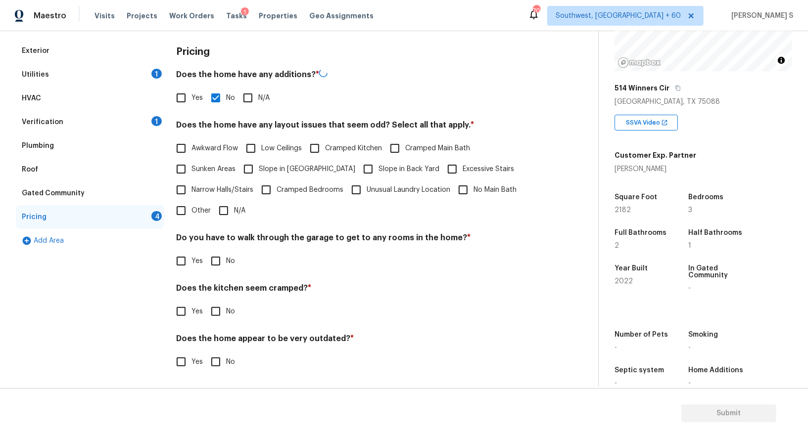
click at [223, 256] on input "No" at bounding box center [215, 261] width 21 height 21
checkbox input "true"
click at [205, 301] on input "No" at bounding box center [215, 311] width 21 height 21
checkbox input "true"
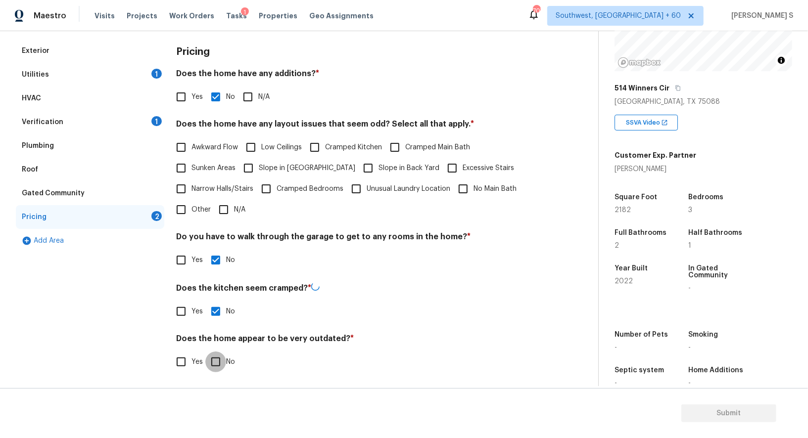
click at [205, 352] on input "No" at bounding box center [215, 362] width 21 height 21
checkbox input "true"
click at [151, 81] on div "Utilities 1" at bounding box center [90, 76] width 148 height 24
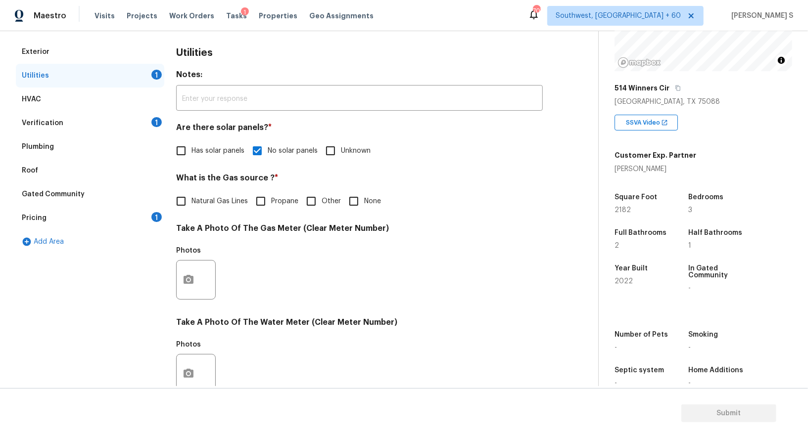
click at [151, 81] on div "Utilities 1" at bounding box center [90, 76] width 148 height 24
click at [183, 209] on input "Natural Gas Lines" at bounding box center [181, 201] width 21 height 21
checkbox input "true"
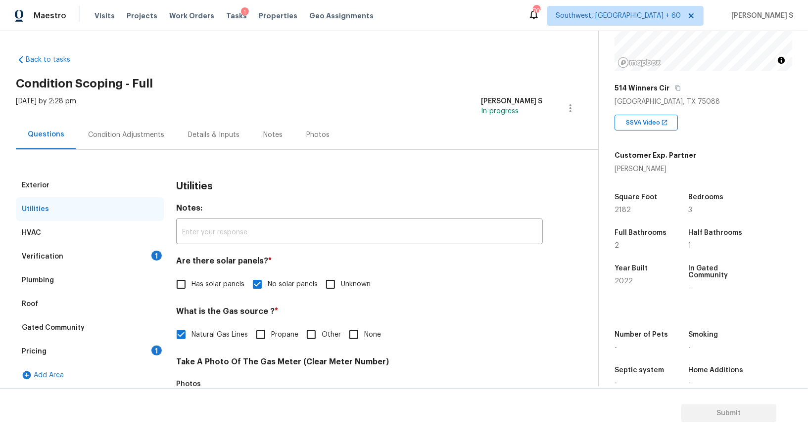
click at [119, 123] on div "Condition Adjustments" at bounding box center [126, 134] width 100 height 29
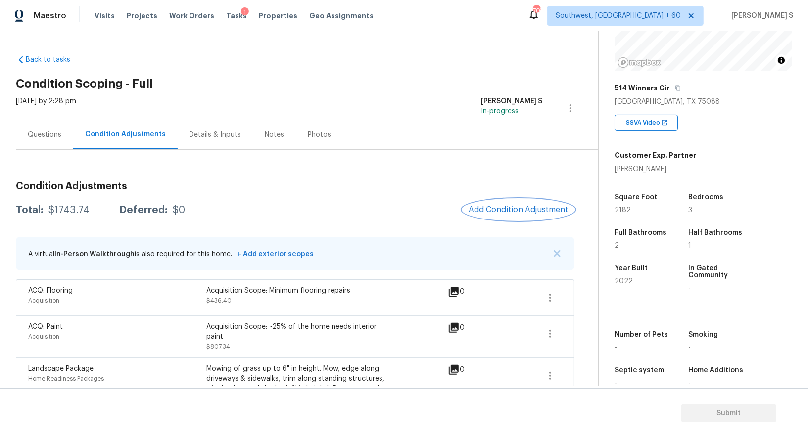
click at [493, 211] on span "Add Condition Adjustment" at bounding box center [519, 209] width 100 height 9
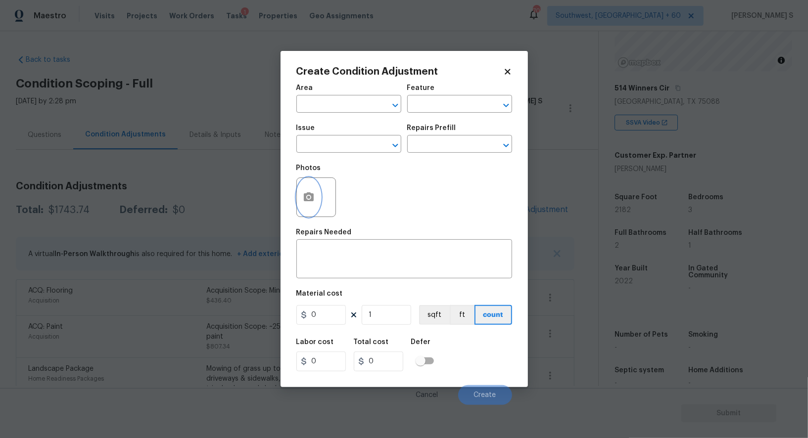
click at [309, 201] on icon "button" at bounding box center [309, 197] width 10 height 9
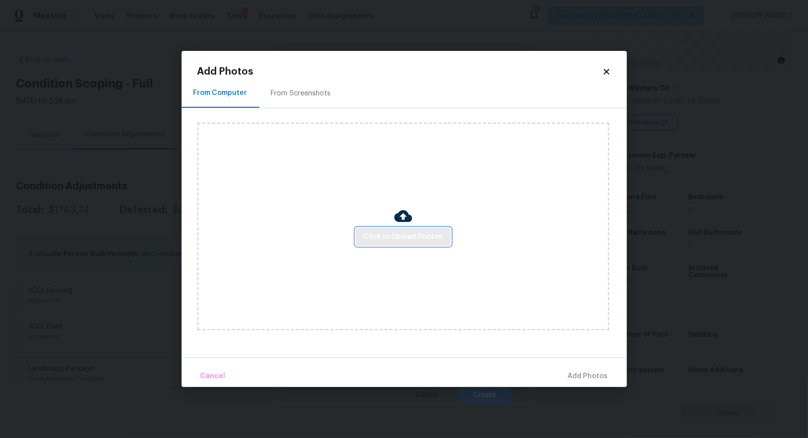
click at [403, 239] on span "Click to Upload Photos" at bounding box center [403, 237] width 79 height 12
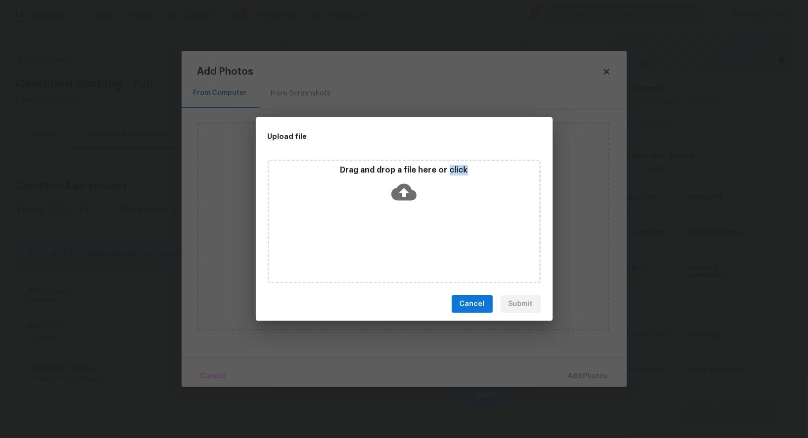
click at [403, 239] on div "Drag and drop a file here or click" at bounding box center [404, 222] width 273 height 124
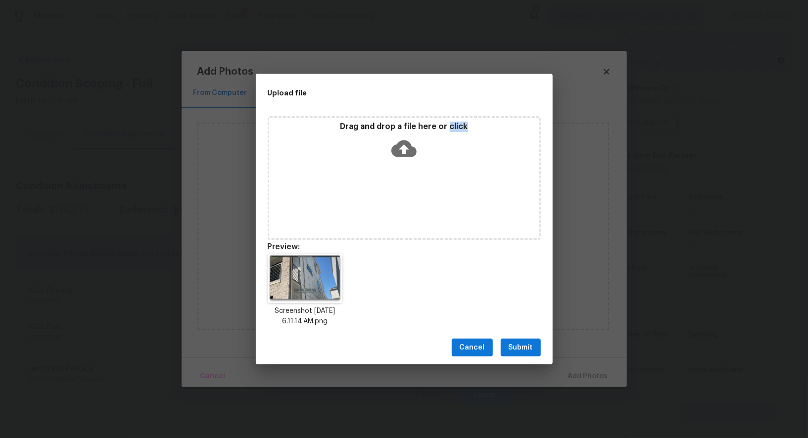
click at [536, 345] on button "Submit" at bounding box center [521, 348] width 40 height 18
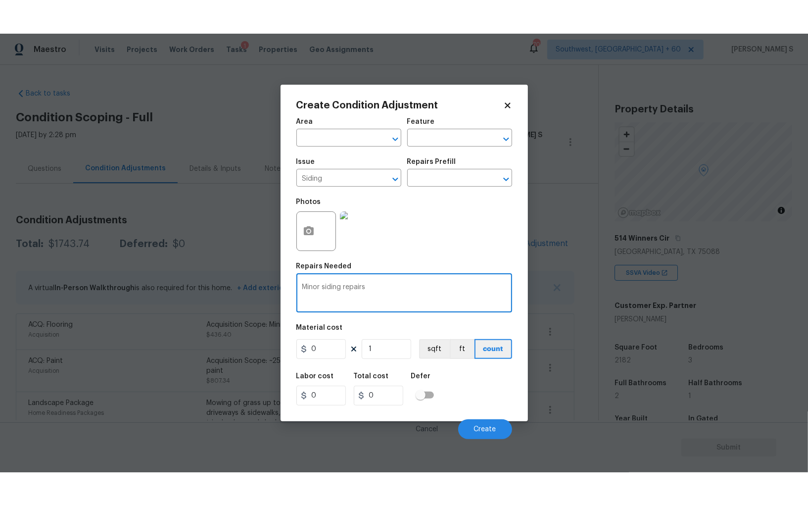
scroll to position [116, 0]
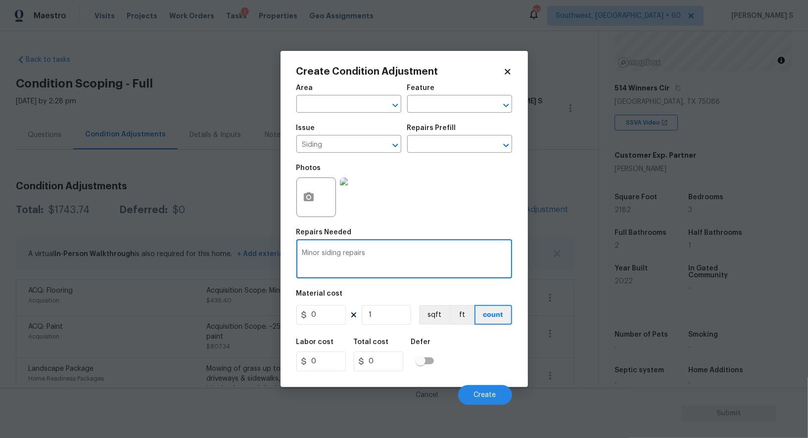
type textarea "Minor siding repairs"
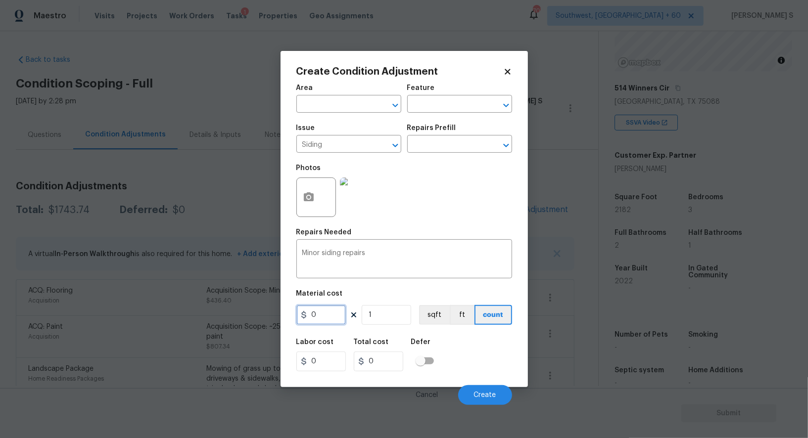
click at [313, 321] on input "0" at bounding box center [320, 315] width 49 height 20
type input "600"
click at [489, 402] on button "Create" at bounding box center [485, 396] width 54 height 20
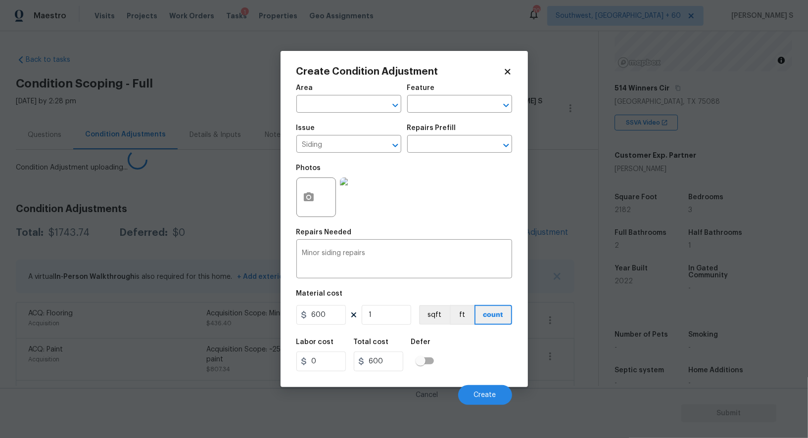
click at [55, 341] on body "Maestro Visits Projects Work Orders Tasks 1 Properties Geo Assignments 707 Sout…" at bounding box center [404, 219] width 808 height 438
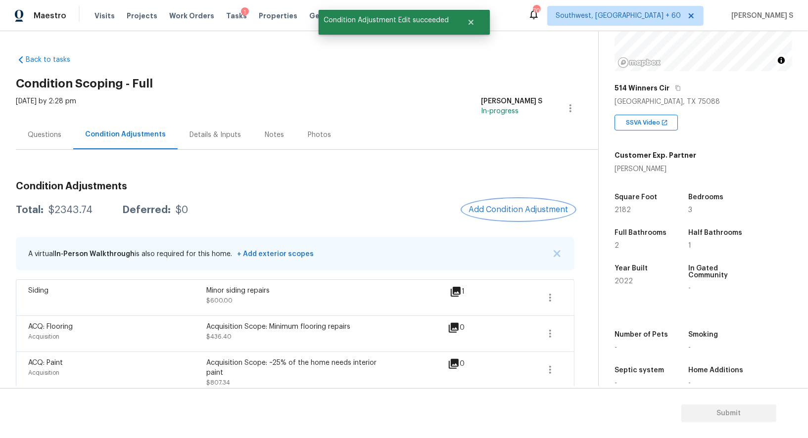
click at [501, 215] on button "Add Condition Adjustment" at bounding box center [519, 209] width 112 height 21
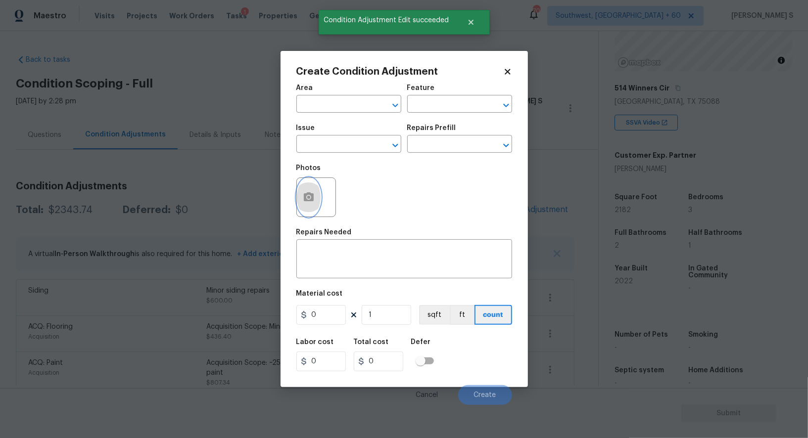
click at [307, 198] on circle "button" at bounding box center [308, 197] width 3 height 3
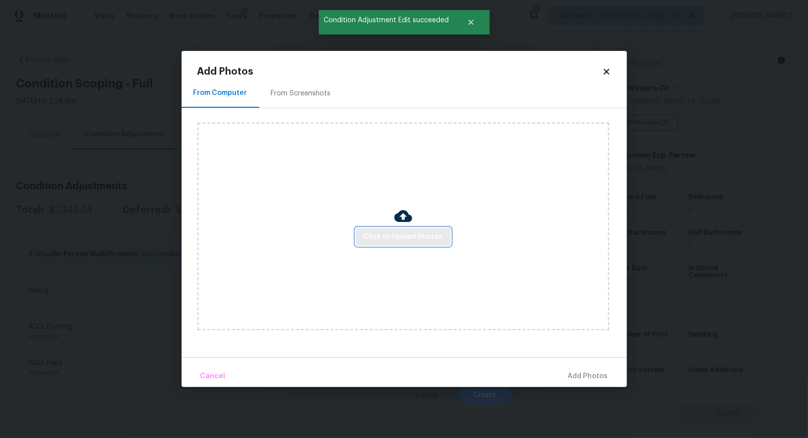
click at [413, 234] on span "Click to Upload Photos" at bounding box center [403, 237] width 79 height 12
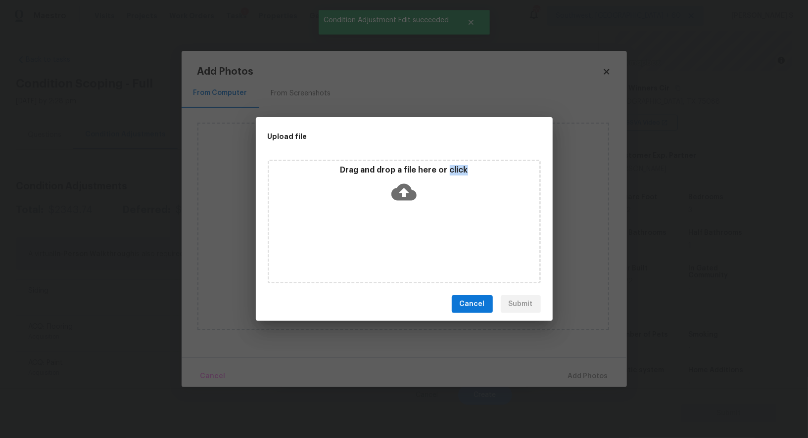
click at [413, 234] on div "Drag and drop a file here or click" at bounding box center [404, 222] width 273 height 124
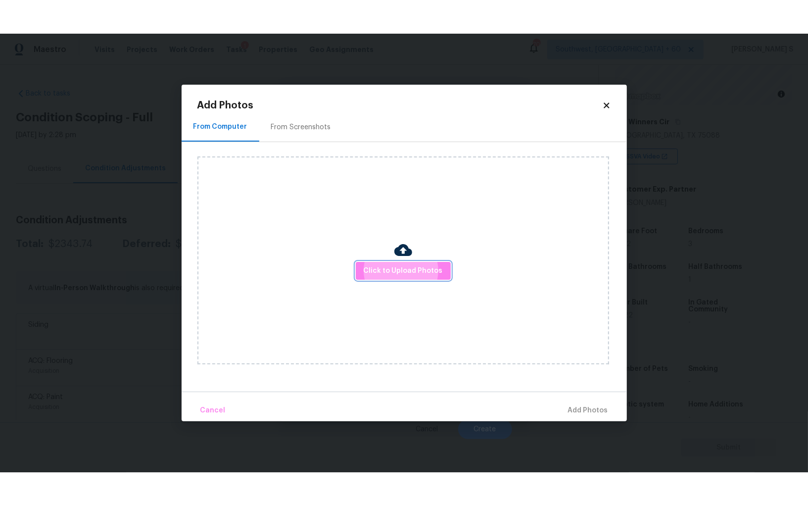
scroll to position [69, 0]
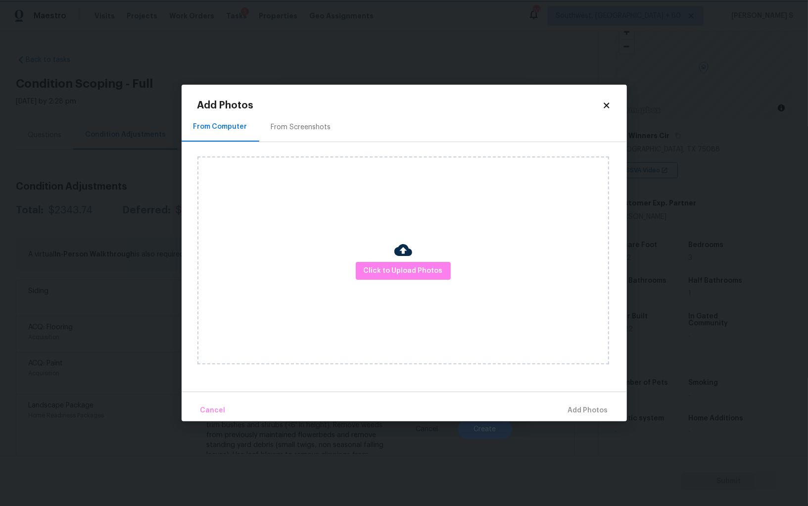
click at [97, 286] on body "Maestro Visits Projects Work Orders Tasks 1 Properties Geo Assignments 707 Sout…" at bounding box center [404, 253] width 808 height 506
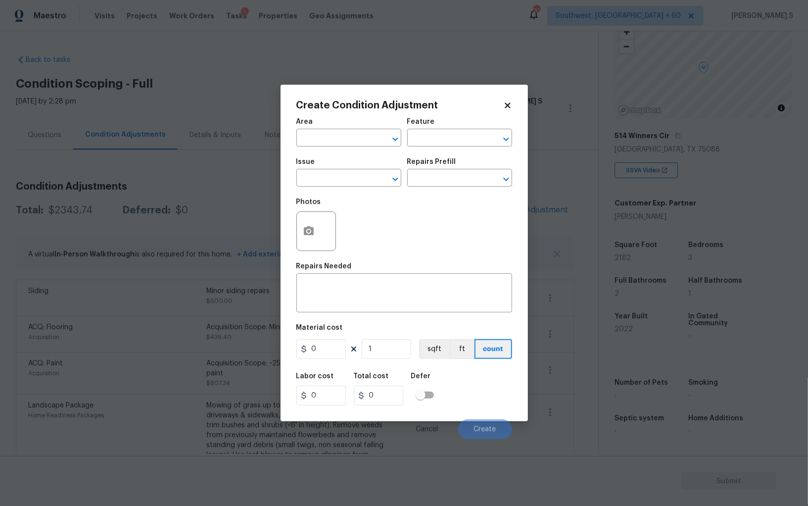
click at [97, 286] on body "Maestro Visits Projects Work Orders Tasks 1 Properties Geo Assignments 707 Sout…" at bounding box center [404, 253] width 808 height 506
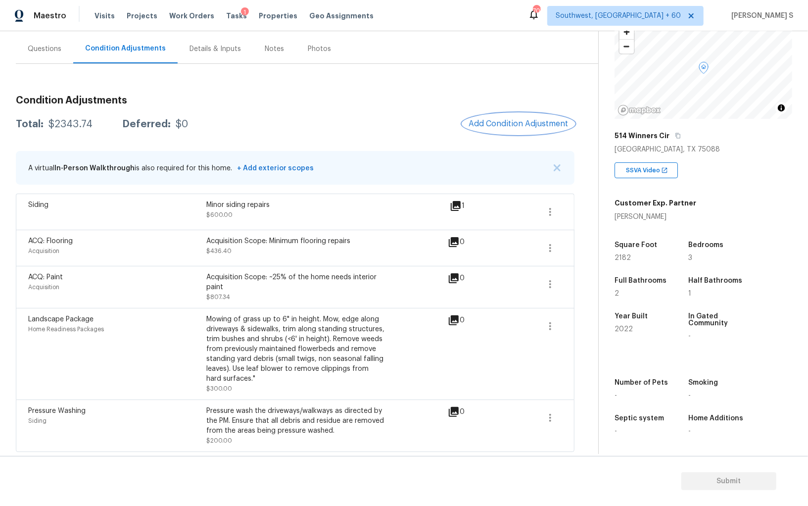
scroll to position [0, 0]
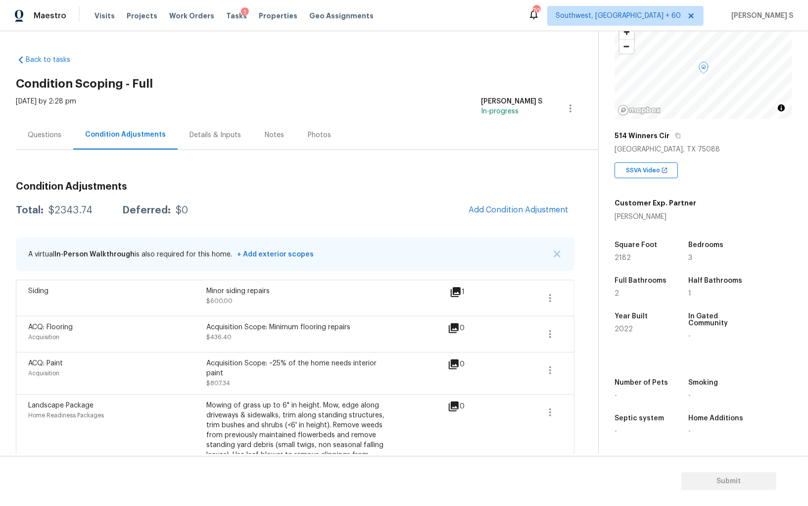
click at [66, 210] on div "$2343.74" at bounding box center [71, 210] width 44 height 10
copy div "2343.74"
click at [43, 140] on div "Questions" at bounding box center [44, 134] width 57 height 29
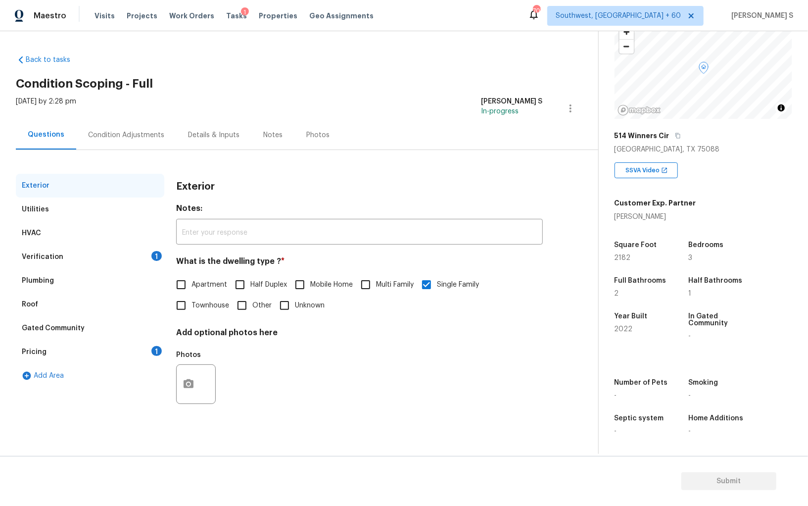
click at [149, 258] on div "Verification 1" at bounding box center [90, 257] width 148 height 24
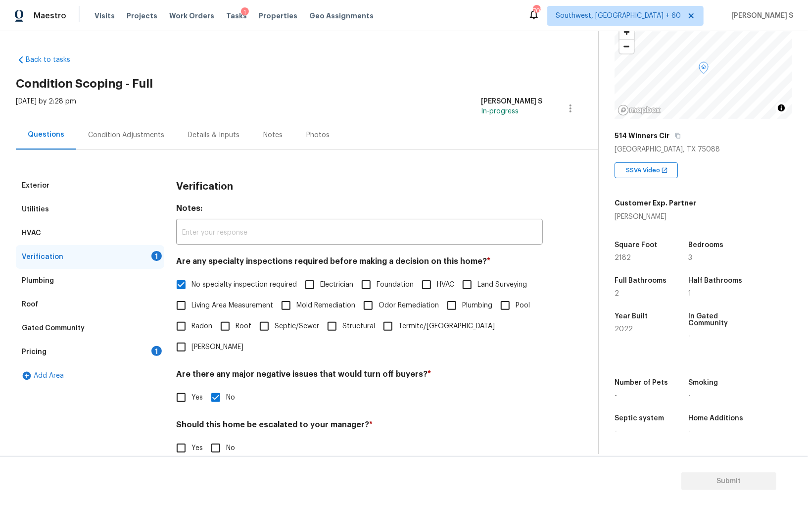
scroll to position [59, 0]
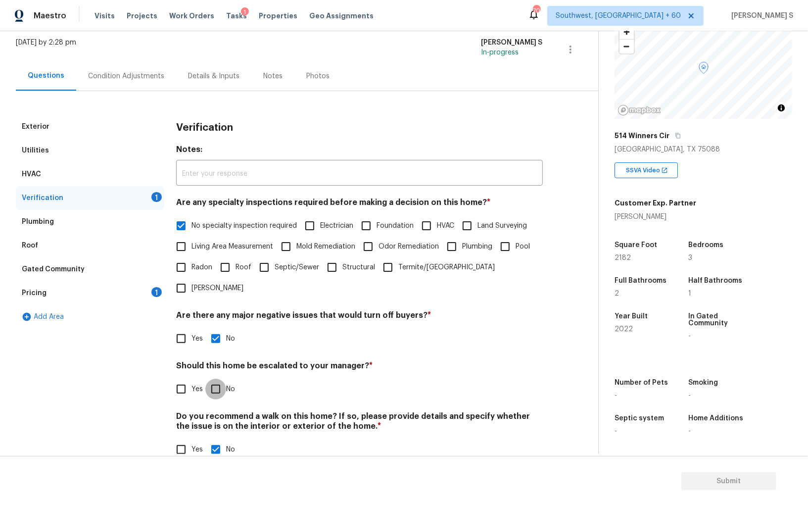
click at [216, 379] on input "No" at bounding box center [215, 389] width 21 height 21
checkbox input "true"
click at [146, 294] on div "Pricing 1" at bounding box center [90, 293] width 148 height 24
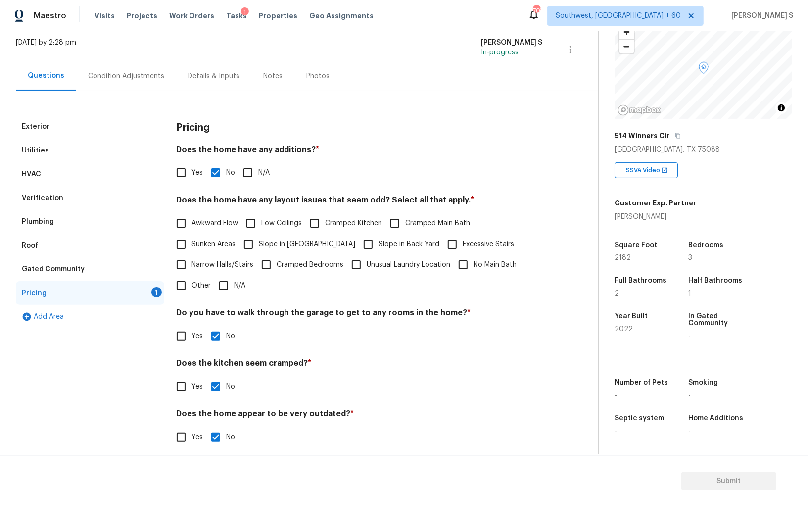
click at [254, 249] on input "Slope in [GEOGRAPHIC_DATA]" at bounding box center [248, 244] width 21 height 21
checkbox input "true"
click at [358, 245] on input "Slope in Back Yard" at bounding box center [368, 244] width 21 height 21
checkbox input "true"
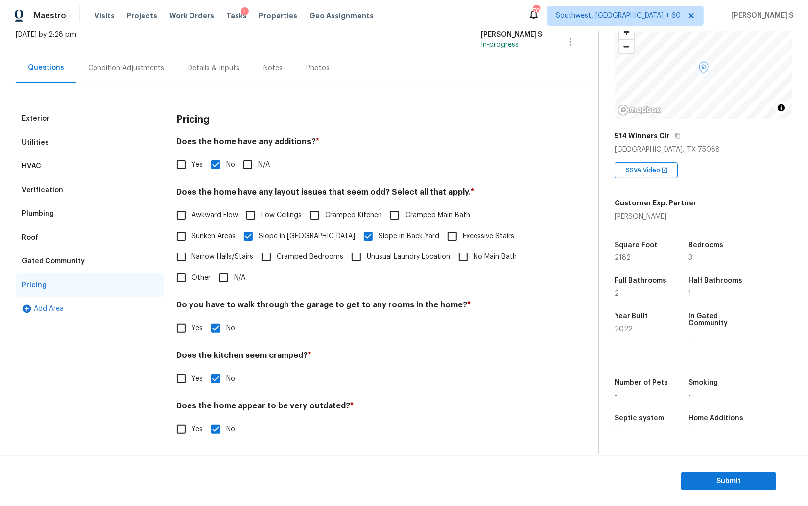
scroll to position [0, 0]
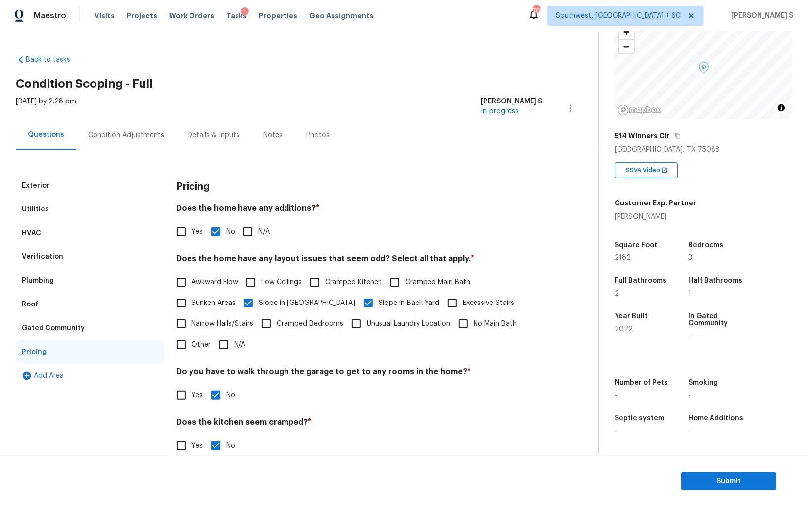
click at [138, 136] on div "Condition Adjustments" at bounding box center [126, 135] width 76 height 10
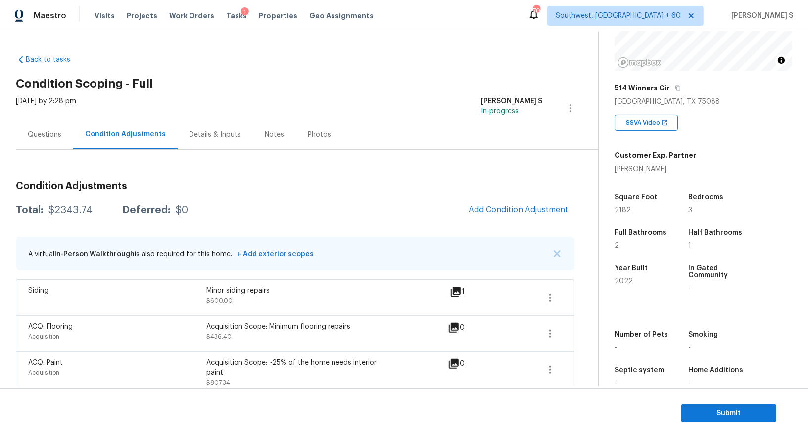
click at [51, 147] on div "Questions" at bounding box center [44, 134] width 57 height 29
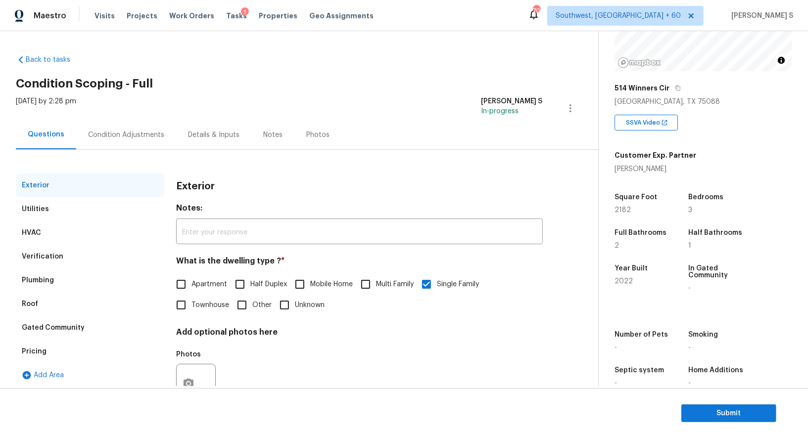
scroll to position [38, 0]
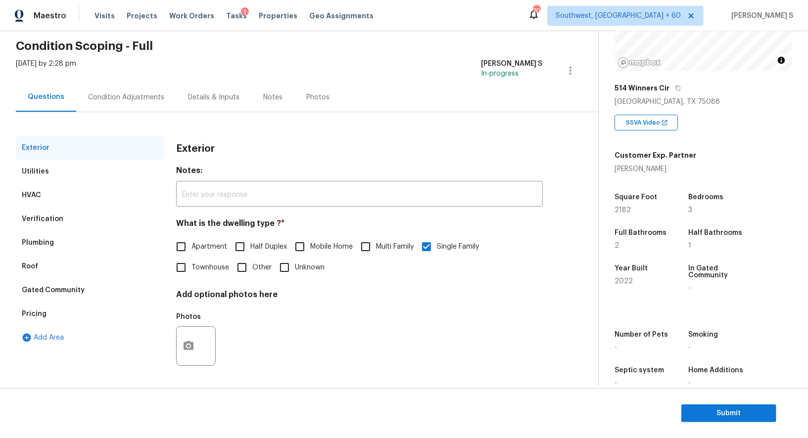
click at [67, 219] on div "Verification" at bounding box center [90, 219] width 148 height 24
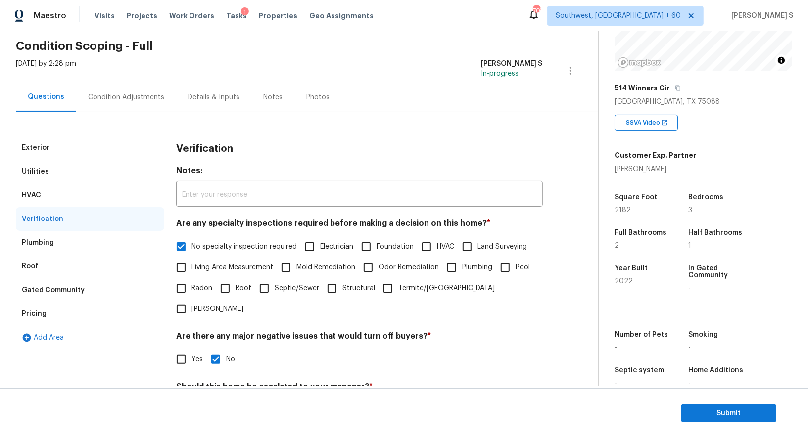
scroll to position [126, 0]
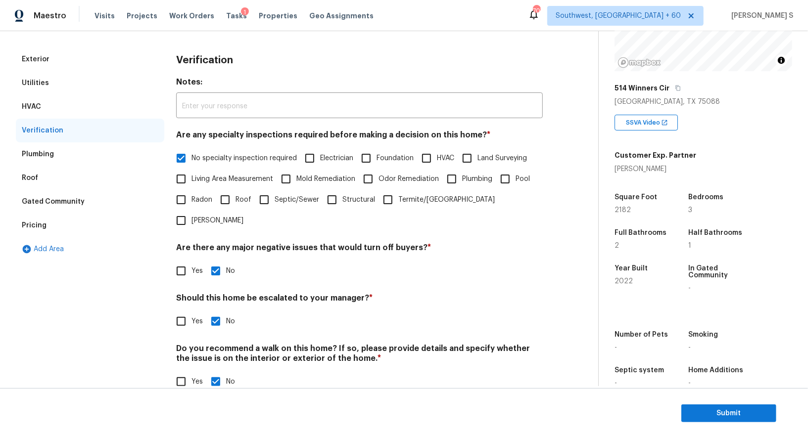
click at [28, 223] on div "Pricing" at bounding box center [34, 226] width 25 height 10
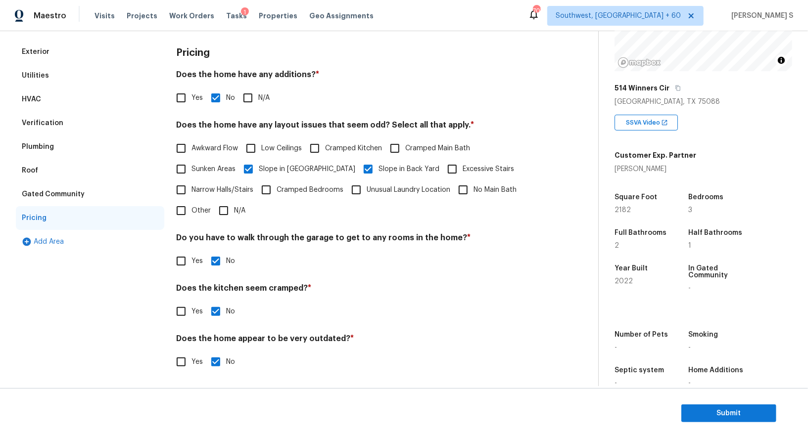
scroll to position [0, 0]
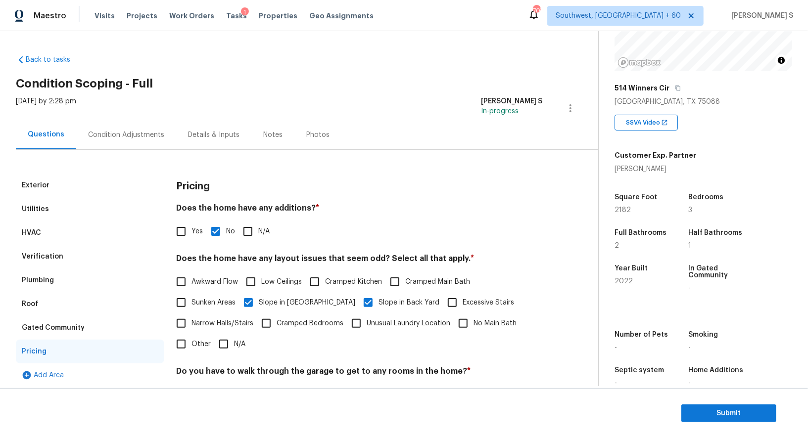
click at [131, 146] on div "Condition Adjustments" at bounding box center [126, 134] width 100 height 29
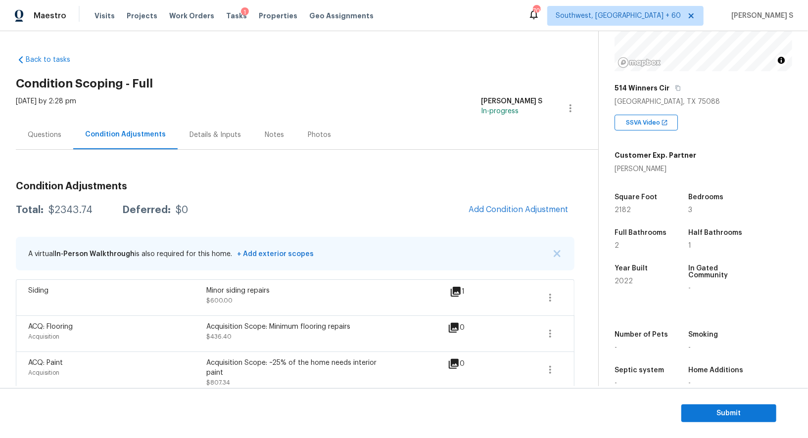
drag, startPoint x: 46, startPoint y: 125, endPoint x: 66, endPoint y: 111, distance: 24.6
click at [46, 125] on div "Questions" at bounding box center [44, 134] width 57 height 29
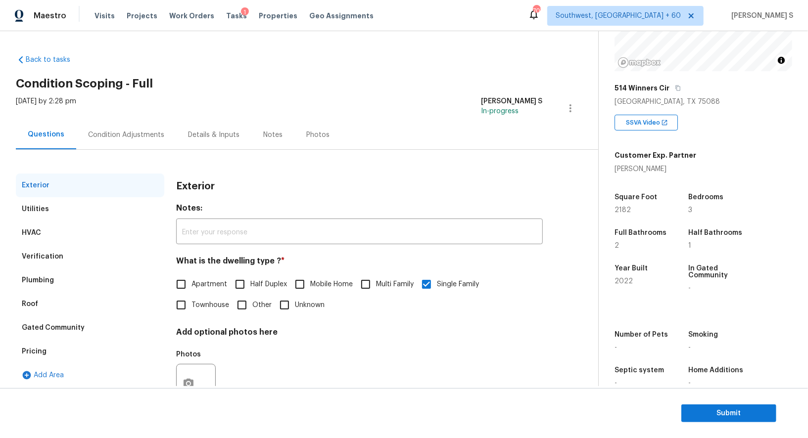
scroll to position [38, 0]
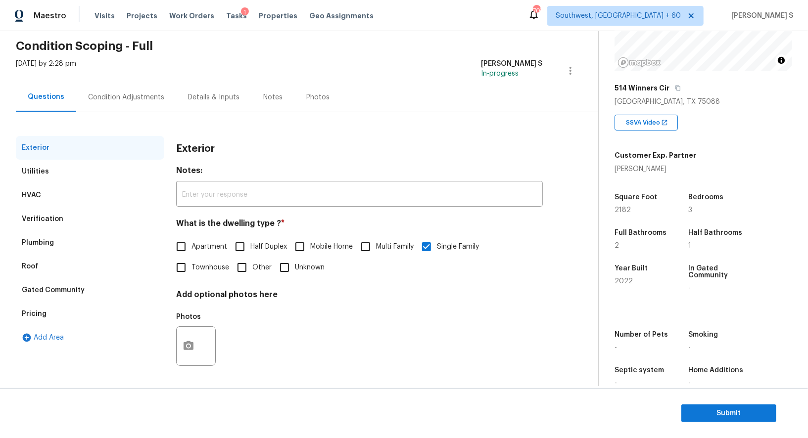
click at [73, 210] on div "Verification" at bounding box center [90, 219] width 148 height 24
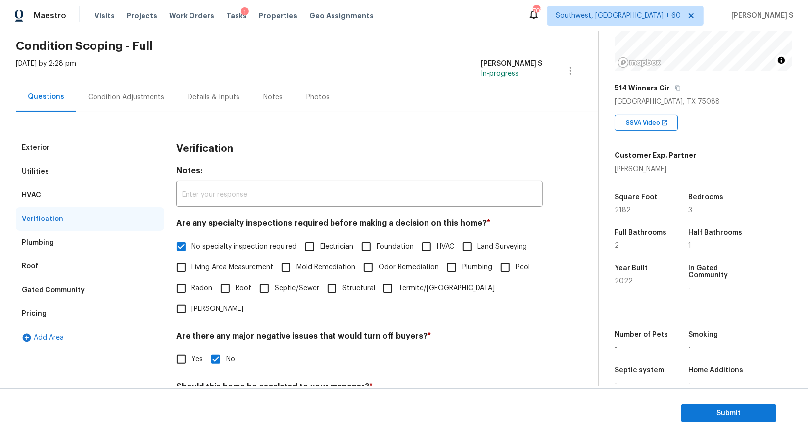
scroll to position [126, 0]
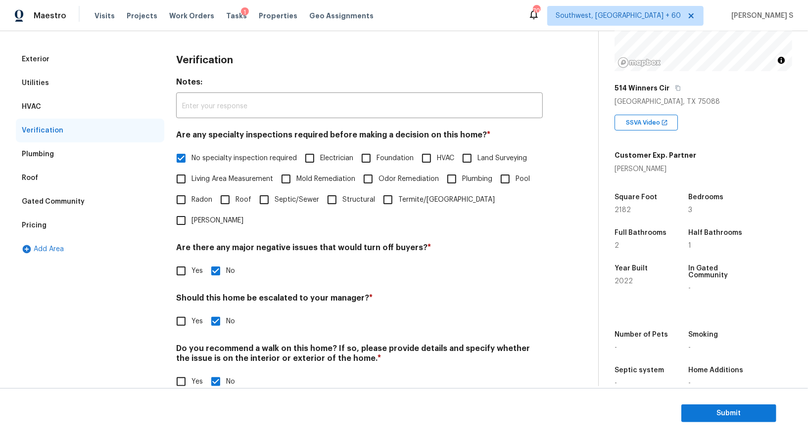
click at [37, 226] on div "Pricing" at bounding box center [34, 226] width 25 height 10
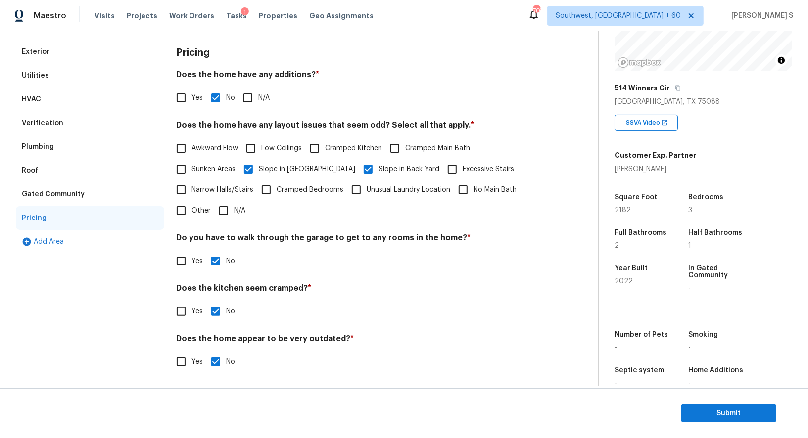
scroll to position [0, 0]
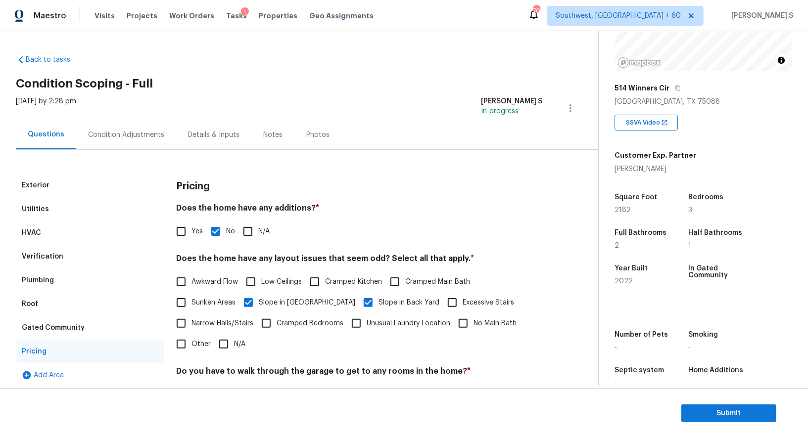
click at [132, 126] on div "Condition Adjustments" at bounding box center [126, 134] width 100 height 29
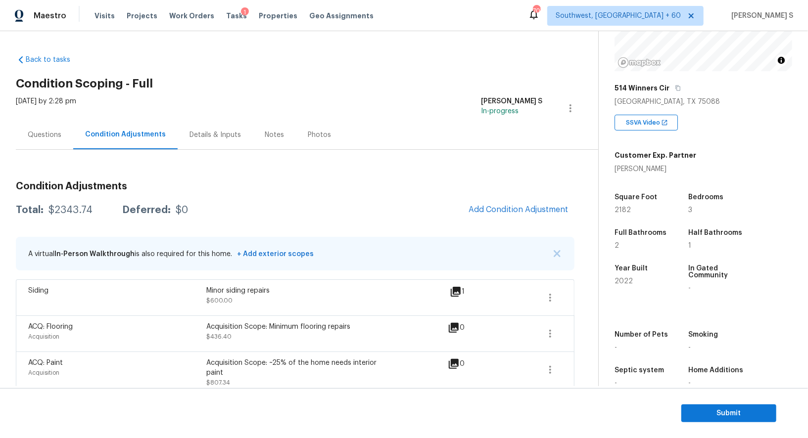
scroll to position [116, 0]
click at [56, 128] on div "Questions" at bounding box center [44, 134] width 57 height 29
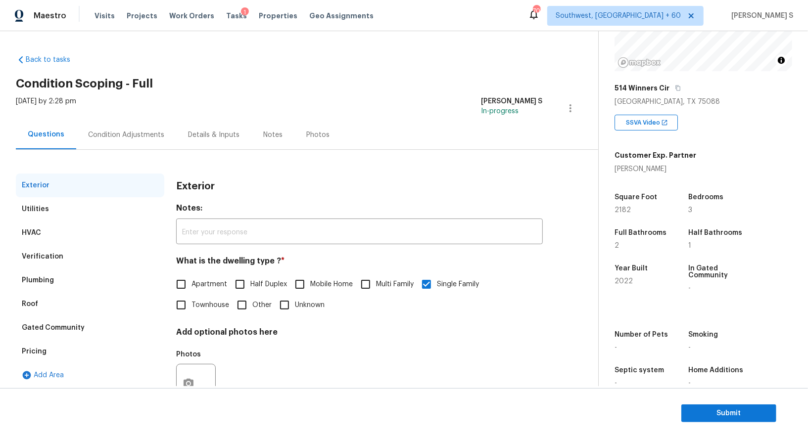
scroll to position [38, 0]
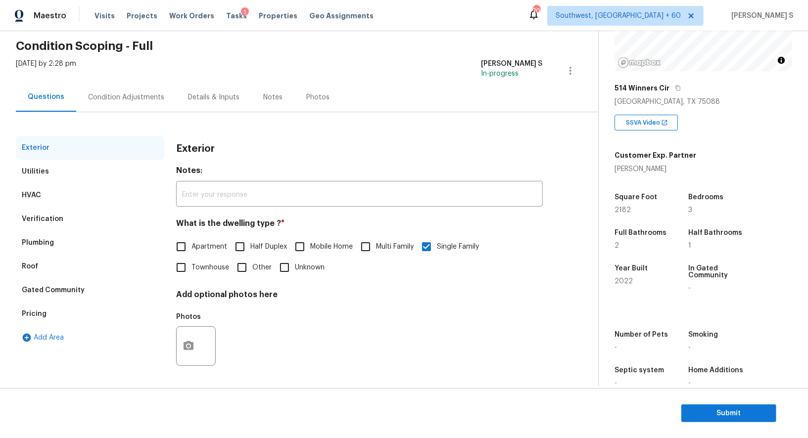
click at [46, 309] on div "Pricing" at bounding box center [90, 314] width 148 height 24
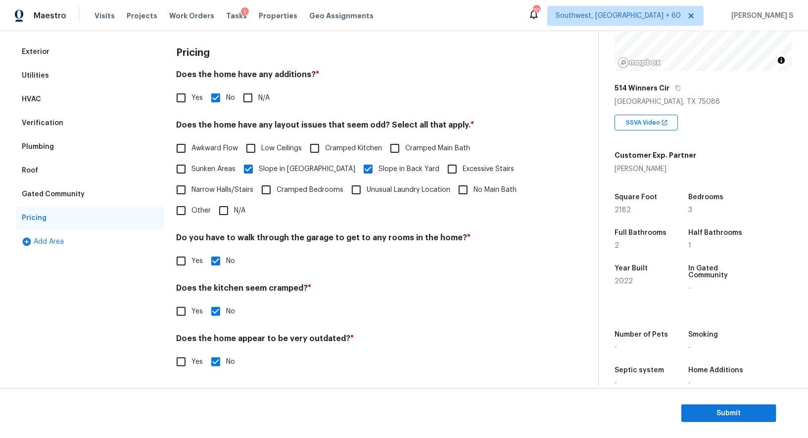
scroll to position [0, 0]
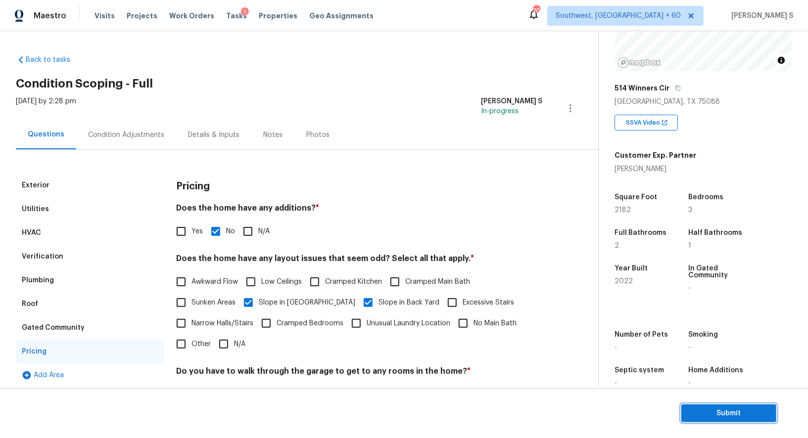
click at [714, 414] on span "Submit" at bounding box center [728, 414] width 79 height 12
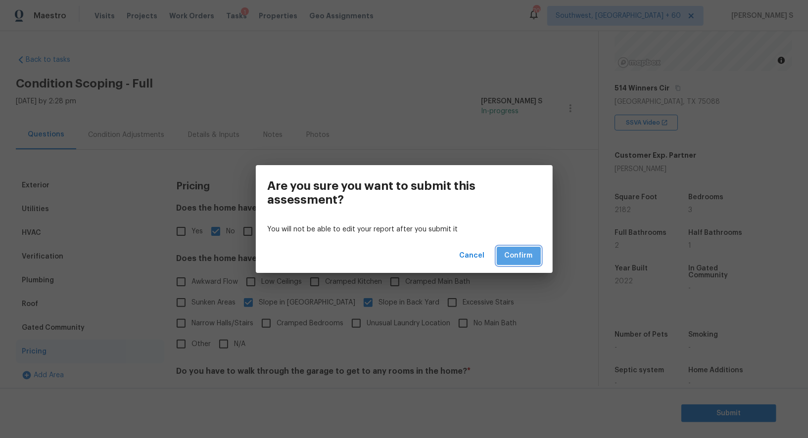
click at [517, 257] on span "Confirm" at bounding box center [519, 256] width 28 height 12
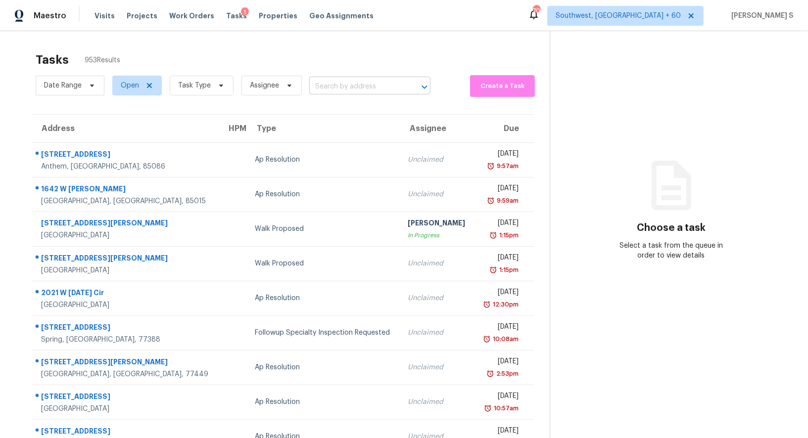
click at [356, 84] on input "text" at bounding box center [356, 86] width 94 height 15
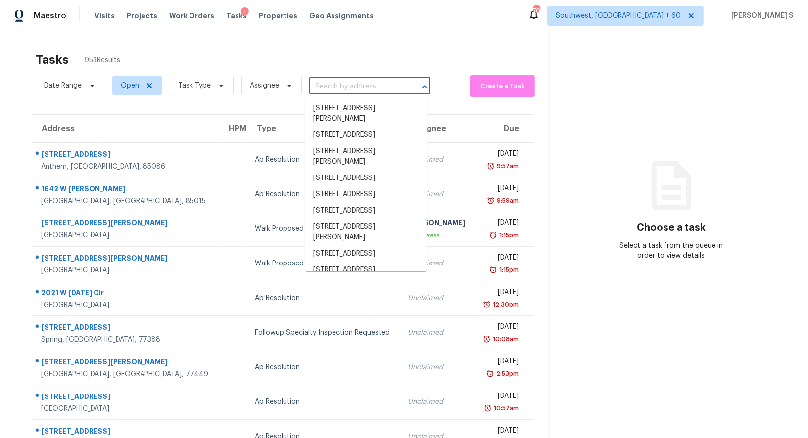
click at [356, 84] on input "text" at bounding box center [356, 86] width 94 height 15
paste input "[STREET_ADDRESS][PERSON_NAME]"
type input "[STREET_ADDRESS][PERSON_NAME]"
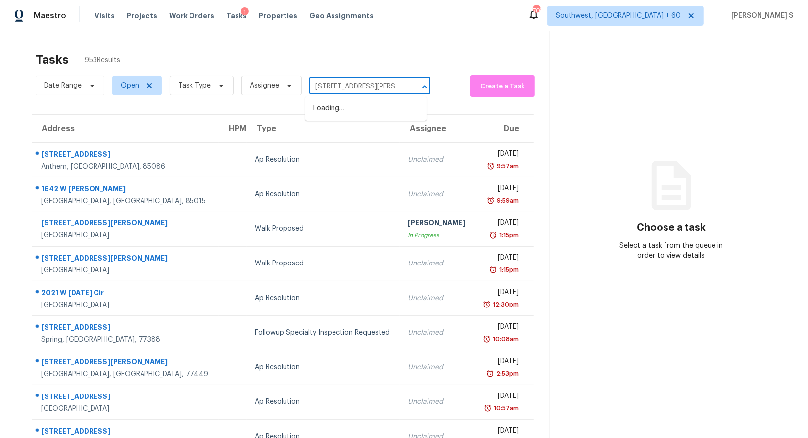
scroll to position [0, 43]
click at [366, 109] on li "[STREET_ADDRESS]" at bounding box center [365, 108] width 121 height 16
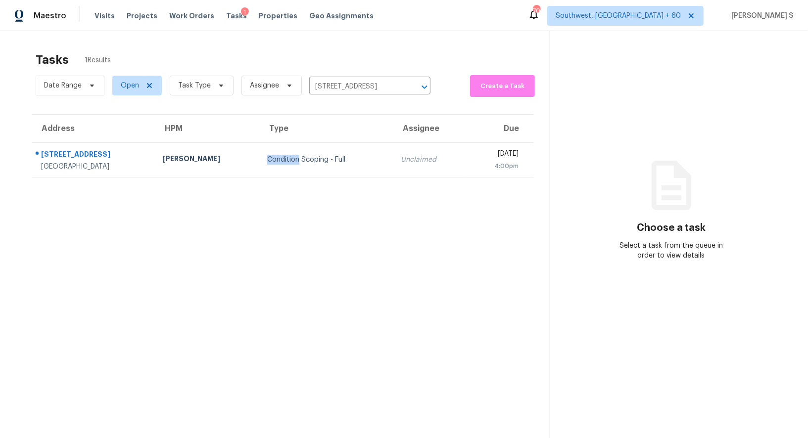
click at [341, 153] on td "Condition Scoping - Full" at bounding box center [326, 160] width 134 height 35
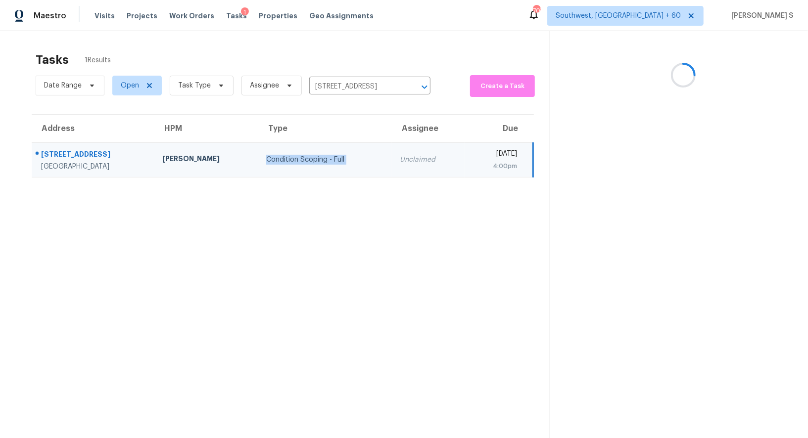
click at [341, 153] on td "Condition Scoping - Full" at bounding box center [325, 160] width 134 height 35
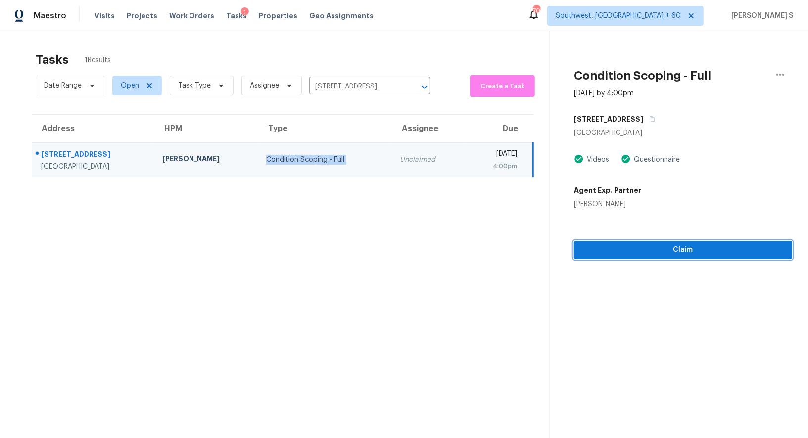
click at [646, 252] on span "Claim" at bounding box center [683, 250] width 202 height 12
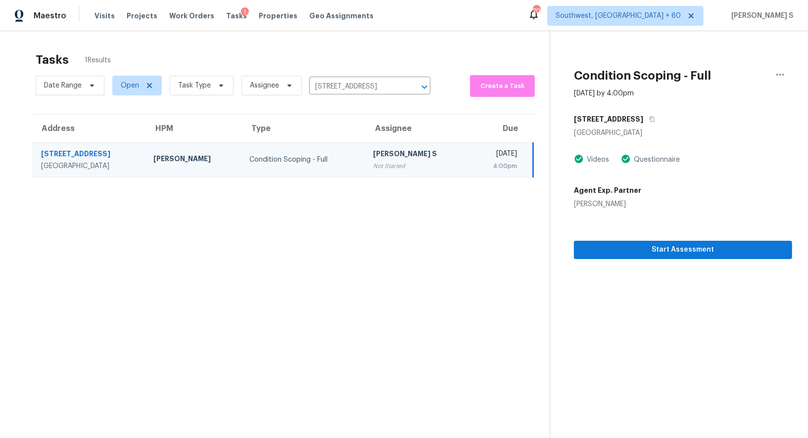
click at [478, 160] on div "[DATE]" at bounding box center [498, 155] width 40 height 12
click at [654, 249] on span "Start Assessment" at bounding box center [683, 250] width 202 height 12
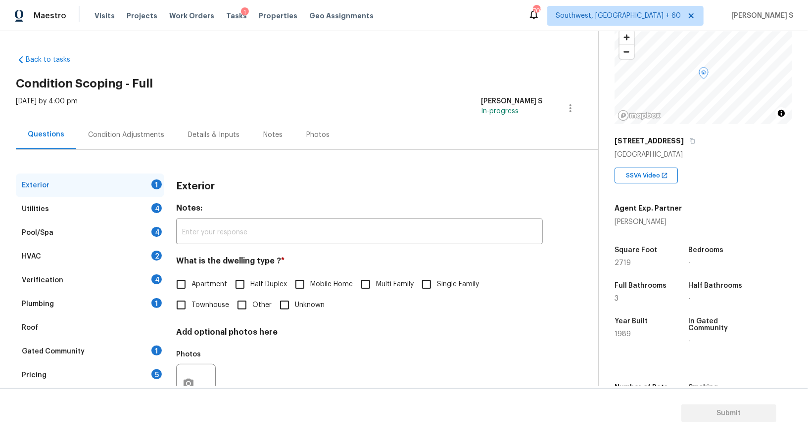
scroll to position [136, 0]
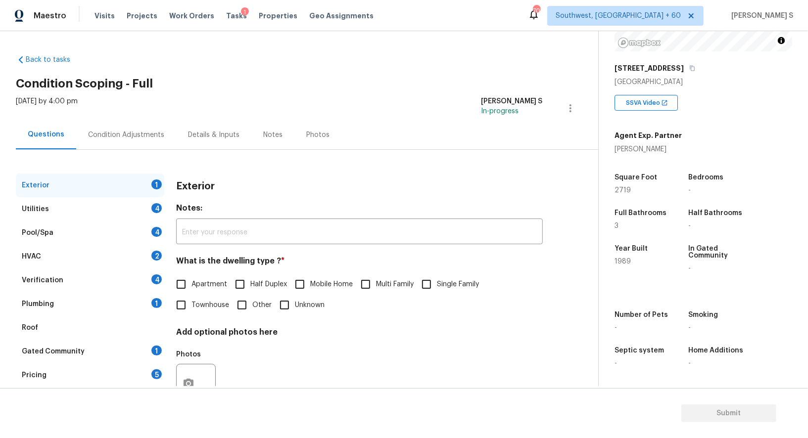
click at [448, 281] on span "Single Family" at bounding box center [458, 285] width 42 height 10
click at [437, 281] on input "Single Family" at bounding box center [426, 284] width 21 height 21
checkbox input "true"
click at [147, 206] on div "Utilities 4" at bounding box center [90, 209] width 148 height 24
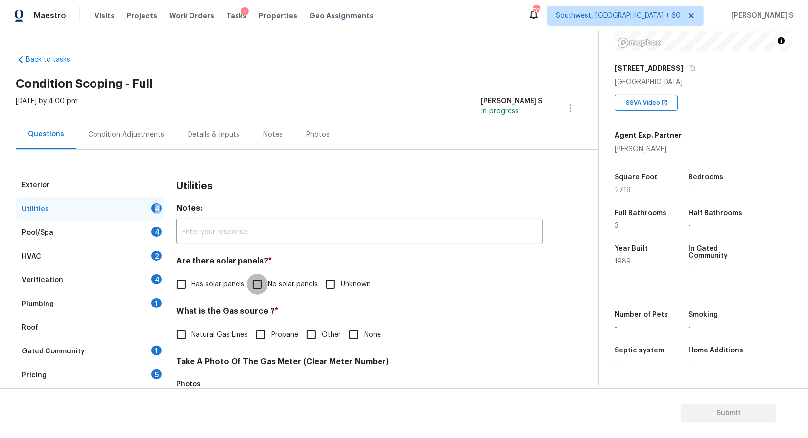
click at [258, 283] on input "No solar panels" at bounding box center [257, 284] width 21 height 21
checkbox input "true"
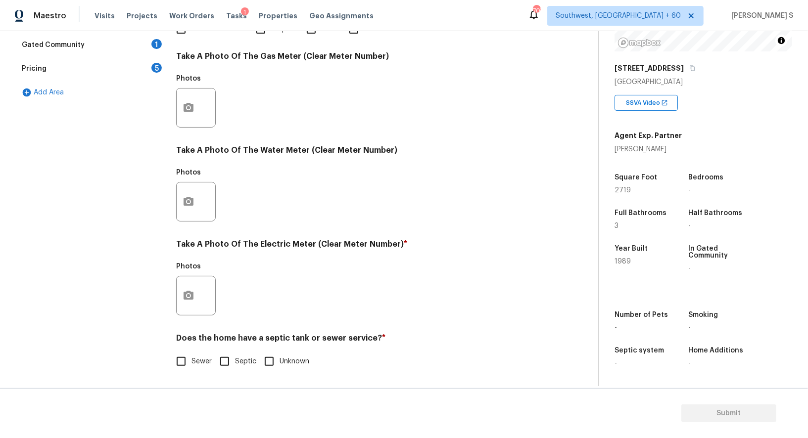
scroll to position [306, 0]
click at [183, 353] on input "Sewer" at bounding box center [181, 361] width 21 height 21
checkbox input "true"
click at [195, 284] on button "button" at bounding box center [189, 296] width 24 height 39
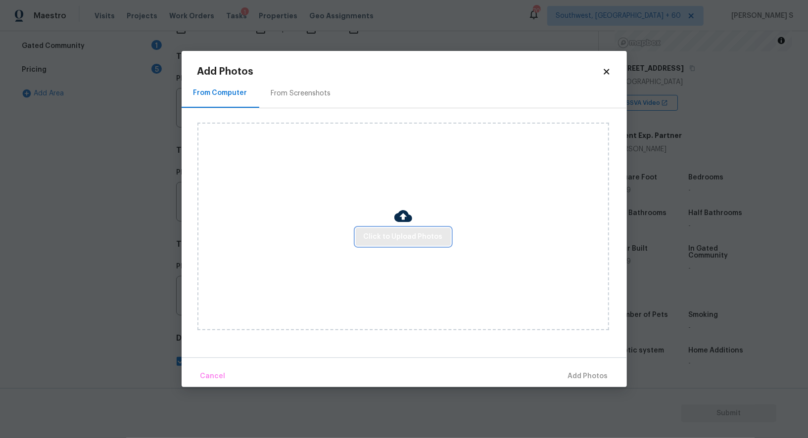
click at [417, 240] on span "Click to Upload Photos" at bounding box center [403, 237] width 79 height 12
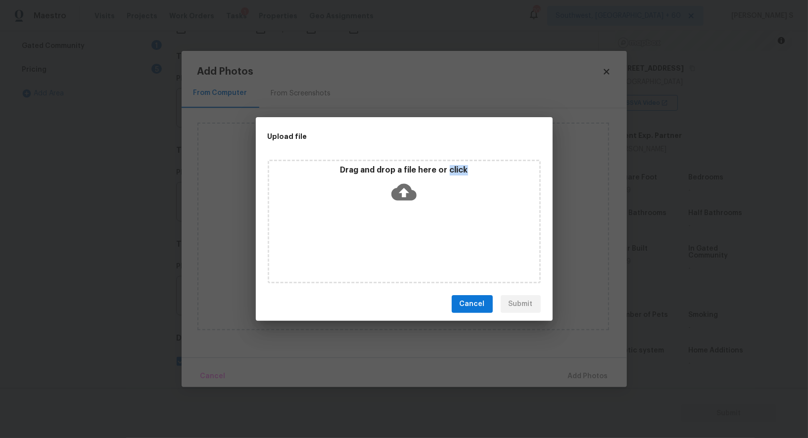
click at [417, 240] on div "Drag and drop a file here or click" at bounding box center [404, 222] width 273 height 124
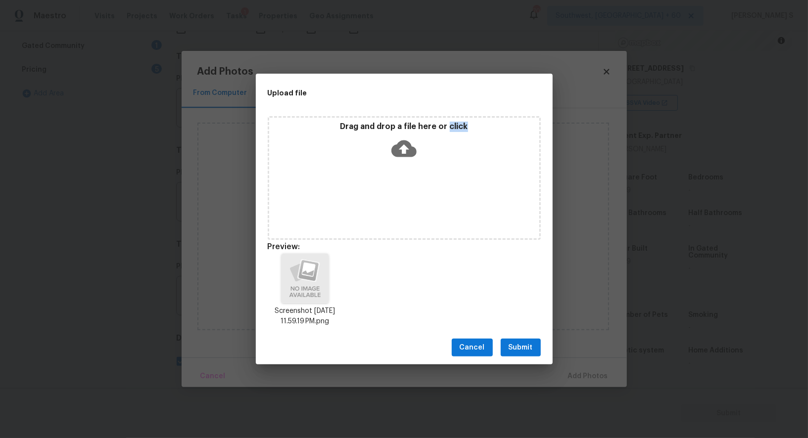
click at [534, 347] on button "Submit" at bounding box center [521, 348] width 40 height 18
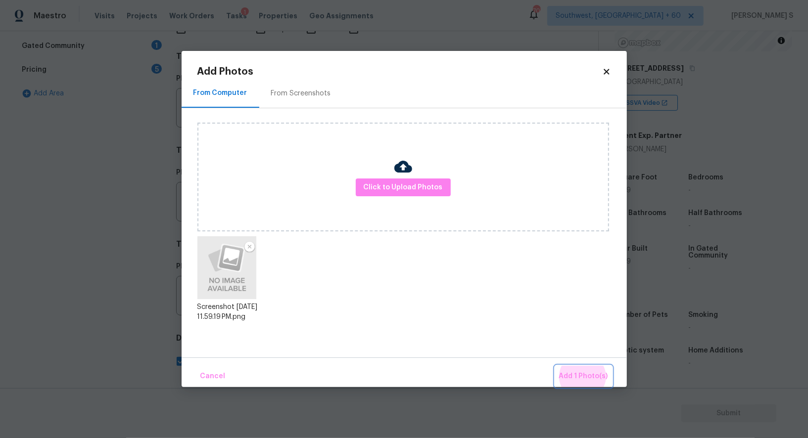
click at [555, 366] on button "Add 1 Photo(s)" at bounding box center [583, 376] width 57 height 21
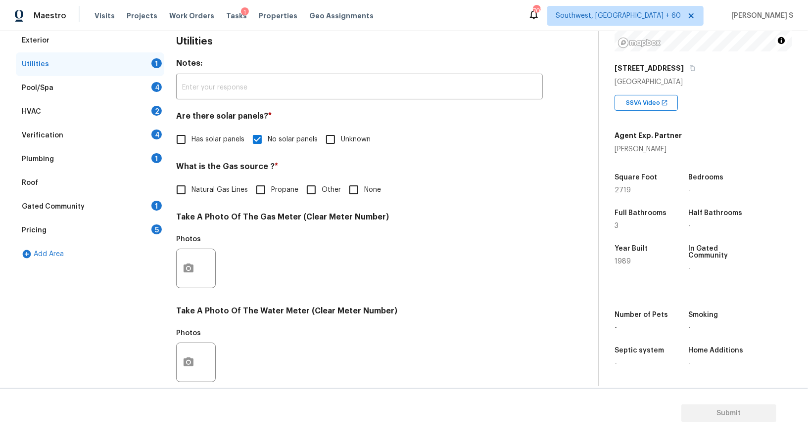
scroll to position [0, 0]
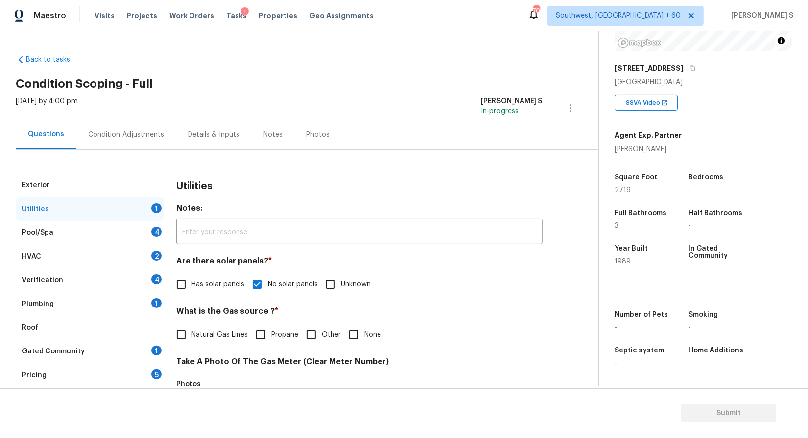
click at [158, 247] on div "HVAC 2" at bounding box center [90, 257] width 148 height 24
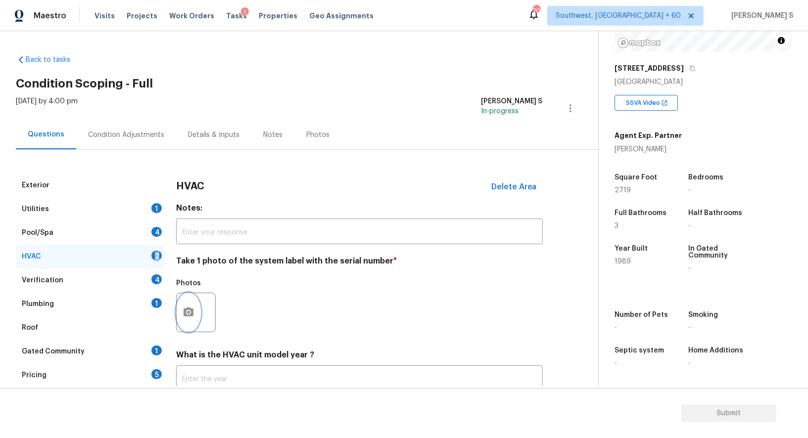
click at [189, 307] on icon "button" at bounding box center [189, 313] width 12 height 12
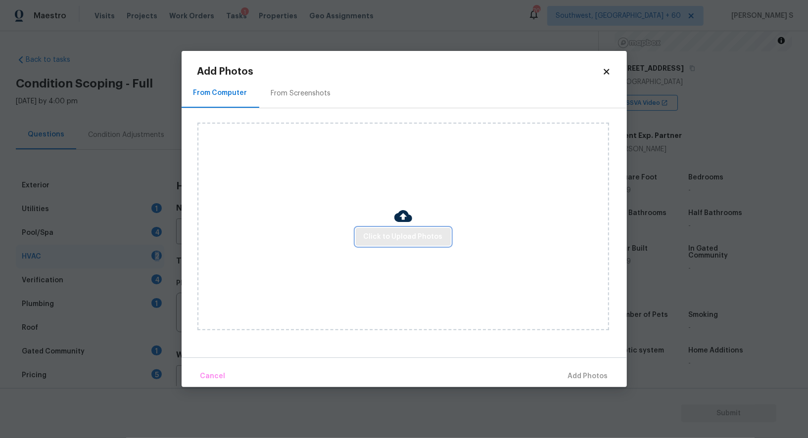
click at [372, 240] on span "Click to Upload Photos" at bounding box center [403, 237] width 79 height 12
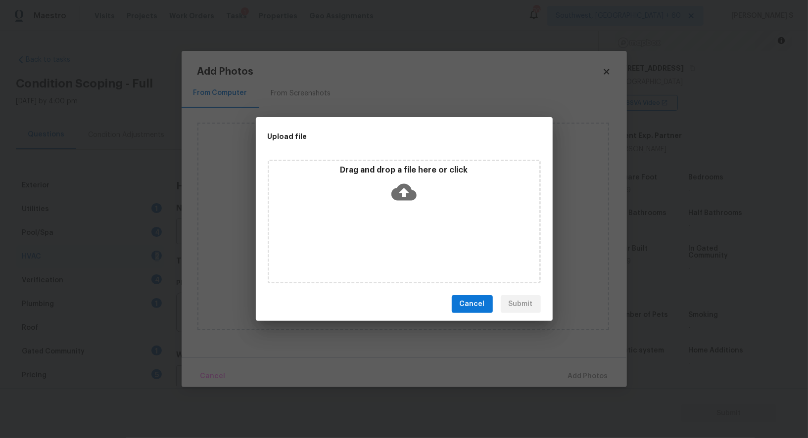
click at [372, 240] on div "Drag and drop a file here or click" at bounding box center [404, 222] width 273 height 124
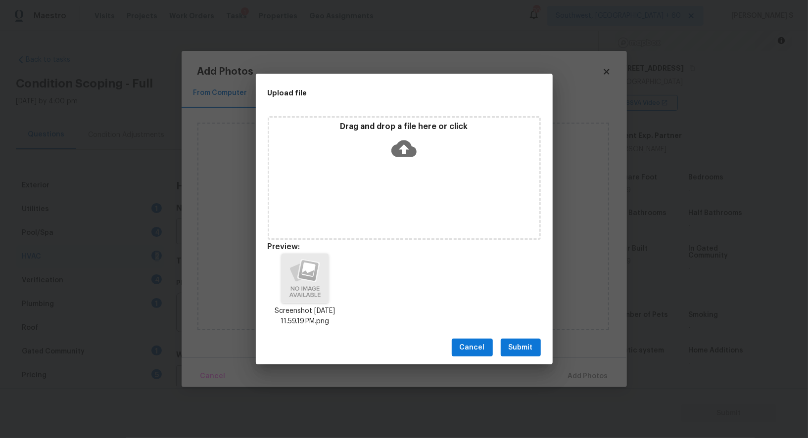
click at [523, 340] on button "Submit" at bounding box center [521, 348] width 40 height 18
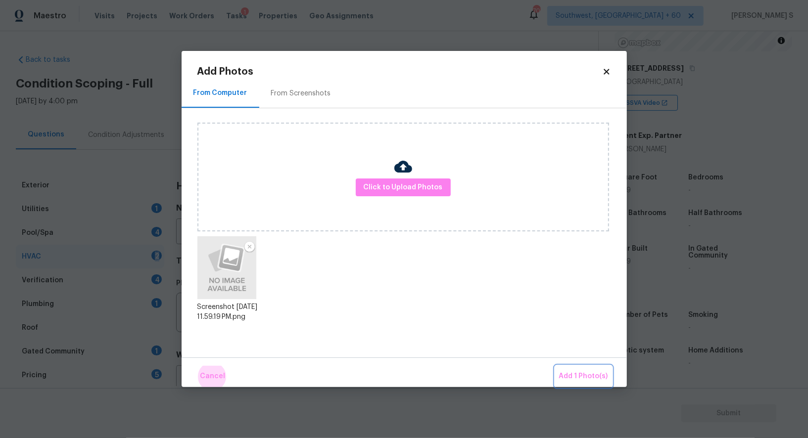
click at [555, 366] on button "Add 1 Photo(s)" at bounding box center [583, 376] width 57 height 21
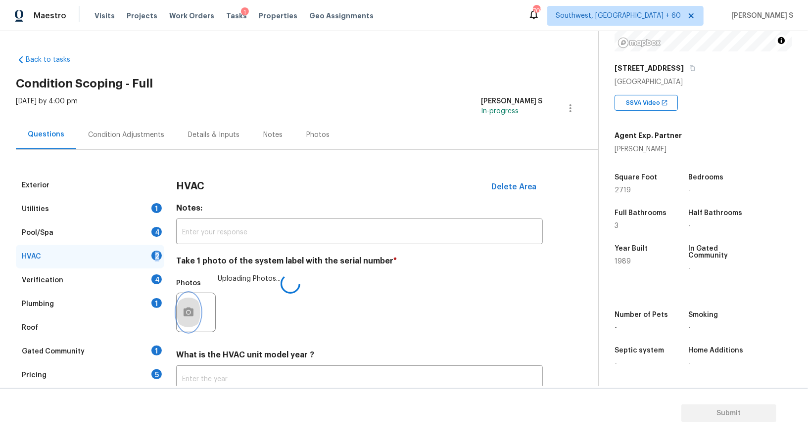
scroll to position [70, 0]
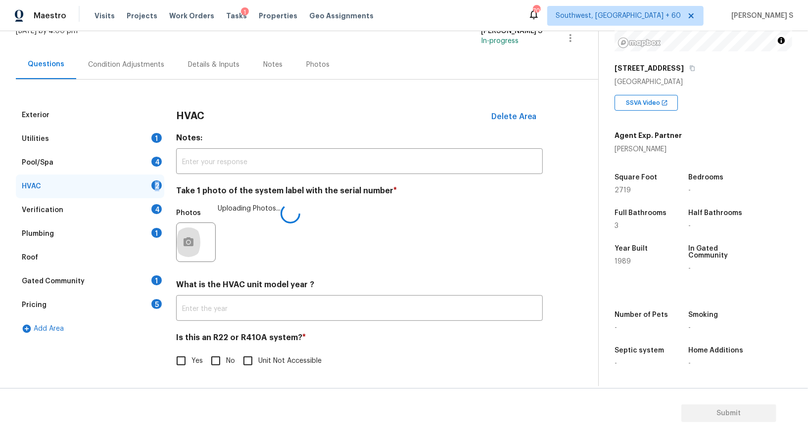
click at [223, 366] on input "No" at bounding box center [215, 361] width 21 height 21
checkbox input "true"
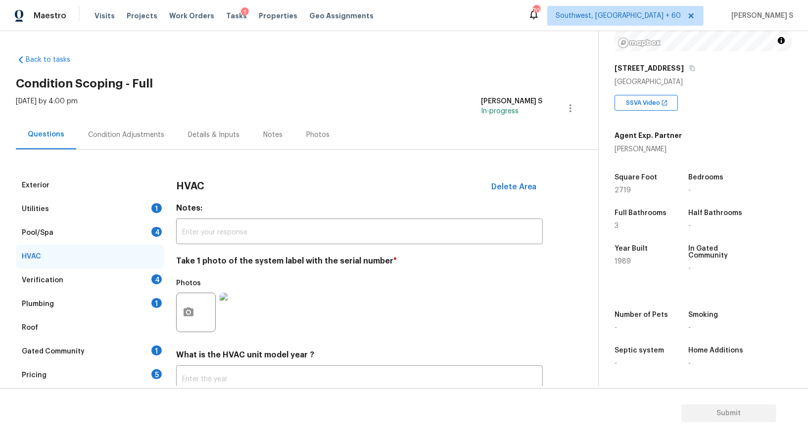
click at [153, 299] on div "1" at bounding box center [156, 303] width 10 height 10
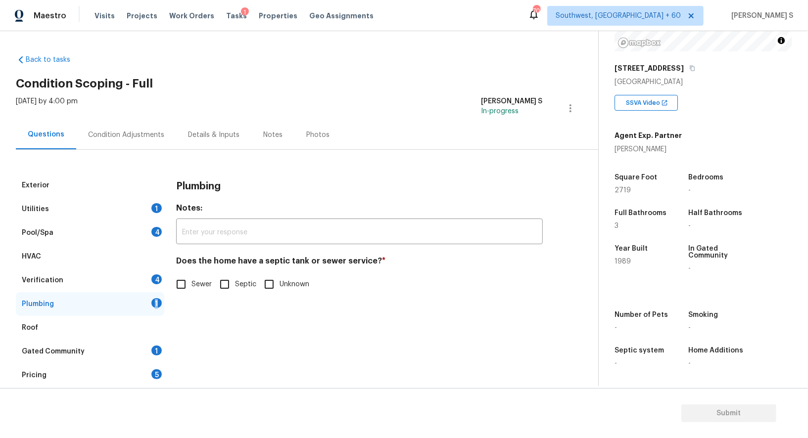
click at [187, 286] on input "Sewer" at bounding box center [181, 284] width 21 height 21
checkbox input "true"
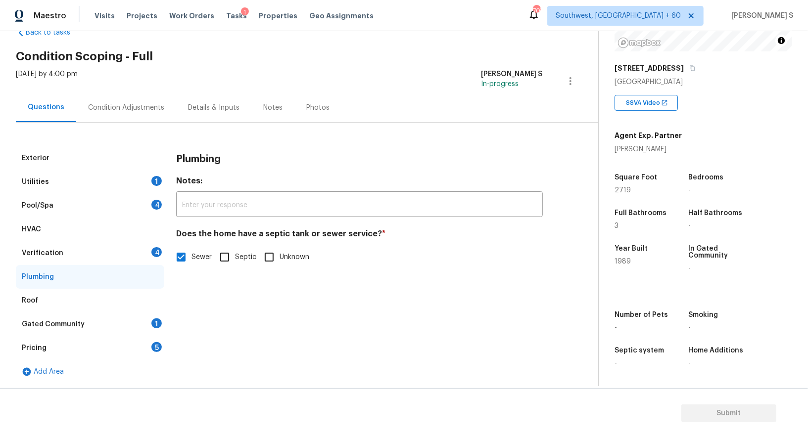
click at [145, 318] on div "Gated Community 1" at bounding box center [90, 325] width 148 height 24
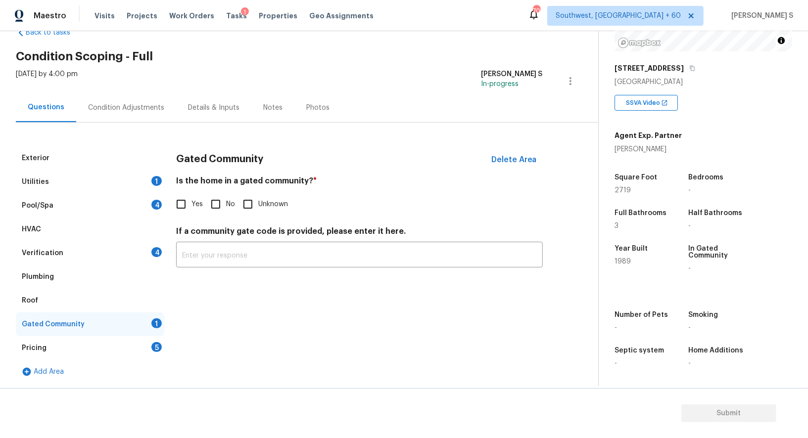
click at [216, 206] on input "No" at bounding box center [215, 204] width 21 height 21
checkbox input "true"
click at [155, 256] on div "4" at bounding box center [156, 252] width 10 height 10
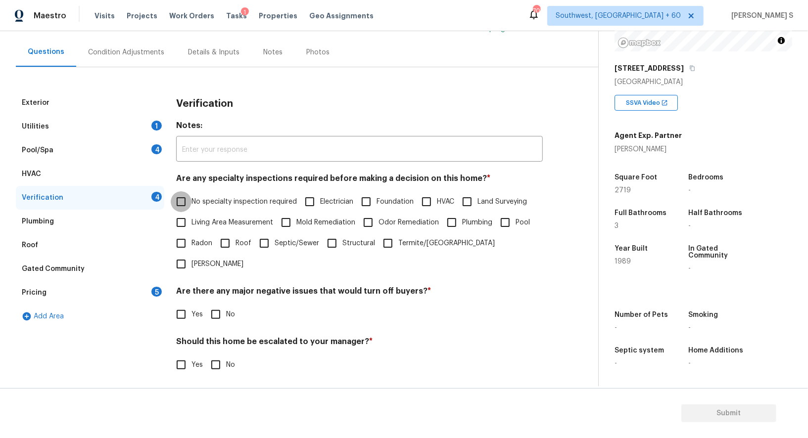
click at [177, 203] on input "No specialty inspection required" at bounding box center [181, 202] width 21 height 21
checkbox input "true"
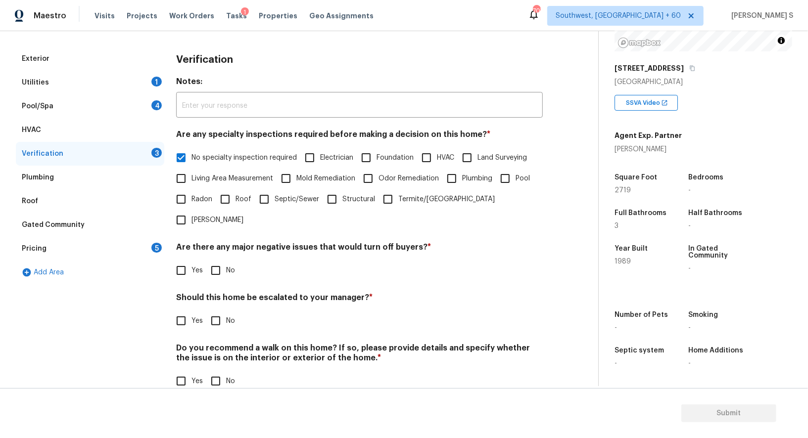
scroll to position [126, 0]
click at [213, 261] on input "No" at bounding box center [215, 271] width 21 height 21
checkbox input "true"
click at [213, 373] on input "No" at bounding box center [215, 383] width 21 height 21
checkbox input "true"
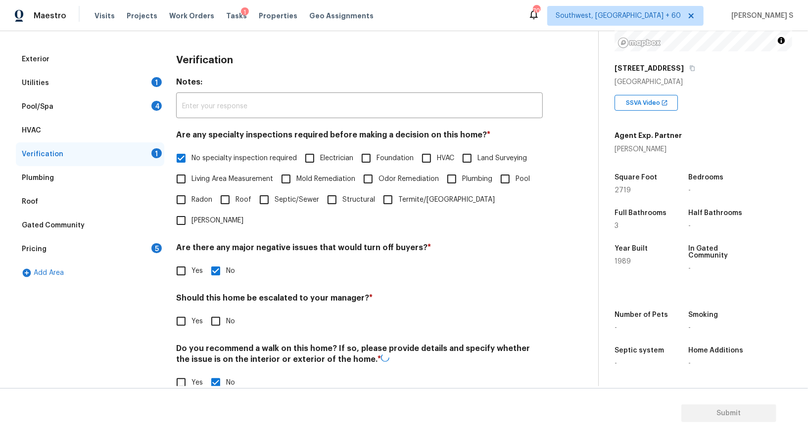
scroll to position [0, 0]
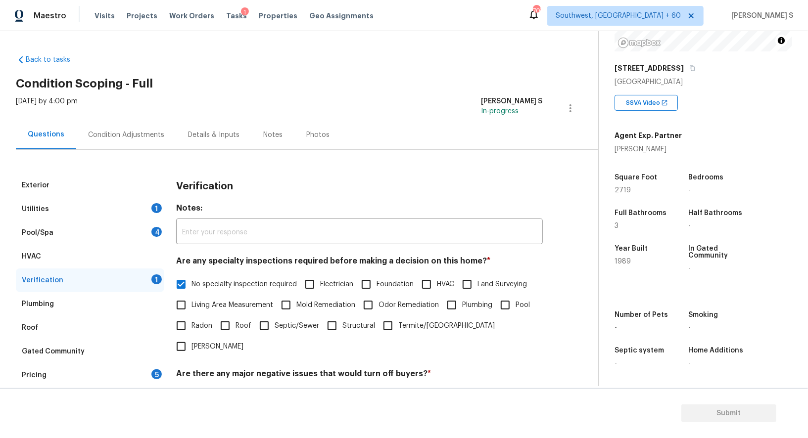
click at [158, 227] on div "4" at bounding box center [156, 232] width 10 height 10
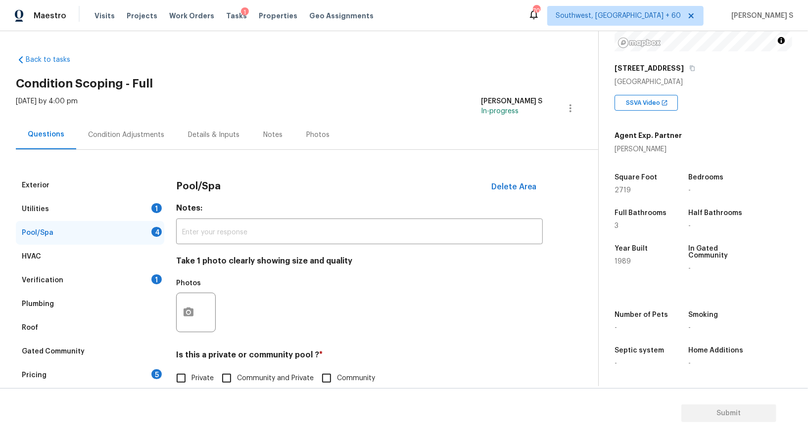
click at [155, 367] on div "Pricing 5" at bounding box center [90, 376] width 148 height 24
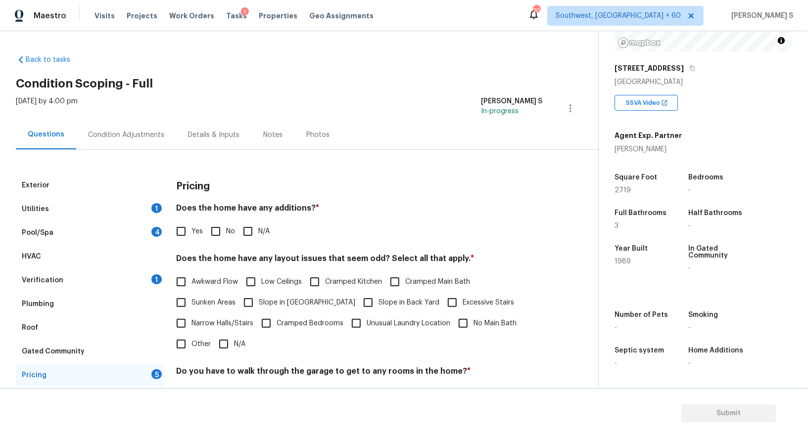
click at [219, 236] on input "No" at bounding box center [215, 231] width 21 height 21
checkbox input "true"
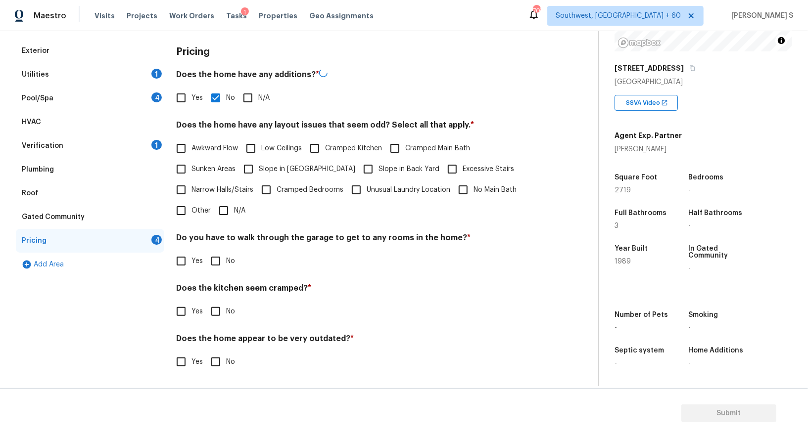
scroll to position [134, 0]
click at [210, 268] on input "No" at bounding box center [215, 261] width 21 height 21
checkbox input "true"
click at [205, 302] on input "No" at bounding box center [215, 312] width 21 height 21
checkbox input "true"
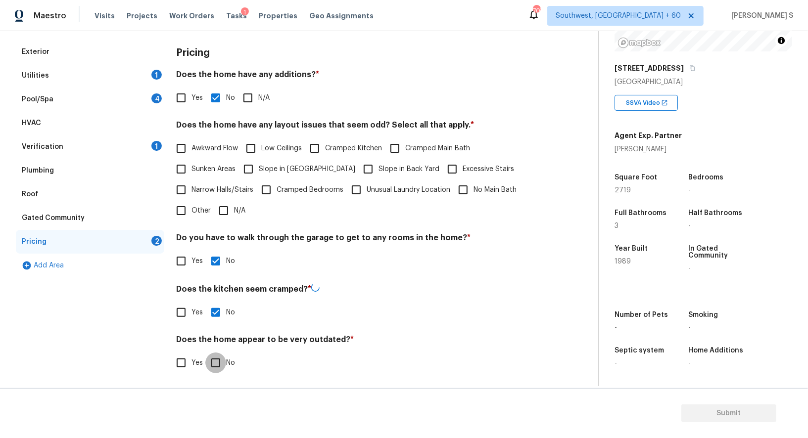
click at [205, 353] on input "No" at bounding box center [215, 363] width 21 height 21
checkbox input "true"
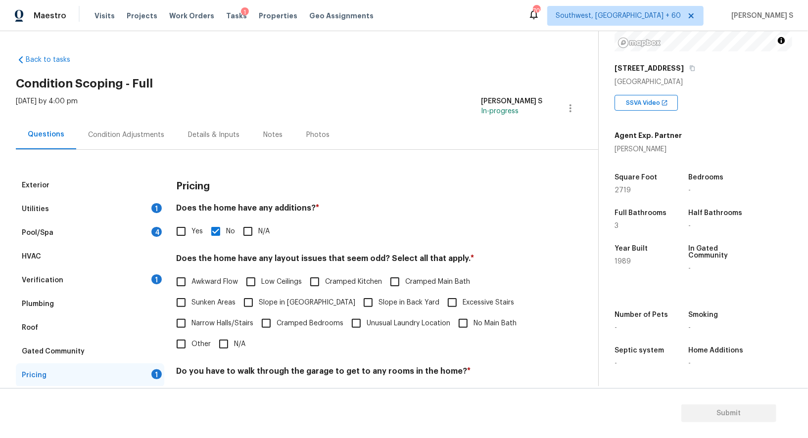
click at [134, 129] on div "Condition Adjustments" at bounding box center [126, 134] width 100 height 29
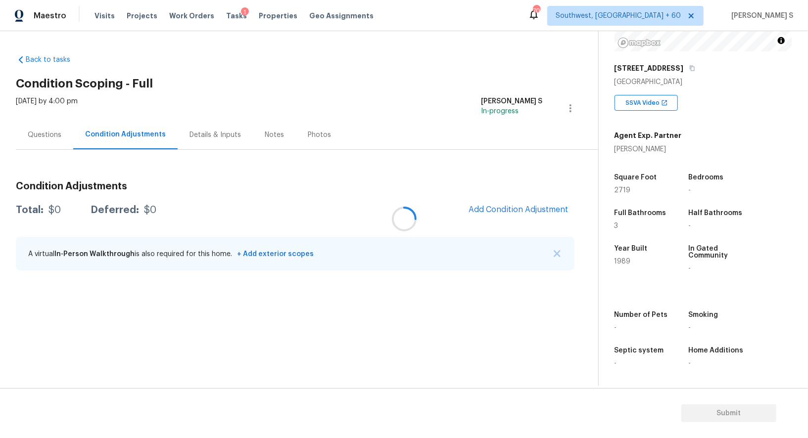
click at [134, 129] on div at bounding box center [404, 219] width 808 height 438
click at [485, 213] on span "Add Condition Adjustment" at bounding box center [519, 209] width 100 height 9
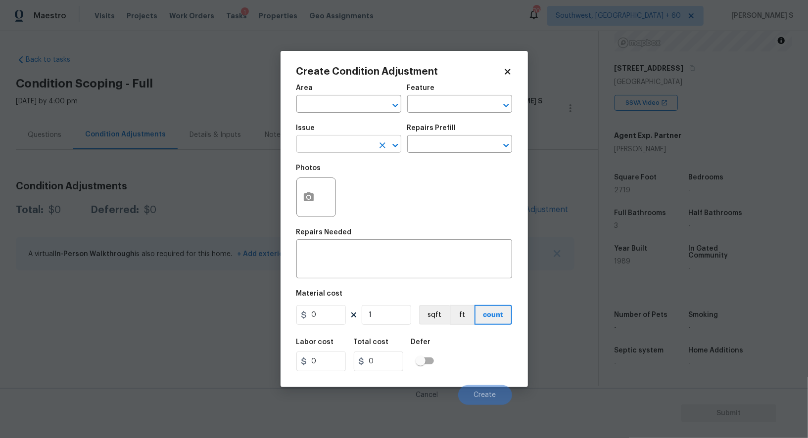
click at [321, 140] on input "text" at bounding box center [334, 145] width 77 height 15
type input "ACQ: Paint"
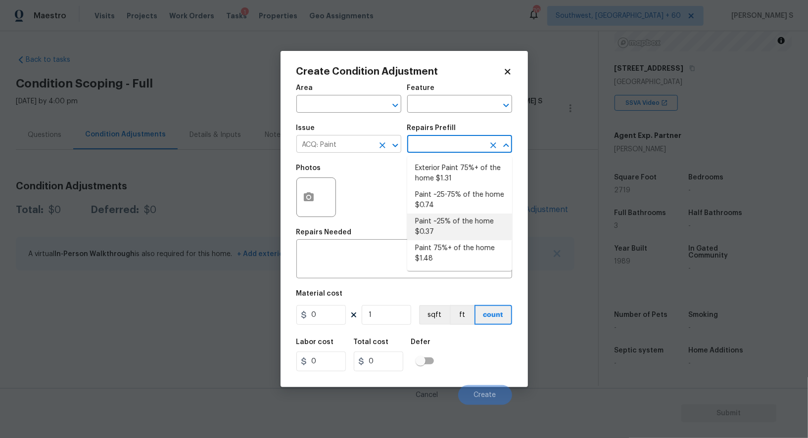
type input "Acquisition"
type textarea "Acquisition Scope: ~25% of the home needs interior paint"
type input "0.37"
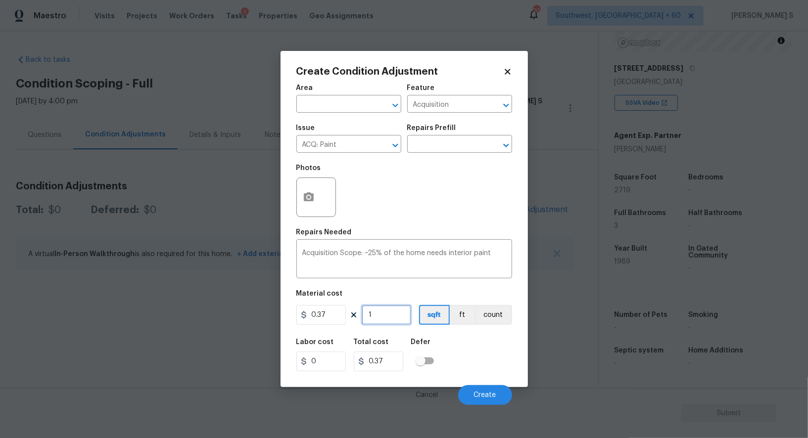
click at [400, 321] on input "1" at bounding box center [386, 315] width 49 height 20
type input "2"
type input "0.74"
type input "27"
type input "9.99"
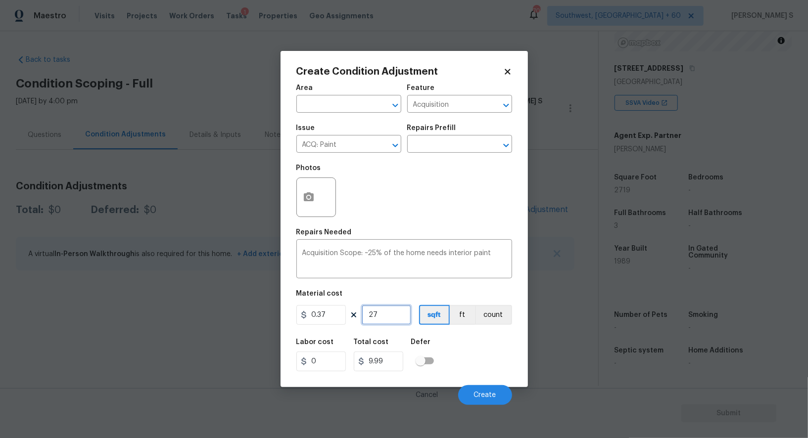
type input "271"
type input "100.27"
type input "2719"
type input "1006.03"
type input "2719"
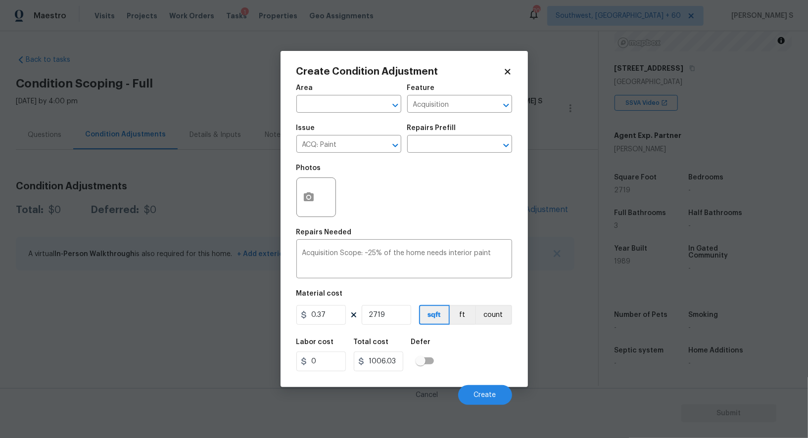
click at [476, 355] on div "Labor cost 0 Total cost 1006.03 Defer" at bounding box center [404, 355] width 216 height 45
click at [487, 390] on button "Create" at bounding box center [485, 396] width 54 height 20
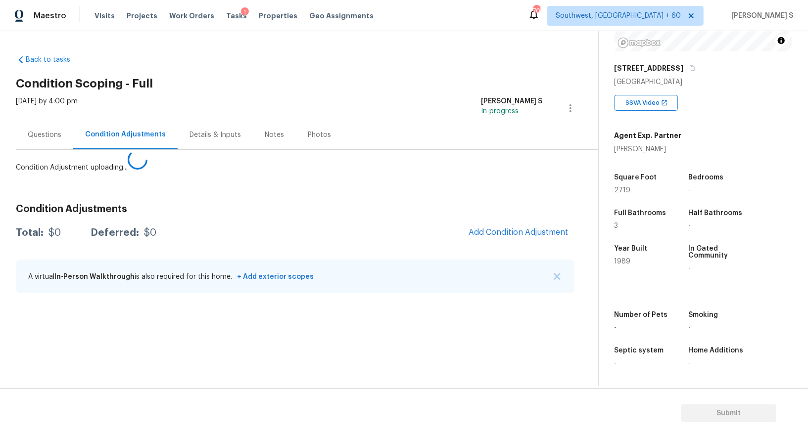
click at [206, 313] on body "Maestro Visits Projects Work Orders Tasks 1 Properties Geo Assignments 707 Sout…" at bounding box center [404, 219] width 808 height 438
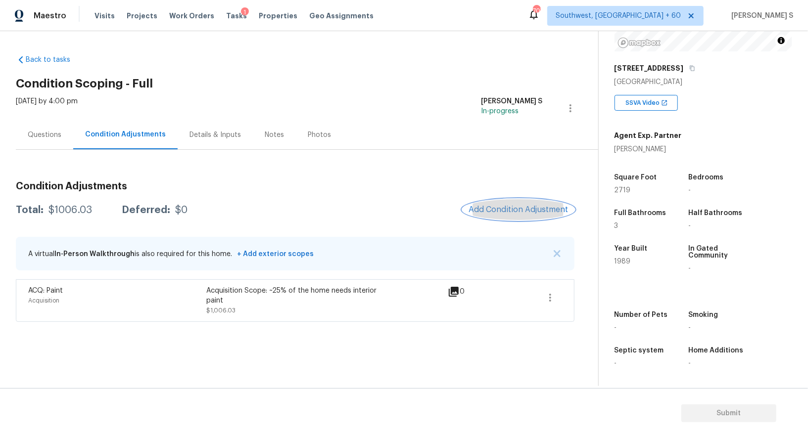
click at [516, 211] on span "Add Condition Adjustment" at bounding box center [519, 209] width 100 height 9
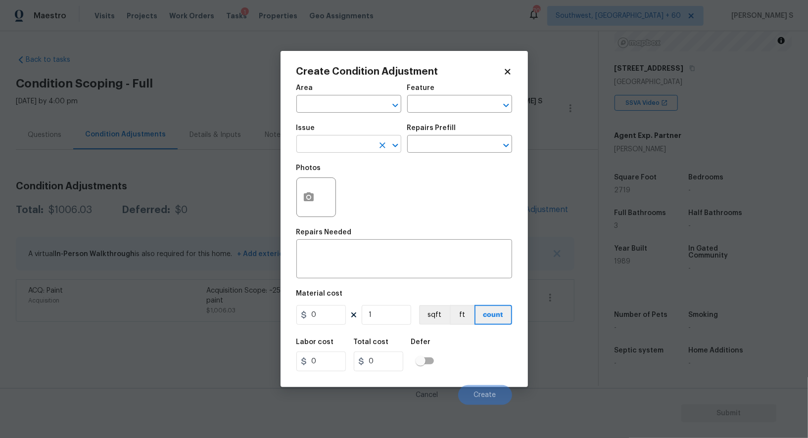
click at [331, 144] on input "text" at bounding box center [334, 145] width 77 height 15
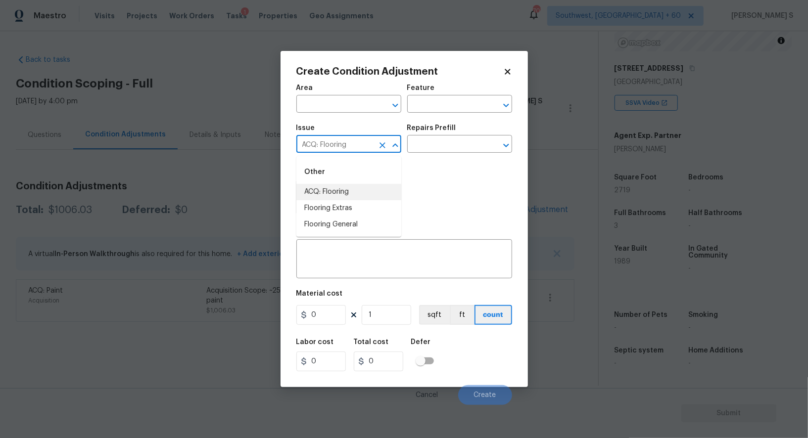
type input "ACQ: Flooring"
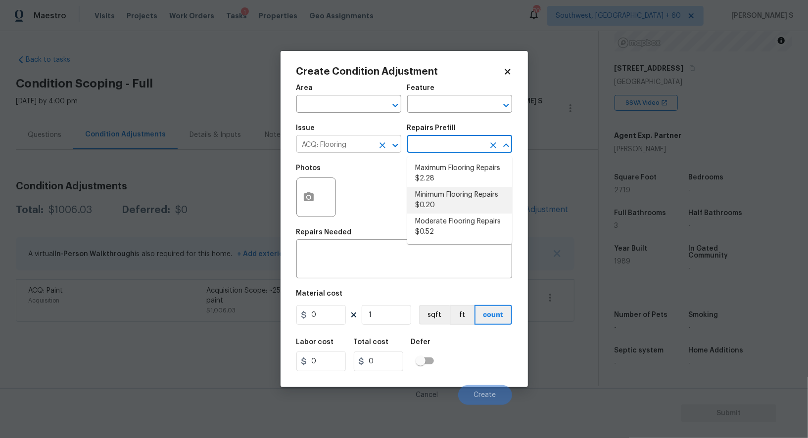
type input "Acquisition"
type textarea "Acquisition Scope: Minimum flooring repairs"
type input "0.2"
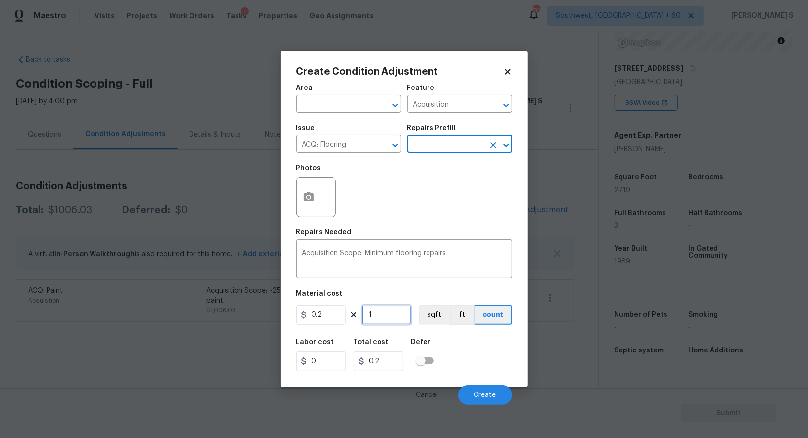
click at [395, 325] on input "1" at bounding box center [386, 315] width 49 height 20
paste input "2719"
type input "2719"
type input "543.8"
type input "2719"
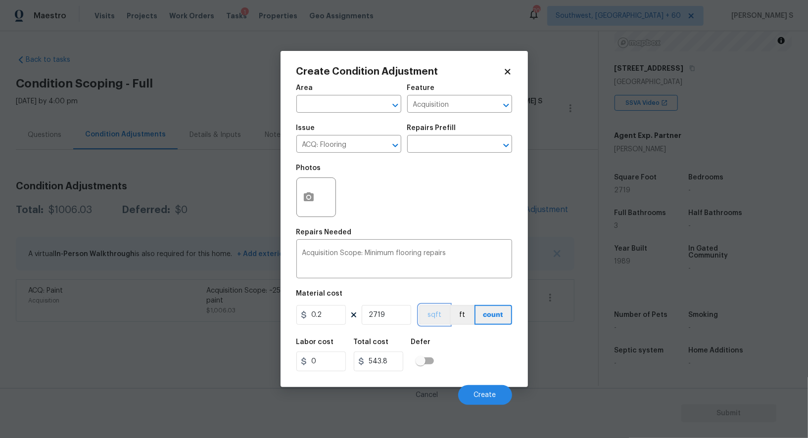
click at [426, 314] on button "sqft" at bounding box center [434, 315] width 31 height 20
click at [473, 353] on div "Labor cost 0 Total cost 543.8 Defer" at bounding box center [404, 355] width 216 height 45
click at [494, 393] on span "Create" at bounding box center [485, 395] width 22 height 7
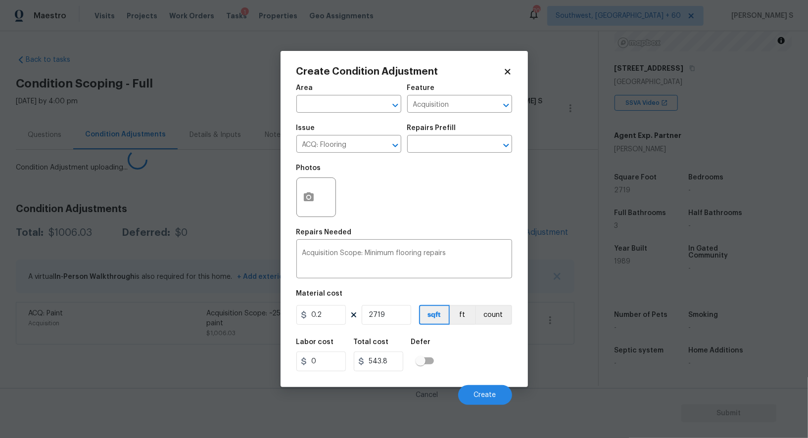
click at [144, 349] on body "Maestro Visits Projects Work Orders Tasks 1 Properties Geo Assignments 707 Sout…" at bounding box center [404, 219] width 808 height 438
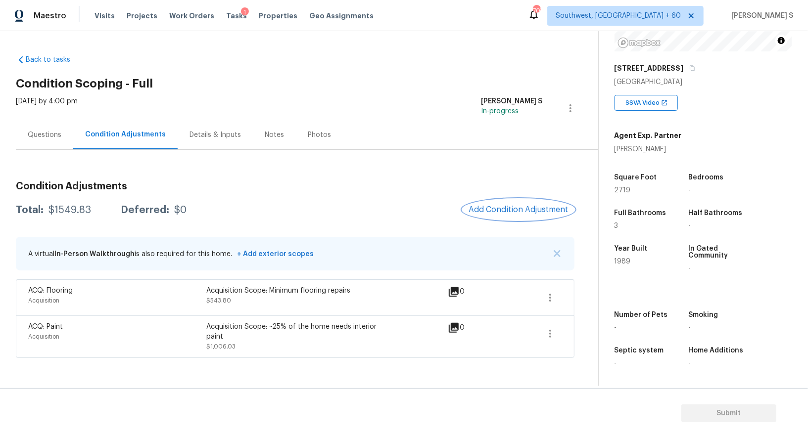
click at [497, 206] on span "Add Condition Adjustment" at bounding box center [519, 209] width 100 height 9
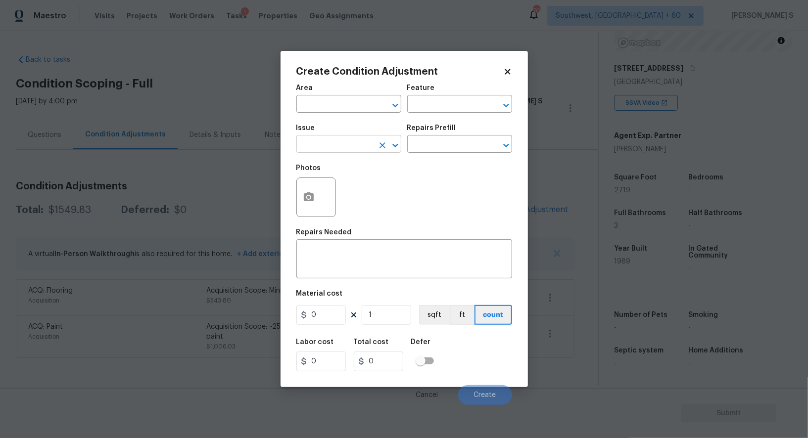
click at [349, 146] on input "text" at bounding box center [334, 145] width 77 height 15
type input "Landscape Package"
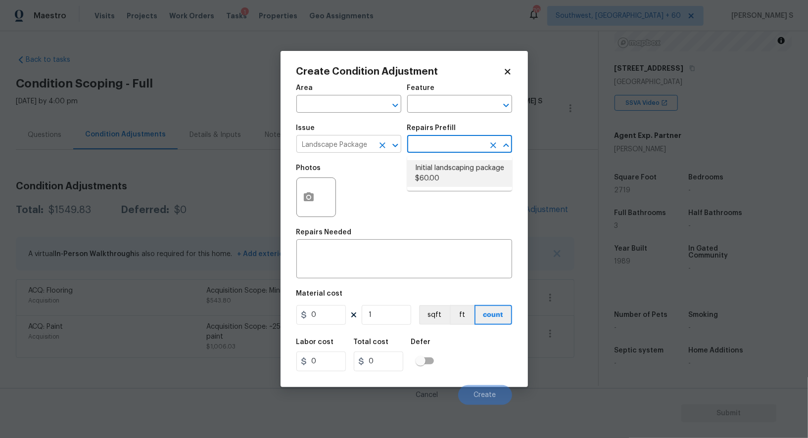
type input "Home Readiness Packages"
type textarea "Mowing of grass up to 6" in height. Mow, edge along driveways & sidewalks, trim…"
type input "60"
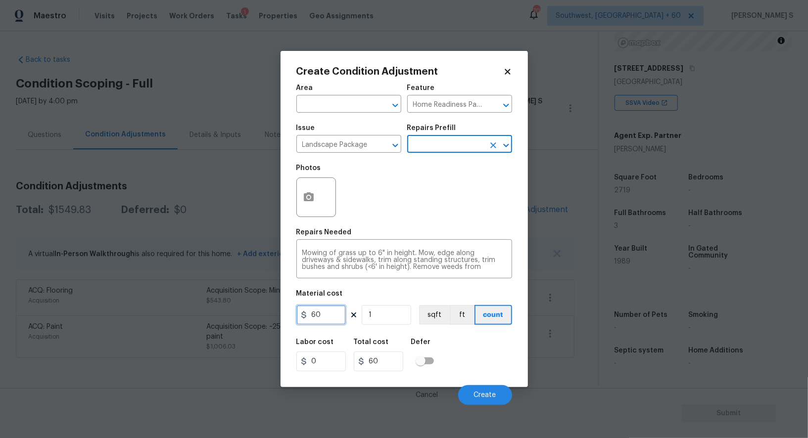
click at [336, 310] on input "60" at bounding box center [320, 315] width 49 height 20
type input "300"
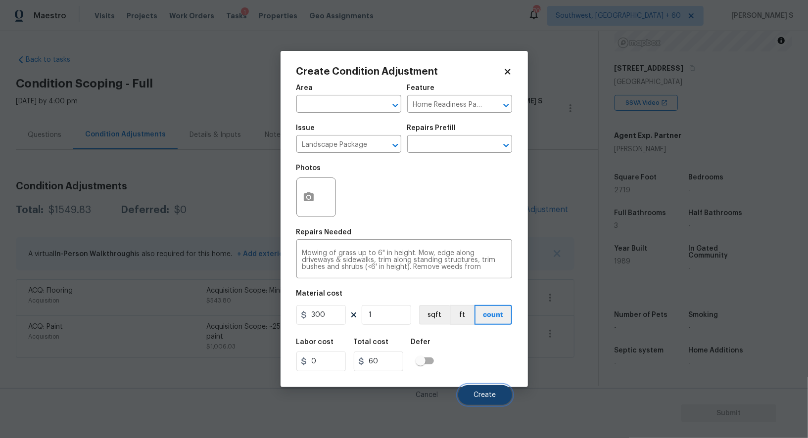
type input "300"
click at [485, 397] on span "Create" at bounding box center [485, 395] width 22 height 7
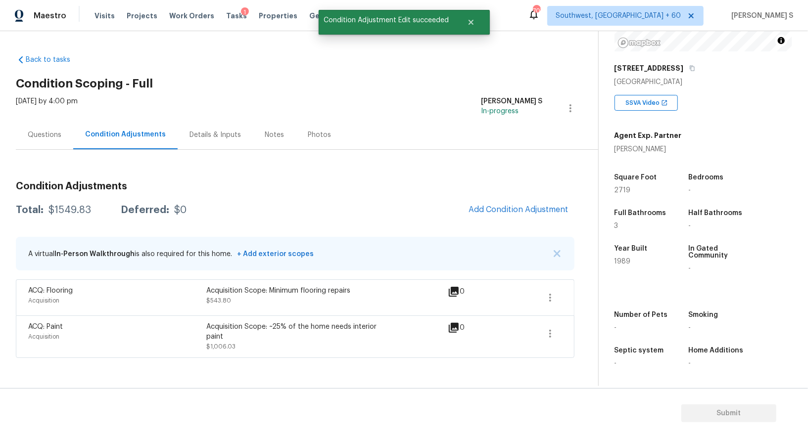
click at [179, 340] on div "Acquisition" at bounding box center [117, 337] width 178 height 10
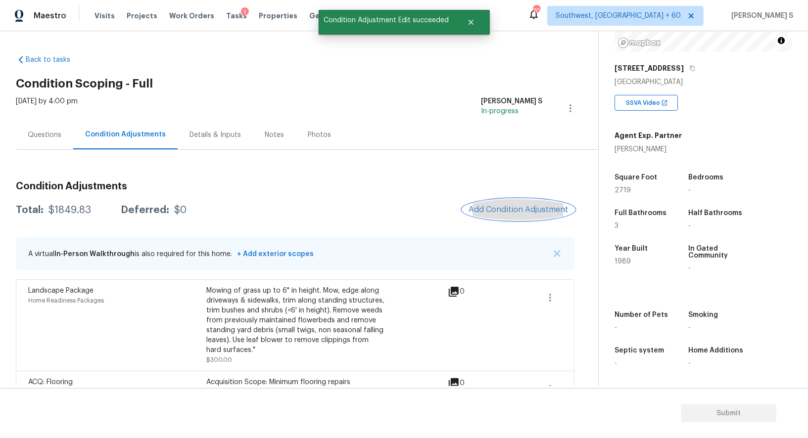
click at [537, 214] on span "Add Condition Adjustment" at bounding box center [519, 209] width 100 height 9
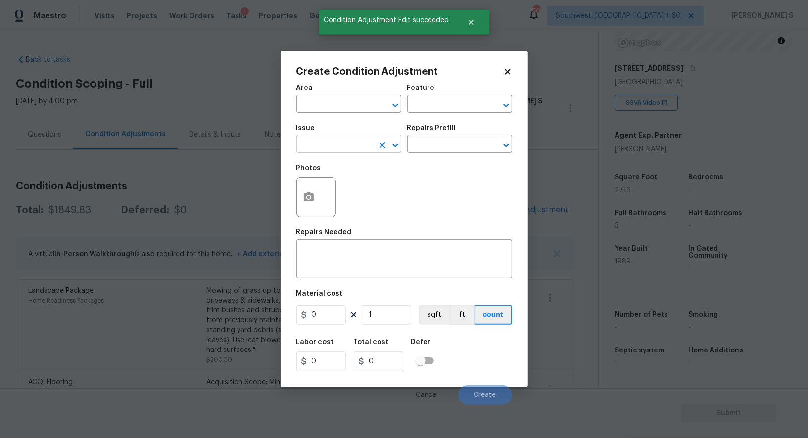
click at [315, 149] on input "text" at bounding box center [334, 145] width 77 height 15
type input "Pressure Washing"
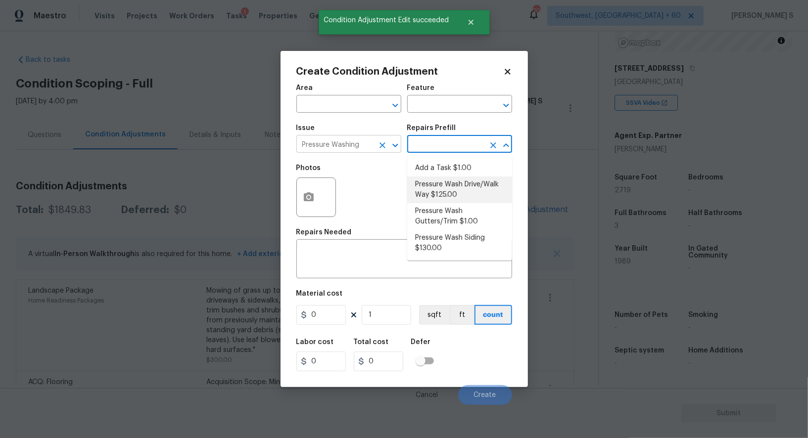
type input "Siding"
type textarea "Pressure wash the driveways/walkways as directed by the PM. Ensure that all deb…"
type input "125"
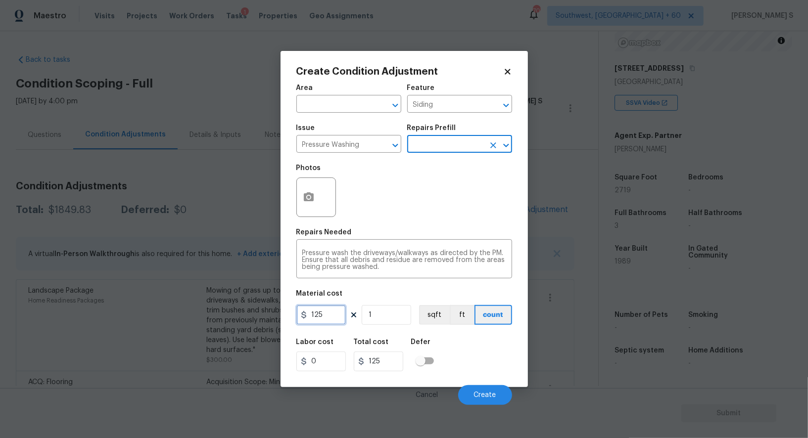
click at [327, 322] on input "125" at bounding box center [320, 315] width 49 height 20
type input "200"
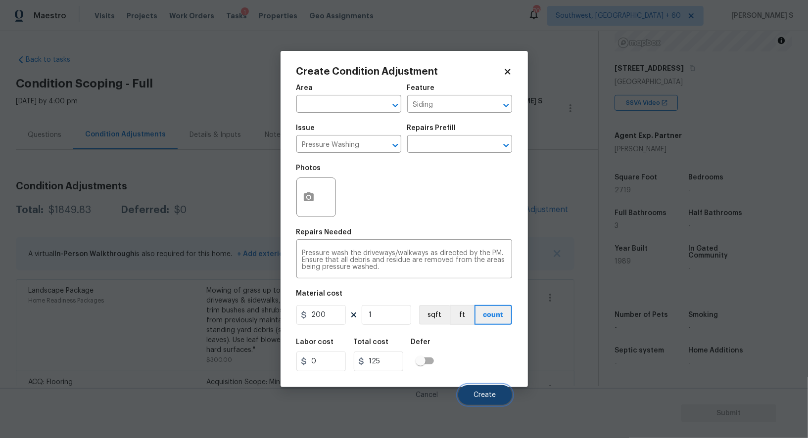
type input "200"
click at [493, 395] on span "Create" at bounding box center [485, 395] width 22 height 7
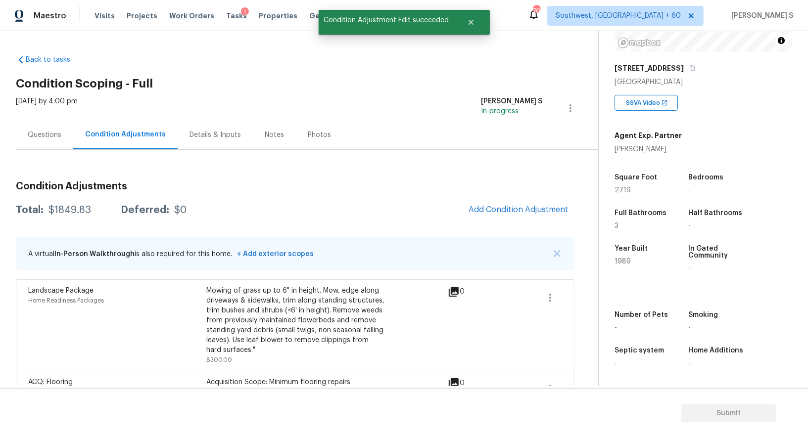
click at [140, 259] on body "Maestro Visits Projects Work Orders Tasks 1 Properties Geo Assignments 707 Sout…" at bounding box center [404, 219] width 808 height 438
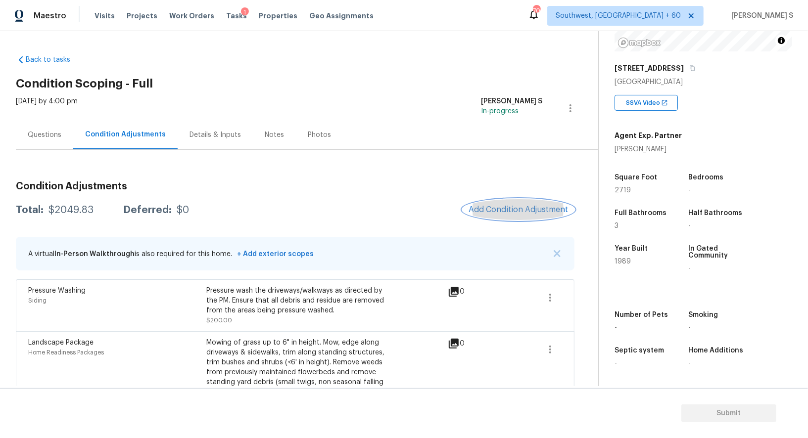
click at [524, 212] on span "Add Condition Adjustment" at bounding box center [519, 209] width 100 height 9
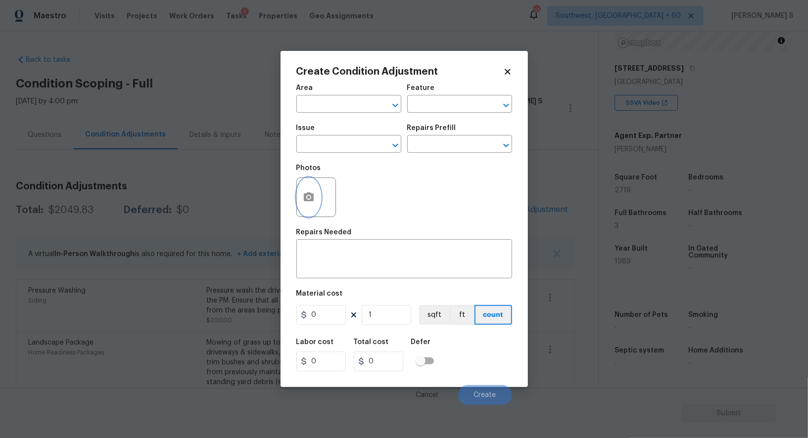
click at [312, 194] on icon "button" at bounding box center [309, 198] width 12 height 12
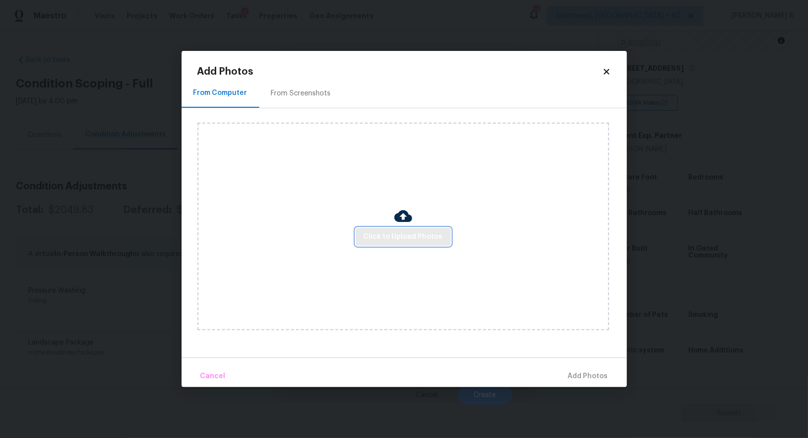
click at [402, 231] on span "Click to Upload Photos" at bounding box center [403, 237] width 79 height 12
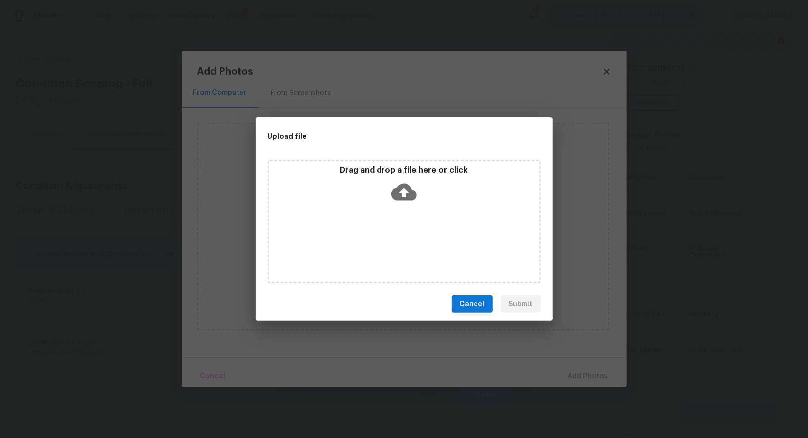
click at [402, 231] on div "Drag and drop a file here or click" at bounding box center [404, 222] width 273 height 124
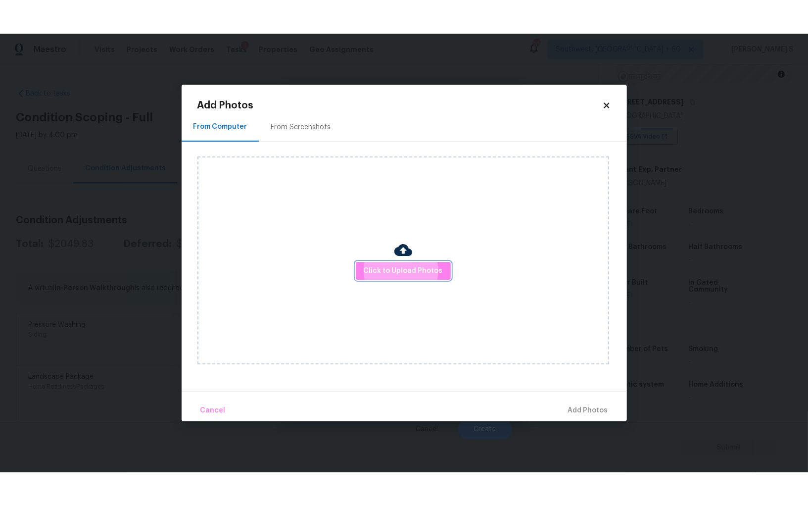
scroll to position [69, 0]
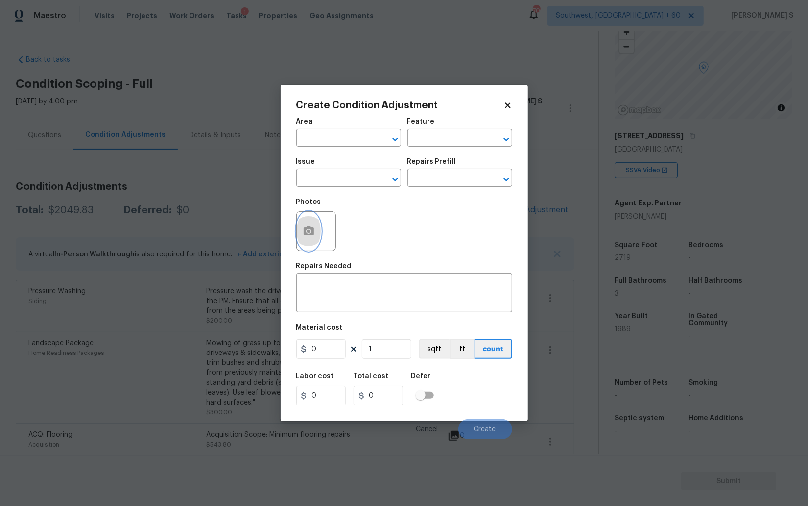
click at [311, 233] on icon "button" at bounding box center [309, 230] width 10 height 9
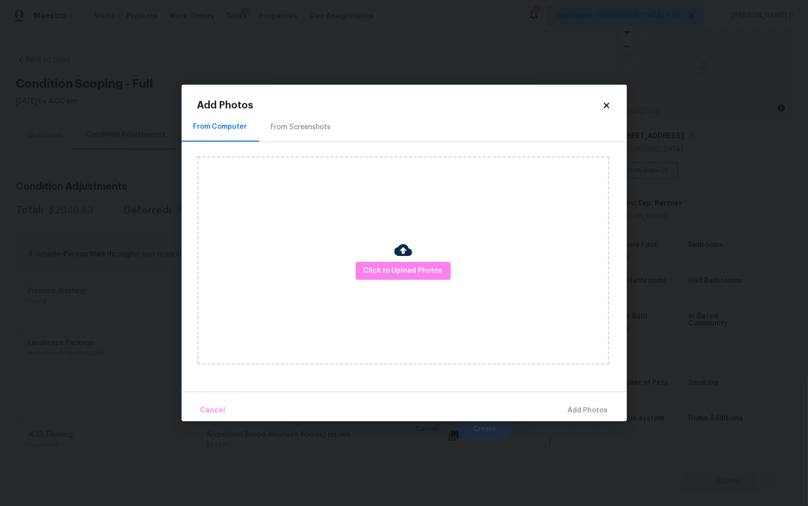
click at [372, 281] on div "Click to Upload Photos" at bounding box center [403, 260] width 412 height 208
click at [372, 272] on span "Click to Upload Photos" at bounding box center [403, 271] width 79 height 12
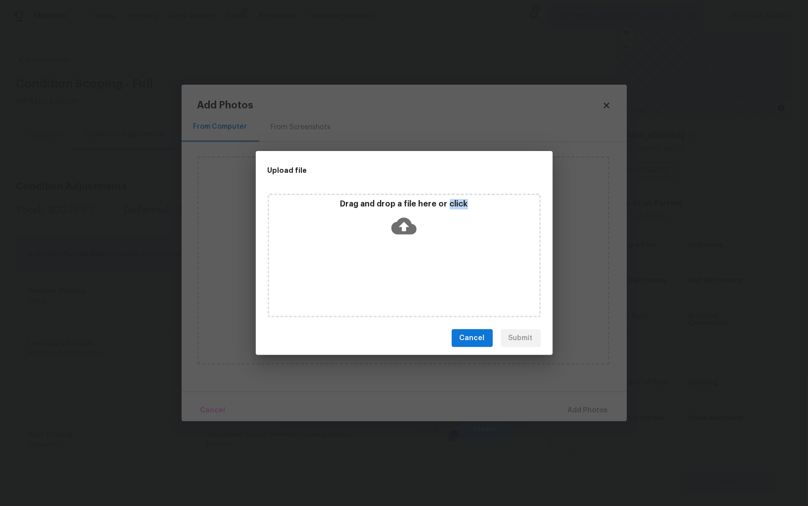
click at [372, 272] on div "Drag and drop a file here or click" at bounding box center [404, 256] width 273 height 124
